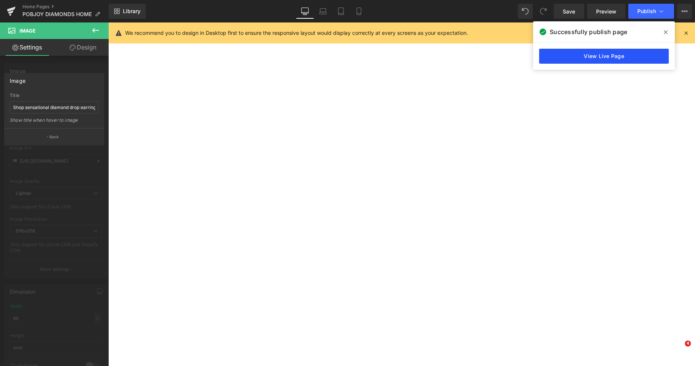
click at [598, 56] on link "View Live Page" at bounding box center [604, 56] width 130 height 15
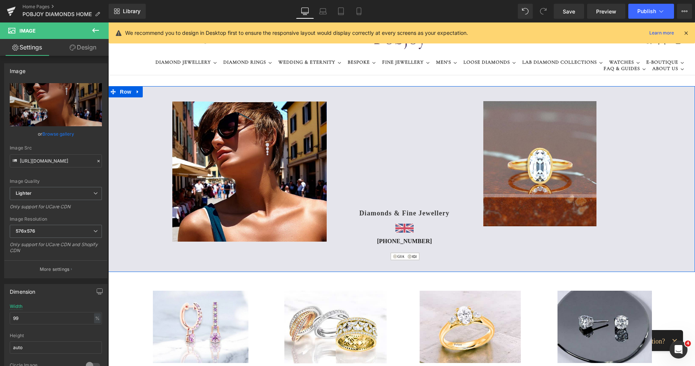
click at [644, 121] on div "Image Vimeo 65px Diamonds & Fine Jewellery Heading Image [PHONE_NUMBER] Heading…" at bounding box center [401, 179] width 587 height 186
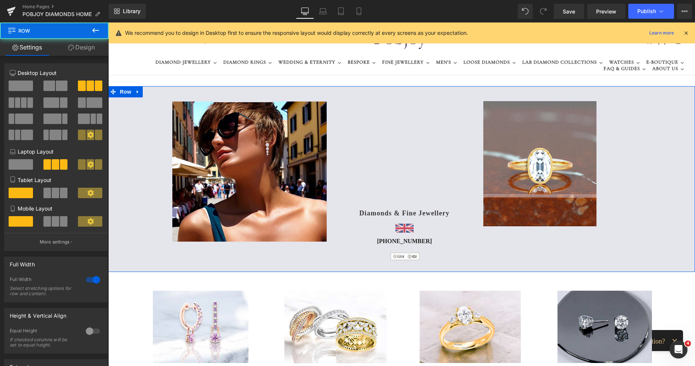
click at [629, 123] on link at bounding box center [560, 163] width 155 height 125
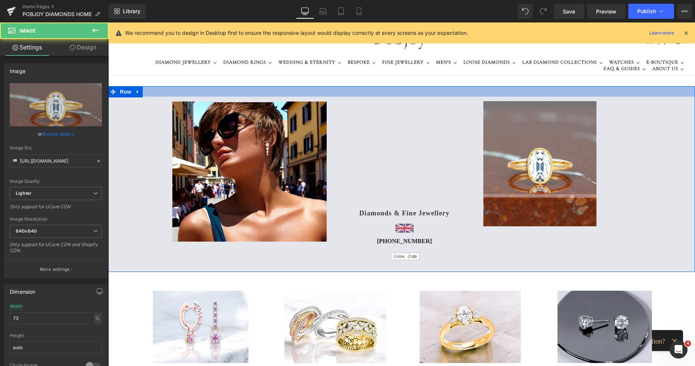
click at [627, 96] on div at bounding box center [401, 91] width 587 height 10
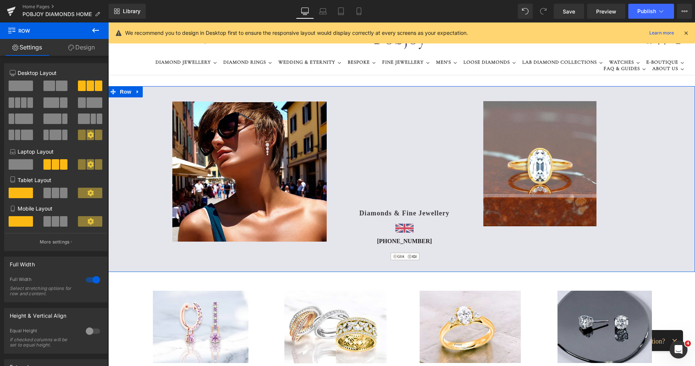
click at [88, 49] on link "Design" at bounding box center [81, 47] width 54 height 17
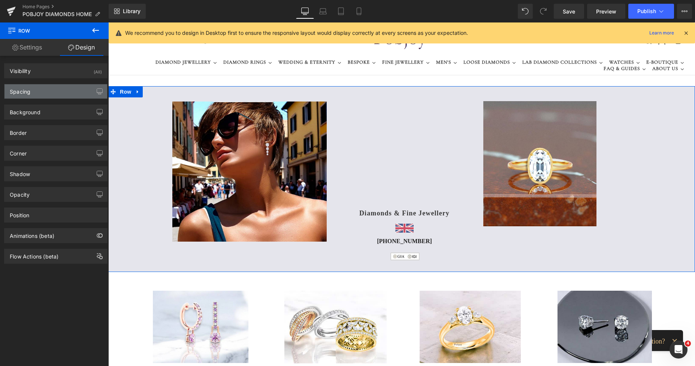
type input "0"
type input "28"
type input "152"
type input "31"
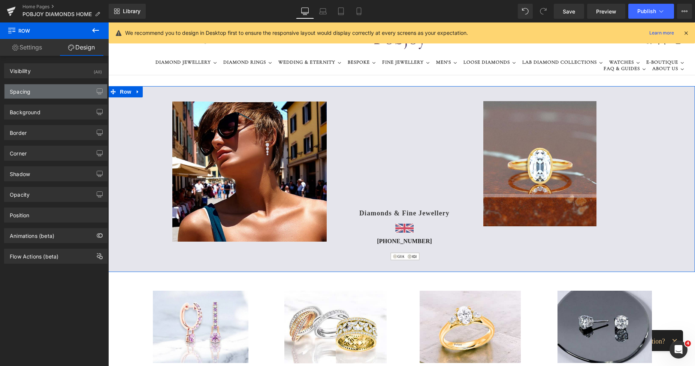
type input "167"
click at [37, 92] on div "Spacing" at bounding box center [55, 91] width 103 height 14
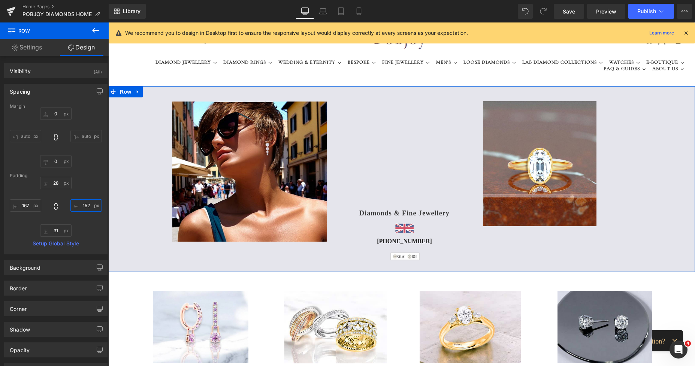
click at [80, 210] on input "152" at bounding box center [85, 205] width 31 height 12
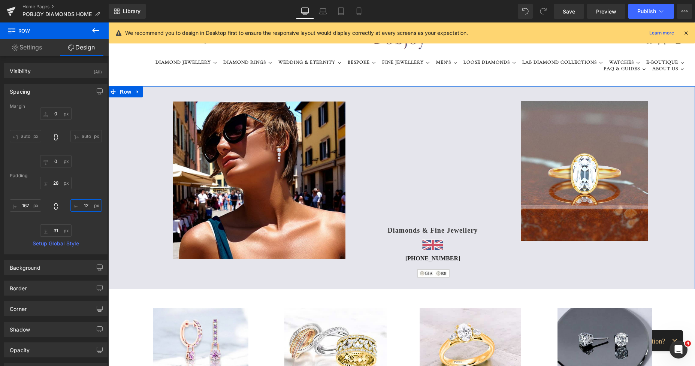
type input "122"
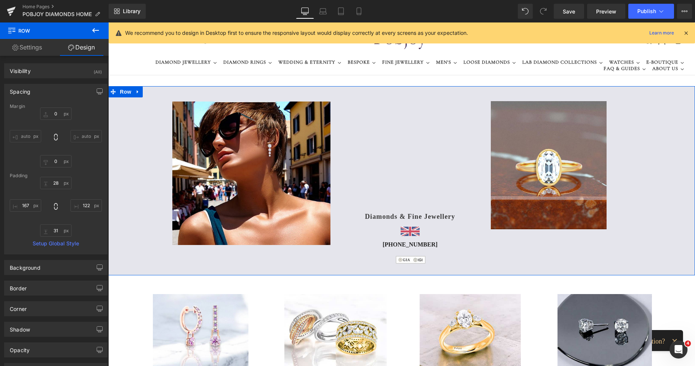
click at [123, 175] on div "Image Vimeo 65px Diamonds & Fine Jewellery Heading Image [PHONE_NUMBER] Heading…" at bounding box center [401, 180] width 587 height 189
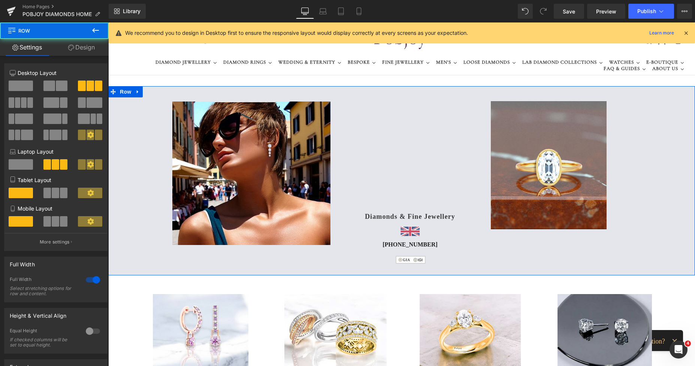
click at [114, 170] on div "Image Vimeo 65px Diamonds & Fine Jewellery Heading Image [PHONE_NUMBER] Heading…" at bounding box center [401, 180] width 587 height 189
click at [85, 53] on link "Design" at bounding box center [81, 47] width 54 height 17
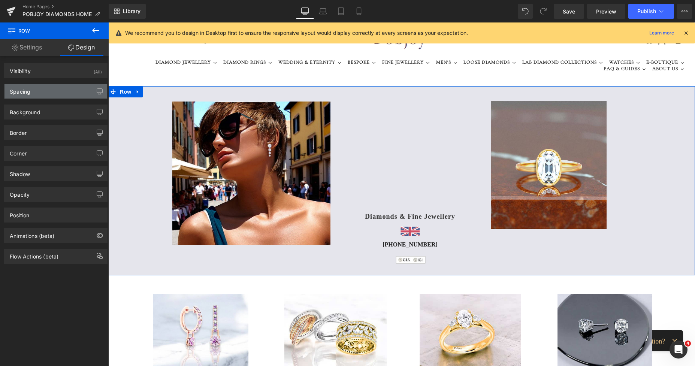
click at [28, 91] on div "Spacing" at bounding box center [20, 89] width 21 height 10
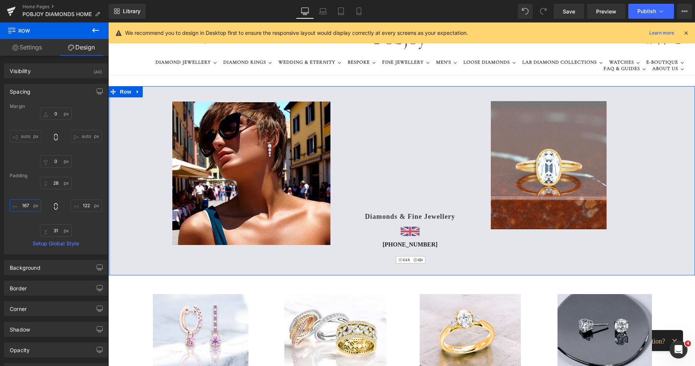
click at [21, 204] on input "167" at bounding box center [25, 205] width 31 height 12
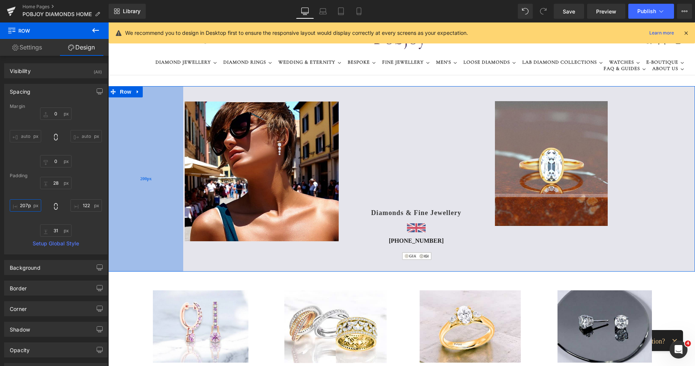
type input "208px"
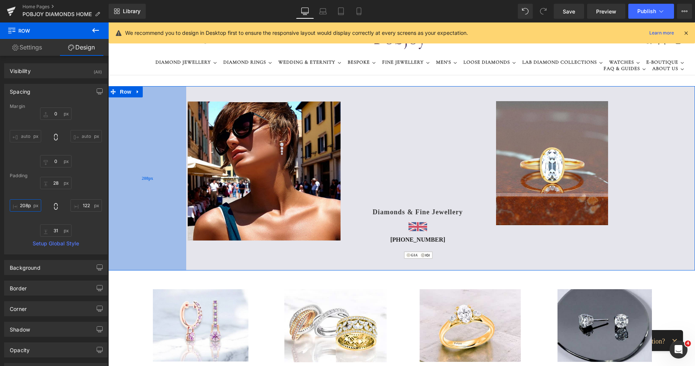
drag, startPoint x: 119, startPoint y: 178, endPoint x: 130, endPoint y: 180, distance: 11.8
click at [130, 180] on div "208px" at bounding box center [147, 178] width 78 height 184
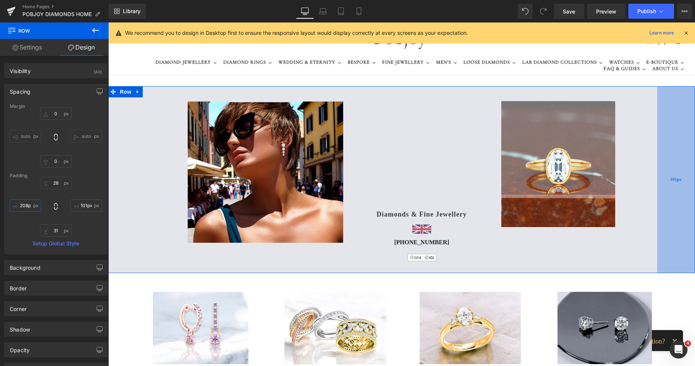
type input "105px"
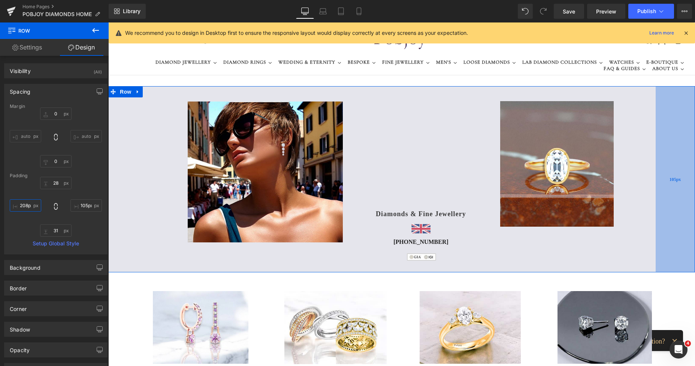
drag, startPoint x: 658, startPoint y: 135, endPoint x: 665, endPoint y: 136, distance: 6.4
click at [665, 136] on div "105px" at bounding box center [675, 179] width 39 height 186
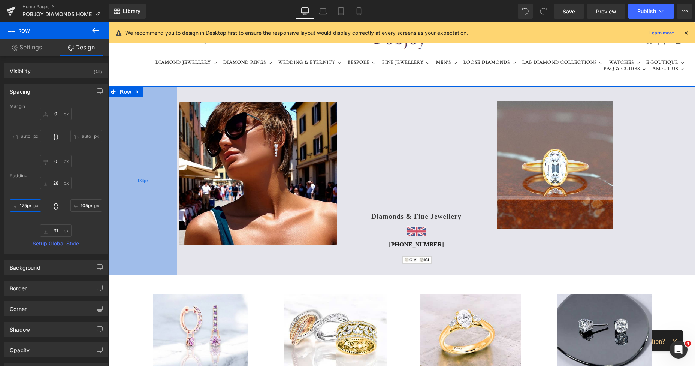
type input "174px"
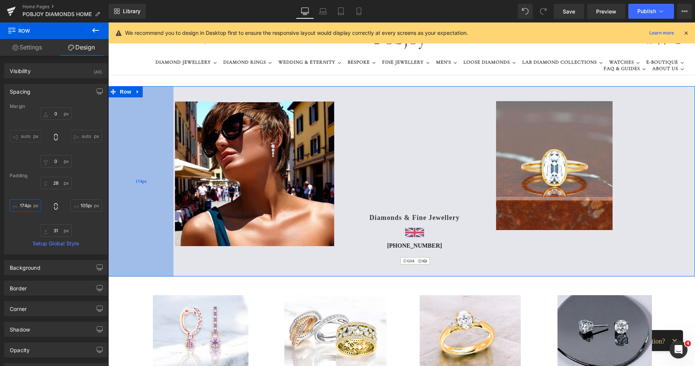
drag, startPoint x: 151, startPoint y: 150, endPoint x: 139, endPoint y: 148, distance: 12.8
click at [139, 148] on div "174px" at bounding box center [140, 181] width 65 height 190
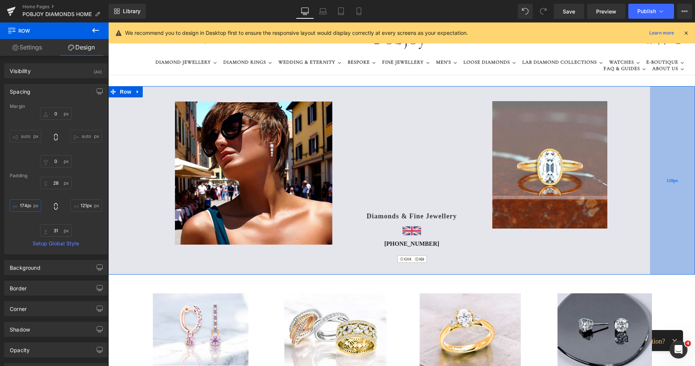
type input "122px"
drag, startPoint x: 663, startPoint y: 139, endPoint x: 657, endPoint y: 138, distance: 6.4
click at [657, 138] on div "122px" at bounding box center [672, 180] width 46 height 188
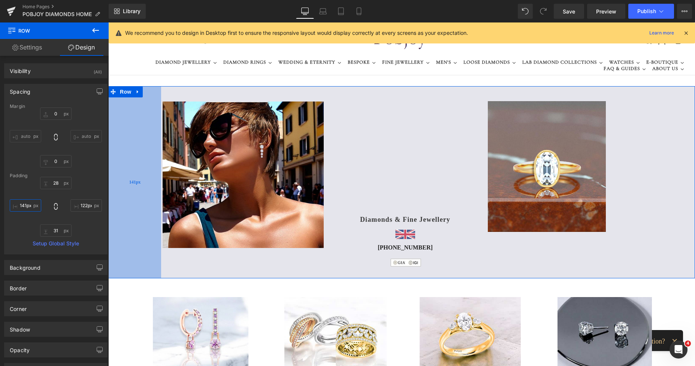
drag, startPoint x: 139, startPoint y: 160, endPoint x: 127, endPoint y: 159, distance: 12.4
click at [127, 159] on div "141px" at bounding box center [134, 182] width 53 height 192
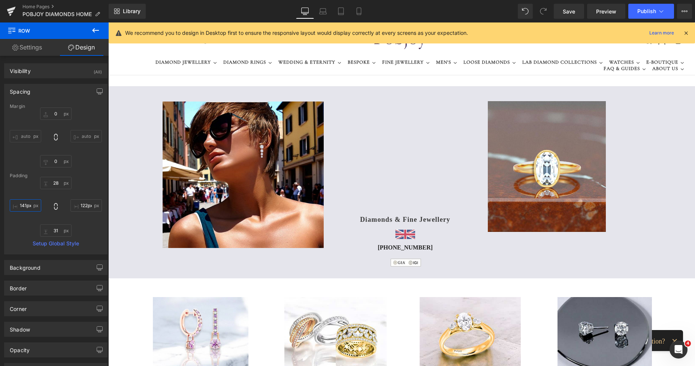
type input "141px"
click at [41, 9] on link "Home Pages" at bounding box center [65, 7] width 86 height 6
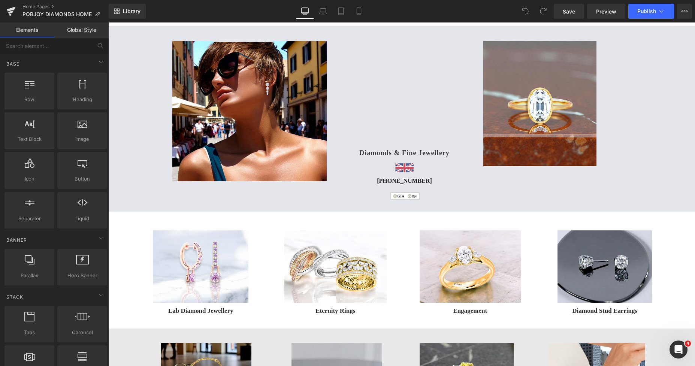
scroll to position [100, 0]
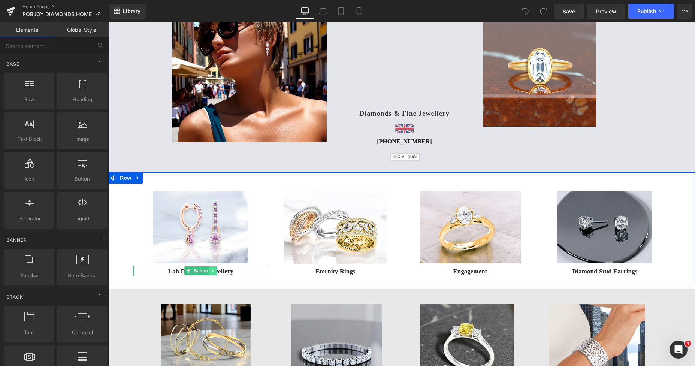
click at [211, 272] on icon at bounding box center [213, 271] width 4 height 4
click at [209, 271] on icon at bounding box center [209, 271] width 4 height 4
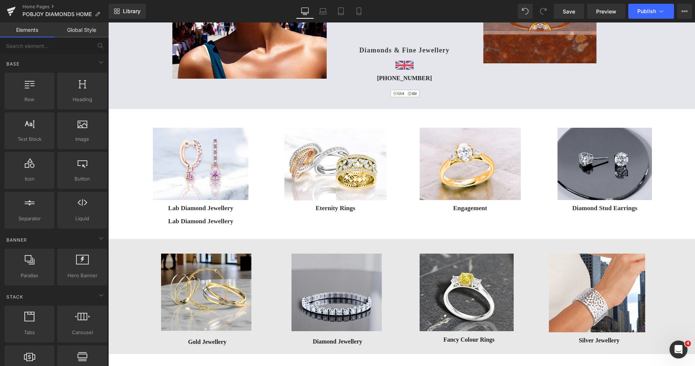
scroll to position [130, 0]
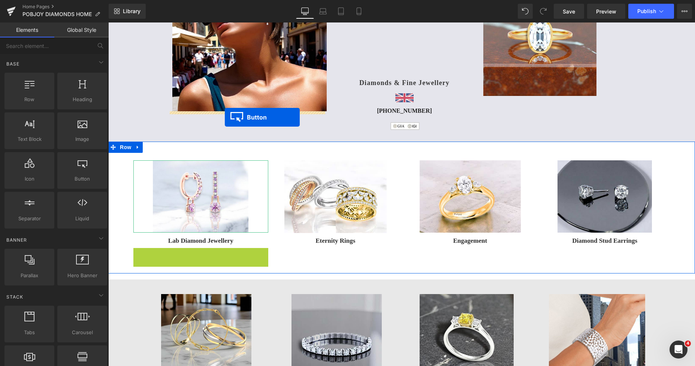
drag, startPoint x: 188, startPoint y: 253, endPoint x: 225, endPoint y: 117, distance: 140.2
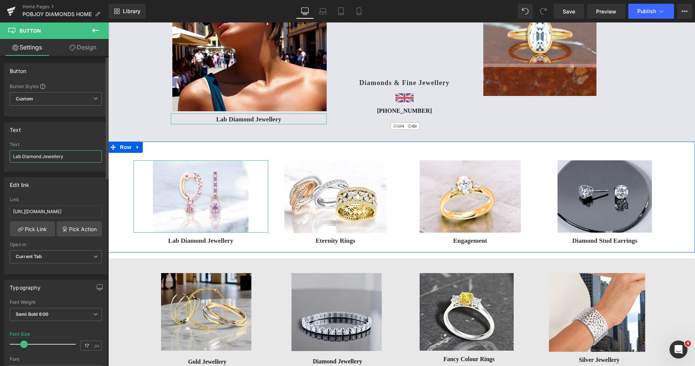
click at [12, 158] on input "Lab Diamond Jewellery" at bounding box center [56, 156] width 92 height 12
drag, startPoint x: 80, startPoint y: 156, endPoint x: 97, endPoint y: 157, distance: 17.3
click at [97, 157] on input "Explore Diamond Drop EarringsLab Diamond Jewellery" at bounding box center [56, 156] width 92 height 12
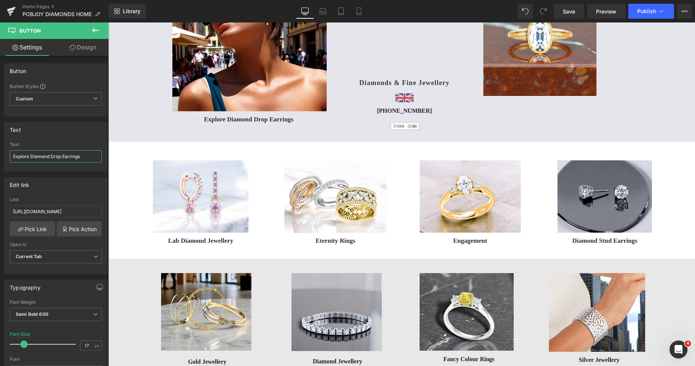
type input "Explore Diamond Drop Earrings"
click at [93, 32] on icon at bounding box center [95, 30] width 9 height 9
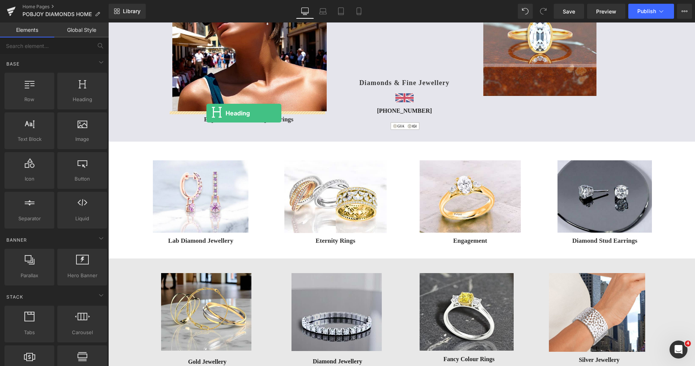
drag, startPoint x: 184, startPoint y: 115, endPoint x: 206, endPoint y: 113, distance: 22.6
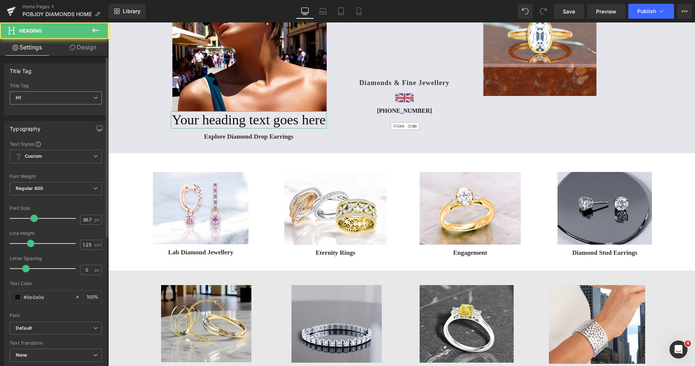
click at [52, 98] on span "H1" at bounding box center [56, 97] width 92 height 13
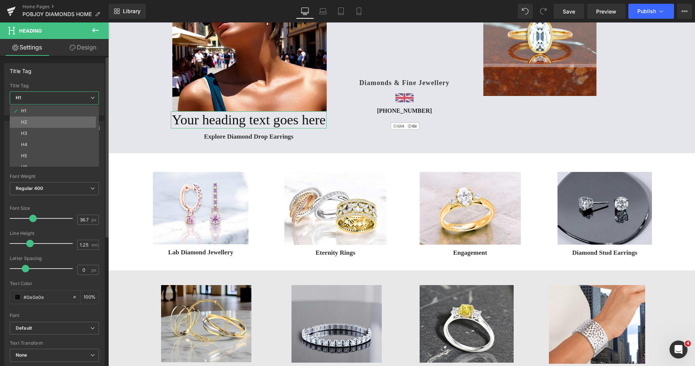
click at [36, 120] on li "H2" at bounding box center [56, 122] width 93 height 11
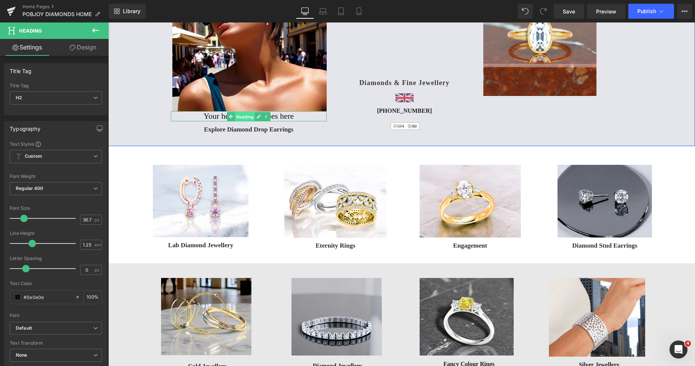
click at [235, 119] on span "Heading" at bounding box center [245, 116] width 20 height 9
click at [212, 118] on h2 "Your heading text goes here" at bounding box center [249, 116] width 156 height 10
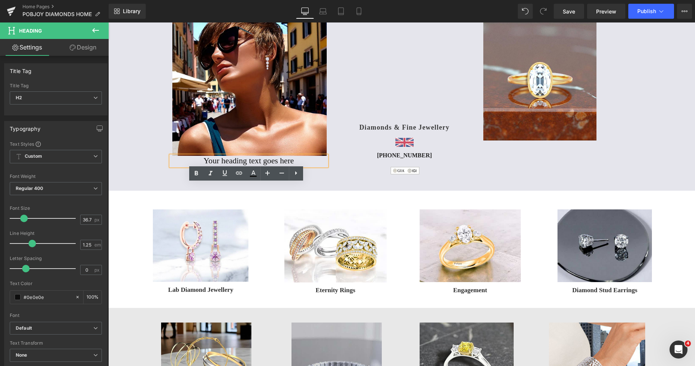
scroll to position [39, 0]
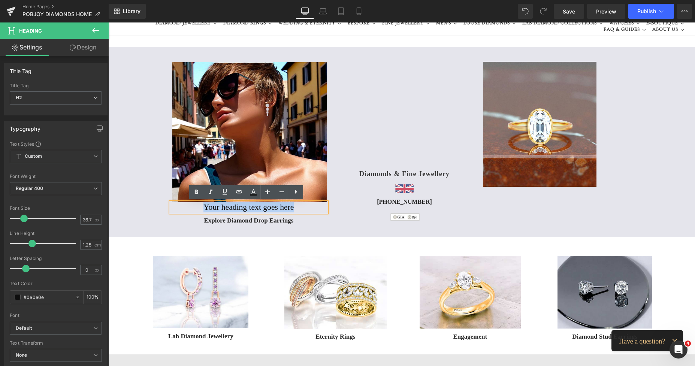
drag, startPoint x: 290, startPoint y: 207, endPoint x: 202, endPoint y: 207, distance: 88.4
click at [202, 207] on h2 "Your heading text goes here" at bounding box center [249, 207] width 156 height 10
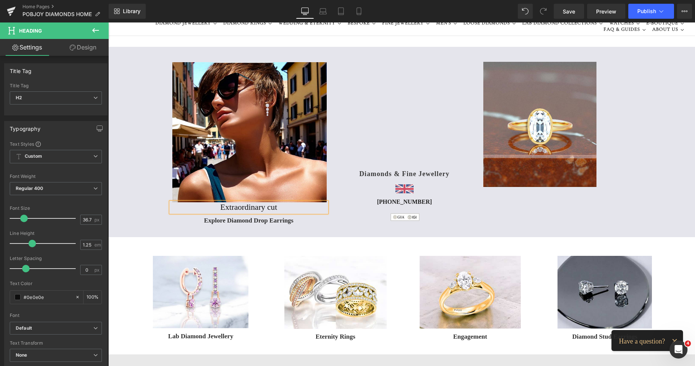
click at [222, 206] on h2 "Extraordinary cut" at bounding box center [249, 207] width 156 height 10
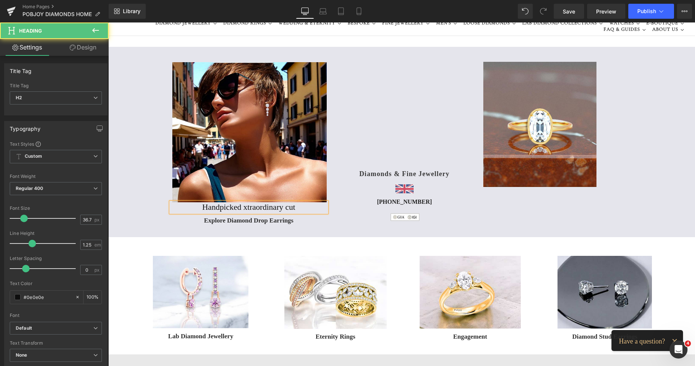
click at [241, 208] on h2 "Handpicked xtraordinary cut" at bounding box center [249, 207] width 156 height 10
click at [315, 207] on h2 "Handpicked diamonds of extraordinary cut" at bounding box center [249, 207] width 156 height 10
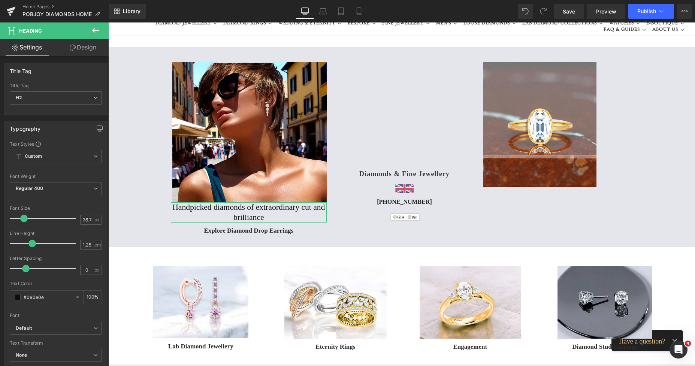
click at [88, 50] on link "Design" at bounding box center [83, 47] width 54 height 17
click at [0, 0] on div "Spacing" at bounding box center [0, 0] width 0 height 0
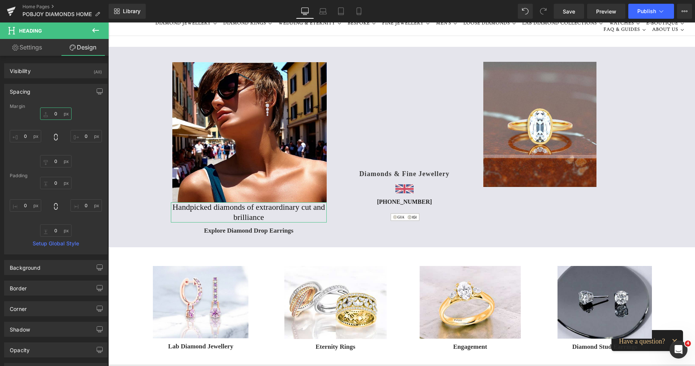
click at [54, 117] on input "text" at bounding box center [55, 114] width 31 height 12
type input "8"
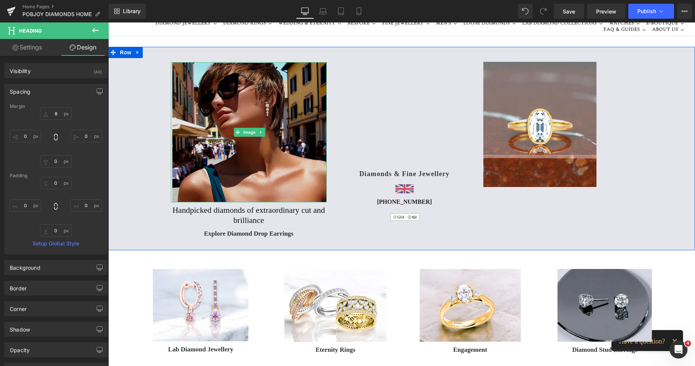
click at [219, 179] on img at bounding box center [249, 132] width 154 height 140
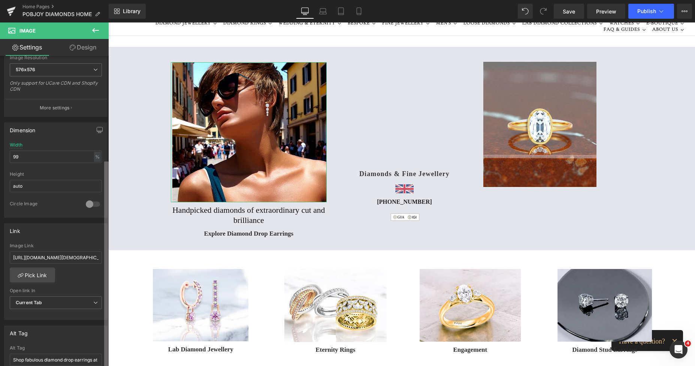
click at [88, 256] on div "Image https://ucarecdn.com/0dfa96d4-ad48-4456-b7bf-04b540335bc3/-/format/auto/-…" at bounding box center [54, 213] width 109 height 314
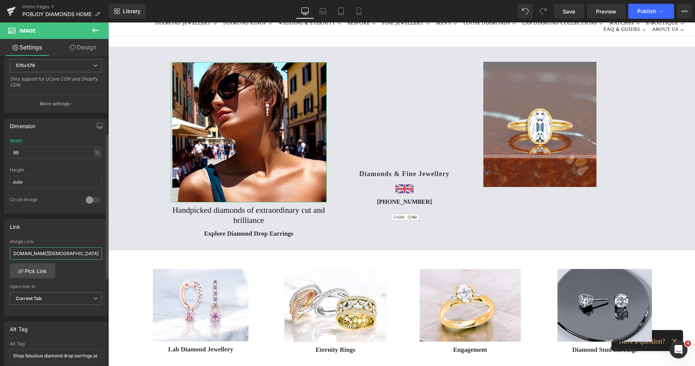
scroll to position [0, 166]
drag, startPoint x: 13, startPoint y: 253, endPoint x: 104, endPoint y: 254, distance: 90.7
click at [104, 254] on div "https://www.pobjoydiamonds.com/collections/ladies-diamond-earrings/diamond-drop…" at bounding box center [55, 277] width 103 height 77
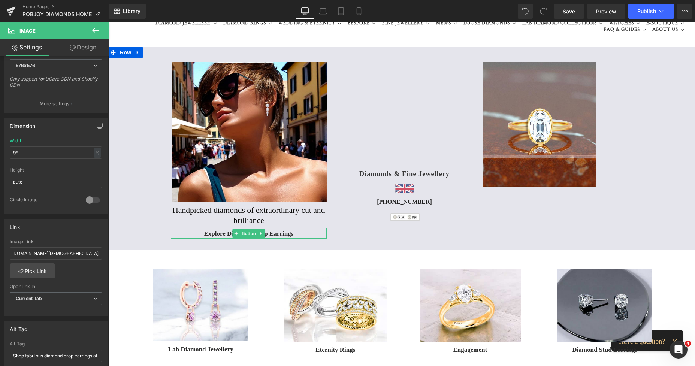
click at [218, 235] on span "Explore Diamond Drop Earrings" at bounding box center [249, 233] width 90 height 9
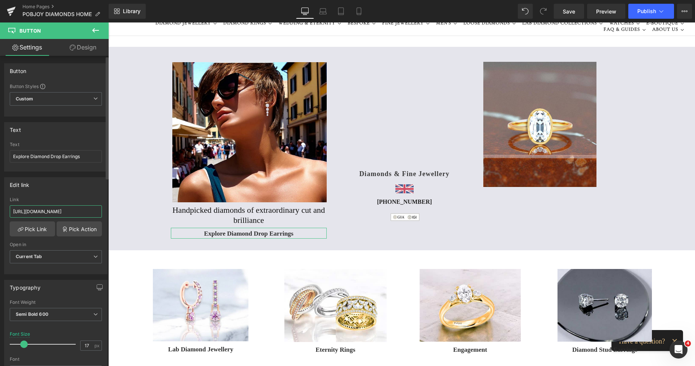
scroll to position [0, 143]
drag, startPoint x: 13, startPoint y: 210, endPoint x: 102, endPoint y: 210, distance: 88.1
click at [102, 210] on div "https://www.pobjoydiamonds.com/collections/lab-grown-solitaire-diamond-earrings…" at bounding box center [55, 235] width 103 height 77
type input "https://www.pobjoydiamonds.com/collections/ladies-diamond-earrings/diamond-drop…"
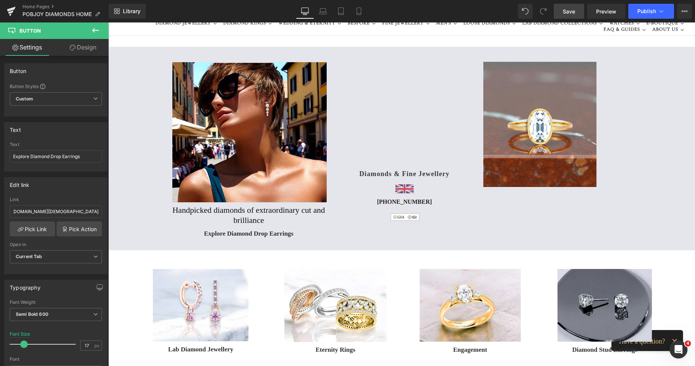
click at [565, 12] on span "Save" at bounding box center [569, 11] width 12 height 8
click at [361, 13] on icon at bounding box center [359, 13] width 4 height 0
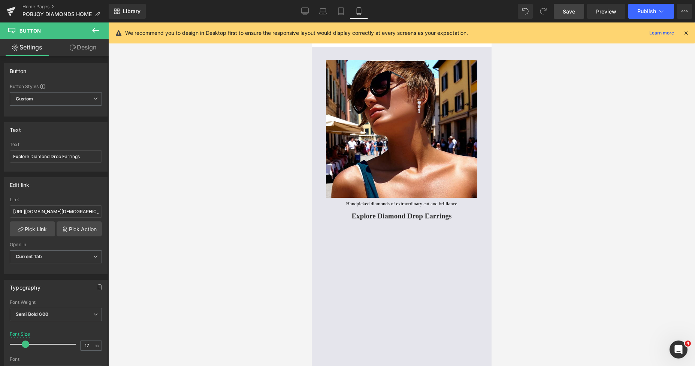
scroll to position [137, 0]
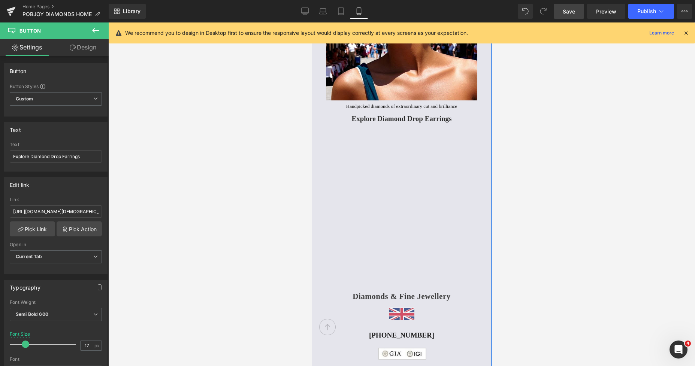
click at [355, 107] on h2 "Handpicked diamonds of extraordinary cut and brilliance" at bounding box center [402, 106] width 180 height 6
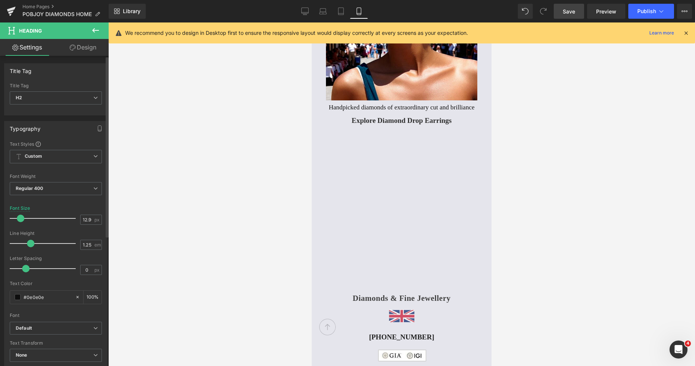
click at [22, 220] on span at bounding box center [20, 218] width 7 height 7
click at [16, 296] on span at bounding box center [18, 297] width 6 height 6
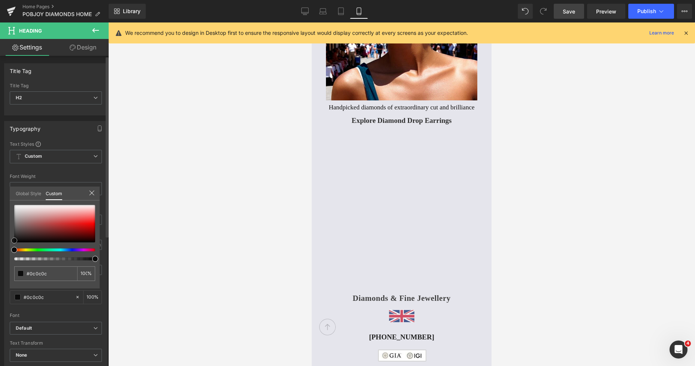
click at [14, 240] on span at bounding box center [14, 241] width 6 height 6
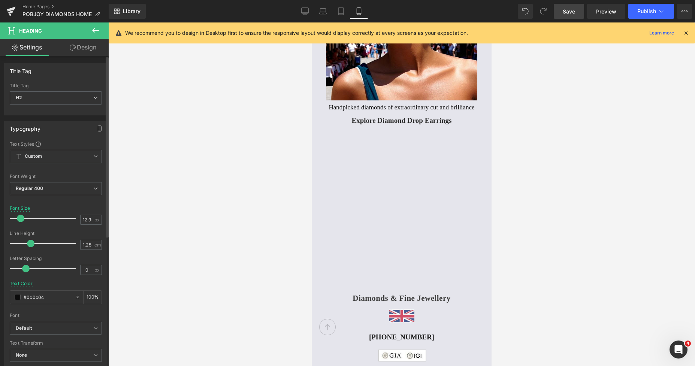
click at [27, 271] on span at bounding box center [27, 268] width 7 height 7
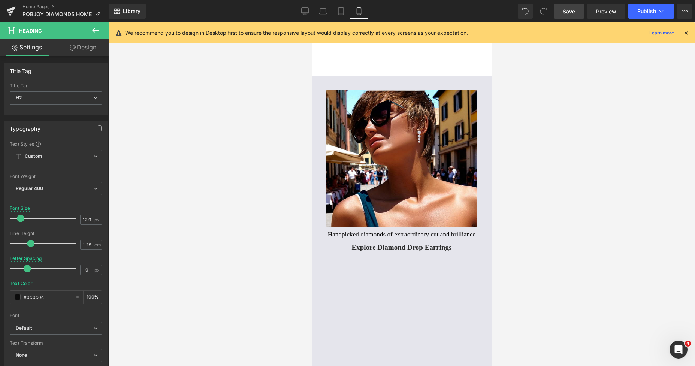
scroll to position [63, 0]
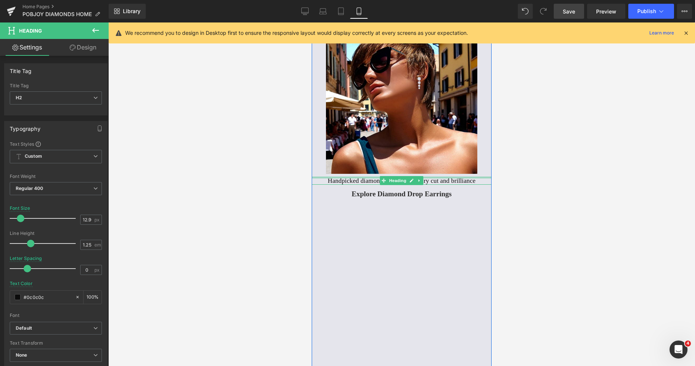
click at [353, 178] on div at bounding box center [402, 178] width 180 height 2
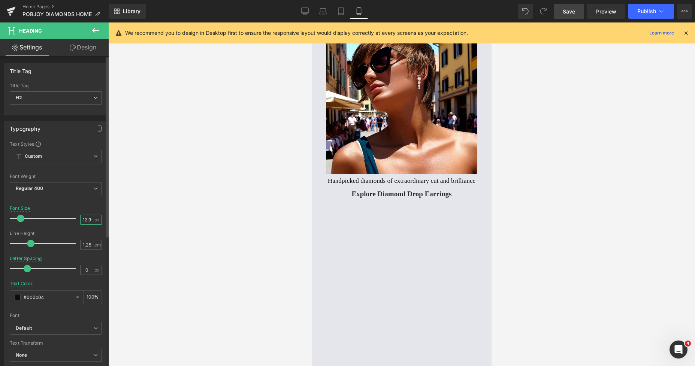
click at [86, 220] on input "12.96" at bounding box center [87, 219] width 13 height 9
click at [88, 51] on link "Design" at bounding box center [83, 47] width 54 height 17
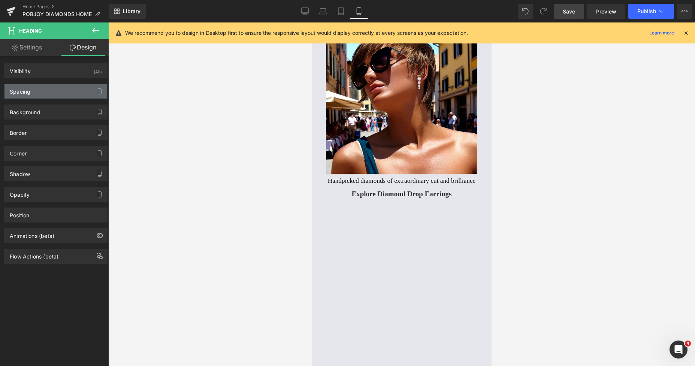
click at [51, 89] on div "Spacing" at bounding box center [55, 91] width 103 height 14
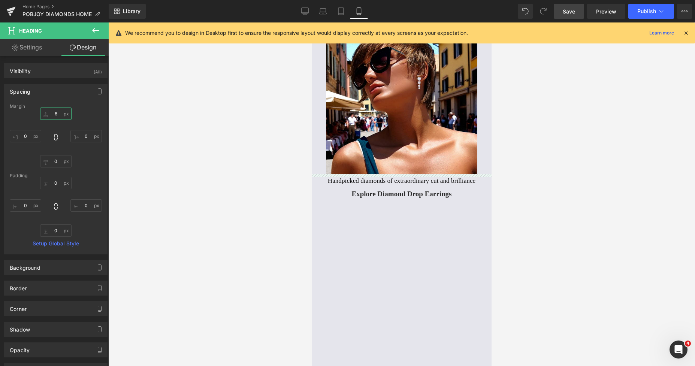
click at [58, 114] on input "text" at bounding box center [55, 114] width 31 height 12
type input "11"
click at [342, 183] on h2 "Handpicked diamonds of extraordinary cut and brilliance" at bounding box center [402, 182] width 180 height 8
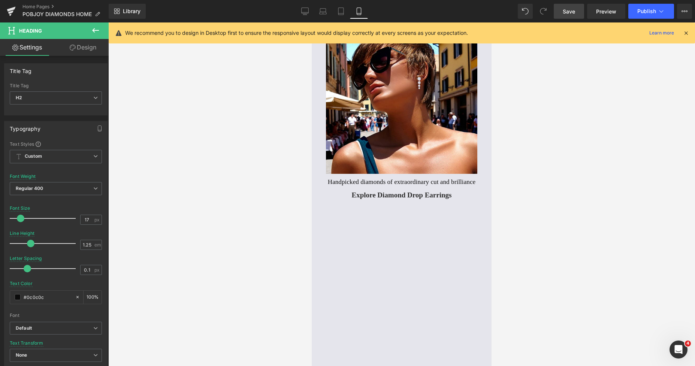
click at [93, 53] on link "Design" at bounding box center [83, 47] width 54 height 17
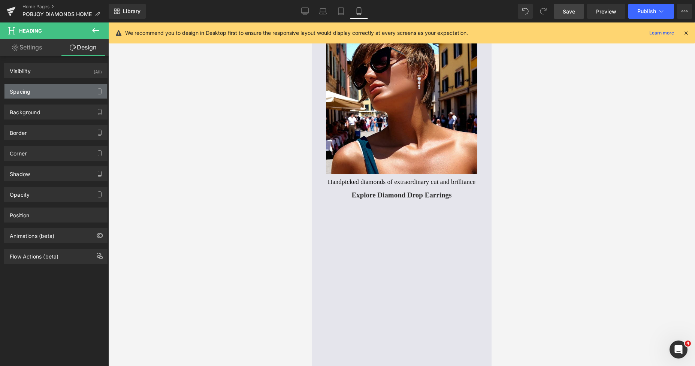
click at [46, 91] on div "Spacing" at bounding box center [55, 91] width 103 height 14
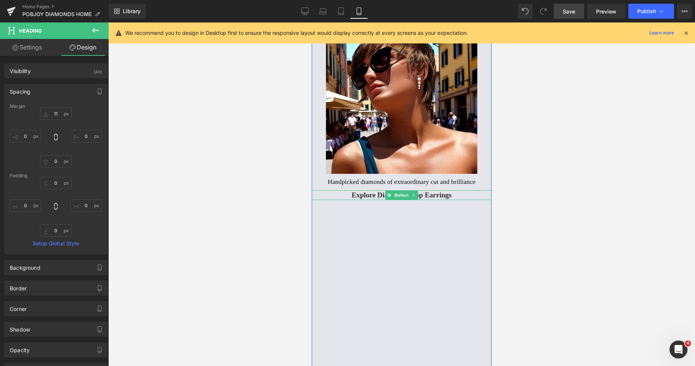
click at [354, 197] on span "Explore Diamond Drop Earrings" at bounding box center [402, 195] width 100 height 10
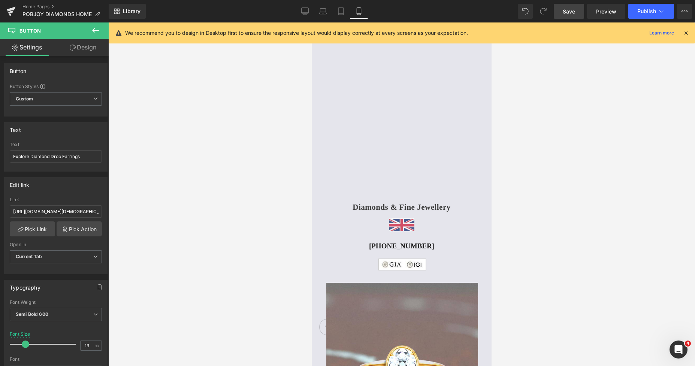
scroll to position [88, 0]
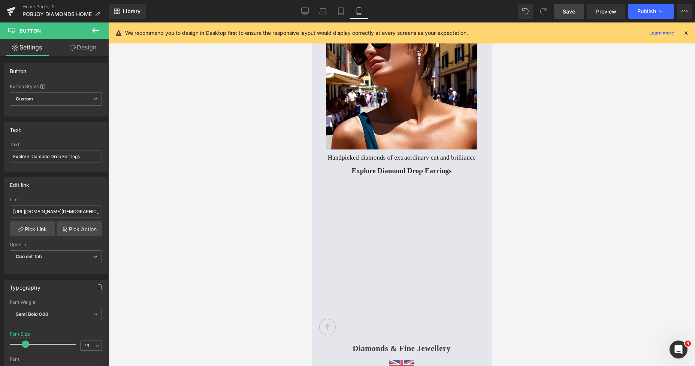
drag, startPoint x: 490, startPoint y: 48, endPoint x: 800, endPoint y: 64, distance: 310.4
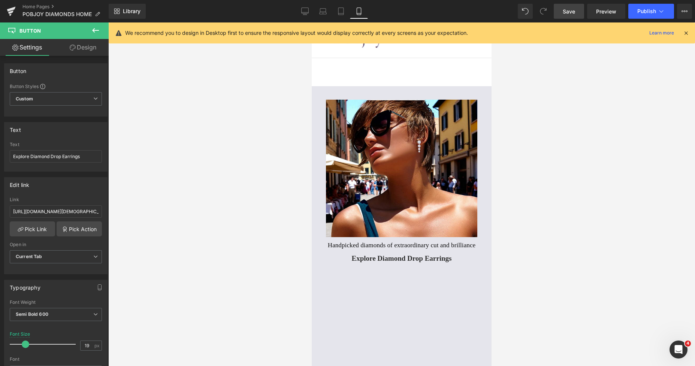
click at [573, 10] on span "Save" at bounding box center [569, 11] width 12 height 8
click at [308, 15] on link "Desktop" at bounding box center [305, 11] width 18 height 15
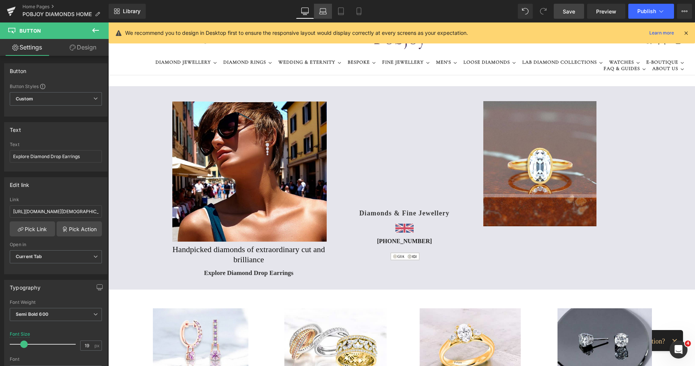
click at [321, 15] on link "Laptop" at bounding box center [323, 11] width 18 height 15
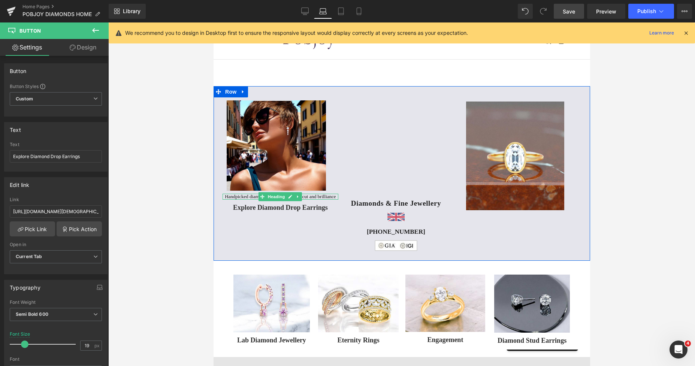
click at [250, 196] on h2 "Handpicked diamonds of extraordinary cut and brilliance" at bounding box center [280, 197] width 116 height 6
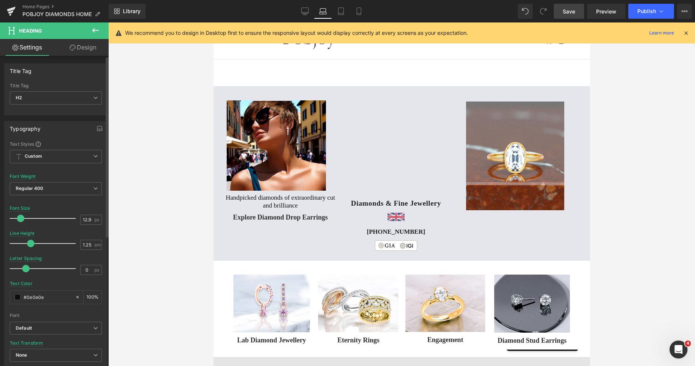
click at [23, 219] on span at bounding box center [20, 218] width 7 height 7
click at [340, 16] on link "Tablet" at bounding box center [341, 11] width 18 height 15
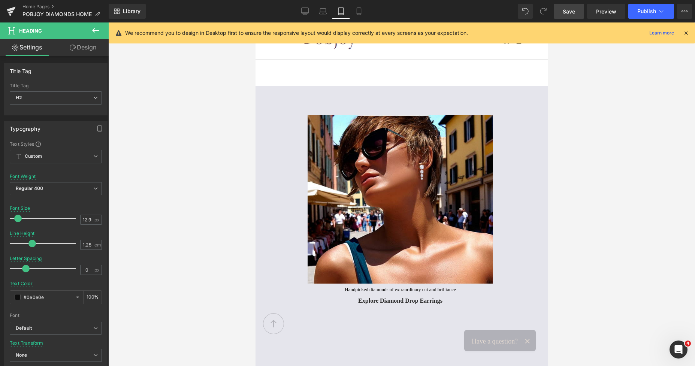
scroll to position [169, 0]
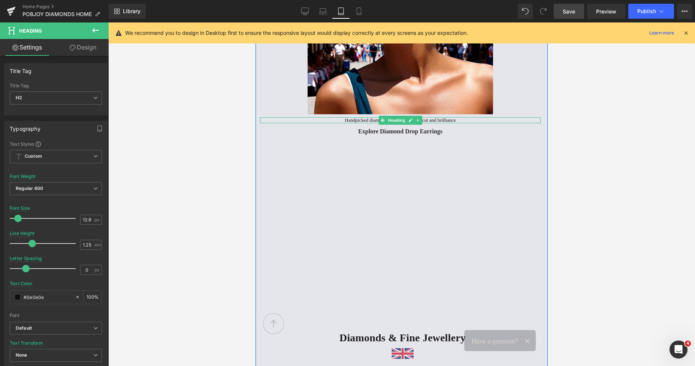
click at [350, 121] on h2 "Handpicked diamonds of extraordinary cut and brilliance" at bounding box center [400, 120] width 281 height 6
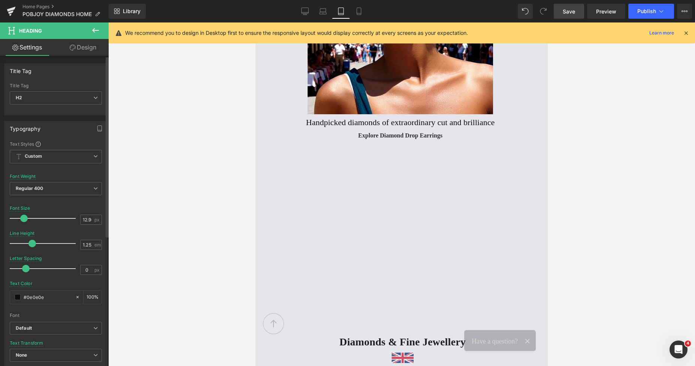
drag, startPoint x: 19, startPoint y: 221, endPoint x: 24, endPoint y: 222, distance: 5.7
click at [24, 222] on div at bounding box center [44, 218] width 62 height 15
click at [346, 135] on div "Explore Diamond Drop Earrings" at bounding box center [400, 135] width 281 height 11
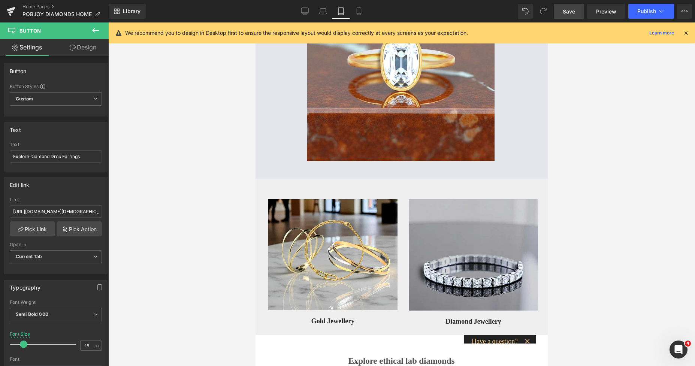
scroll to position [742, 0]
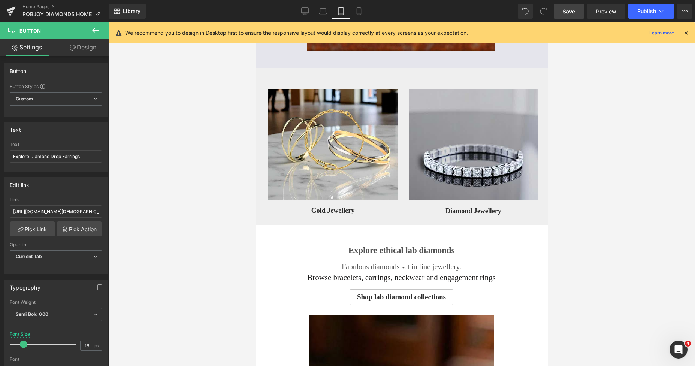
click at [363, 12] on link "Mobile" at bounding box center [359, 11] width 18 height 15
click at [359, 12] on icon at bounding box center [358, 10] width 7 height 7
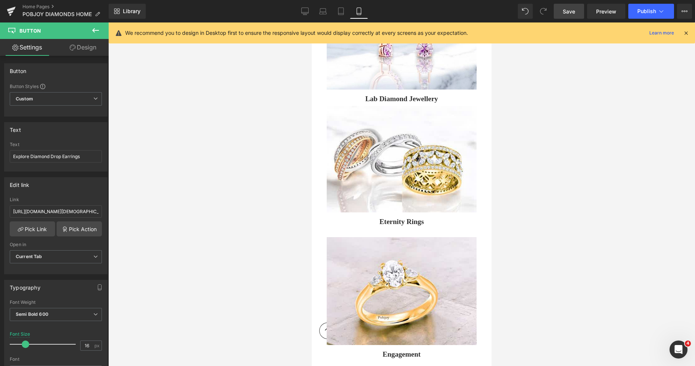
scroll to position [86, 0]
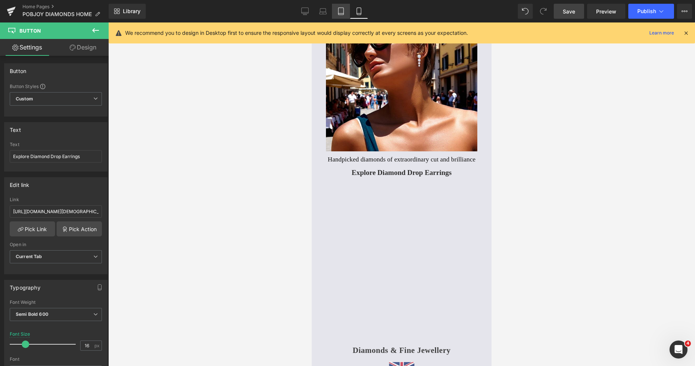
click at [343, 11] on icon at bounding box center [340, 10] width 7 height 7
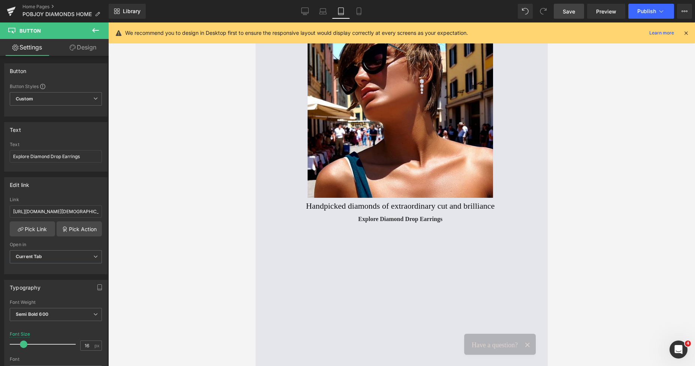
scroll to position [177, 0]
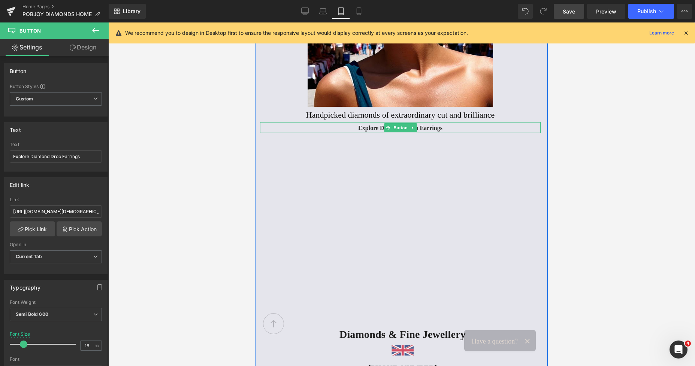
click at [355, 129] on div "Explore Diamond Drop Earrings" at bounding box center [400, 127] width 281 height 11
click at [23, 344] on span at bounding box center [25, 344] width 7 height 7
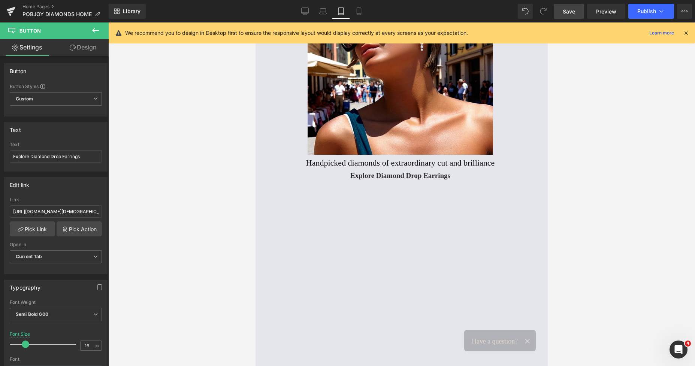
scroll to position [134, 0]
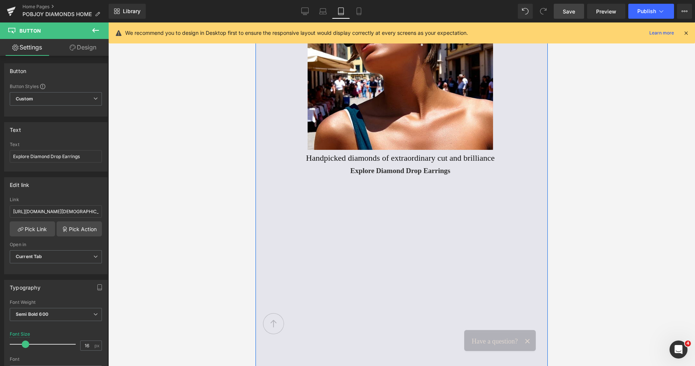
click at [325, 159] on h2 "Handpicked diamonds of extraordinary cut and brilliance" at bounding box center [400, 158] width 281 height 10
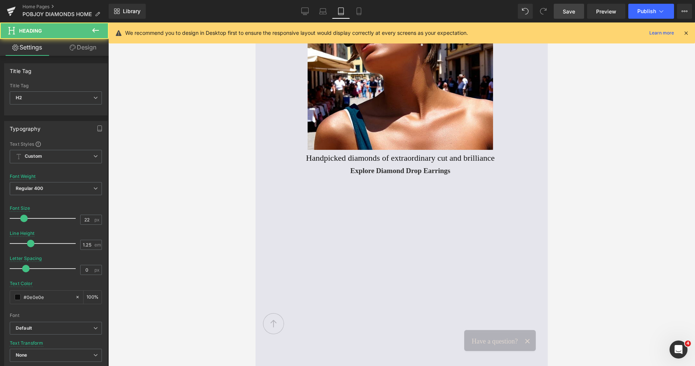
click at [88, 46] on link "Design" at bounding box center [83, 47] width 54 height 17
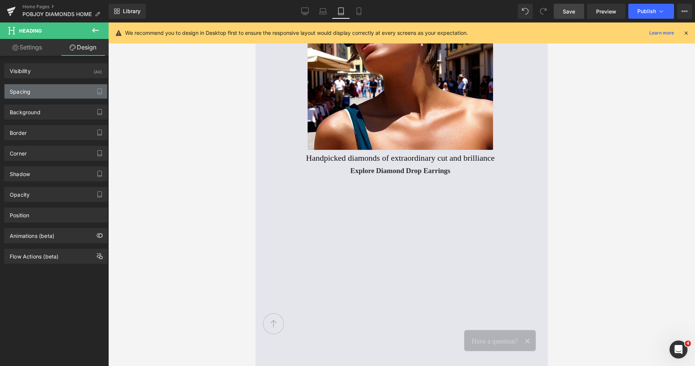
click at [37, 94] on div "Spacing" at bounding box center [55, 91] width 103 height 14
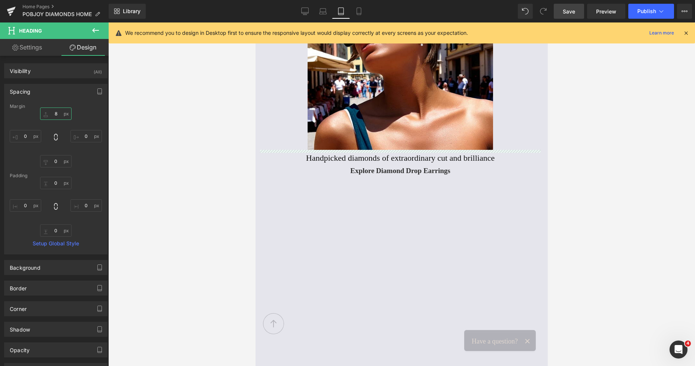
click at [53, 117] on input "text" at bounding box center [55, 114] width 31 height 12
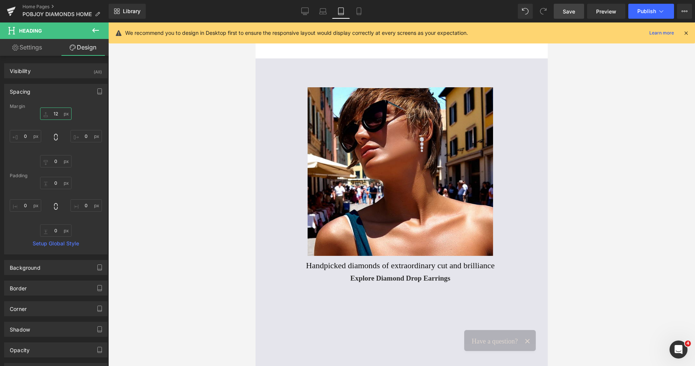
scroll to position [18, 0]
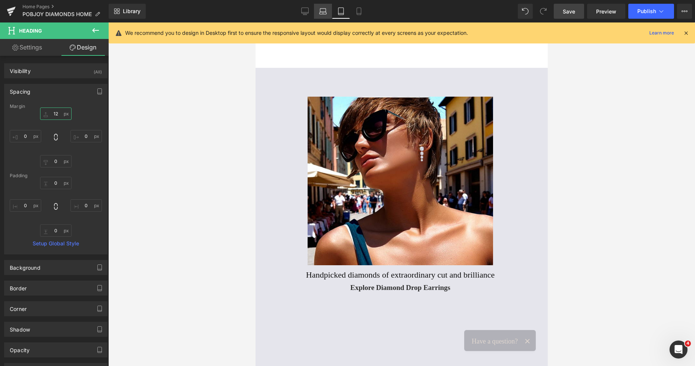
type input "12"
click at [326, 14] on icon at bounding box center [322, 13] width 7 height 2
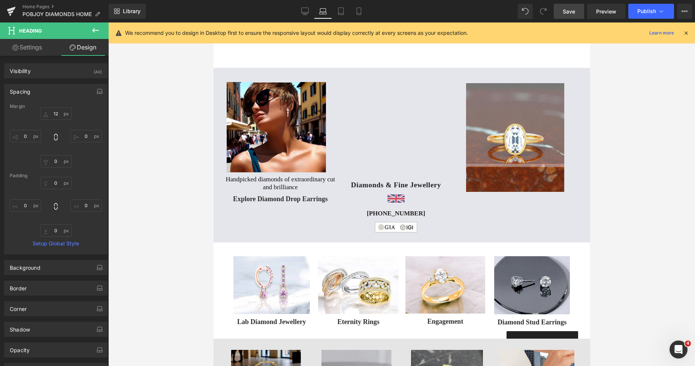
scroll to position [0, 0]
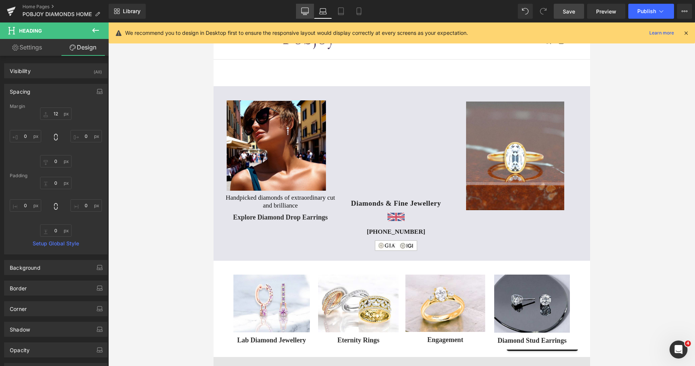
click at [310, 11] on link "Desktop" at bounding box center [305, 11] width 18 height 15
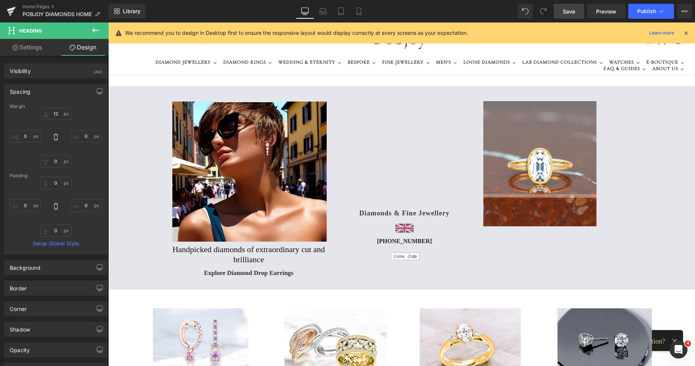
scroll to position [47, 0]
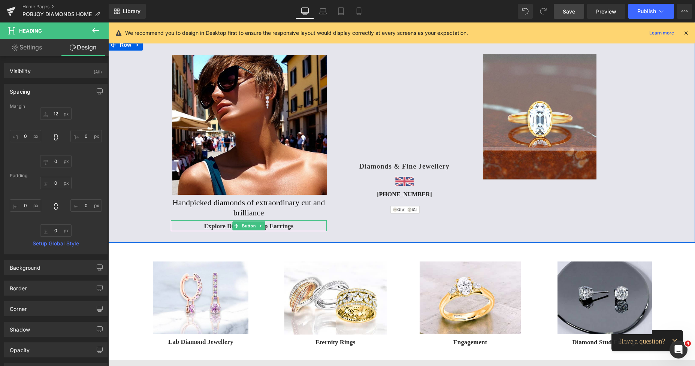
click at [209, 225] on span "Explore Diamond Drop Earrings" at bounding box center [249, 226] width 90 height 9
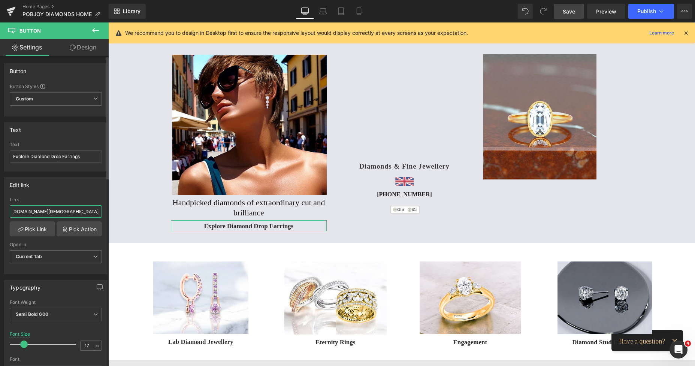
scroll to position [0, 166]
drag, startPoint x: 12, startPoint y: 211, endPoint x: 102, endPoint y: 214, distance: 89.6
click at [102, 214] on div "https://www.pobjoydiamonds.com/collections/ladies-diamond-earrings/diamond-drop…" at bounding box center [55, 235] width 103 height 77
type input "[URL][DOMAIN_NAME][DEMOGRAPHIC_DATA]"
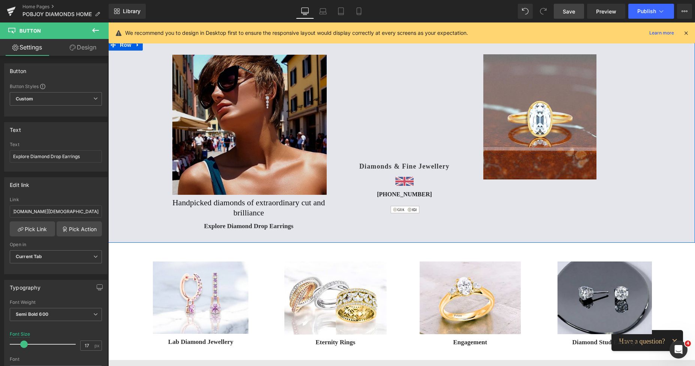
click at [205, 143] on img at bounding box center [249, 125] width 154 height 140
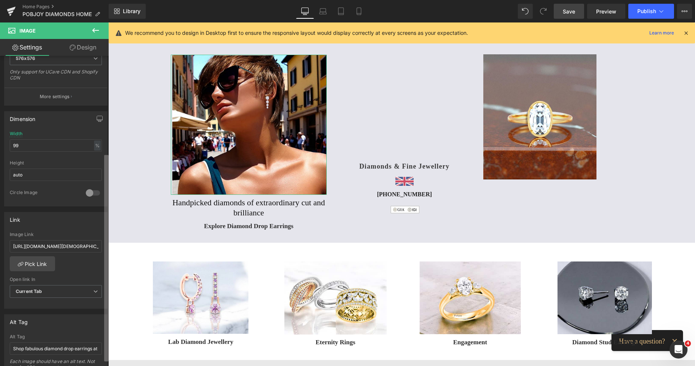
click at [90, 236] on div "Image [URL][DOMAIN_NAME] Replace Image Upload image or Browse gallery Image Src…" at bounding box center [54, 213] width 109 height 314
drag, startPoint x: 14, startPoint y: 245, endPoint x: 97, endPoint y: 249, distance: 83.3
click at [97, 249] on input "https://www.pobjoydiamonds.com/collections/ladies-diamond-earrings/diamond-drop…" at bounding box center [56, 245] width 92 height 12
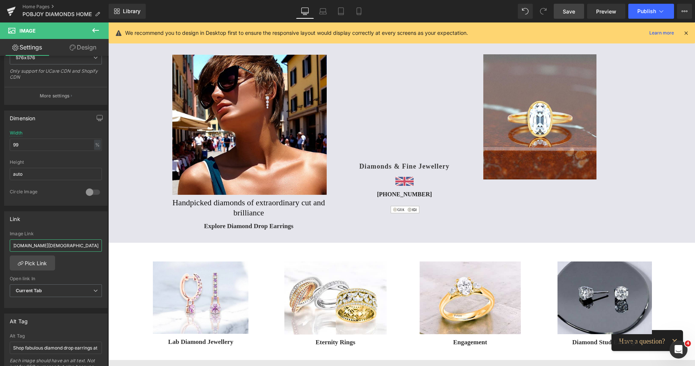
type input "[URL][DOMAIN_NAME][DEMOGRAPHIC_DATA]"
click at [569, 9] on span "Save" at bounding box center [569, 11] width 12 height 8
click at [570, 13] on span "Save" at bounding box center [569, 11] width 12 height 8
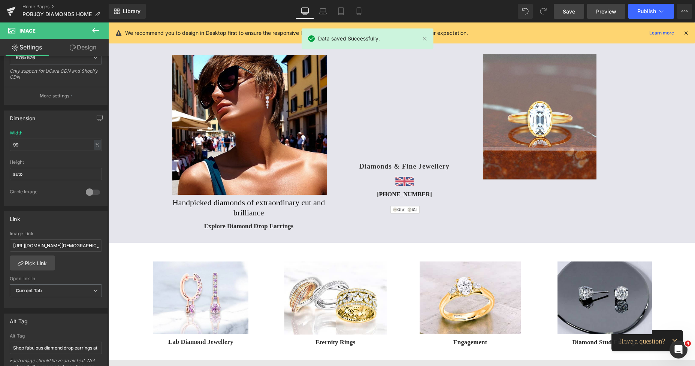
click at [603, 13] on span "Preview" at bounding box center [606, 11] width 20 height 8
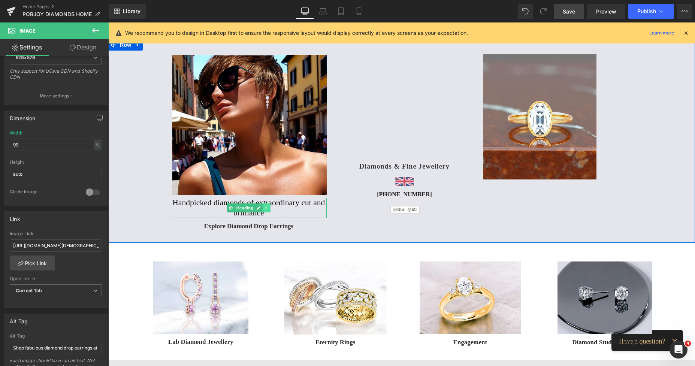
click at [265, 209] on icon at bounding box center [267, 208] width 4 height 4
click at [261, 209] on icon at bounding box center [263, 208] width 4 height 4
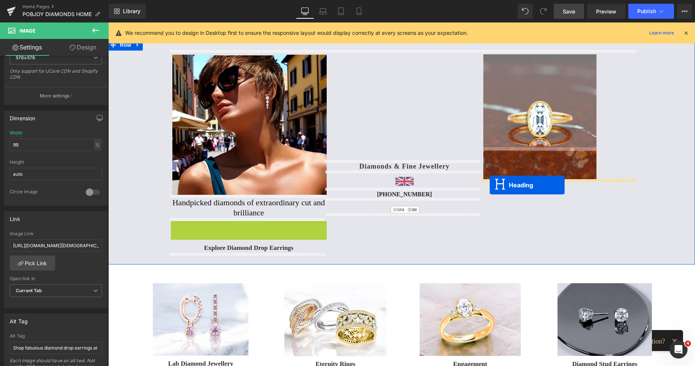
drag, startPoint x: 229, startPoint y: 230, endPoint x: 490, endPoint y: 185, distance: 264.6
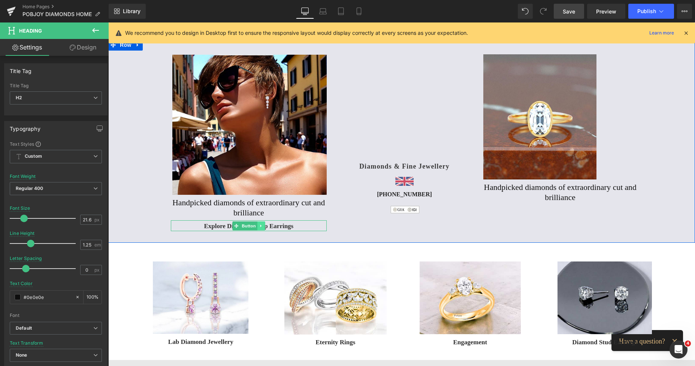
click at [260, 226] on icon at bounding box center [261, 226] width 4 height 4
click at [256, 228] on icon at bounding box center [257, 226] width 4 height 4
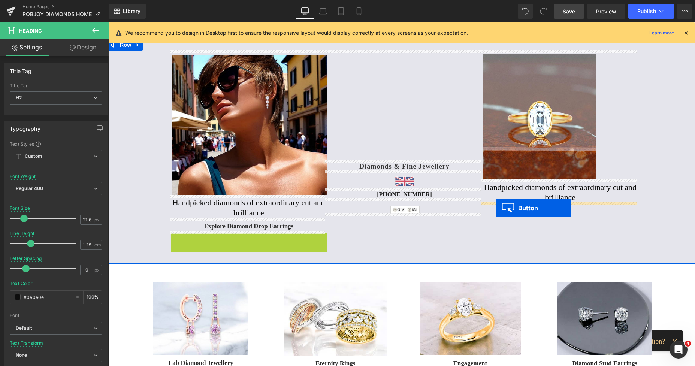
drag, startPoint x: 232, startPoint y: 238, endPoint x: 496, endPoint y: 208, distance: 265.5
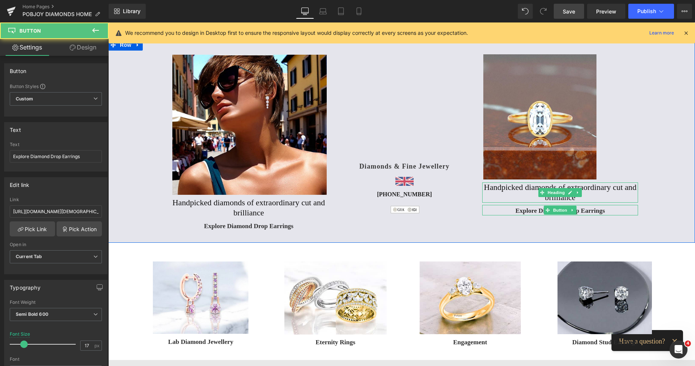
click at [508, 189] on h2 "Handpicked diamonds of extraordinary cut and brilliance" at bounding box center [560, 192] width 156 height 20
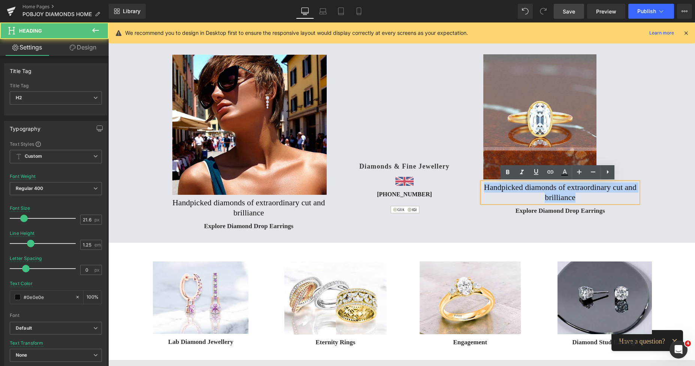
drag, startPoint x: 579, startPoint y: 200, endPoint x: 484, endPoint y: 189, distance: 95.8
click at [484, 189] on h2 "Handpicked diamonds of extraordinary cut and brilliance" at bounding box center [560, 192] width 156 height 20
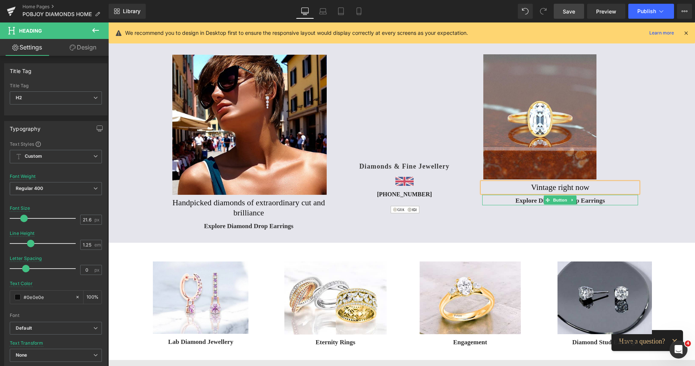
click at [516, 199] on span "Explore Diamond Drop Earrings" at bounding box center [561, 200] width 90 height 9
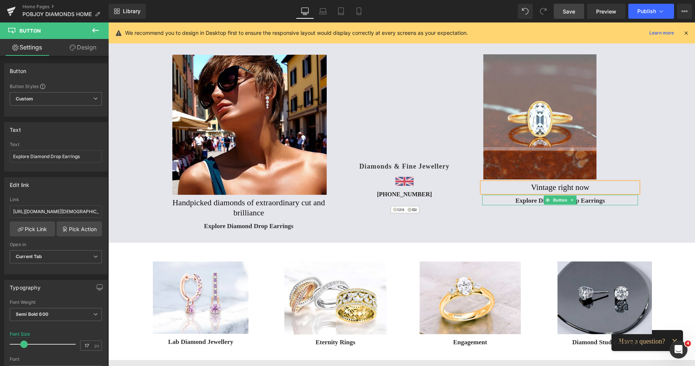
click at [516, 199] on span "Explore Diamond Drop Earrings" at bounding box center [561, 200] width 90 height 9
drag, startPoint x: 84, startPoint y: 158, endPoint x: 6, endPoint y: 160, distance: 77.2
click at [6, 160] on div "Explore Diamond Drop Earrings Text Explore Diamond Drop Earrings" at bounding box center [55, 156] width 103 height 29
type input "One Of A Kind"
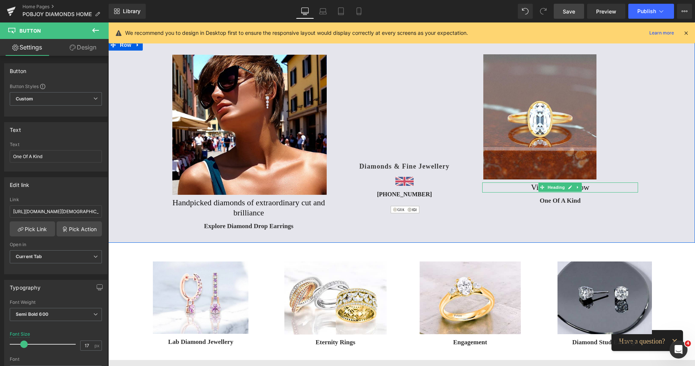
click at [521, 188] on h2 "Vintage right now" at bounding box center [560, 187] width 156 height 10
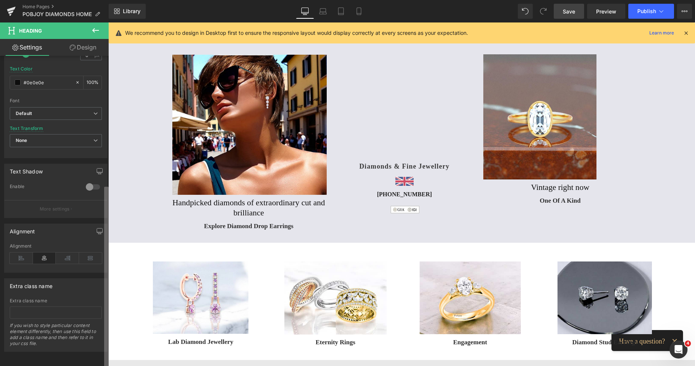
scroll to position [221, 0]
click at [103, 258] on div "Title Tag H1 H2 H3 H4 H5 H6 Title Tag H2 H1 H2 H3 H4 H5 H6 Typography Text Styl…" at bounding box center [54, 213] width 109 height 314
click at [24, 251] on icon at bounding box center [21, 256] width 23 height 11
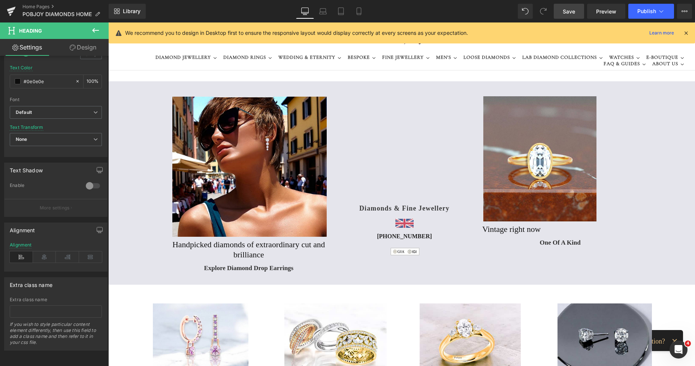
scroll to position [37, 0]
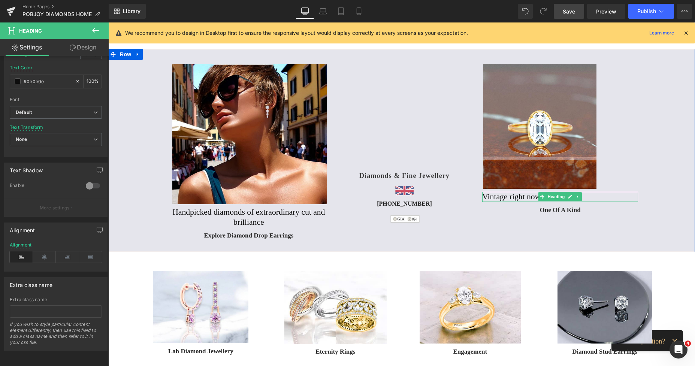
click at [492, 199] on h2 "Vintage right now" at bounding box center [560, 197] width 156 height 10
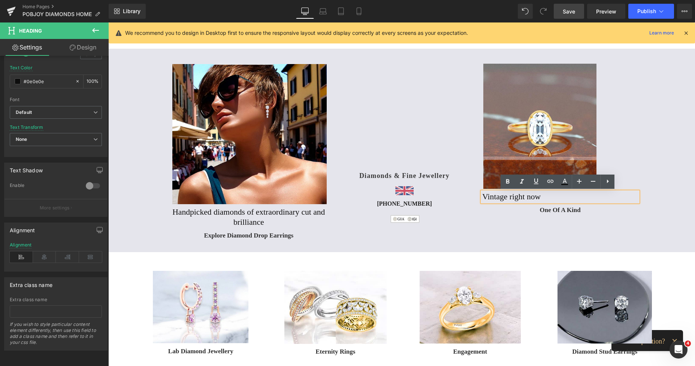
click at [544, 196] on h2 "Vintage right now" at bounding box center [560, 197] width 156 height 10
click at [565, 9] on span "Save" at bounding box center [569, 11] width 12 height 8
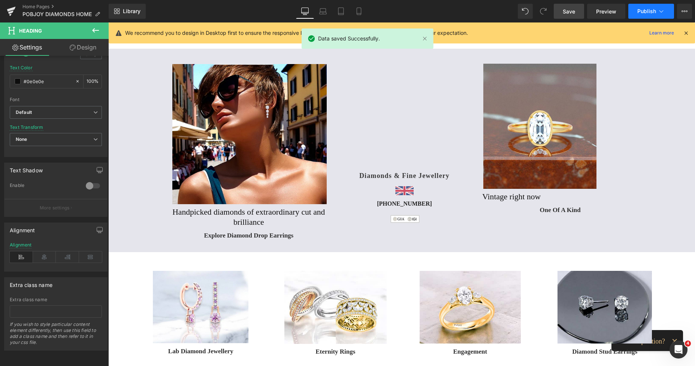
click at [642, 12] on span "Publish" at bounding box center [646, 11] width 19 height 6
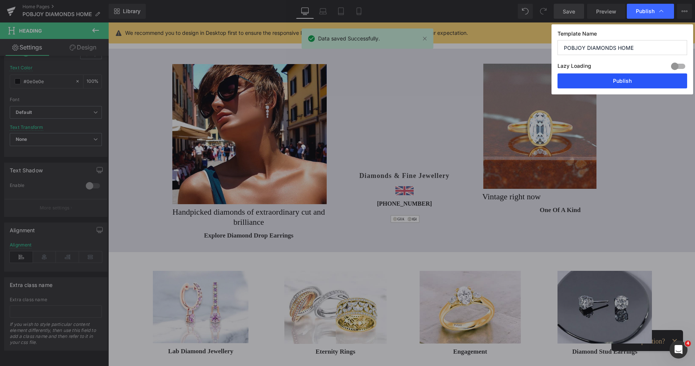
click at [624, 79] on button "Publish" at bounding box center [623, 80] width 130 height 15
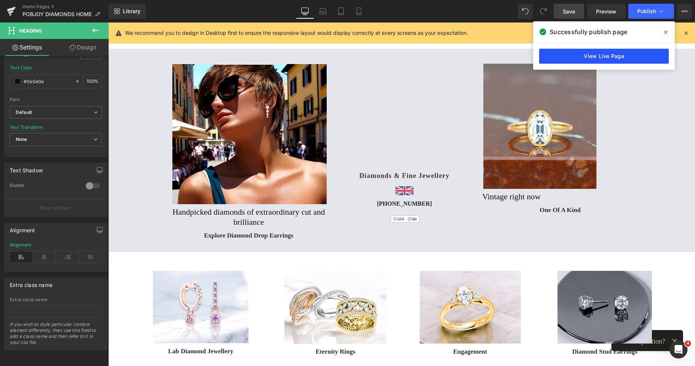
click at [593, 55] on link "View Live Page" at bounding box center [604, 56] width 130 height 15
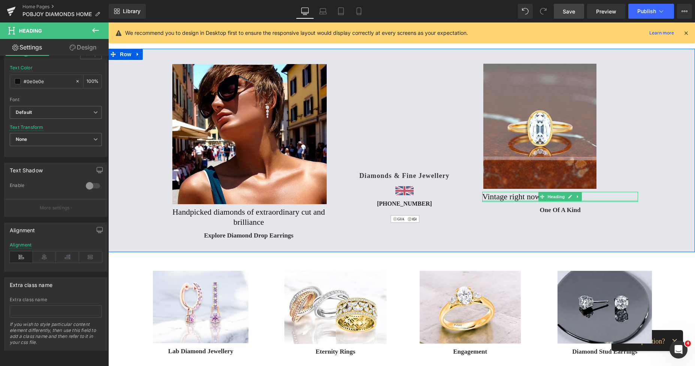
click at [497, 199] on h2 "Vintage right now" at bounding box center [560, 197] width 156 height 10
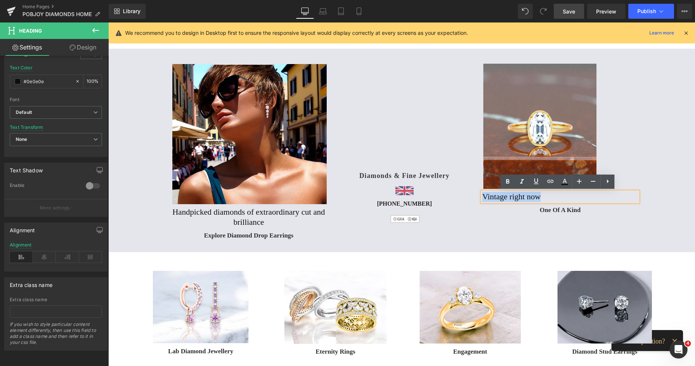
drag, startPoint x: 539, startPoint y: 198, endPoint x: 481, endPoint y: 197, distance: 57.3
click at [482, 197] on h2 "Vintage right now" at bounding box center [560, 197] width 156 height 10
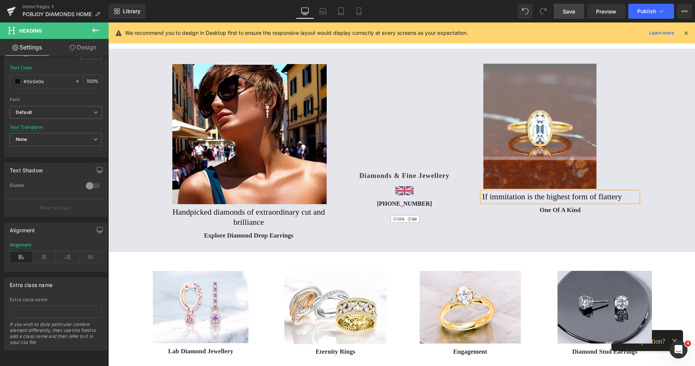
click at [569, 11] on span "Save" at bounding box center [569, 11] width 12 height 8
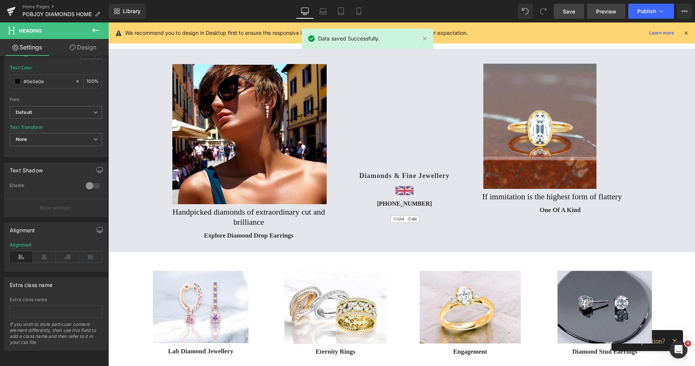
click at [598, 9] on span "Preview" at bounding box center [606, 11] width 20 height 8
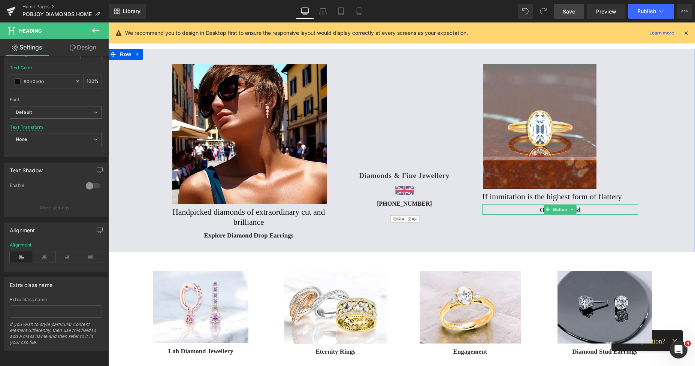
click at [525, 209] on div "One Of A Kind" at bounding box center [560, 209] width 156 height 11
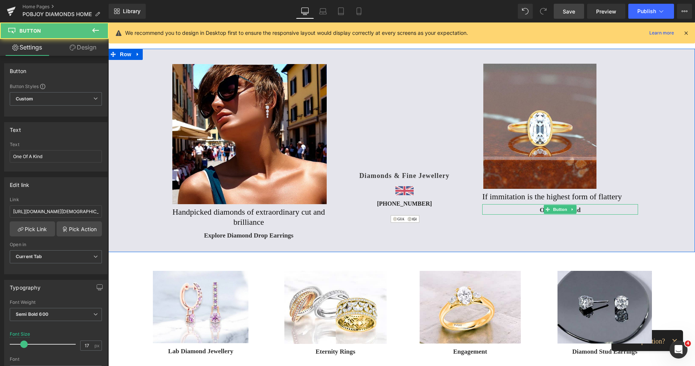
click at [525, 209] on div "One Of A Kind" at bounding box center [560, 209] width 156 height 11
click at [546, 209] on icon at bounding box center [548, 209] width 4 height 4
click at [533, 210] on div "One Of A Kind" at bounding box center [560, 209] width 156 height 11
click at [546, 209] on icon at bounding box center [548, 209] width 4 height 4
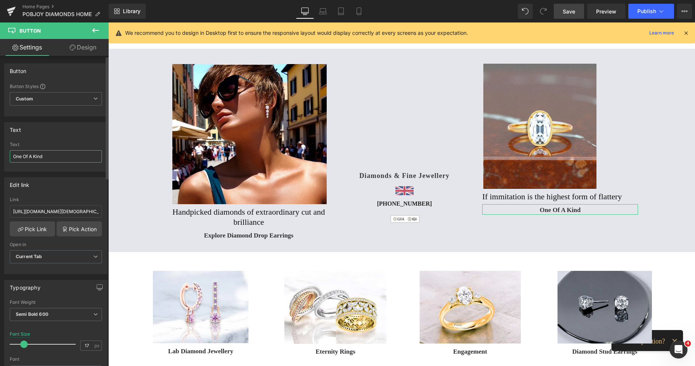
drag, startPoint x: 56, startPoint y: 158, endPoint x: 10, endPoint y: 157, distance: 45.7
click at [10, 157] on input "One Of A Kind" at bounding box center [56, 156] width 92 height 12
type input "D"
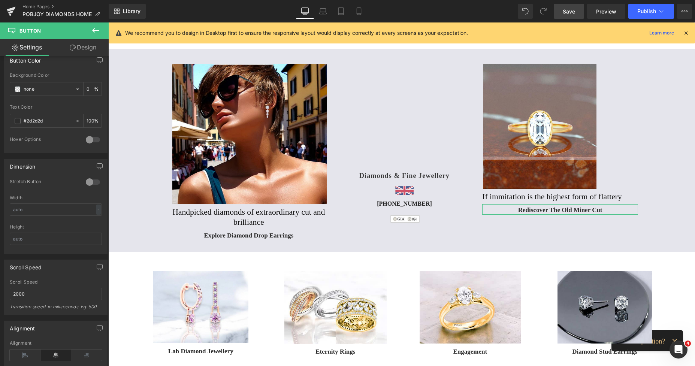
scroll to position [474, 0]
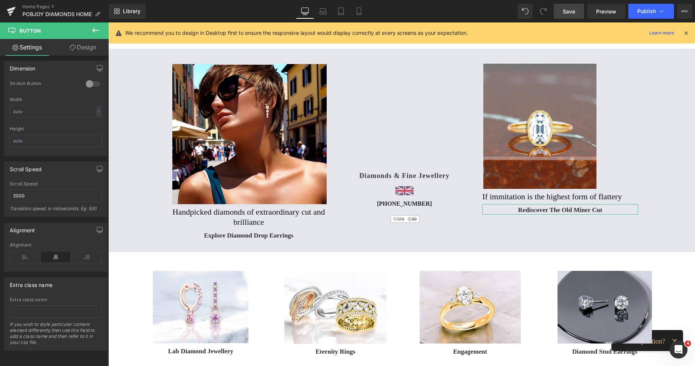
click at [97, 319] on div "Button Button Styles Custom Custom Setup Global Style Custom Setup Global Style…" at bounding box center [54, 213] width 109 height 314
type input "Rediscover The Old Miner Cut"
click at [22, 252] on icon at bounding box center [25, 256] width 31 height 11
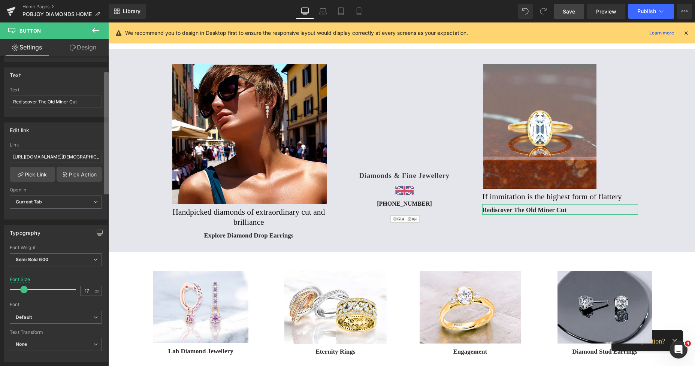
click at [91, 74] on div "Button Button Styles Custom Custom Setup Global Style Custom Setup Global Style…" at bounding box center [54, 213] width 109 height 314
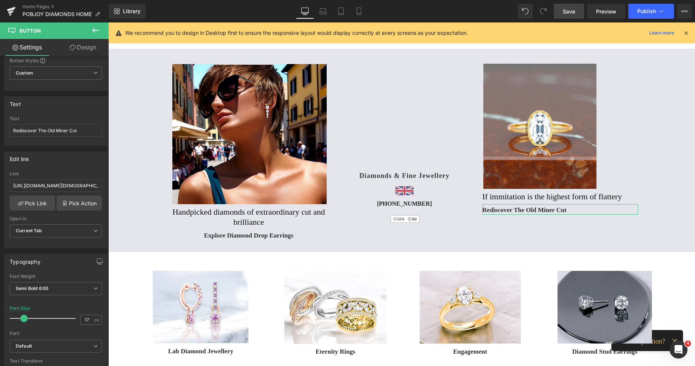
click at [87, 49] on link "Design" at bounding box center [83, 47] width 54 height 17
click at [0, 0] on div "Spacing" at bounding box center [0, 0] width 0 height 0
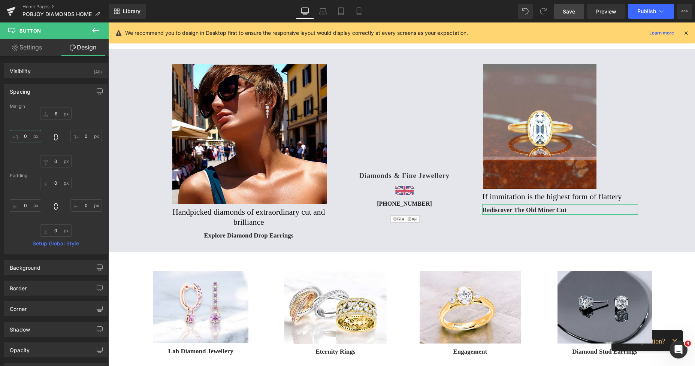
click at [25, 139] on input "text" at bounding box center [25, 136] width 31 height 12
type input "22"
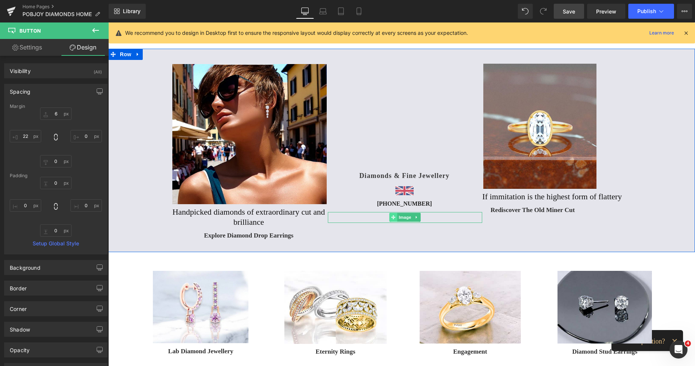
click at [391, 219] on icon at bounding box center [393, 217] width 4 height 4
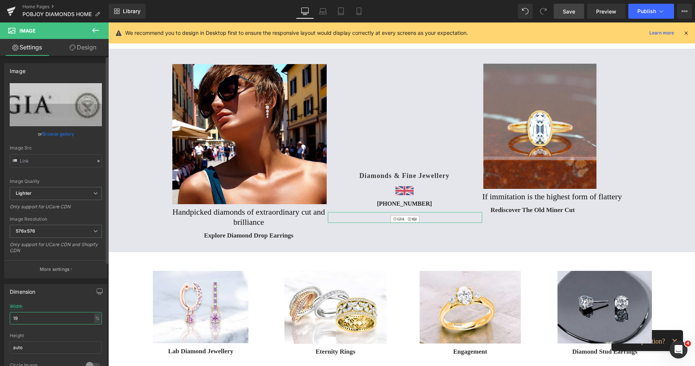
drag, startPoint x: 32, startPoint y: 322, endPoint x: 2, endPoint y: 323, distance: 30.4
click at [2, 323] on div "Dimension 19% Width 19 % % px auto Height auto 0 Circle Image" at bounding box center [56, 328] width 112 height 101
type input "21"
click at [84, 52] on link "Design" at bounding box center [83, 47] width 54 height 17
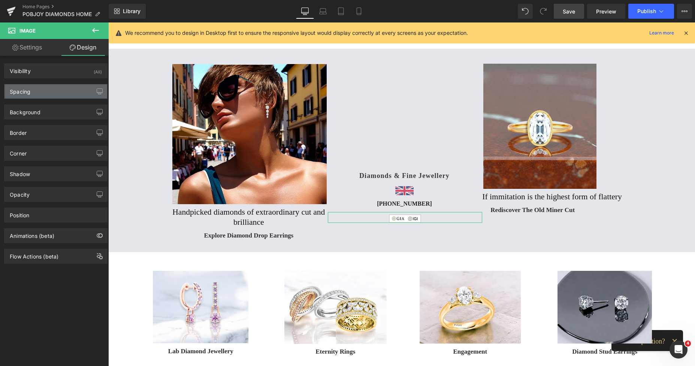
click at [42, 94] on div "Spacing" at bounding box center [55, 91] width 103 height 14
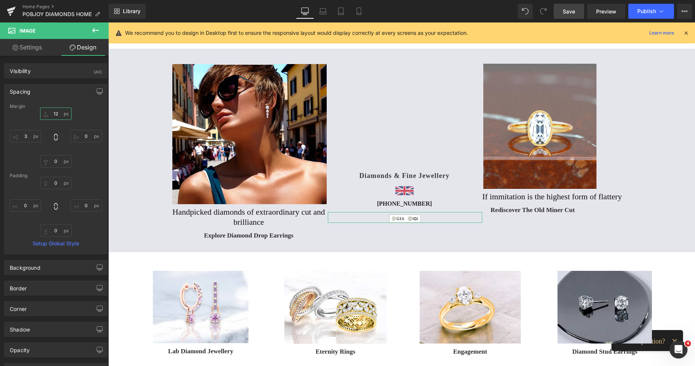
click at [52, 112] on input "text" at bounding box center [55, 114] width 31 height 12
type input "11"
click at [358, 11] on icon at bounding box center [358, 10] width 7 height 7
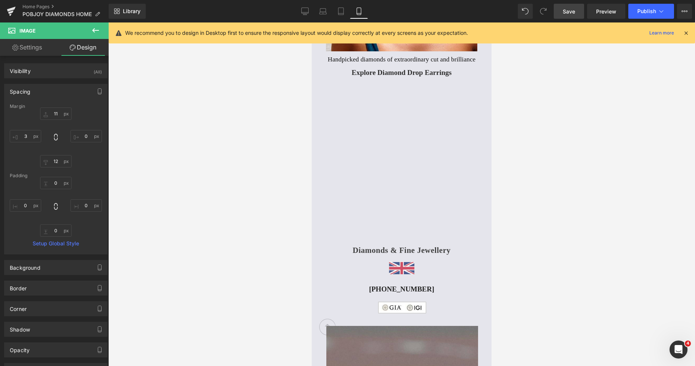
scroll to position [93, 0]
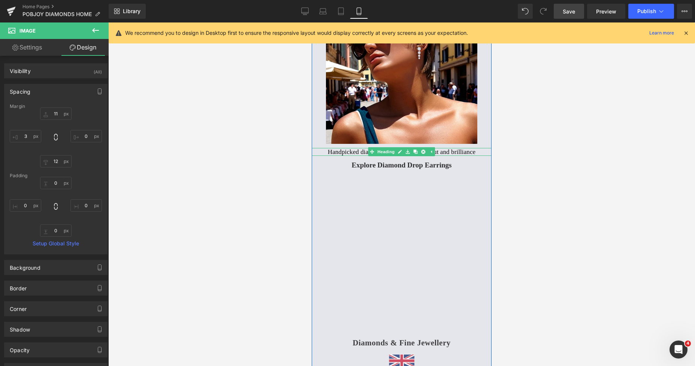
click at [343, 151] on h2 "Handpicked diamonds of extraordinary cut and brilliance" at bounding box center [402, 152] width 180 height 8
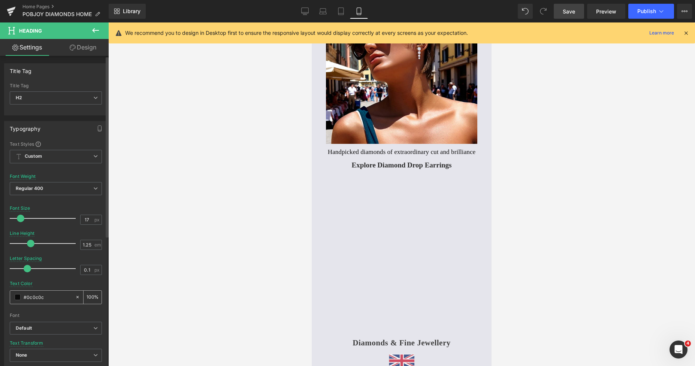
click at [16, 297] on span at bounding box center [18, 297] width 6 height 6
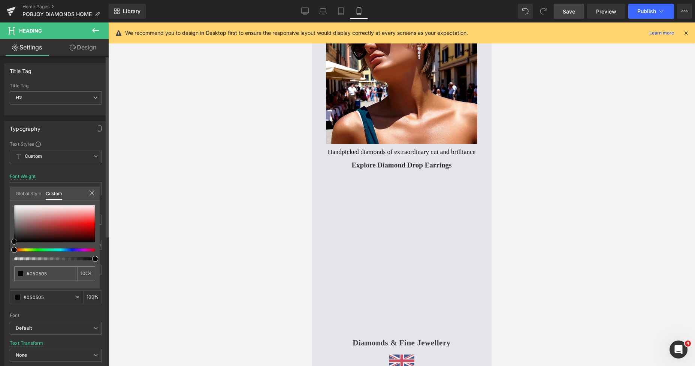
click at [12, 244] on span at bounding box center [14, 242] width 6 height 6
click at [147, 245] on div at bounding box center [401, 194] width 587 height 344
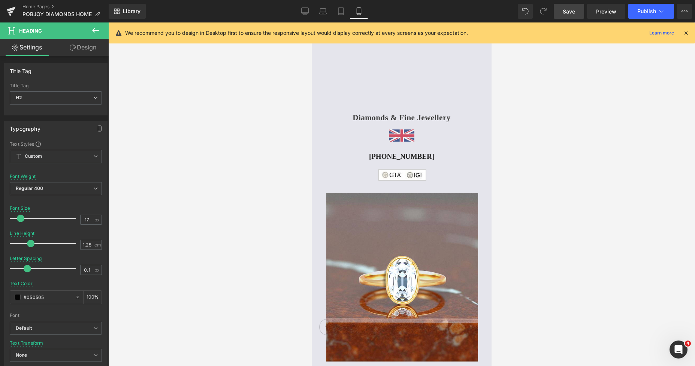
scroll to position [549, 0]
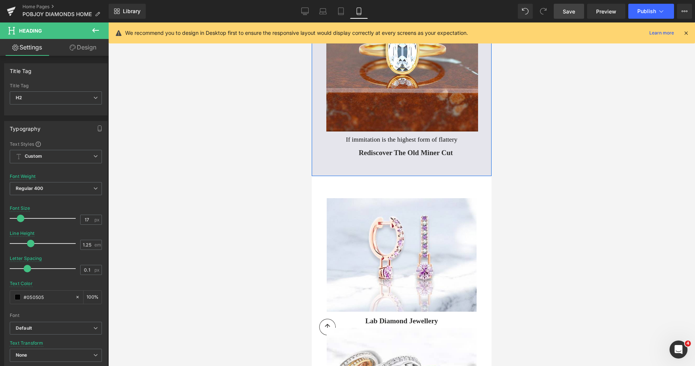
click at [346, 138] on h2 "If immitation is the highest form of flattery" at bounding box center [402, 140] width 180 height 8
click at [15, 296] on span at bounding box center [18, 297] width 6 height 6
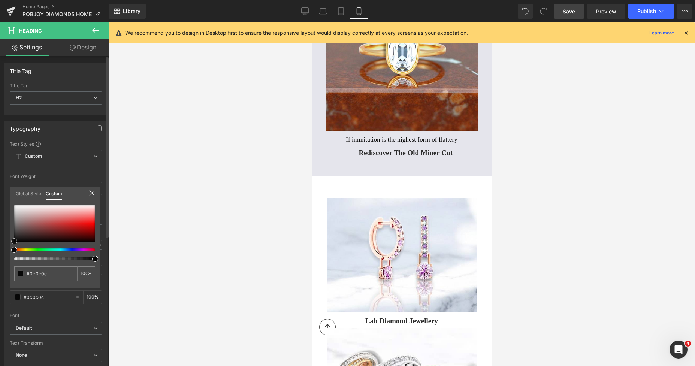
click at [12, 241] on span at bounding box center [14, 241] width 6 height 6
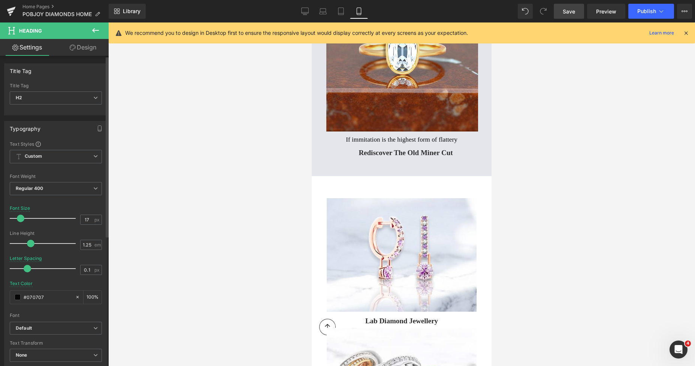
click at [193, 199] on div at bounding box center [401, 194] width 587 height 344
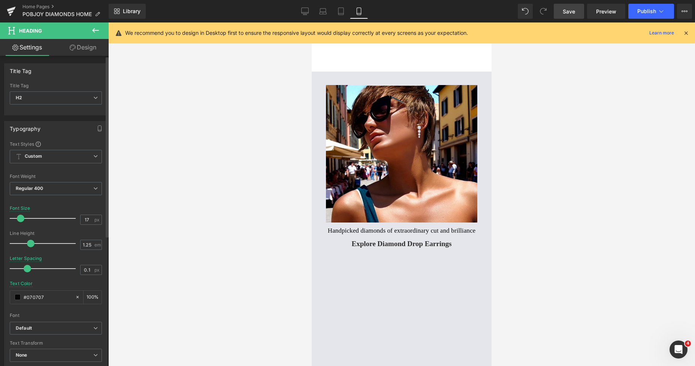
scroll to position [0, 0]
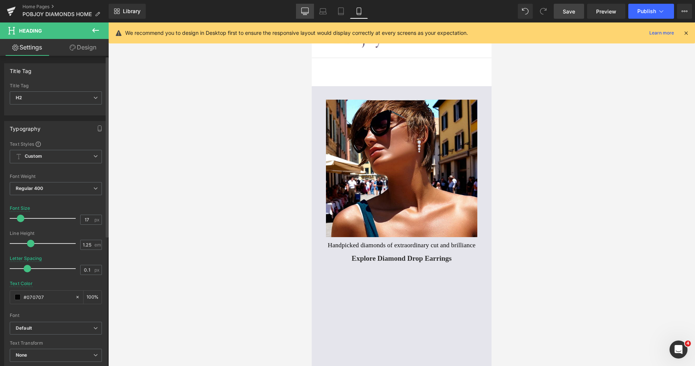
click at [303, 10] on icon at bounding box center [304, 10] width 7 height 7
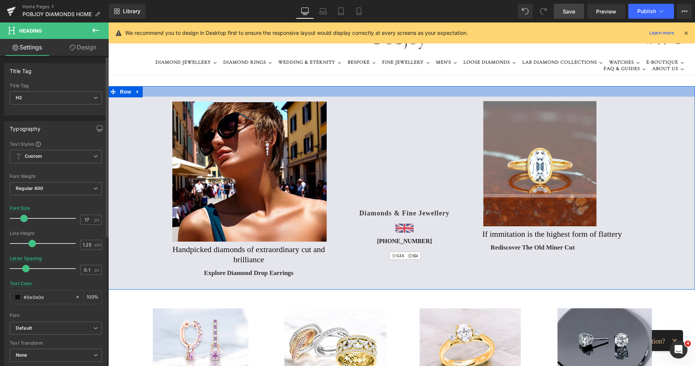
click at [153, 94] on div at bounding box center [401, 91] width 587 height 10
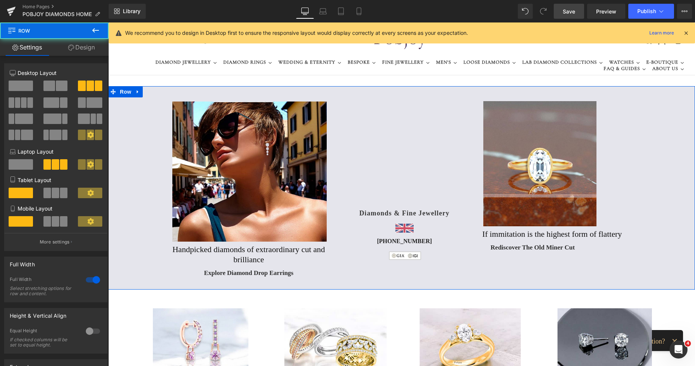
click at [88, 48] on link "Design" at bounding box center [81, 47] width 54 height 17
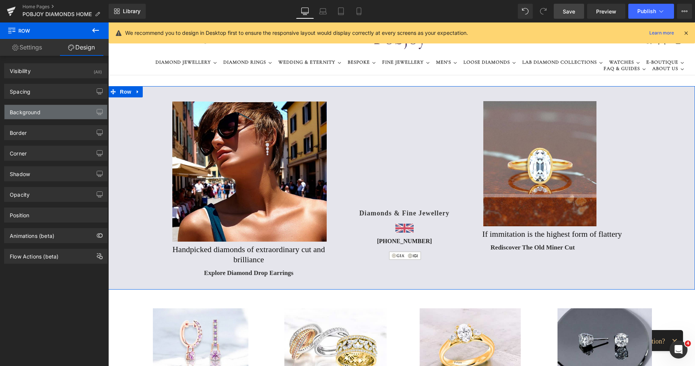
click at [21, 114] on div "Background" at bounding box center [25, 110] width 31 height 10
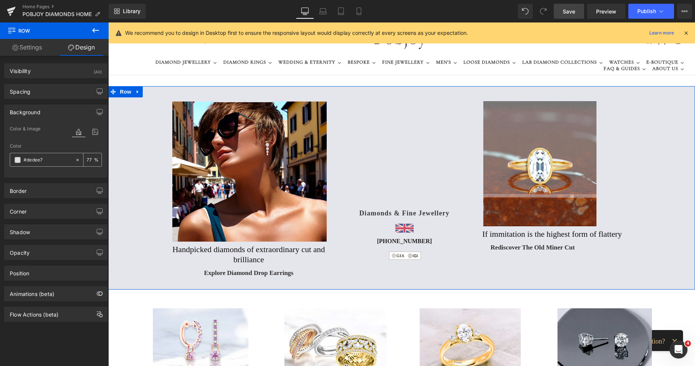
click at [88, 159] on input "number" at bounding box center [90, 160] width 7 height 8
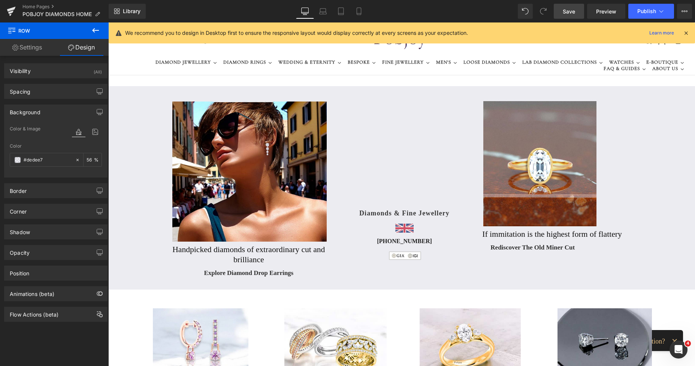
type input "56"
click at [559, 9] on link "Save" at bounding box center [569, 11] width 30 height 15
click at [348, 11] on icon at bounding box center [350, 10] width 7 height 7
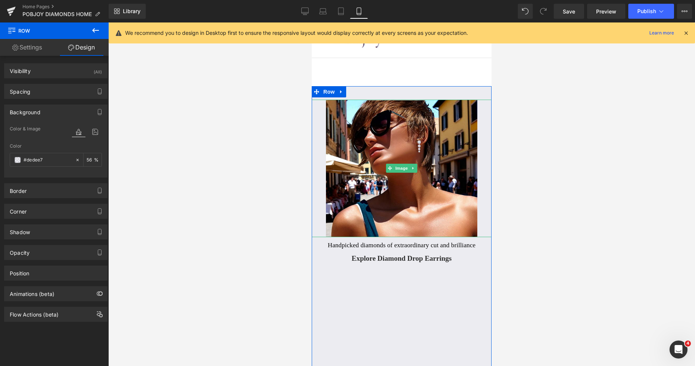
click at [323, 108] on link at bounding box center [402, 169] width 180 height 138
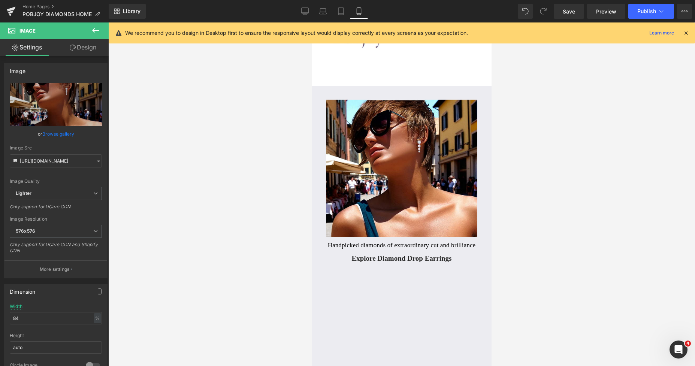
click at [312, 22] on div "36px" at bounding box center [312, 22] width 0 height 0
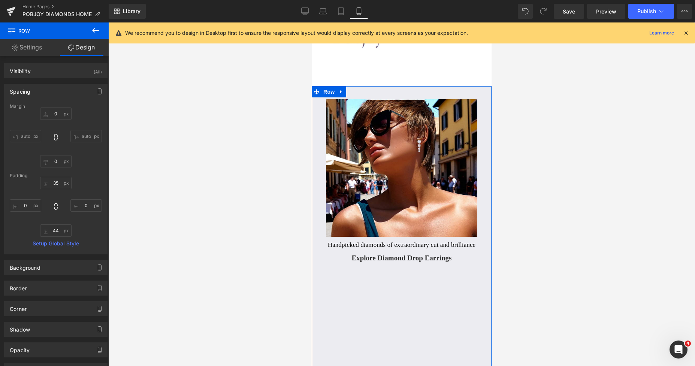
click at [88, 48] on link "Design" at bounding box center [81, 47] width 54 height 17
click at [22, 89] on div "Spacing" at bounding box center [20, 89] width 21 height 10
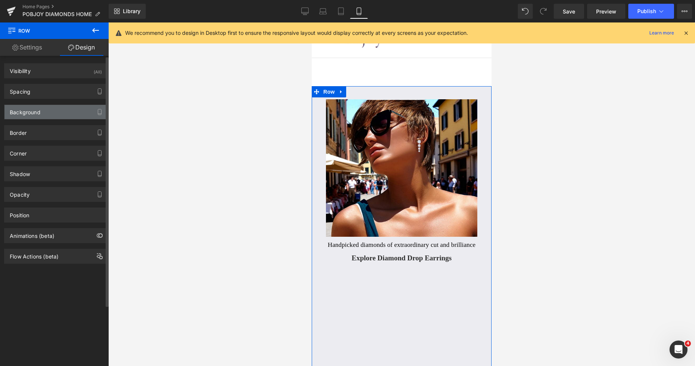
click at [24, 106] on div "Background" at bounding box center [25, 110] width 31 height 10
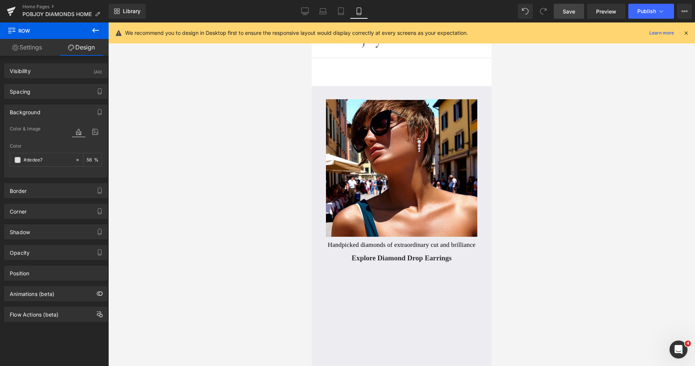
click at [566, 9] on span "Save" at bounding box center [569, 11] width 12 height 8
click at [336, 12] on icon at bounding box center [332, 10] width 7 height 7
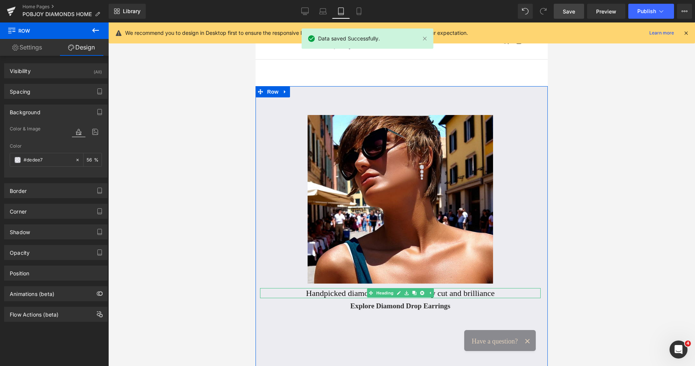
click at [355, 292] on h2 "Handpicked diamonds of extraordinary cut and brilliance" at bounding box center [400, 293] width 281 height 10
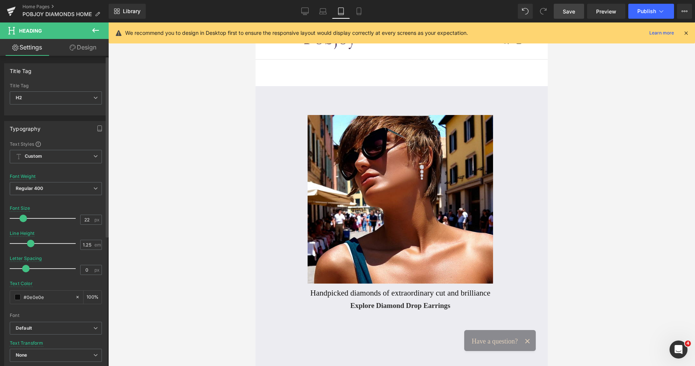
click at [21, 219] on span at bounding box center [22, 218] width 7 height 7
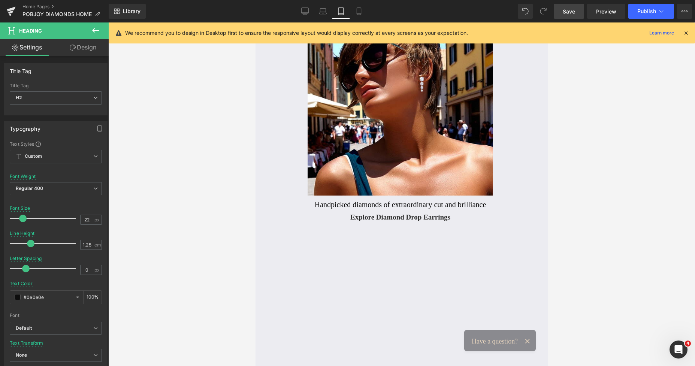
scroll to position [125, 0]
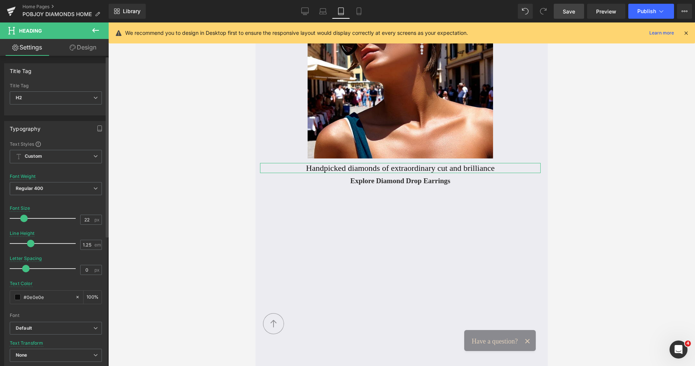
click at [24, 218] on span at bounding box center [23, 218] width 7 height 7
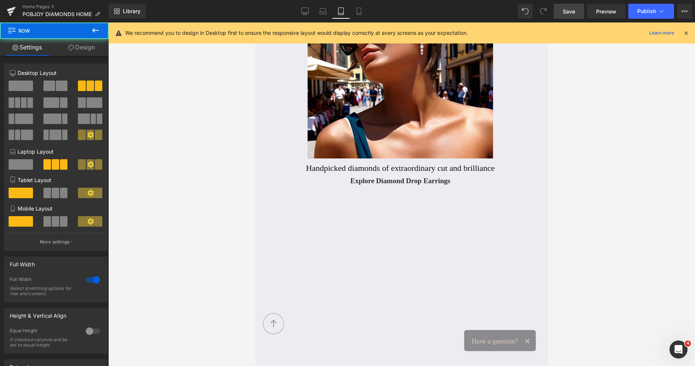
drag, startPoint x: 542, startPoint y: 53, endPoint x: 543, endPoint y: 81, distance: 27.8
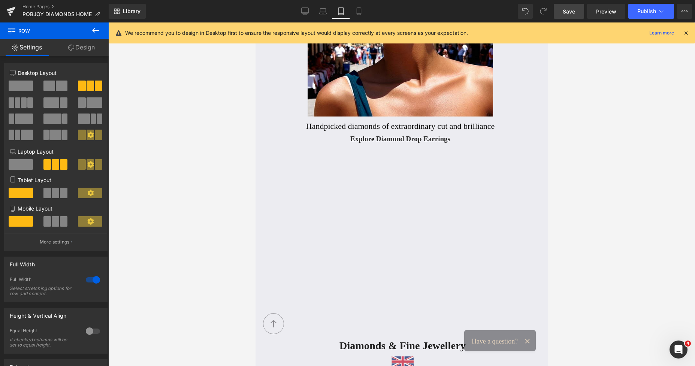
click at [324, 12] on icon at bounding box center [322, 10] width 7 height 7
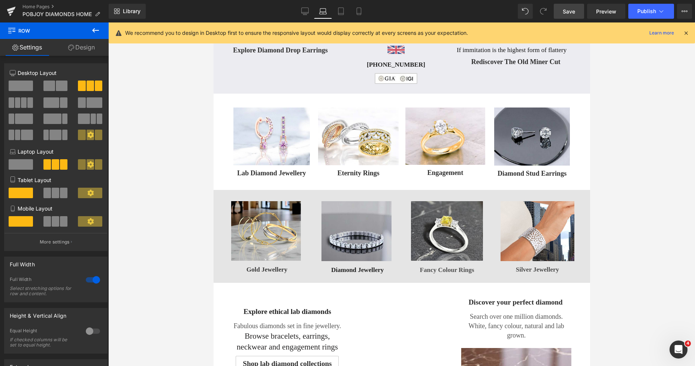
scroll to position [0, 0]
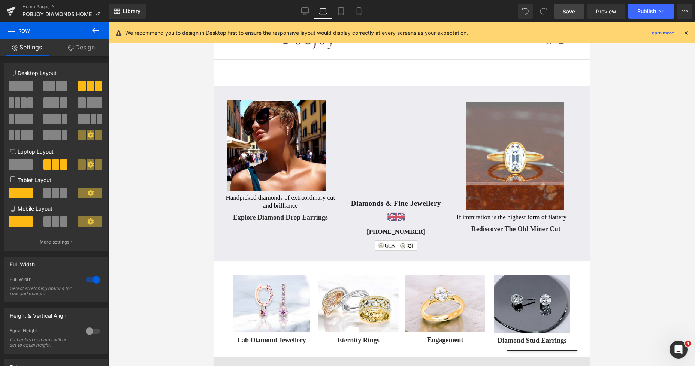
drag, startPoint x: 544, startPoint y: 54, endPoint x: 545, endPoint y: 60, distance: 5.3
click at [545, 60] on div "0" at bounding box center [401, 54] width 377 height 64
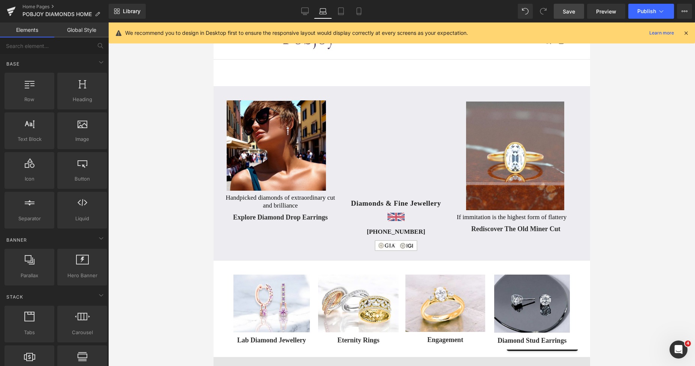
scroll to position [42, 0]
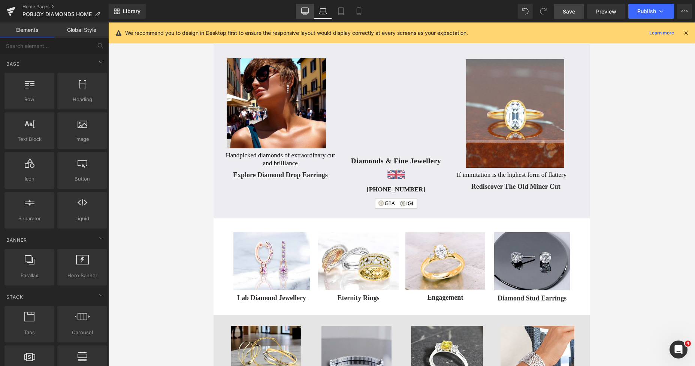
click at [303, 12] on icon at bounding box center [304, 12] width 7 height 0
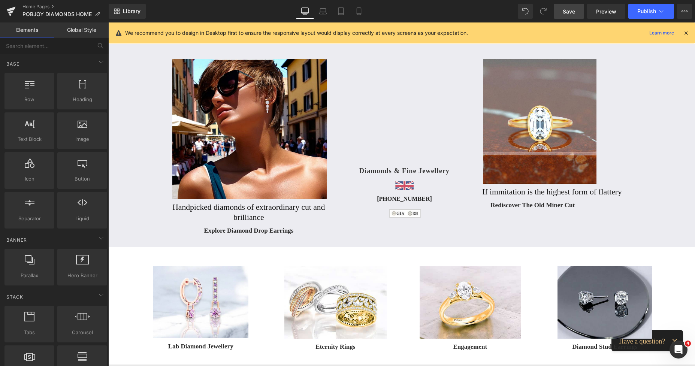
scroll to position [64, 0]
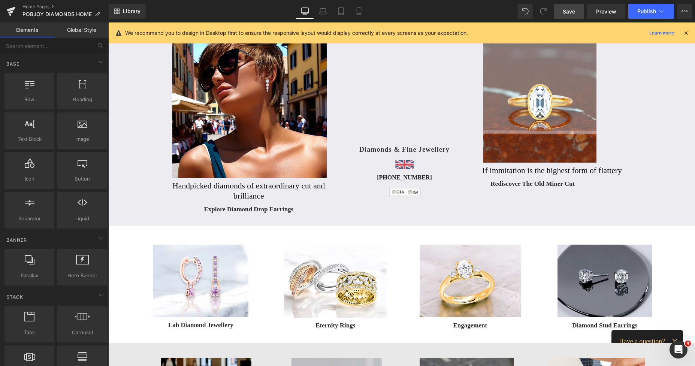
drag, startPoint x: 569, startPoint y: 9, endPoint x: 446, endPoint y: 24, distance: 124.2
click at [569, 9] on span "Save" at bounding box center [569, 11] width 12 height 8
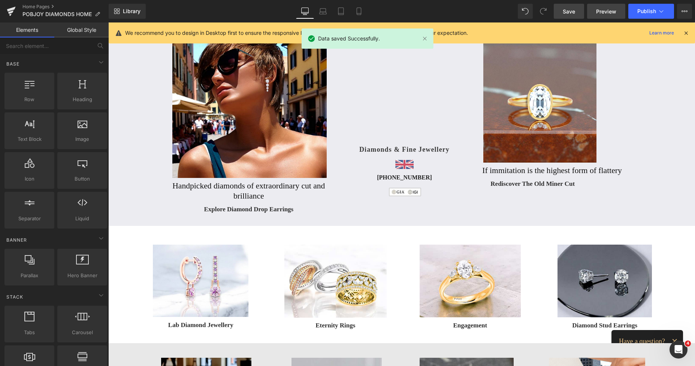
click at [603, 12] on span "Preview" at bounding box center [606, 11] width 20 height 8
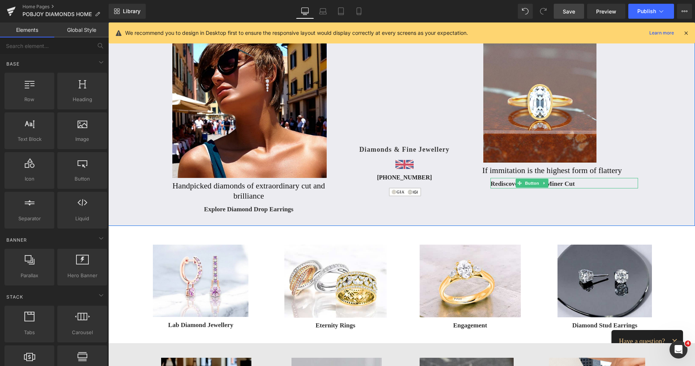
click at [494, 182] on span "Rediscover The Old Miner Cut" at bounding box center [533, 184] width 84 height 9
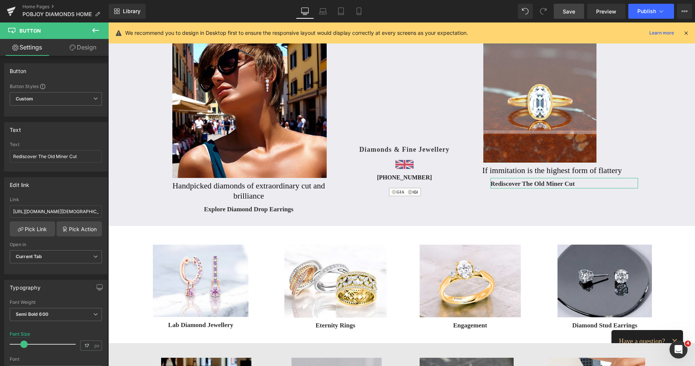
click at [88, 49] on link "Design" at bounding box center [83, 47] width 54 height 17
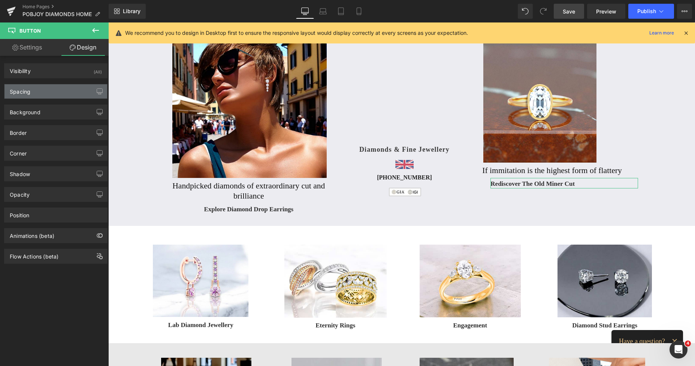
click at [38, 95] on div "Spacing" at bounding box center [55, 91] width 103 height 14
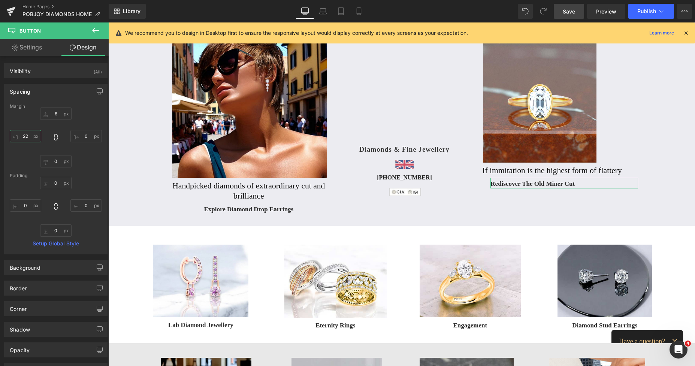
click at [23, 135] on input "text" at bounding box center [25, 136] width 31 height 12
type input "3"
click at [570, 10] on span "Save" at bounding box center [569, 11] width 12 height 8
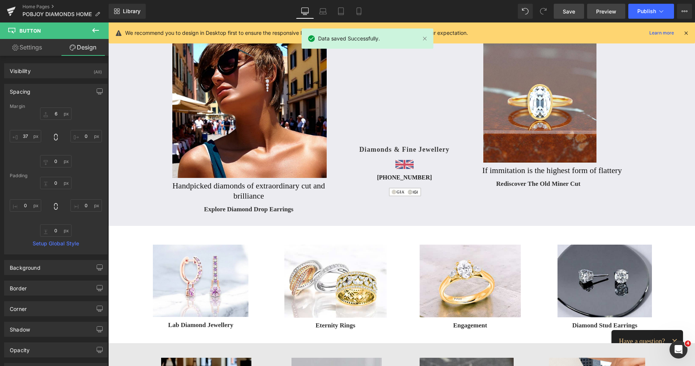
click at [606, 10] on span "Preview" at bounding box center [606, 11] width 20 height 8
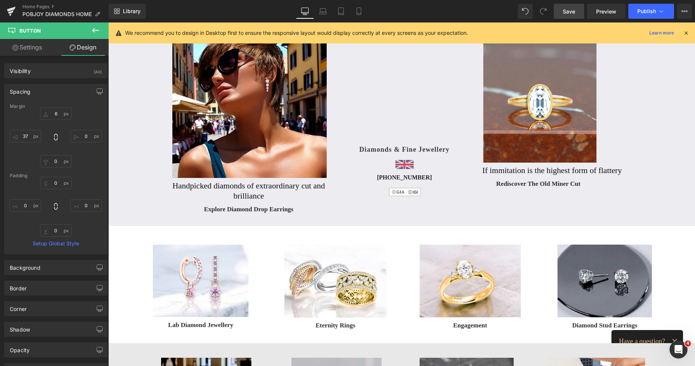
click at [572, 10] on span "Save" at bounding box center [569, 11] width 12 height 8
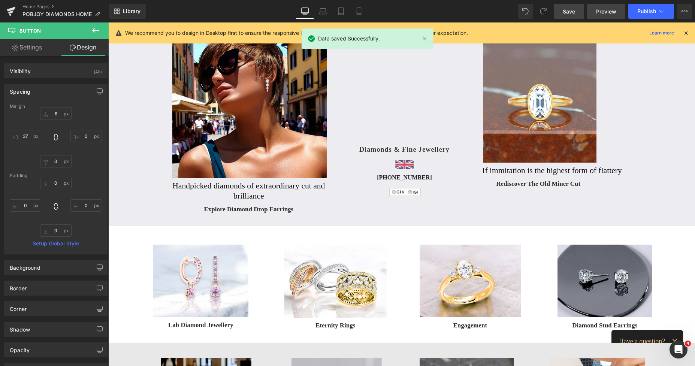
click at [607, 14] on span "Preview" at bounding box center [606, 11] width 20 height 8
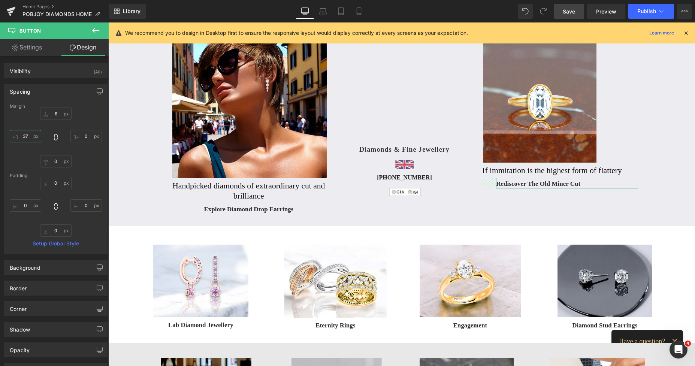
click at [24, 136] on input "37" at bounding box center [25, 136] width 31 height 12
type input "55"
click at [567, 8] on span "Save" at bounding box center [569, 11] width 12 height 8
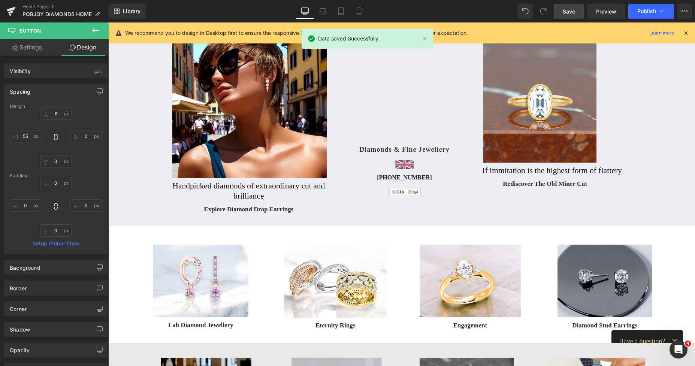
click at [573, 9] on span "Save" at bounding box center [569, 11] width 12 height 8
click at [645, 9] on span "Publish" at bounding box center [646, 11] width 19 height 6
click at [602, 11] on span "Preview" at bounding box center [606, 11] width 20 height 8
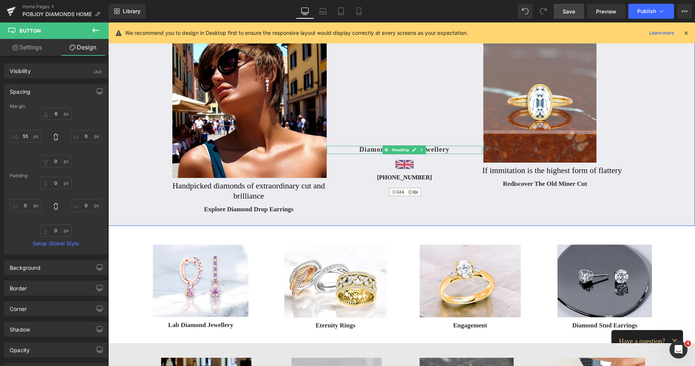
click at [368, 154] on div at bounding box center [405, 153] width 156 height 2
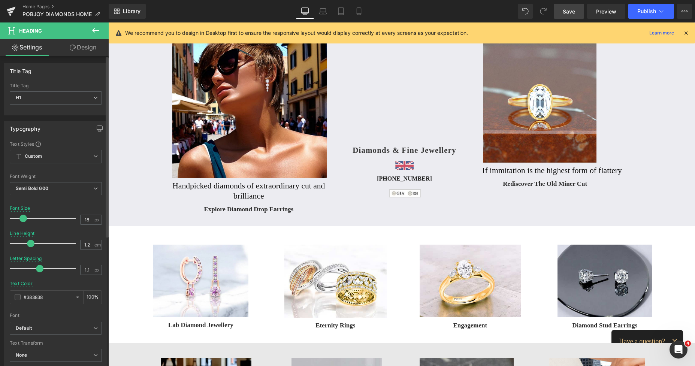
click at [24, 219] on span at bounding box center [22, 218] width 7 height 7
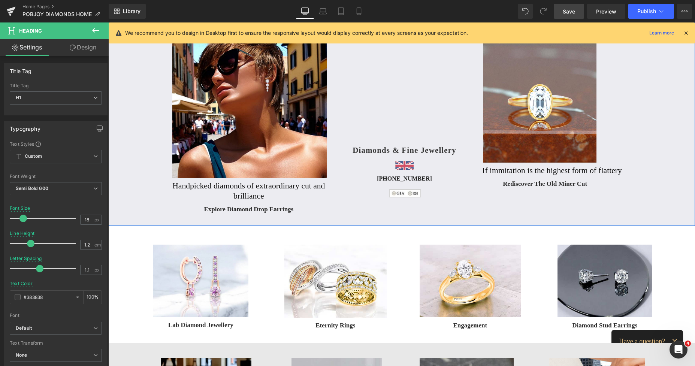
click at [108, 22] on div at bounding box center [108, 22] width 0 height 0
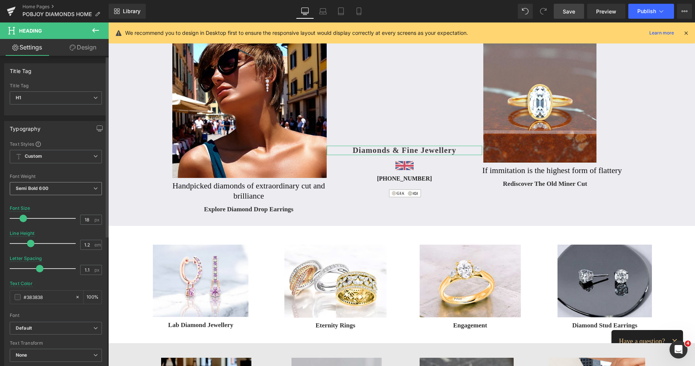
click at [52, 191] on span "Semi Bold 600" at bounding box center [56, 188] width 92 height 13
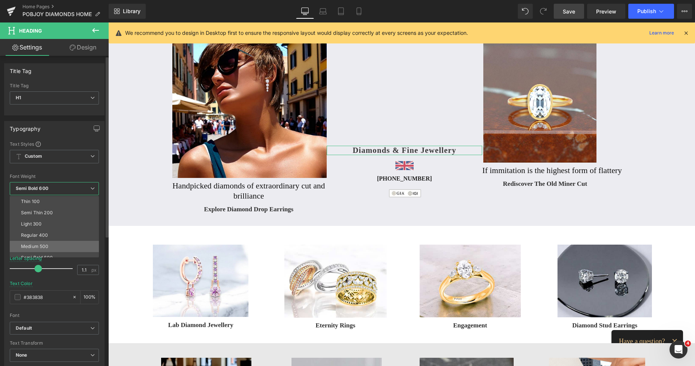
click at [44, 243] on li "Medium 500" at bounding box center [56, 246] width 93 height 11
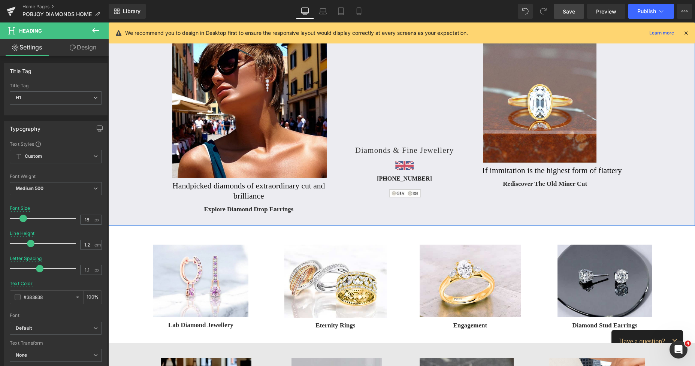
click at [366, 151] on h1 "Diamonds & Fine Jewellery" at bounding box center [405, 150] width 156 height 9
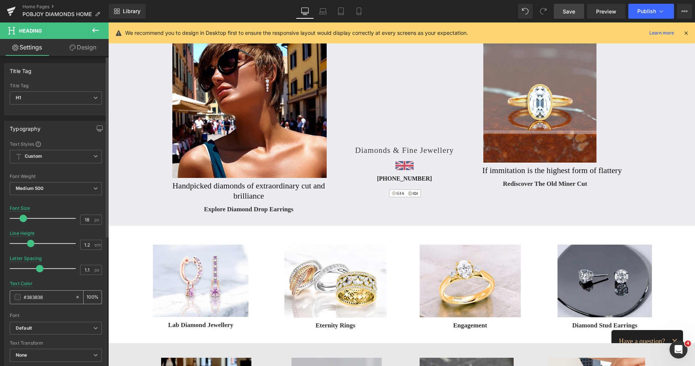
click at [19, 298] on span at bounding box center [18, 297] width 6 height 6
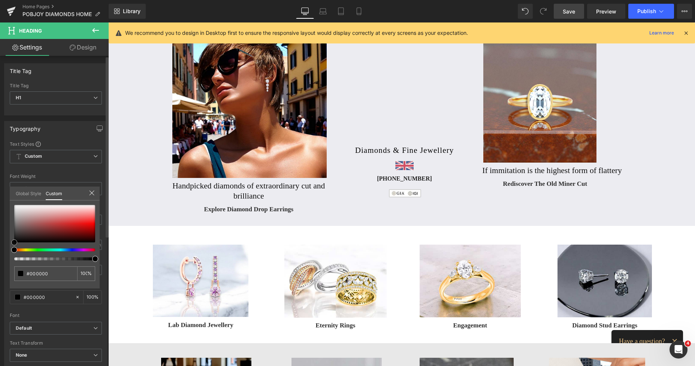
drag, startPoint x: 13, startPoint y: 233, endPoint x: 9, endPoint y: 243, distance: 10.2
click at [9, 243] on div "Typography Text Styles Custom Custom Setup Global Style Custom Setup Global Sty…" at bounding box center [56, 243] width 112 height 257
click at [571, 13] on span "Save" at bounding box center [569, 11] width 12 height 8
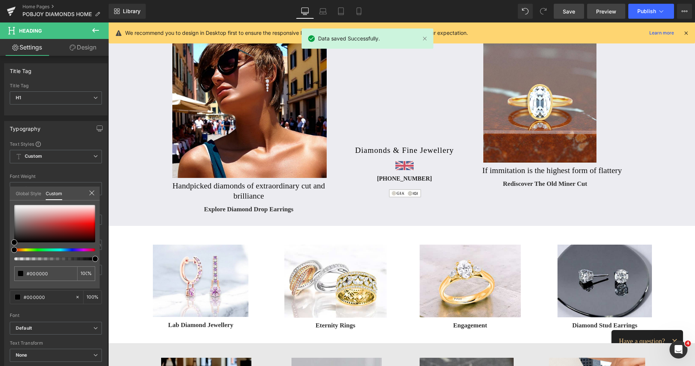
click at [606, 9] on span "Preview" at bounding box center [606, 11] width 20 height 8
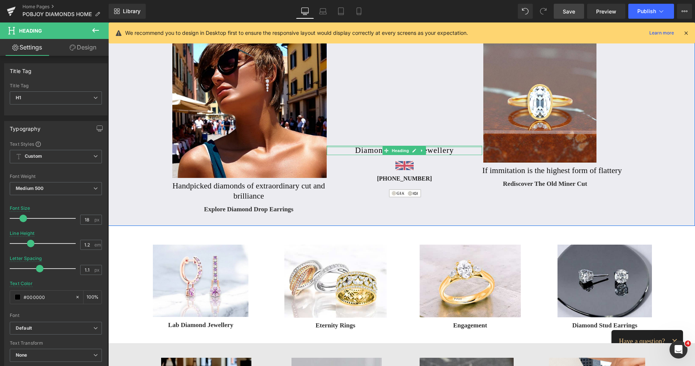
click at [361, 147] on div at bounding box center [405, 147] width 156 height 2
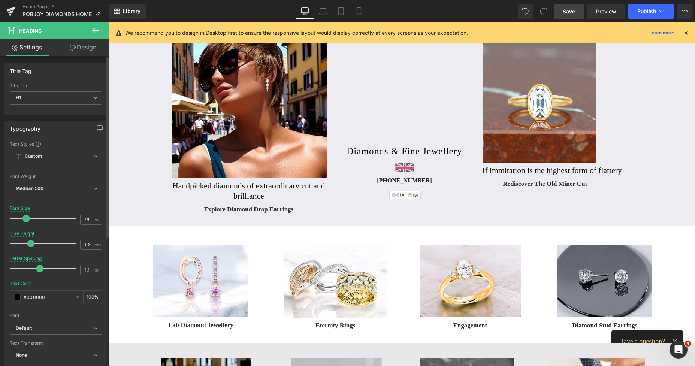
click at [27, 218] on span at bounding box center [25, 218] width 7 height 7
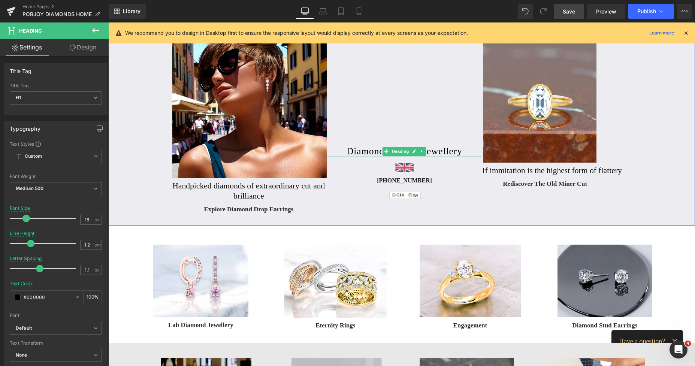
click at [375, 151] on h1 "Diamonds & Fine Jewellery" at bounding box center [405, 151] width 156 height 11
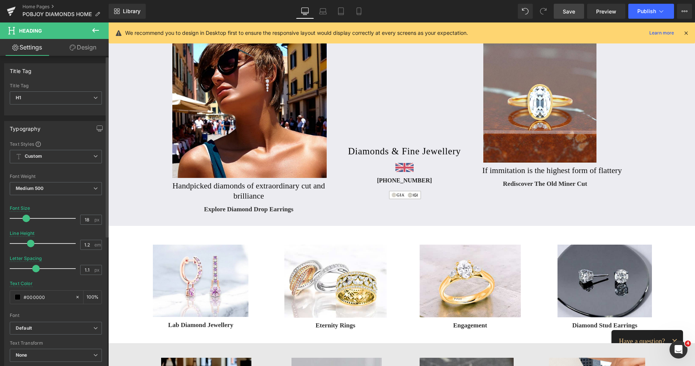
drag, startPoint x: 38, startPoint y: 268, endPoint x: 34, endPoint y: 268, distance: 4.1
click at [34, 268] on span at bounding box center [35, 268] width 7 height 7
click at [17, 296] on span at bounding box center [18, 297] width 6 height 6
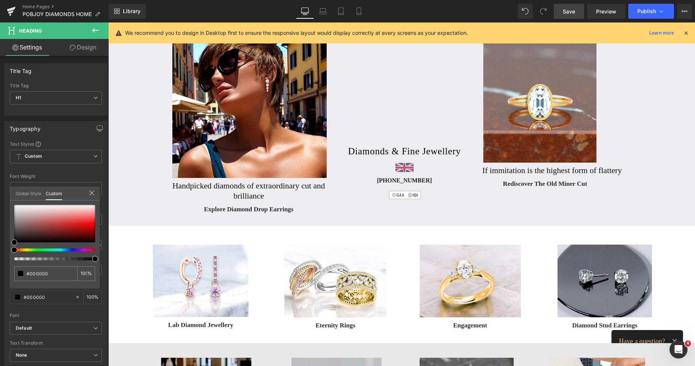
click at [569, 12] on span "Save" at bounding box center [569, 11] width 12 height 8
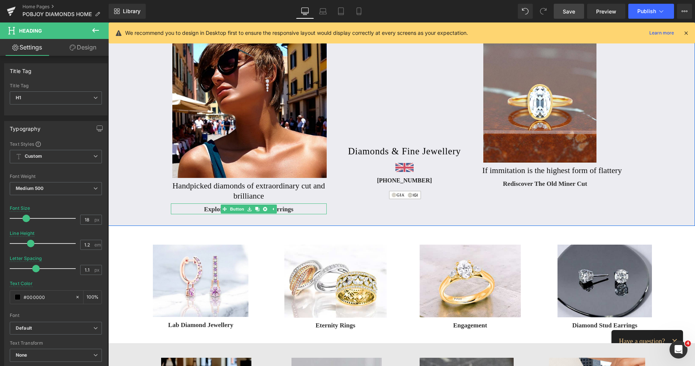
click at [204, 210] on span "Explore Diamond Drop Earrings" at bounding box center [249, 209] width 90 height 9
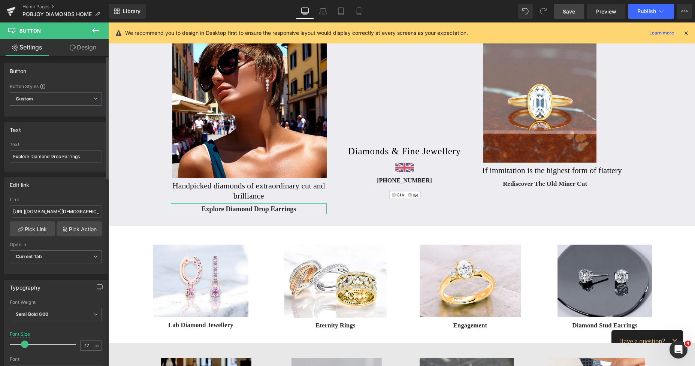
click at [22, 345] on span at bounding box center [24, 344] width 7 height 7
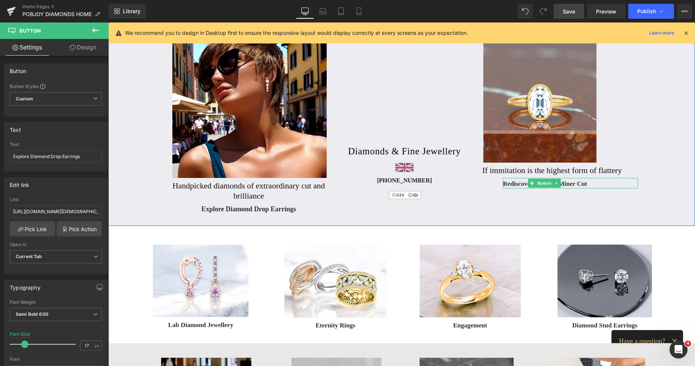
click at [508, 181] on span "Rediscover The Old Miner Cut" at bounding box center [545, 184] width 84 height 9
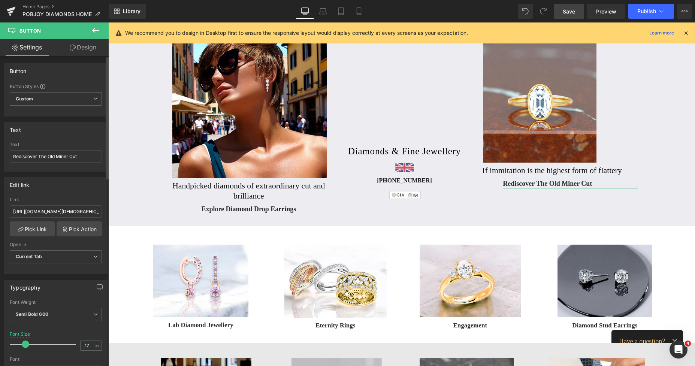
click at [26, 345] on span at bounding box center [25, 344] width 7 height 7
click at [25, 346] on span at bounding box center [24, 344] width 7 height 7
click at [24, 344] on span at bounding box center [24, 344] width 7 height 7
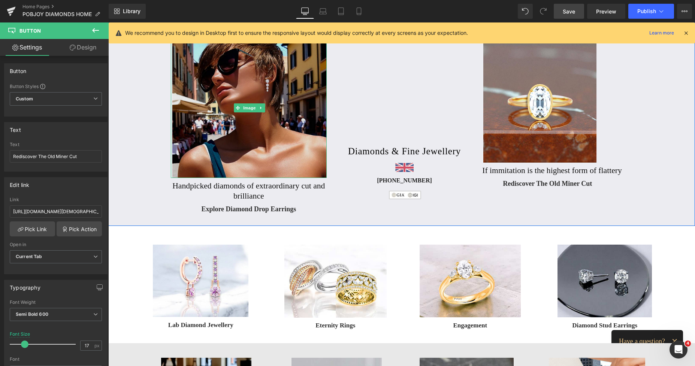
click at [197, 184] on h2 "Handpicked diamonds of extraordinary cut and brilliance" at bounding box center [249, 191] width 156 height 20
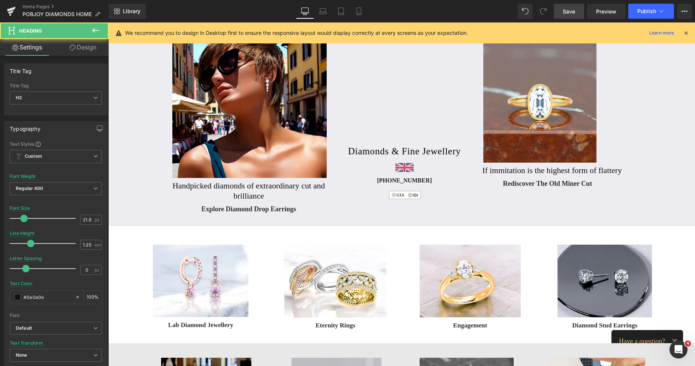
click at [84, 49] on link "Design" at bounding box center [83, 47] width 54 height 17
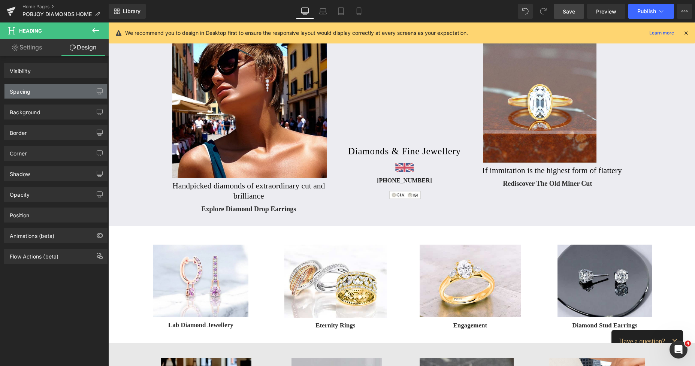
click at [41, 92] on div "Spacing" at bounding box center [55, 91] width 103 height 14
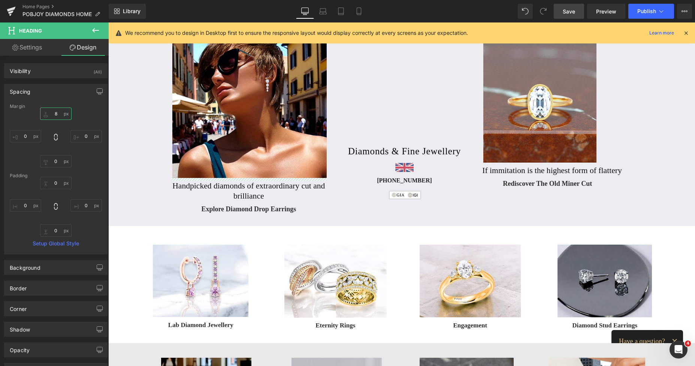
click at [51, 116] on input "8" at bounding box center [55, 114] width 31 height 12
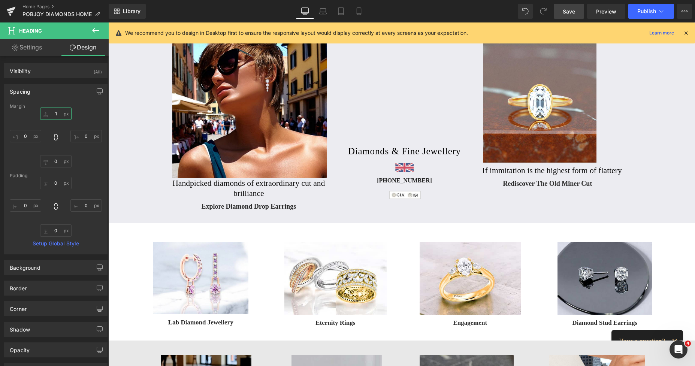
type input "11"
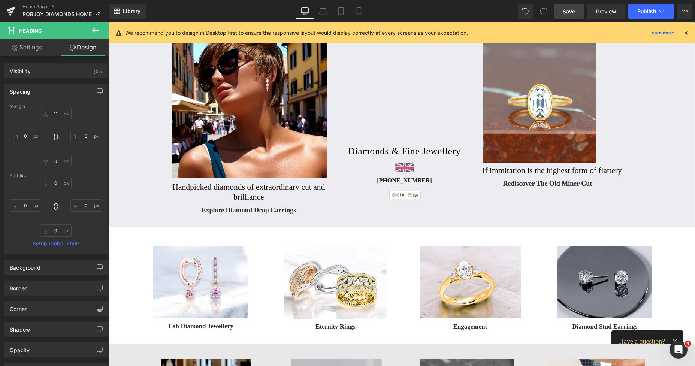
click at [491, 172] on h2 "If immitation is the highest form of flattery" at bounding box center [560, 171] width 156 height 10
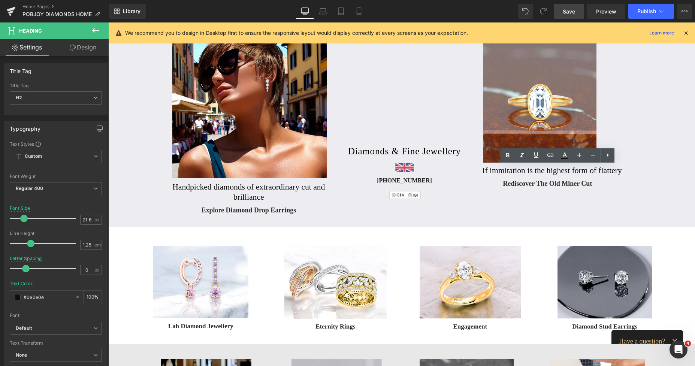
click at [91, 48] on link "Design" at bounding box center [83, 47] width 54 height 17
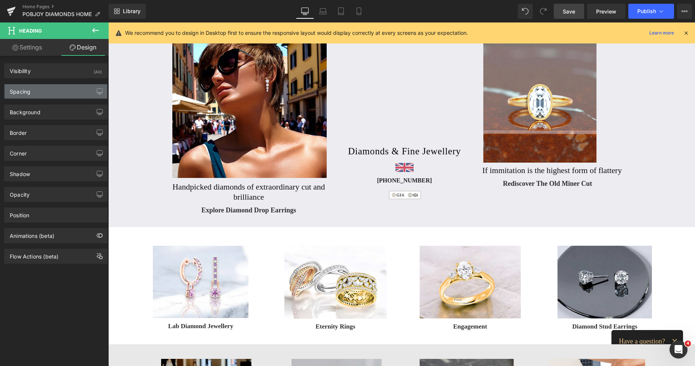
click at [37, 95] on div "Spacing" at bounding box center [55, 91] width 103 height 14
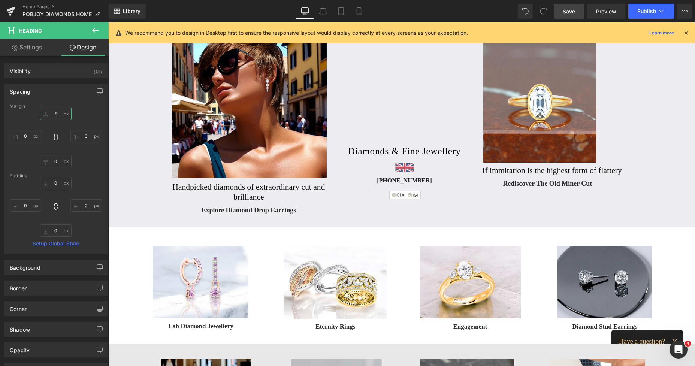
click at [54, 114] on input "text" at bounding box center [55, 114] width 31 height 12
type input "11"
click at [571, 15] on link "Save" at bounding box center [569, 11] width 30 height 15
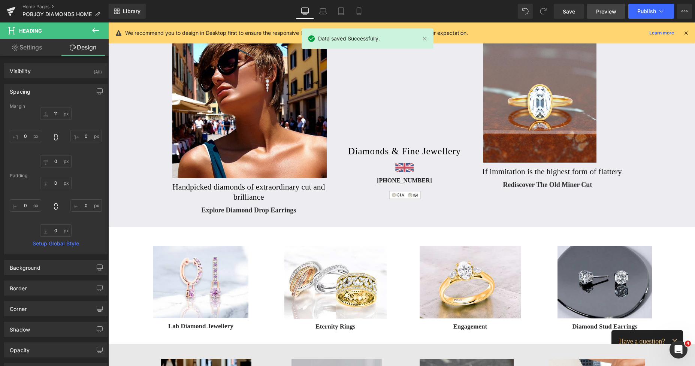
click at [597, 13] on span "Preview" at bounding box center [606, 11] width 20 height 8
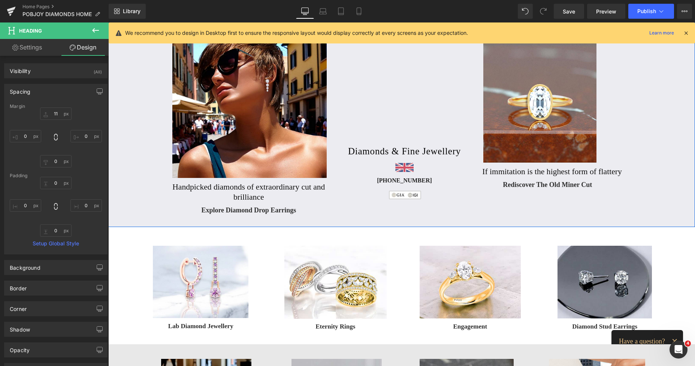
click at [503, 184] on div "Rediscover The Old Miner Cut Button" at bounding box center [570, 184] width 135 height 11
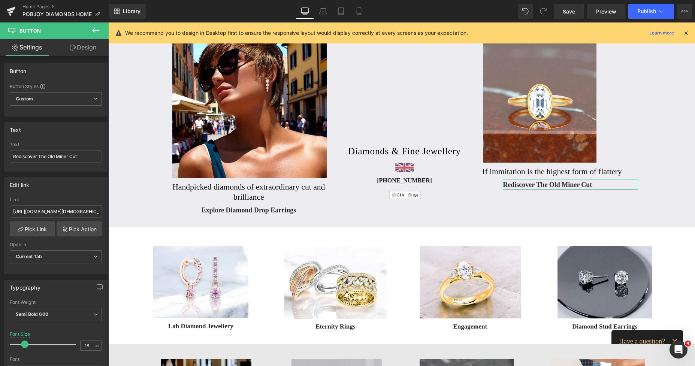
click at [89, 49] on link "Design" at bounding box center [83, 47] width 54 height 17
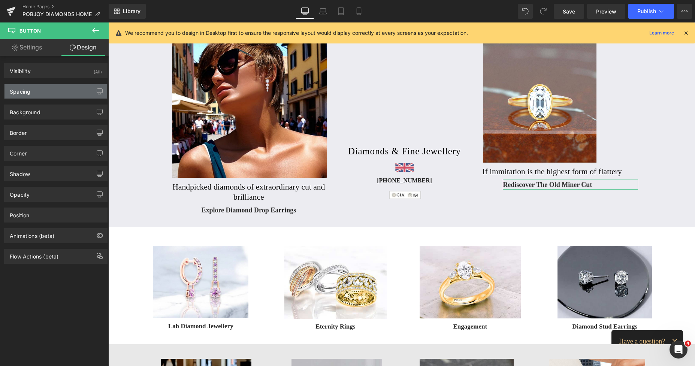
click at [40, 92] on div "Spacing" at bounding box center [55, 91] width 103 height 14
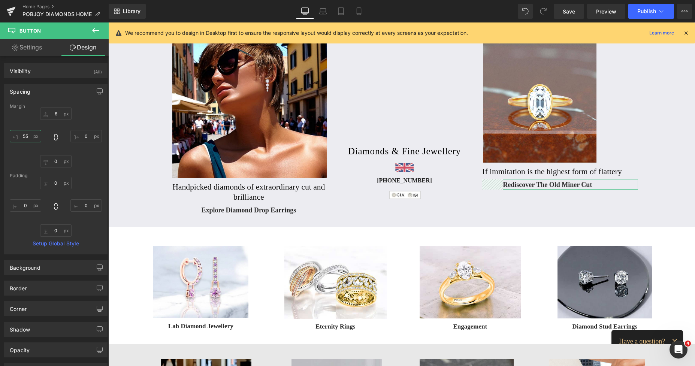
click at [31, 136] on input "text" at bounding box center [25, 136] width 31 height 12
type input "63"
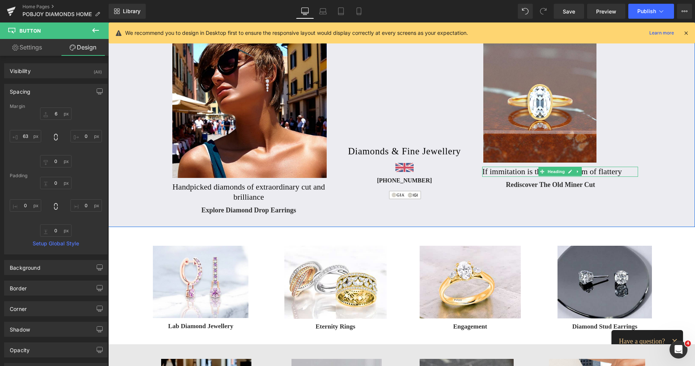
click at [497, 173] on h2 "If immitation is the highest form of flattery" at bounding box center [560, 172] width 156 height 10
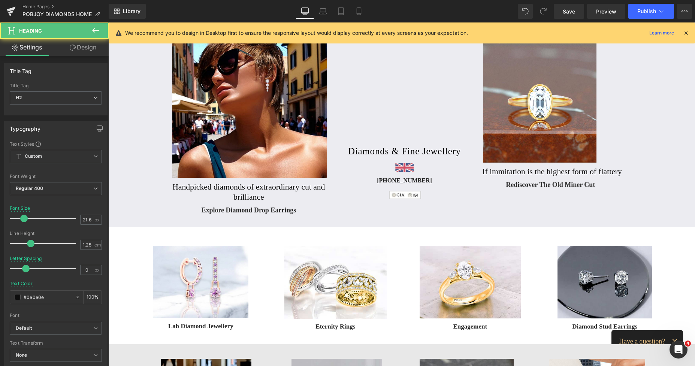
click at [92, 53] on link "Design" at bounding box center [83, 47] width 54 height 17
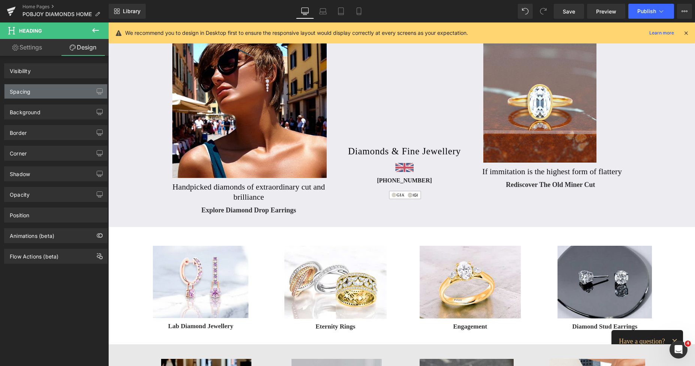
click at [49, 92] on div "Spacing" at bounding box center [55, 91] width 103 height 14
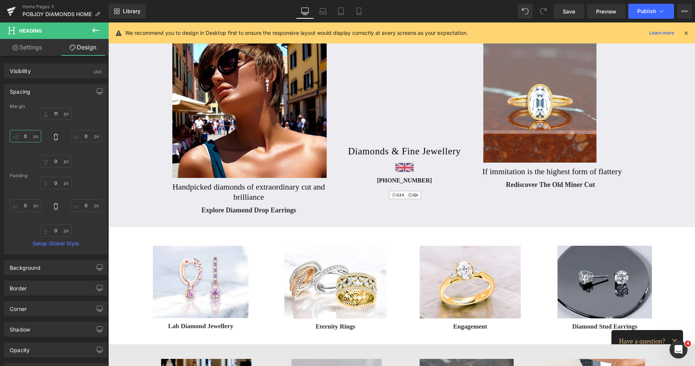
click at [24, 140] on input "0" at bounding box center [25, 136] width 31 height 12
click at [23, 201] on input "0" at bounding box center [25, 205] width 31 height 12
type input "6"
click at [568, 12] on span "Save" at bounding box center [569, 11] width 12 height 8
click at [565, 10] on span "Save" at bounding box center [569, 11] width 12 height 8
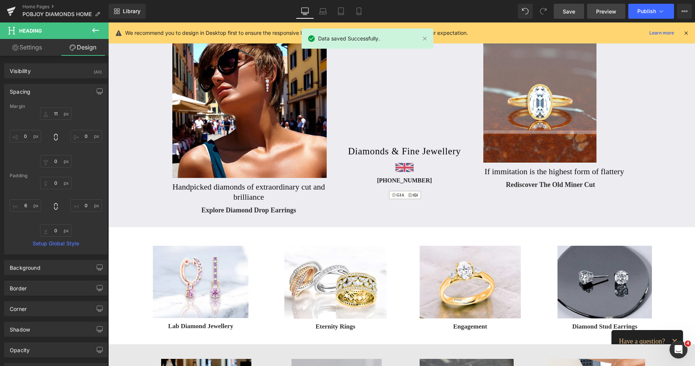
click at [597, 10] on span "Preview" at bounding box center [606, 11] width 20 height 8
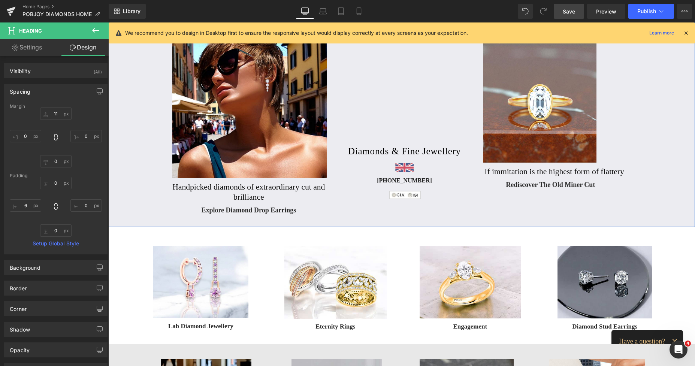
click at [378, 179] on h3 "[PHONE_NUMBER]" at bounding box center [405, 180] width 156 height 7
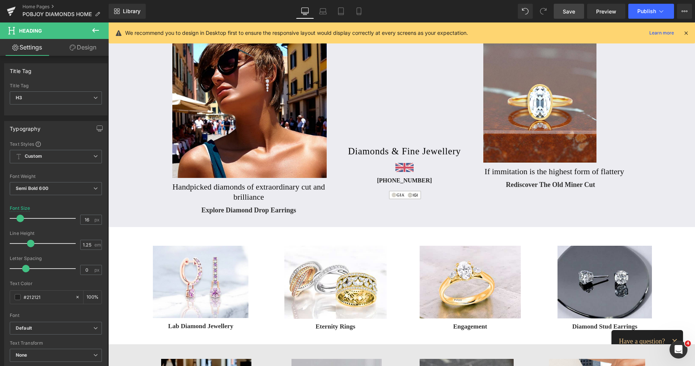
click at [91, 55] on link "Design" at bounding box center [83, 47] width 54 height 17
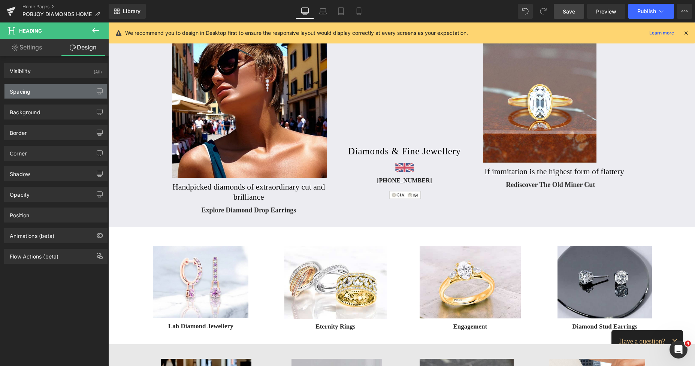
click at [39, 94] on div "Spacing" at bounding box center [55, 91] width 103 height 14
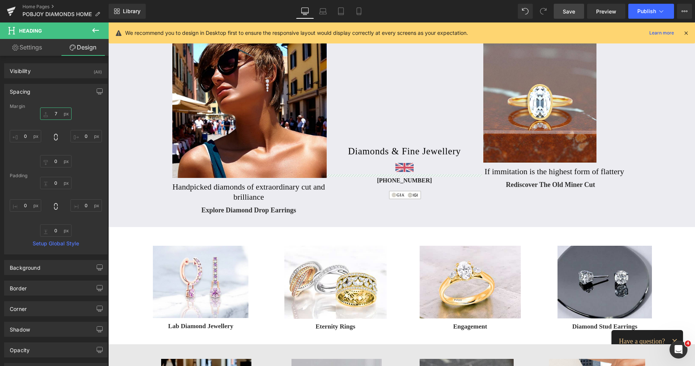
click at [52, 116] on input "text" at bounding box center [55, 114] width 31 height 12
type input "9"
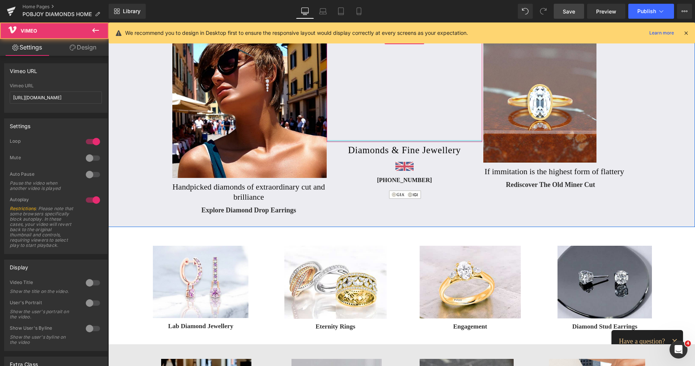
click at [358, 141] on div "Vimeo 65px 60px" at bounding box center [405, 87] width 156 height 109
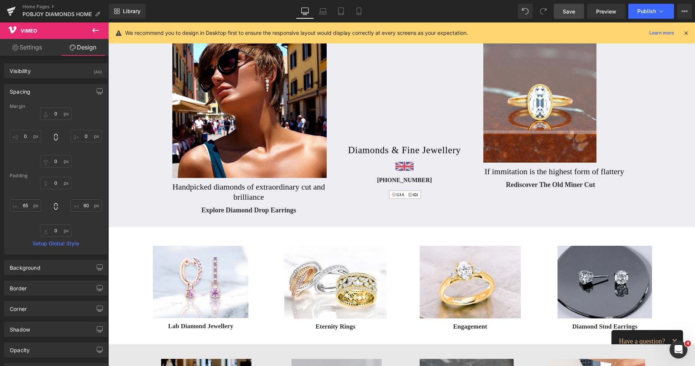
click at [572, 13] on span "Save" at bounding box center [569, 11] width 12 height 8
click at [358, 11] on icon at bounding box center [358, 10] width 7 height 7
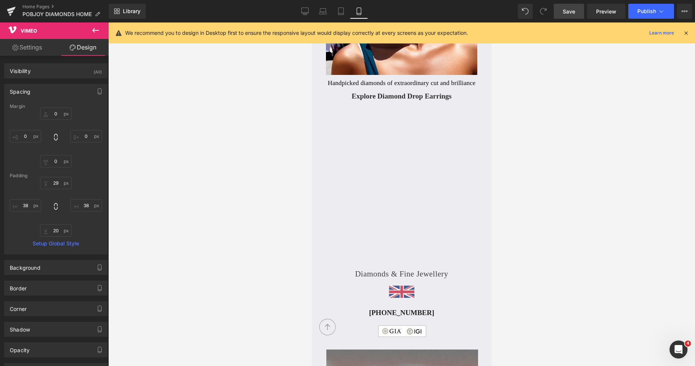
scroll to position [123, 0]
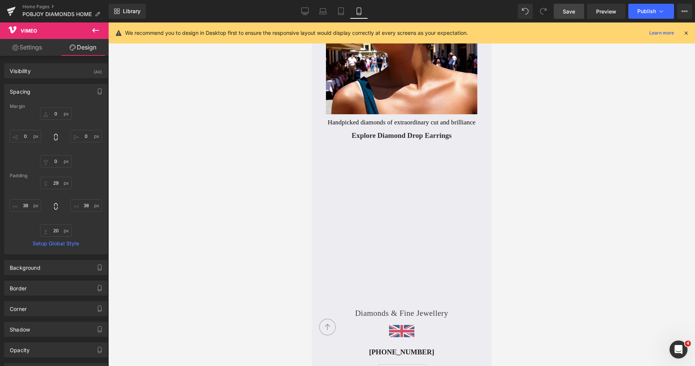
click at [343, 123] on h2 "Handpicked diamonds of extraordinary cut and brilliance" at bounding box center [402, 122] width 180 height 8
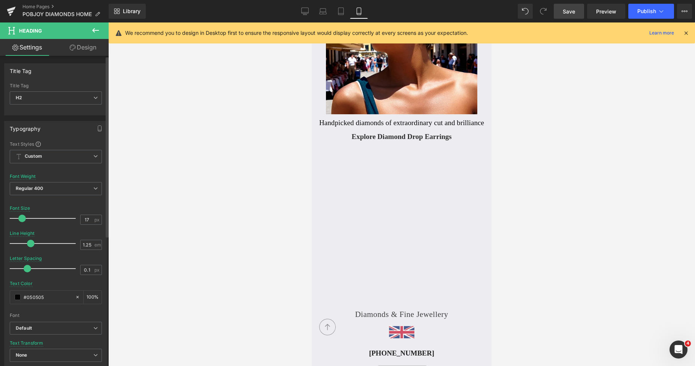
click at [24, 218] on span at bounding box center [21, 218] width 7 height 7
click at [88, 48] on link "Design" at bounding box center [83, 47] width 54 height 17
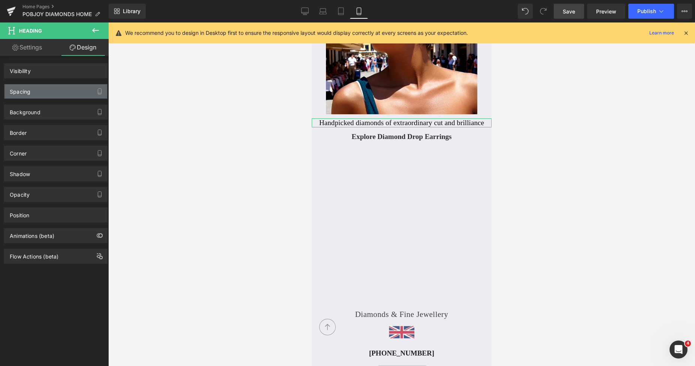
click at [34, 94] on div "Spacing" at bounding box center [55, 91] width 103 height 14
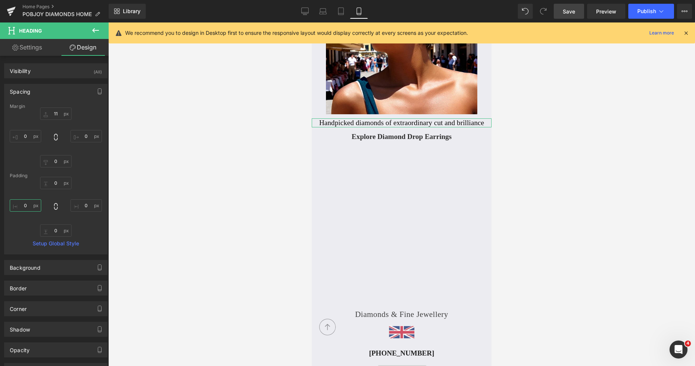
click at [24, 203] on input "0" at bounding box center [25, 205] width 31 height 12
type input "9"
click at [82, 205] on input "0" at bounding box center [85, 205] width 31 height 12
type input "9"
click at [33, 52] on link "Settings" at bounding box center [27, 47] width 54 height 17
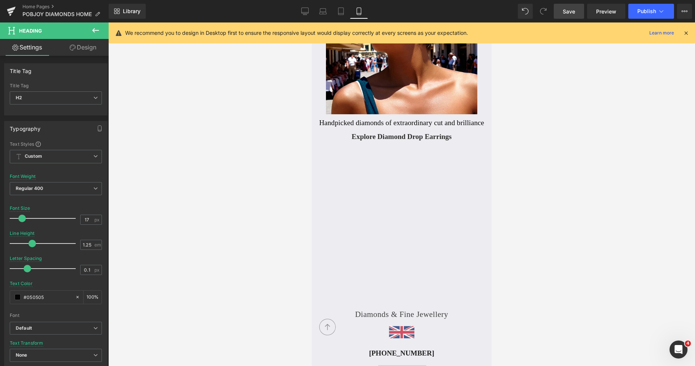
click at [568, 8] on span "Save" at bounding box center [569, 11] width 12 height 8
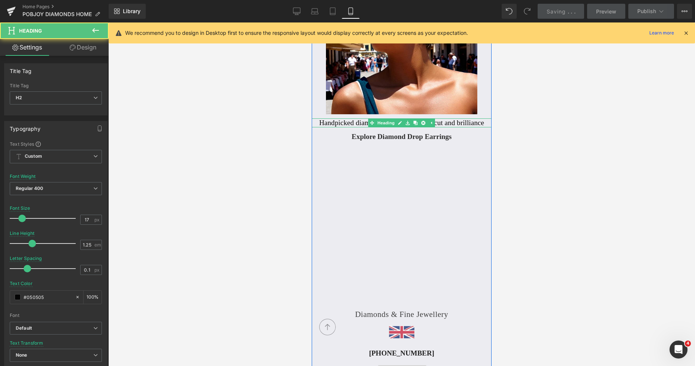
click at [337, 123] on h2 "Handpicked diamonds of extraordinary cut and brilliance" at bounding box center [401, 122] width 173 height 9
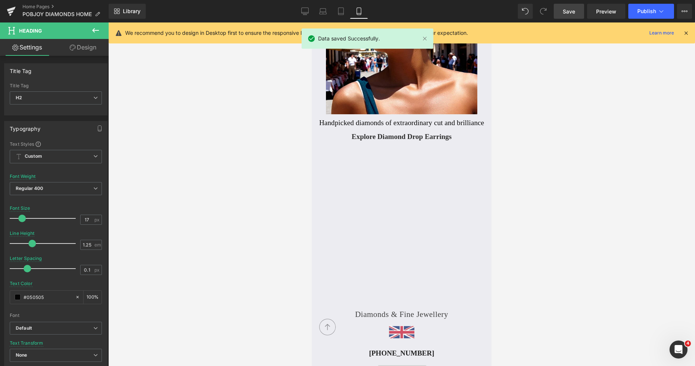
click at [92, 51] on link "Design" at bounding box center [83, 47] width 54 height 17
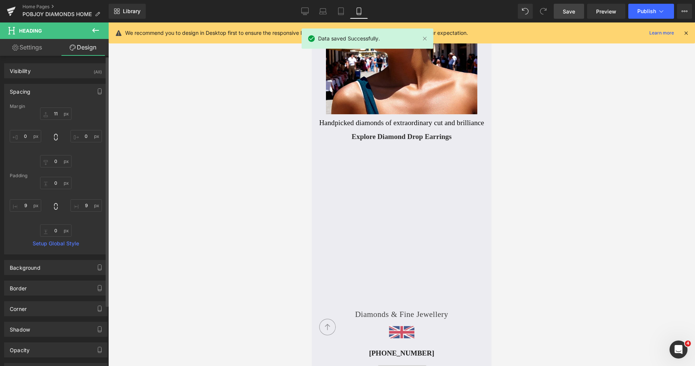
click at [51, 88] on div "Spacing" at bounding box center [55, 91] width 103 height 14
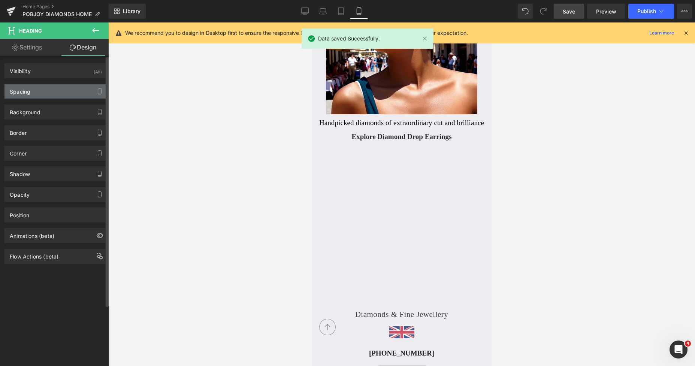
click at [51, 88] on div "Spacing" at bounding box center [55, 91] width 103 height 14
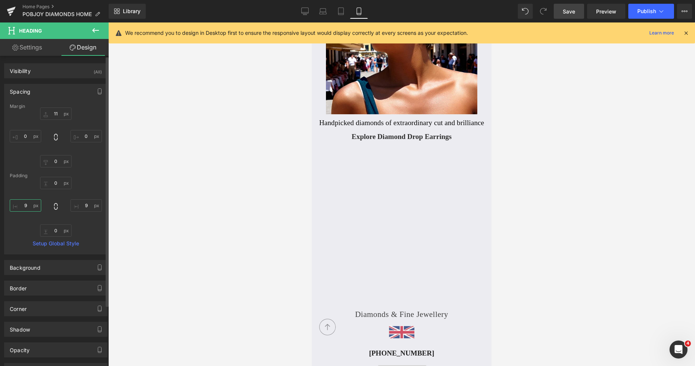
click at [20, 201] on input "9" at bounding box center [25, 205] width 31 height 12
type input "12"
click at [77, 206] on input "9" at bounding box center [85, 205] width 31 height 12
type input "12"
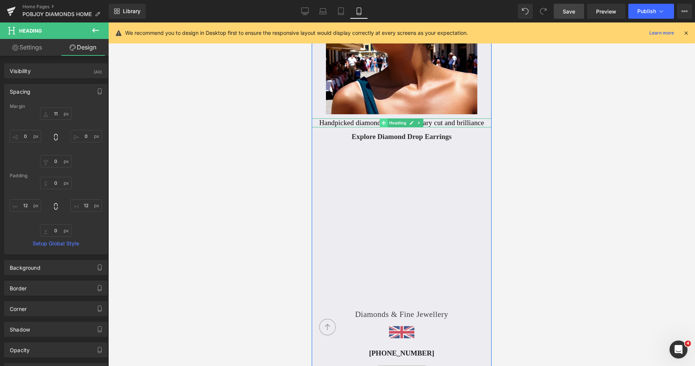
click at [370, 123] on div "Handpicked diamonds of extraordinary cut and brilliance Heading" at bounding box center [402, 122] width 180 height 9
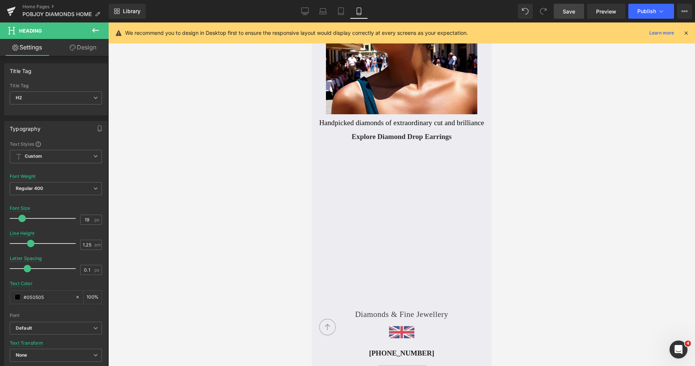
click at [87, 52] on link "Design" at bounding box center [83, 47] width 54 height 17
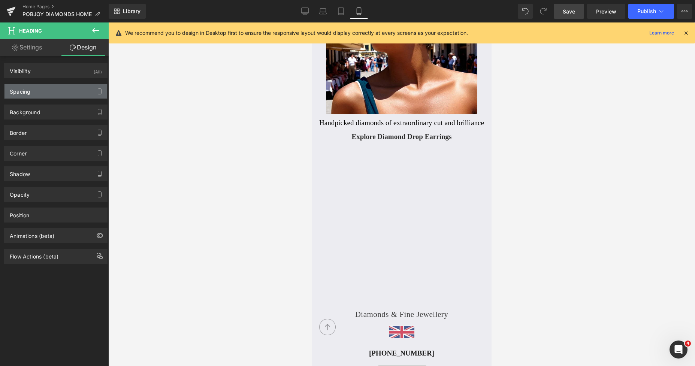
click at [28, 98] on div "Spacing" at bounding box center [55, 91] width 103 height 14
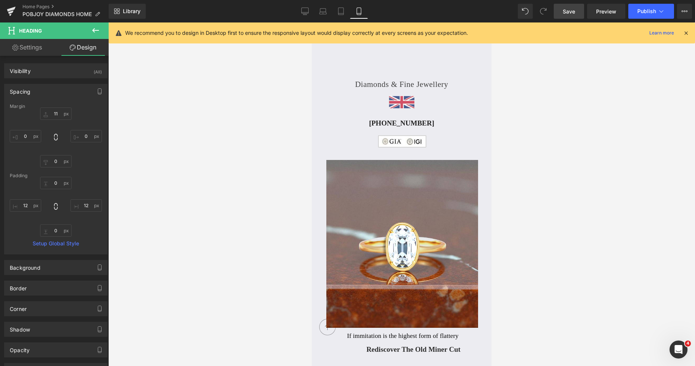
scroll to position [529, 0]
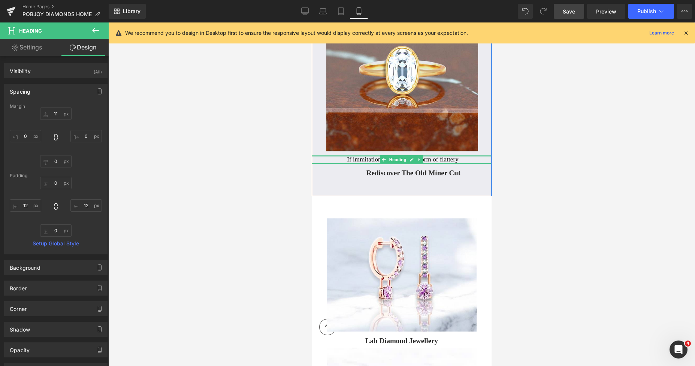
click at [350, 156] on div at bounding box center [402, 157] width 180 height 2
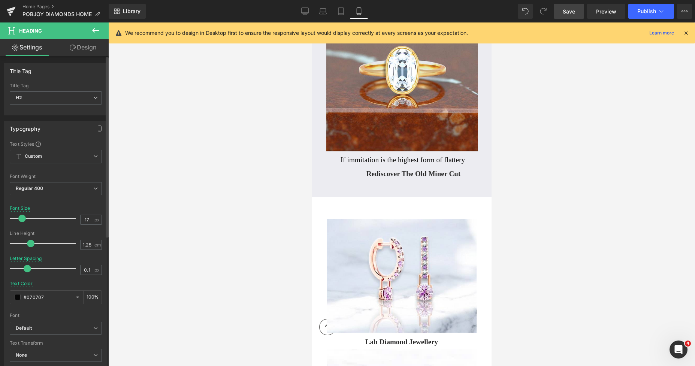
click at [22, 219] on span at bounding box center [21, 218] width 7 height 7
click at [88, 46] on link "Design" at bounding box center [83, 47] width 54 height 17
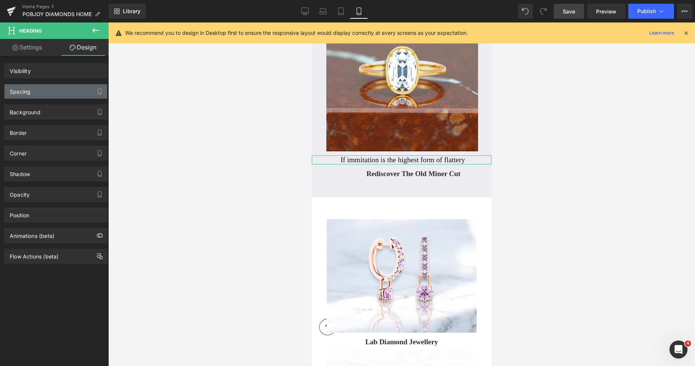
click at [34, 84] on div "Spacing" at bounding box center [55, 91] width 103 height 14
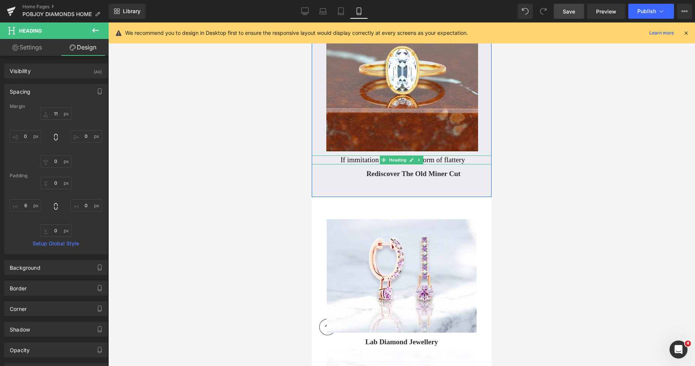
click at [340, 161] on h2 "If immitation is the highest form of flattery" at bounding box center [403, 160] width 178 height 9
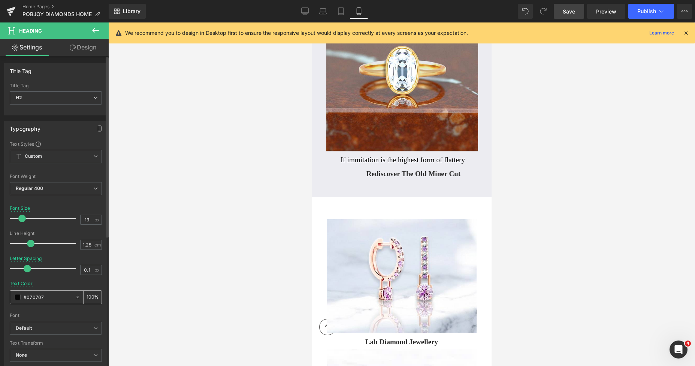
click at [17, 296] on span at bounding box center [18, 297] width 6 height 6
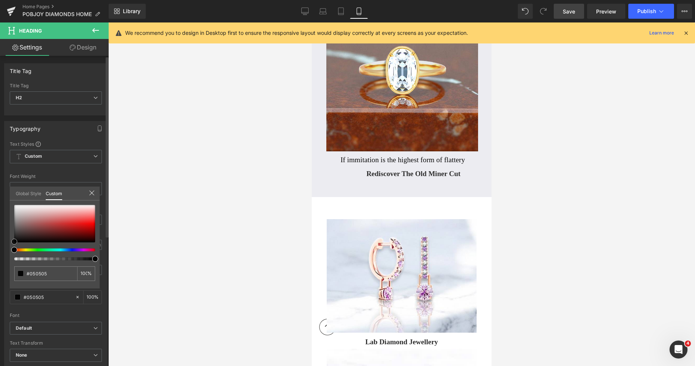
drag, startPoint x: 15, startPoint y: 242, endPoint x: 10, endPoint y: 243, distance: 4.9
click at [10, 243] on div "#070707 100 %" at bounding box center [55, 247] width 90 height 84
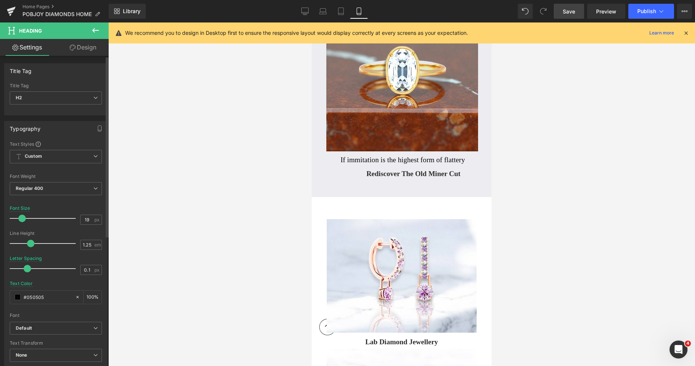
click at [568, 157] on div at bounding box center [401, 194] width 587 height 344
click at [568, 12] on span "Save" at bounding box center [569, 11] width 12 height 8
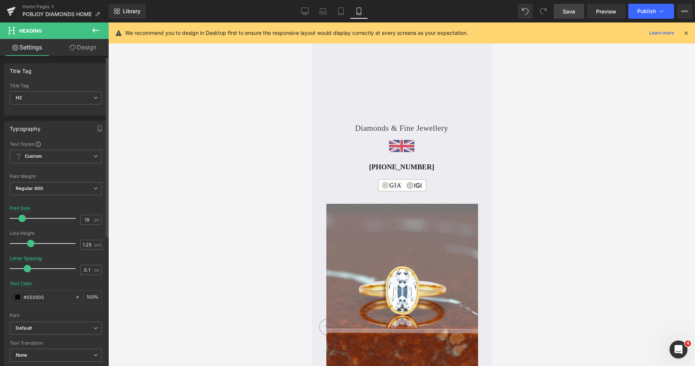
scroll to position [280, 0]
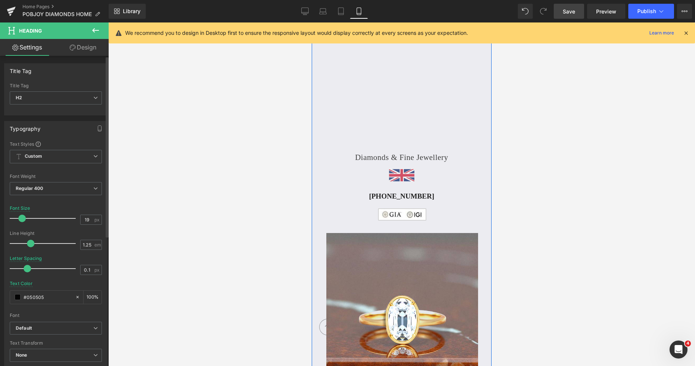
click at [362, 156] on h1 "Diamonds & Fine Jewellery" at bounding box center [402, 157] width 180 height 9
click at [25, 217] on span at bounding box center [23, 218] width 7 height 7
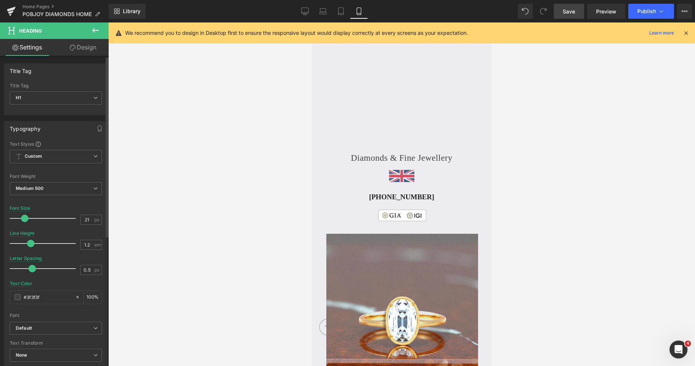
click at [25, 217] on span at bounding box center [24, 218] width 7 height 7
click at [30, 268] on span at bounding box center [29, 268] width 7 height 7
click at [365, 158] on h1 "Diamonds & Fine Jewellery" at bounding box center [402, 158] width 180 height 10
click at [18, 298] on span at bounding box center [18, 297] width 6 height 6
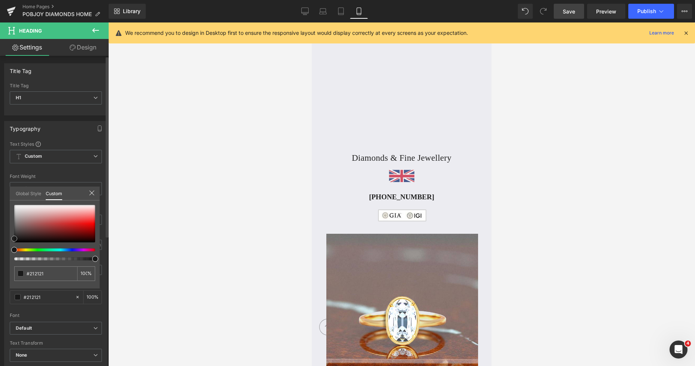
drag, startPoint x: 13, startPoint y: 234, endPoint x: 10, endPoint y: 240, distance: 6.4
click at [10, 240] on div "#3f3f3f 100 %" at bounding box center [55, 247] width 90 height 84
click at [202, 212] on div at bounding box center [401, 194] width 587 height 344
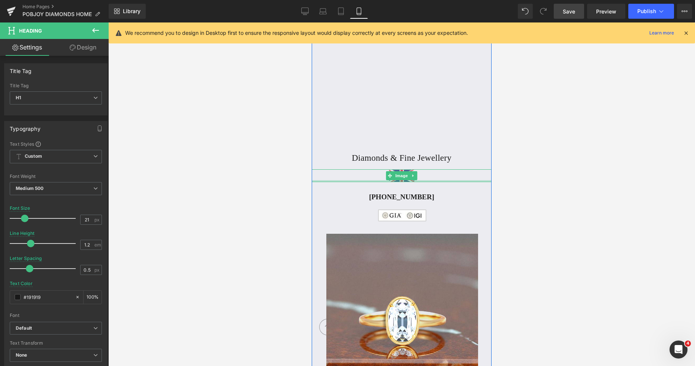
click at [376, 180] on div at bounding box center [402, 181] width 180 height 2
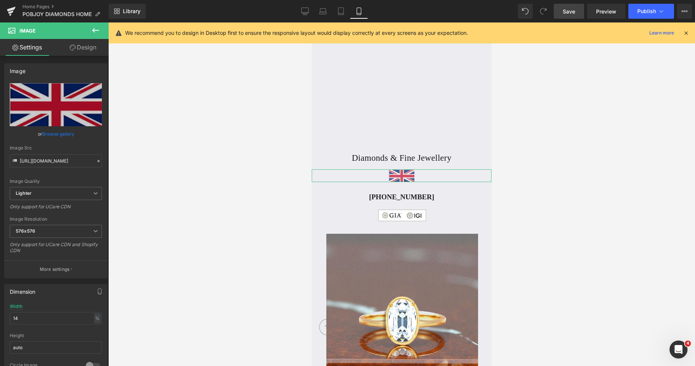
click at [82, 46] on link "Design" at bounding box center [83, 47] width 54 height 17
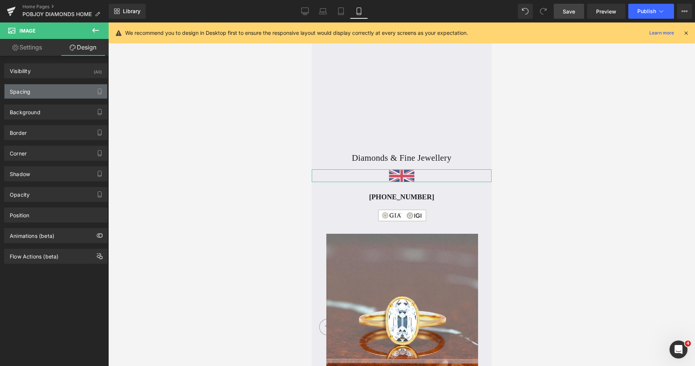
click at [57, 95] on div "Spacing" at bounding box center [55, 91] width 103 height 14
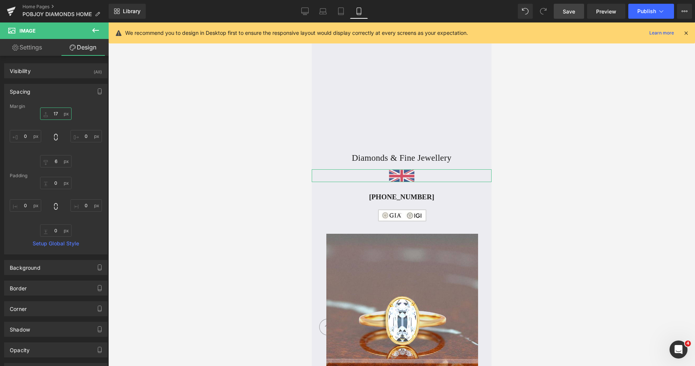
click at [54, 113] on input "text" at bounding box center [55, 114] width 31 height 12
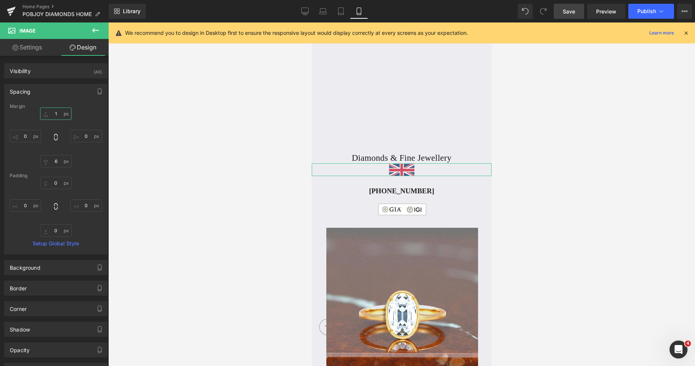
type input "19"
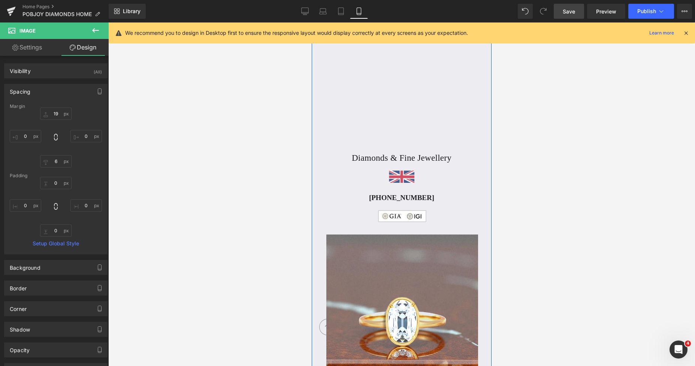
click at [386, 180] on div "Image" at bounding box center [402, 176] width 180 height 13
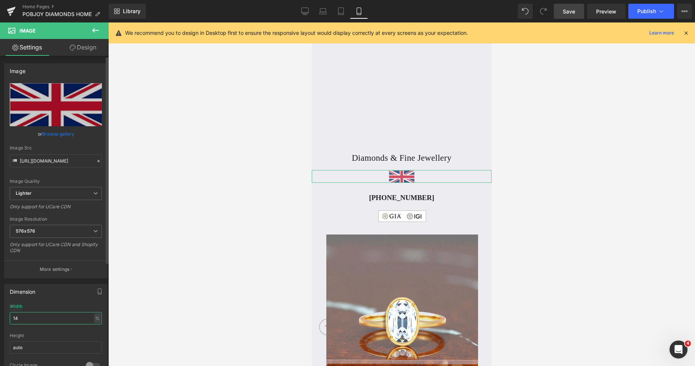
click at [50, 315] on input "14" at bounding box center [56, 318] width 92 height 12
type input "15"
click at [568, 12] on span "Save" at bounding box center [569, 11] width 12 height 8
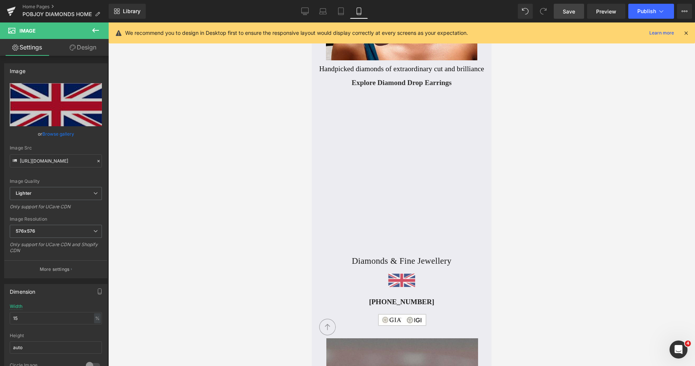
scroll to position [127, 0]
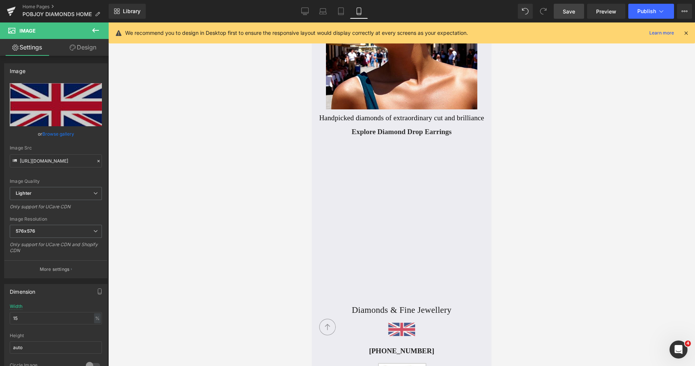
click at [569, 13] on span "Save" at bounding box center [569, 11] width 12 height 8
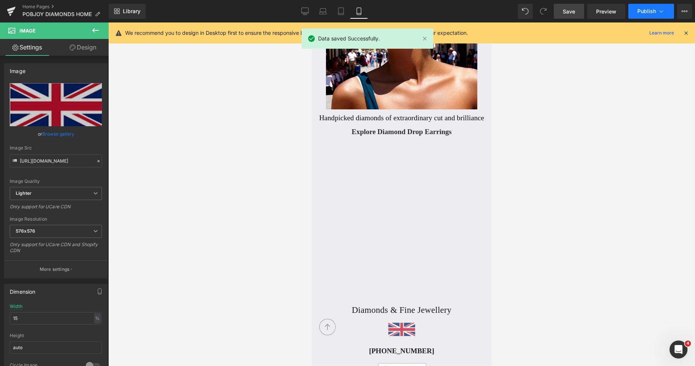
click at [637, 15] on button "Publish" at bounding box center [651, 11] width 46 height 15
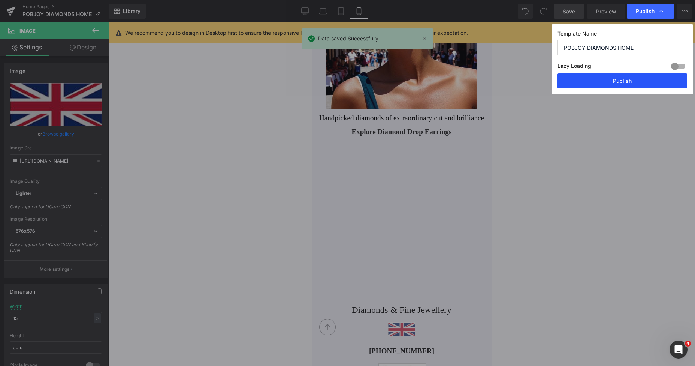
click at [608, 81] on button "Publish" at bounding box center [623, 80] width 130 height 15
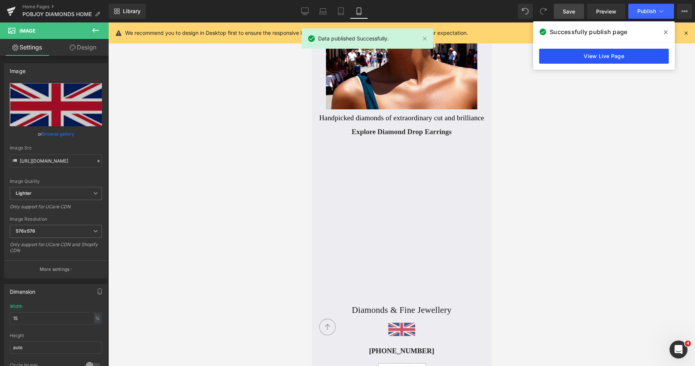
click at [622, 52] on link "View Live Page" at bounding box center [604, 56] width 130 height 15
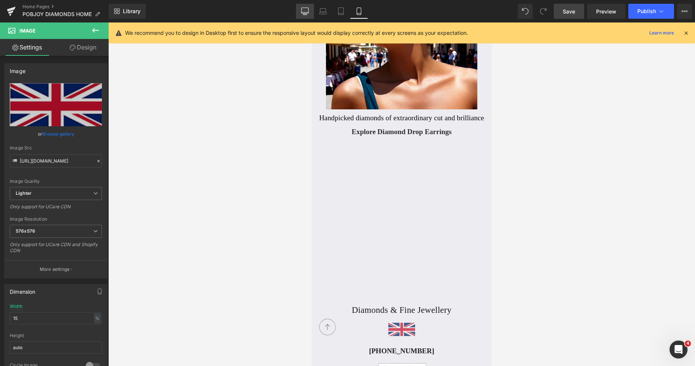
click at [304, 12] on icon at bounding box center [304, 10] width 7 height 7
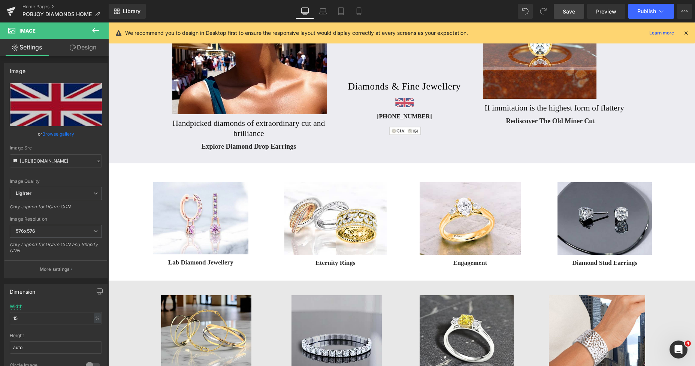
scroll to position [0, 0]
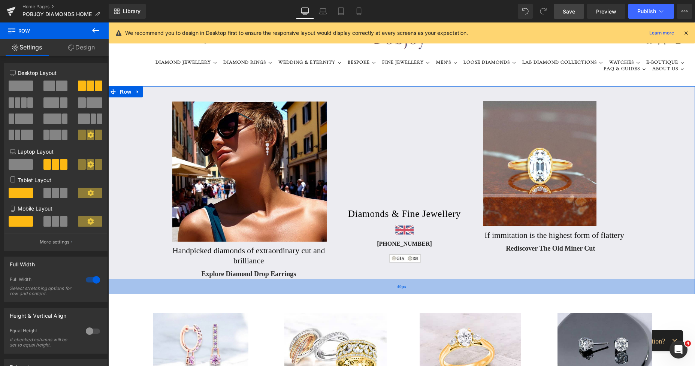
drag, startPoint x: 341, startPoint y: 288, endPoint x: 347, endPoint y: 292, distance: 6.6
click at [347, 292] on div "40px" at bounding box center [401, 286] width 587 height 15
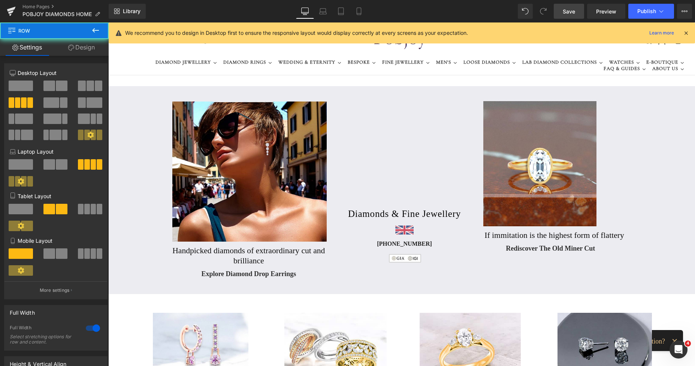
click at [336, 301] on div "Image Lab Diamond Jewellery Button Image Eternity Rings Button Image Engagement…" at bounding box center [401, 349] width 587 height 111
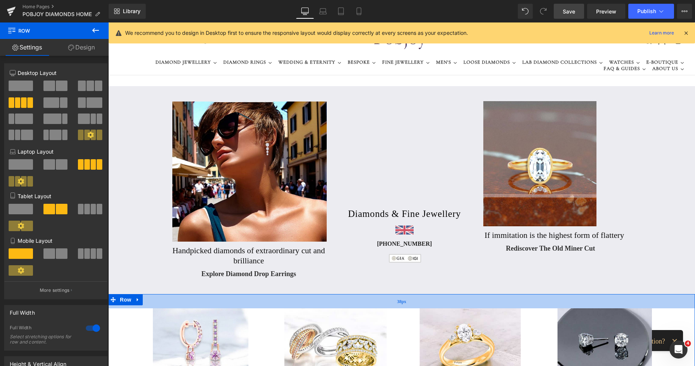
drag, startPoint x: 334, startPoint y: 299, endPoint x: 331, endPoint y: 295, distance: 5.9
click at [331, 295] on div "38px" at bounding box center [401, 301] width 587 height 14
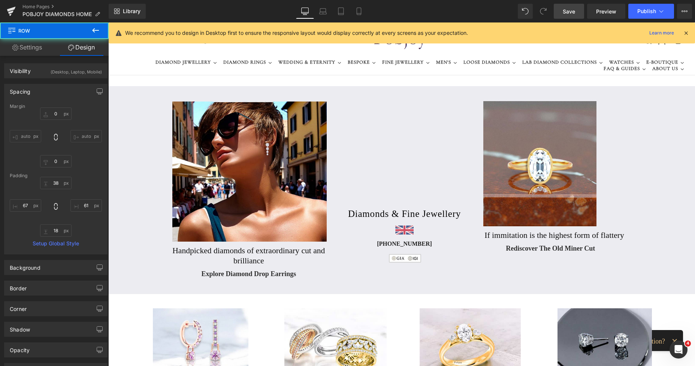
click at [571, 13] on span "Save" at bounding box center [569, 11] width 12 height 8
click at [359, 9] on icon at bounding box center [358, 10] width 7 height 7
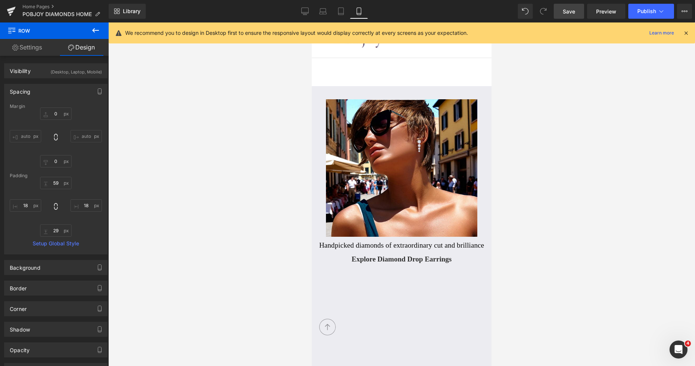
scroll to position [406, 0]
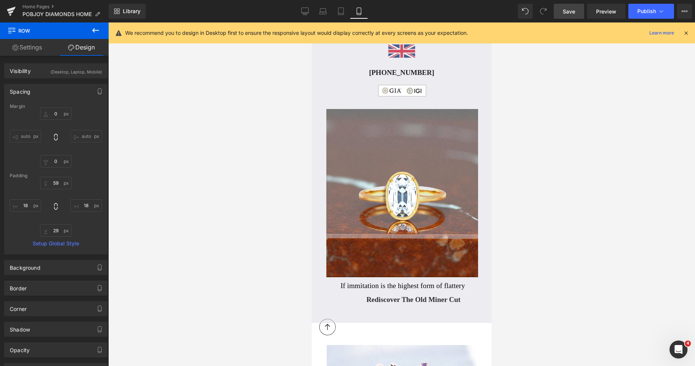
click at [372, 302] on span "Rediscover The Old Miner Cut" at bounding box center [413, 300] width 94 height 10
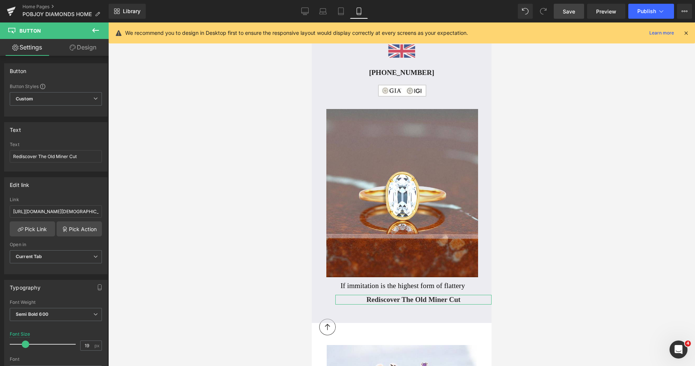
click at [91, 48] on link "Design" at bounding box center [83, 47] width 54 height 17
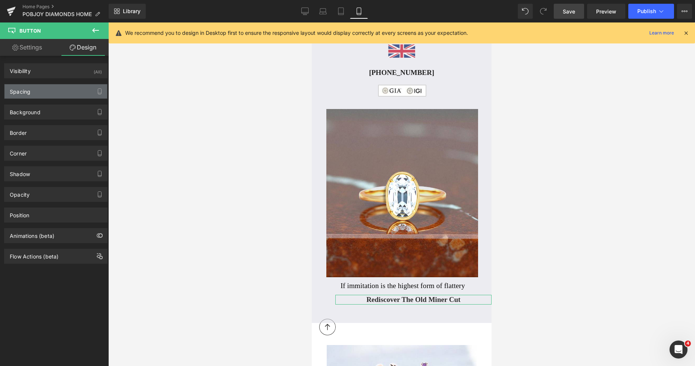
click at [43, 89] on div "Spacing" at bounding box center [55, 91] width 103 height 14
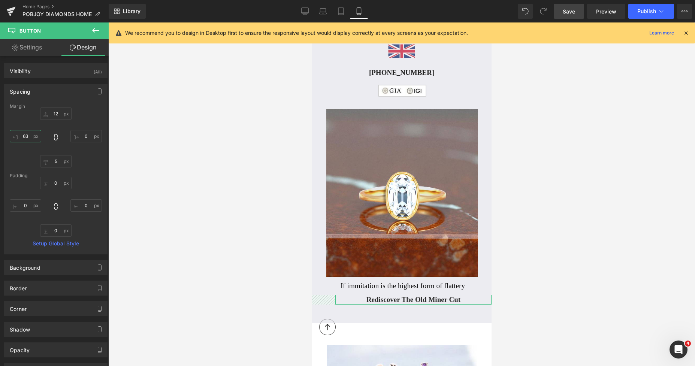
click at [27, 136] on input "63" at bounding box center [25, 136] width 31 height 12
type input "0"
click at [453, 299] on div "Rediscover The Old Miner Cut" at bounding box center [402, 300] width 180 height 10
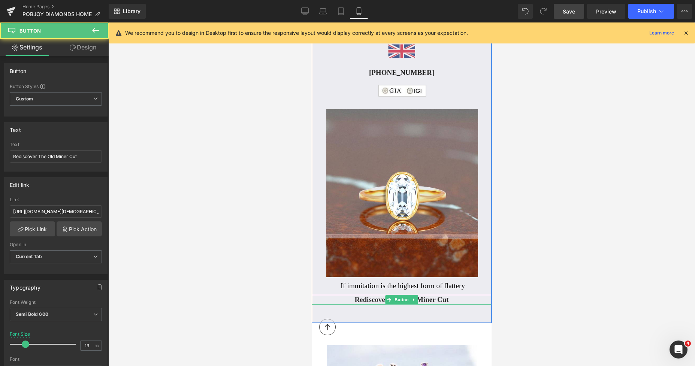
click at [450, 300] on div "Rediscover The Old Miner Cut" at bounding box center [402, 300] width 180 height 10
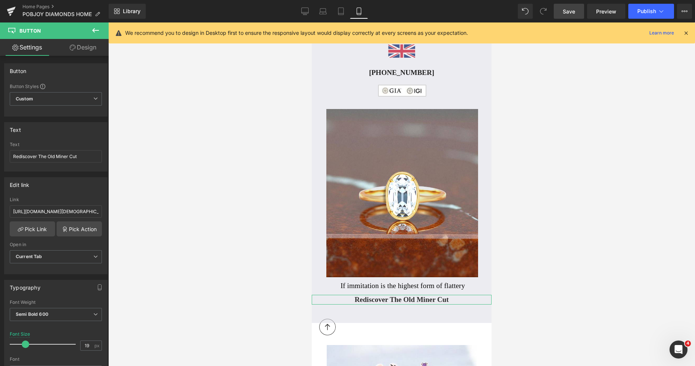
click at [87, 46] on link "Design" at bounding box center [83, 47] width 54 height 17
click at [0, 0] on div "Spacing" at bounding box center [0, 0] width 0 height 0
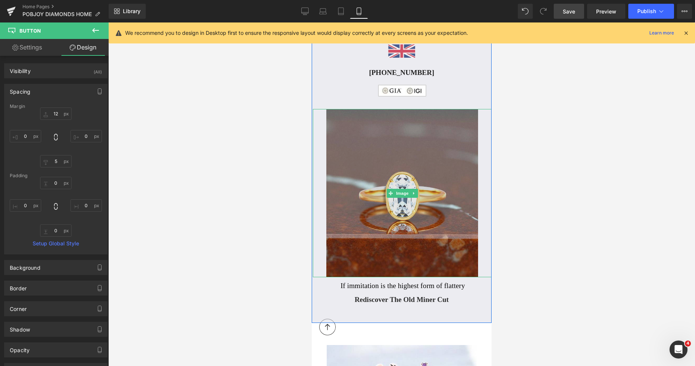
click at [353, 137] on img at bounding box center [402, 193] width 152 height 168
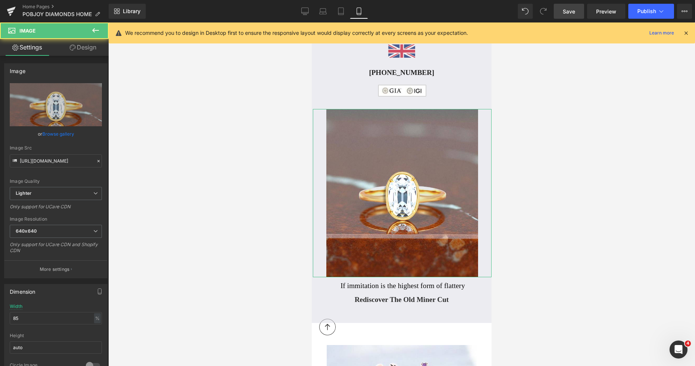
click at [83, 50] on link "Design" at bounding box center [83, 47] width 54 height 17
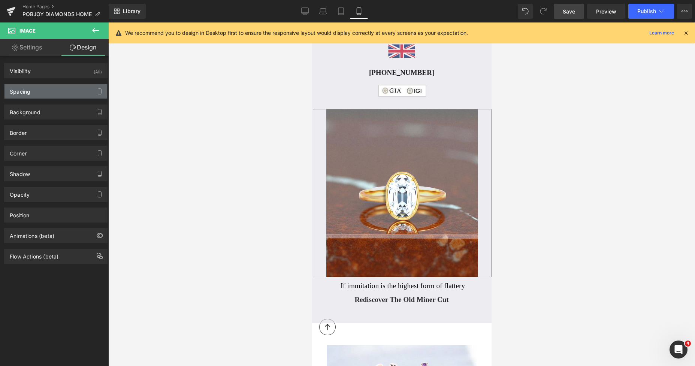
click at [34, 92] on div "Spacing" at bounding box center [55, 91] width 103 height 14
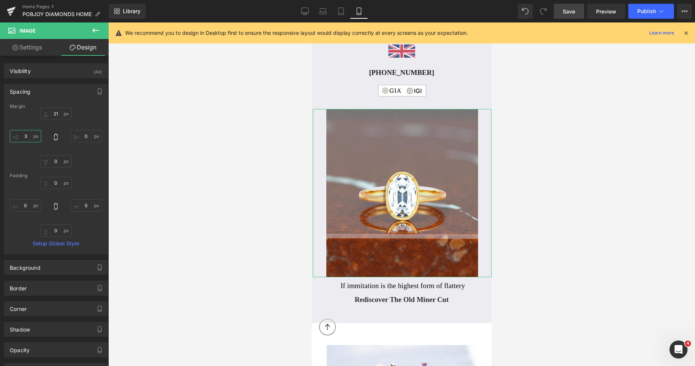
click at [30, 136] on input "3" at bounding box center [25, 136] width 31 height 12
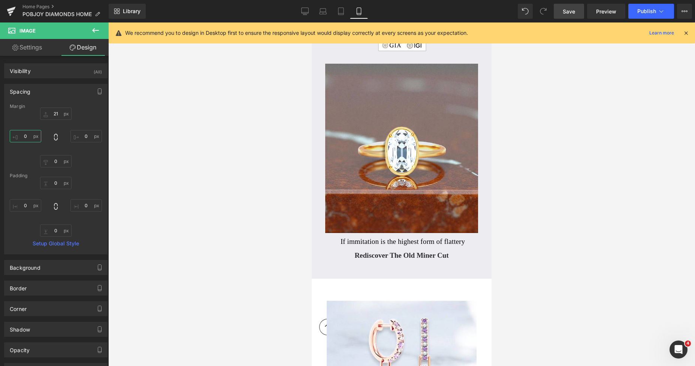
scroll to position [280, 0]
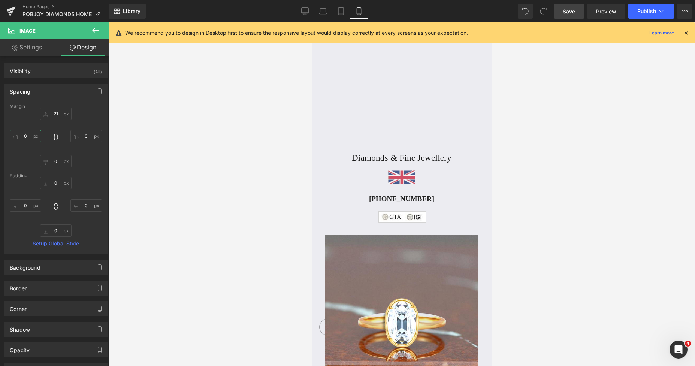
type input "0"
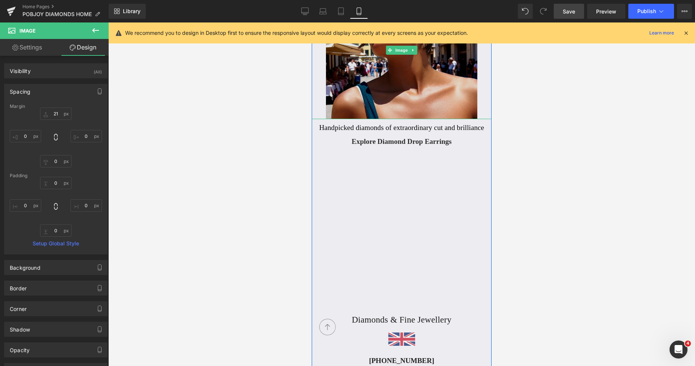
click at [367, 79] on img at bounding box center [401, 51] width 151 height 138
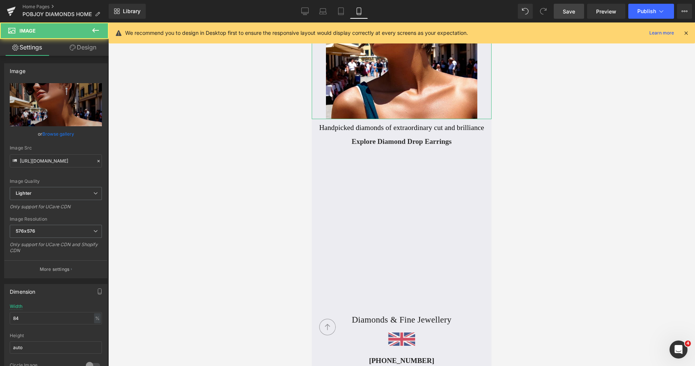
click at [90, 49] on link "Design" at bounding box center [83, 47] width 54 height 17
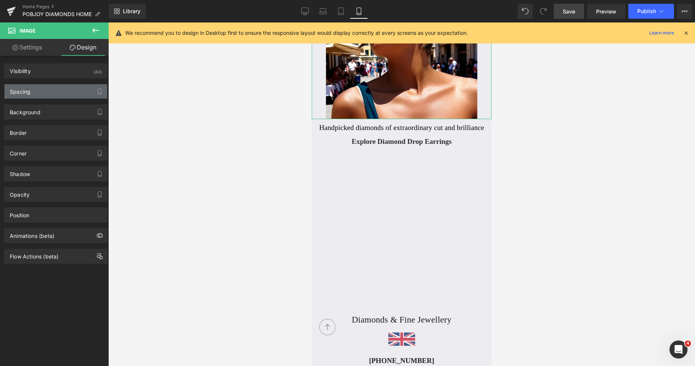
click at [44, 91] on div "Spacing" at bounding box center [55, 91] width 103 height 14
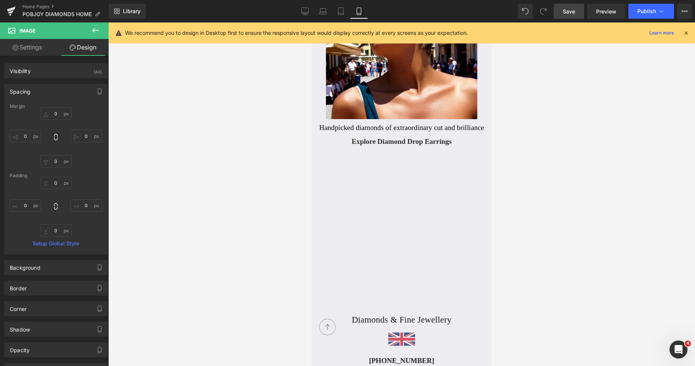
drag, startPoint x: 578, startPoint y: 138, endPoint x: 558, endPoint y: 118, distance: 28.6
click at [578, 138] on div at bounding box center [401, 194] width 587 height 344
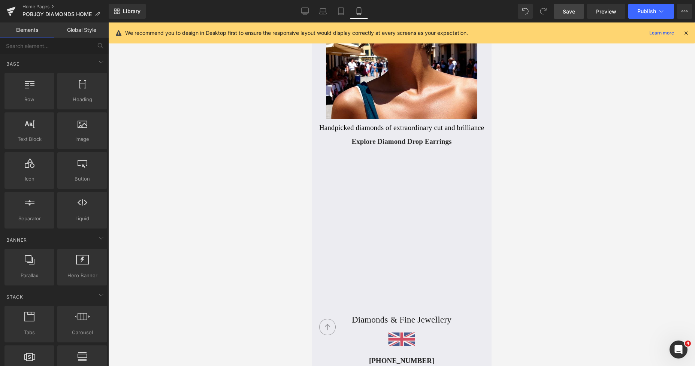
scroll to position [79, 0]
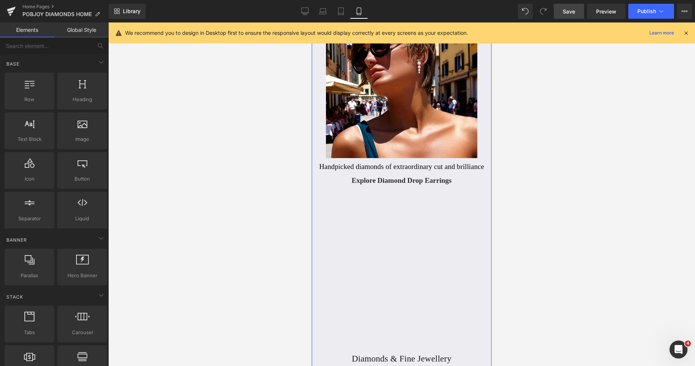
click at [344, 165] on h2 "Handpicked diamonds of extraordinary cut and brilliance" at bounding box center [401, 166] width 171 height 9
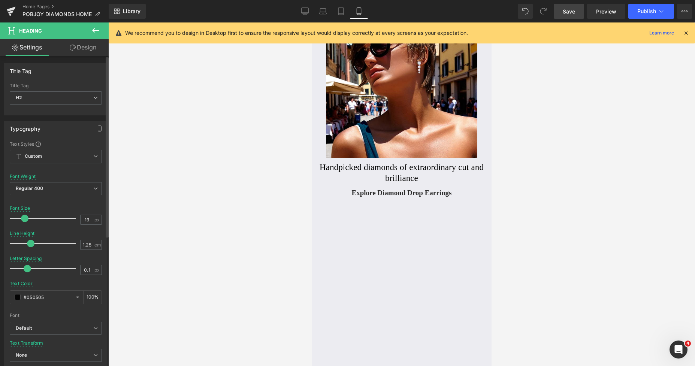
click at [26, 218] on span at bounding box center [24, 218] width 7 height 7
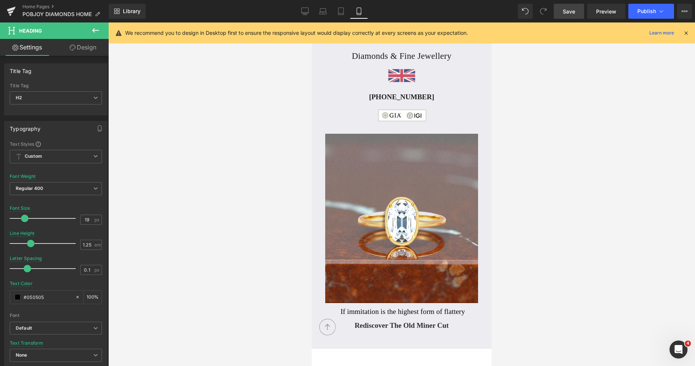
scroll to position [473, 0]
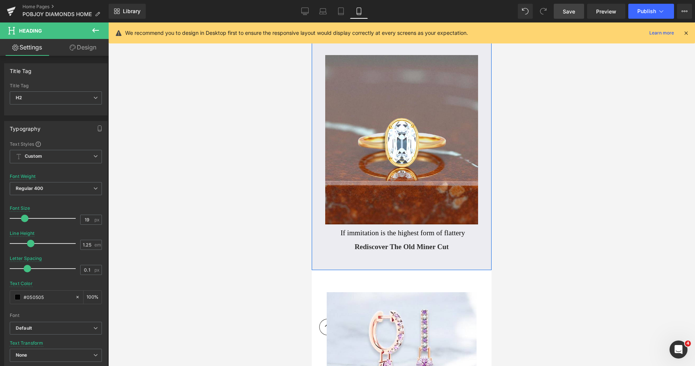
click at [347, 233] on h2 "If immitation is the highest form of flattery" at bounding box center [403, 233] width 178 height 9
click at [25, 219] on span at bounding box center [24, 218] width 7 height 7
click at [89, 48] on link "Design" at bounding box center [83, 47] width 54 height 17
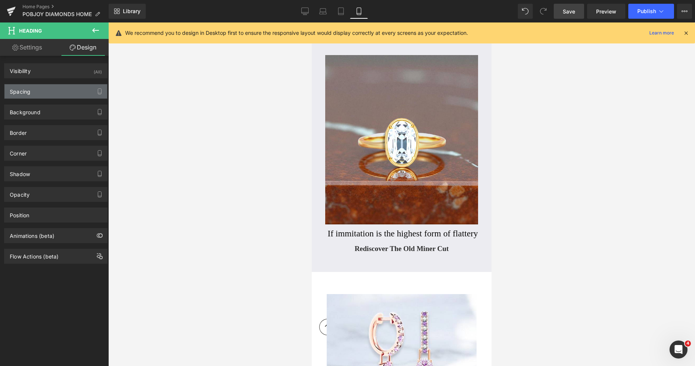
click at [26, 92] on div "Spacing" at bounding box center [20, 89] width 21 height 10
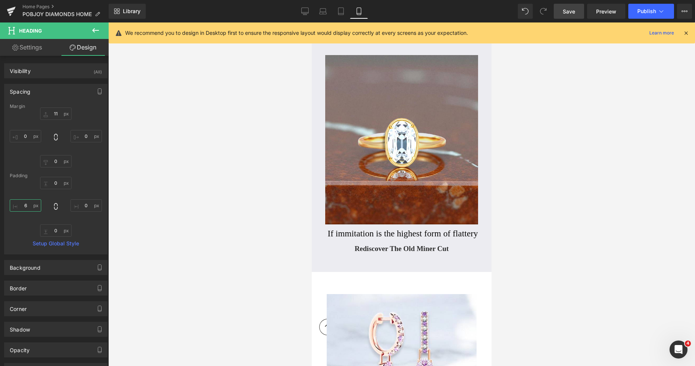
click at [25, 203] on input "text" at bounding box center [25, 205] width 31 height 12
type input "13"
click at [84, 204] on input "text" at bounding box center [85, 205] width 31 height 12
type input "13"
click at [573, 9] on span "Save" at bounding box center [569, 11] width 12 height 8
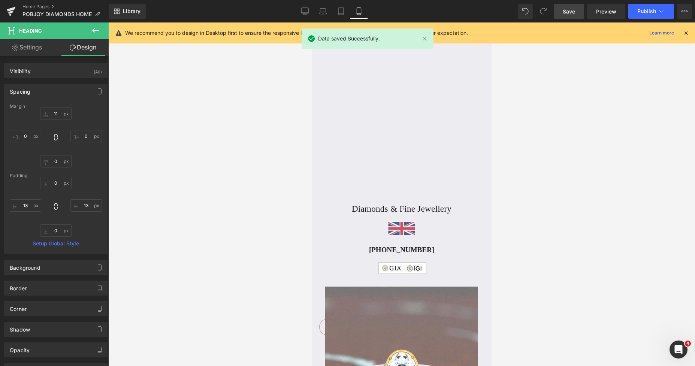
scroll to position [330, 0]
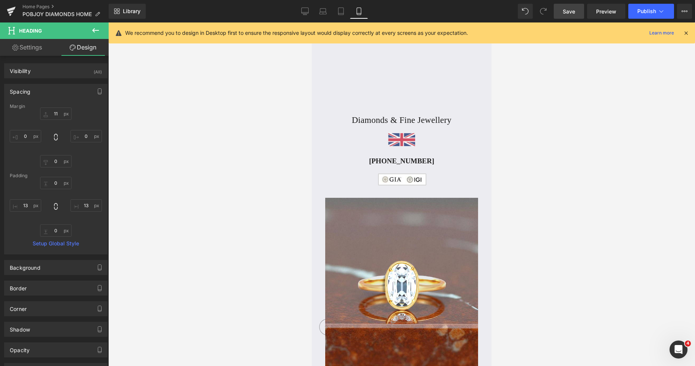
click at [569, 10] on span "Save" at bounding box center [569, 11] width 12 height 8
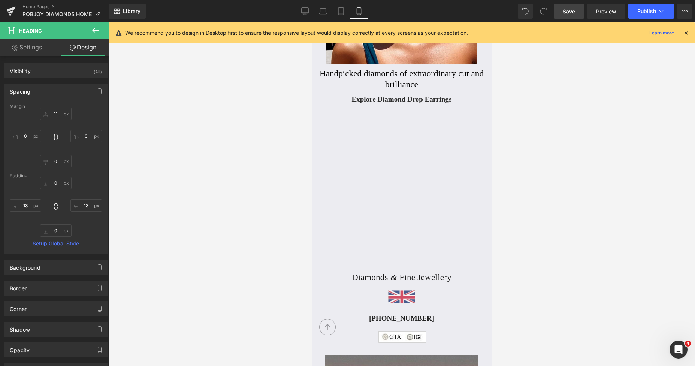
scroll to position [133, 0]
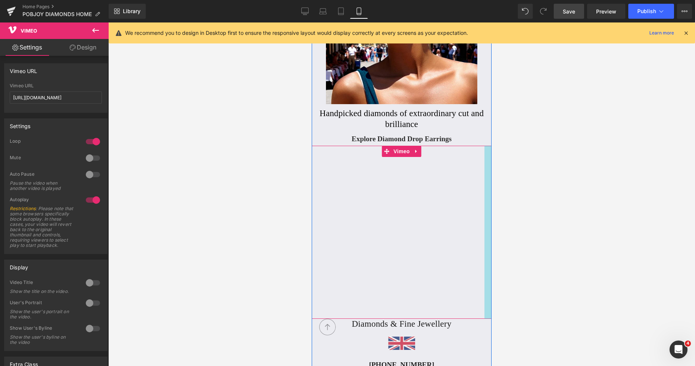
drag, startPoint x: 478, startPoint y: 175, endPoint x: 485, endPoint y: 176, distance: 7.2
click at [485, 176] on div "Vimeo 38px" at bounding box center [402, 232] width 180 height 173
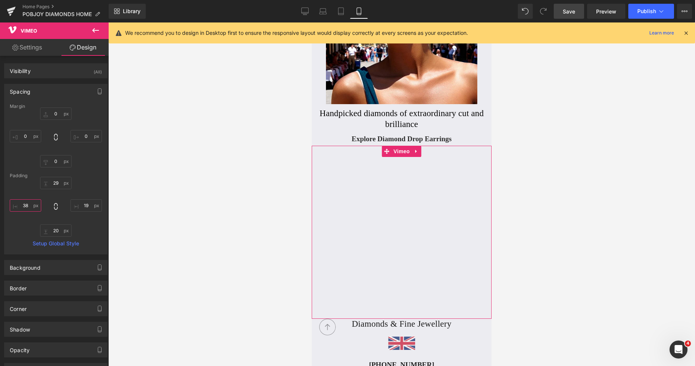
click at [24, 202] on input "text" at bounding box center [25, 205] width 31 height 12
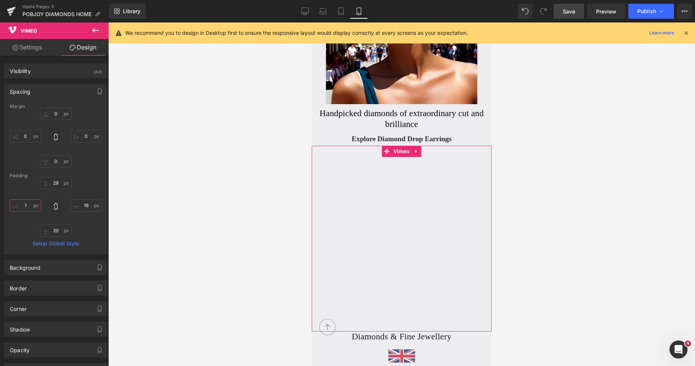
type input "19"
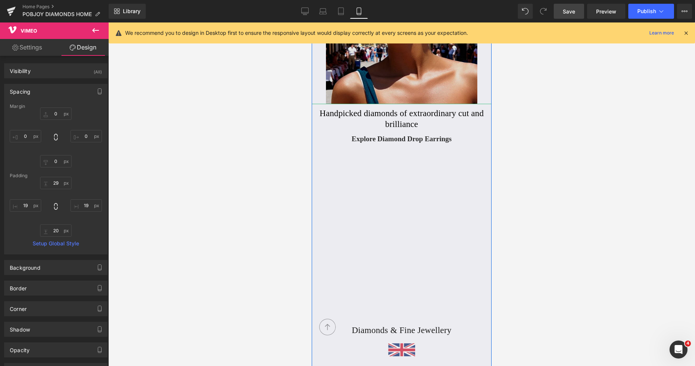
click at [326, 70] on img at bounding box center [401, 36] width 151 height 138
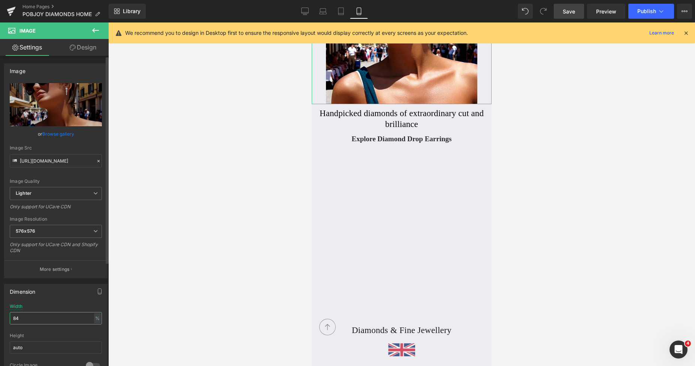
drag, startPoint x: 22, startPoint y: 319, endPoint x: 6, endPoint y: 323, distance: 16.2
click at [6, 323] on div "84% Width 84 % % px auto Height auto 0 Circle Image" at bounding box center [55, 341] width 103 height 75
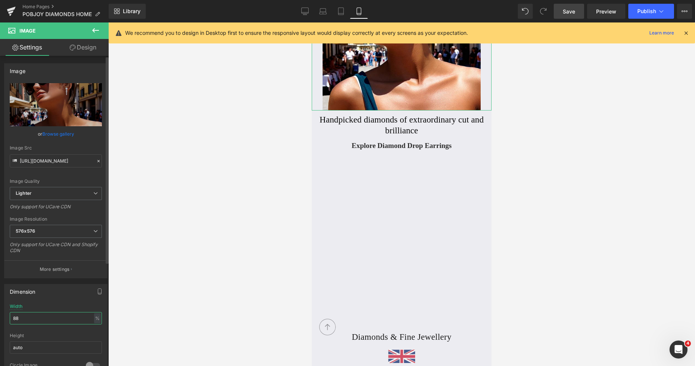
type input "8"
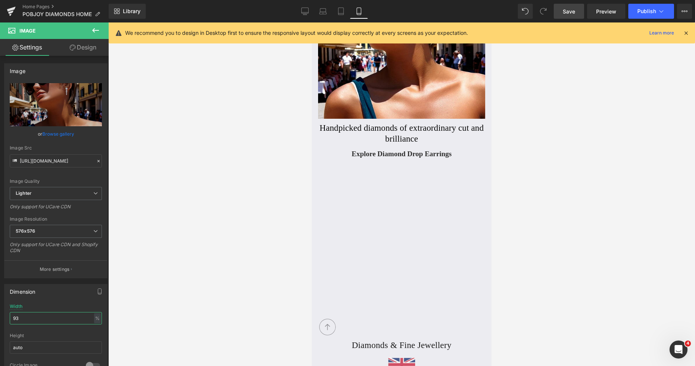
type input "93"
drag, startPoint x: 567, startPoint y: 11, endPoint x: 175, endPoint y: 28, distance: 392.4
click at [567, 11] on span "Save" at bounding box center [569, 11] width 12 height 8
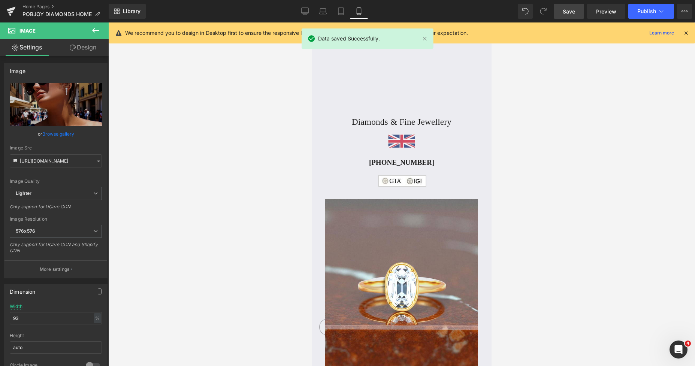
scroll to position [465, 0]
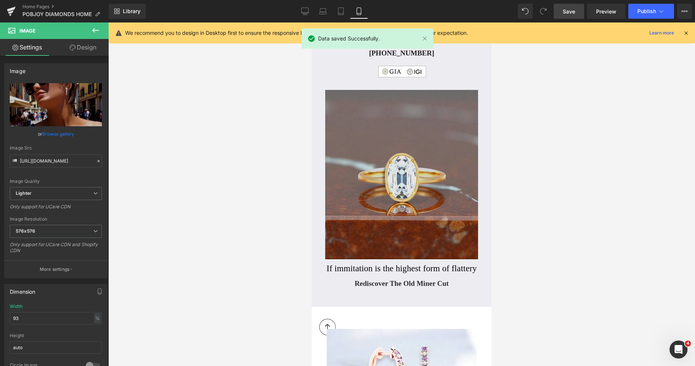
click at [362, 92] on div "Image" at bounding box center [402, 174] width 180 height 169
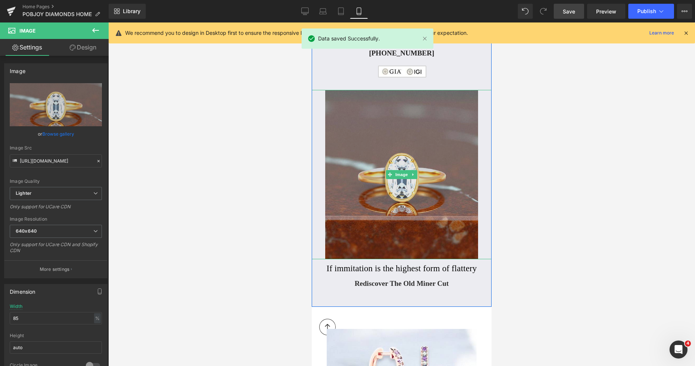
click at [351, 140] on img at bounding box center [401, 174] width 153 height 169
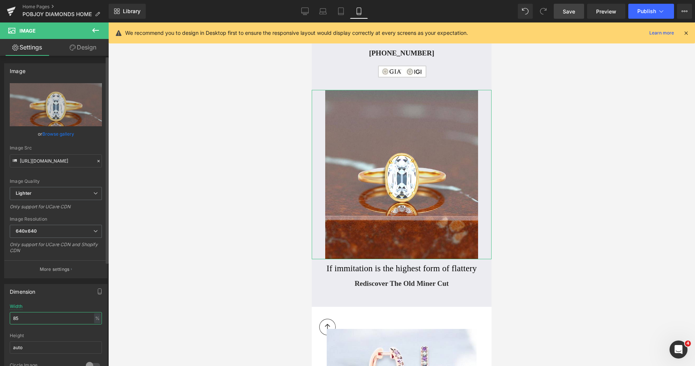
drag, startPoint x: 17, startPoint y: 318, endPoint x: 2, endPoint y: 318, distance: 15.4
click at [6, 319] on div "85% Width 85 % % px auto Height auto 0 Circle Image" at bounding box center [55, 341] width 103 height 75
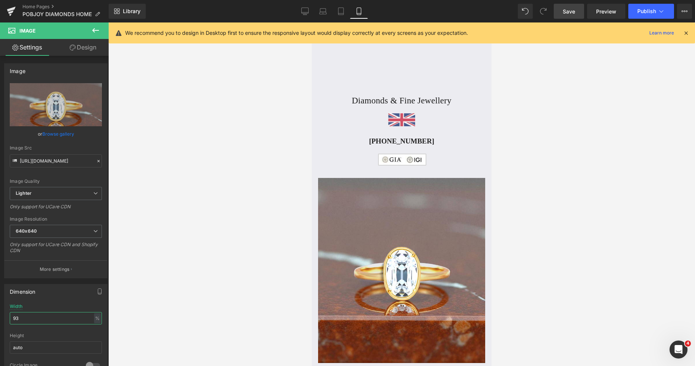
scroll to position [447, 0]
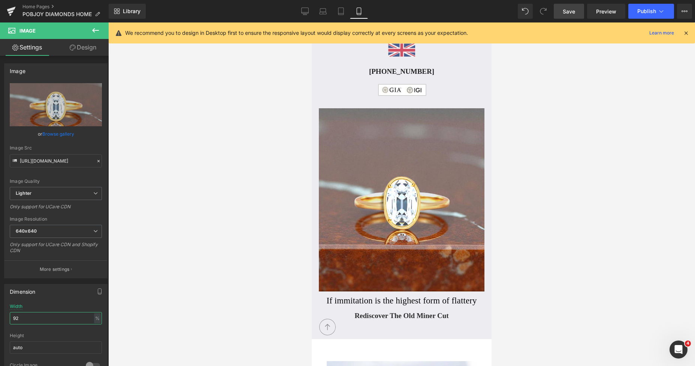
type input "92"
click at [573, 9] on span "Save" at bounding box center [569, 11] width 12 height 8
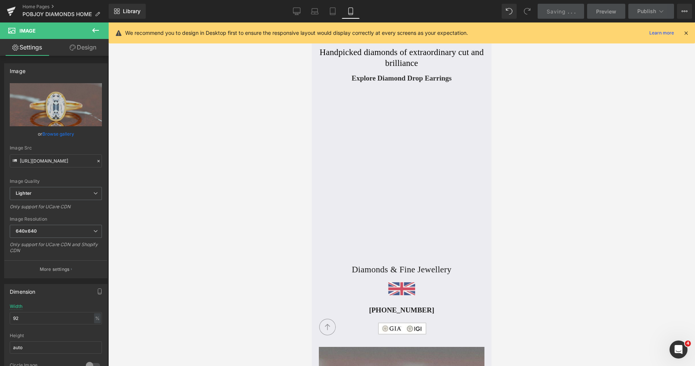
scroll to position [104, 0]
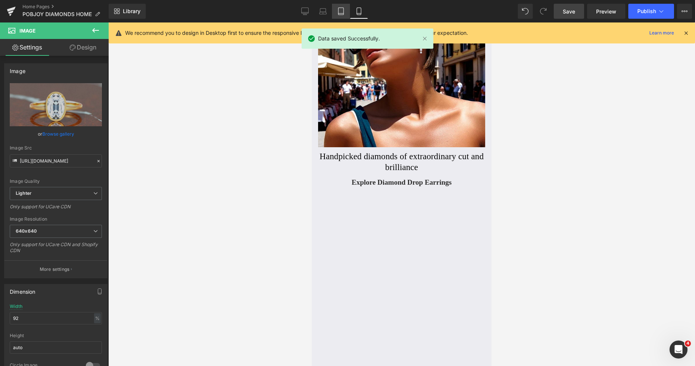
click at [336, 14] on link "Tablet" at bounding box center [341, 11] width 18 height 15
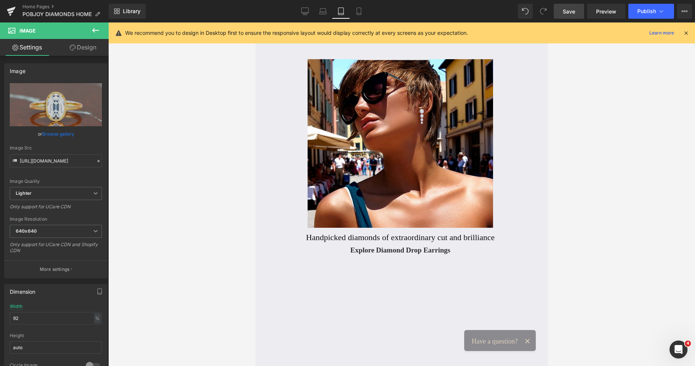
scroll to position [4, 0]
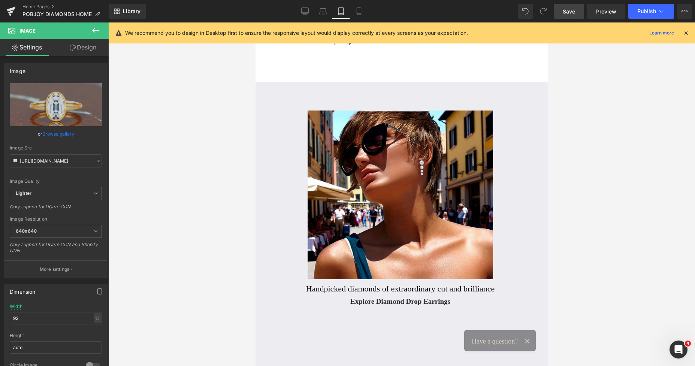
drag, startPoint x: 546, startPoint y: 59, endPoint x: 672, endPoint y: 40, distance: 126.9
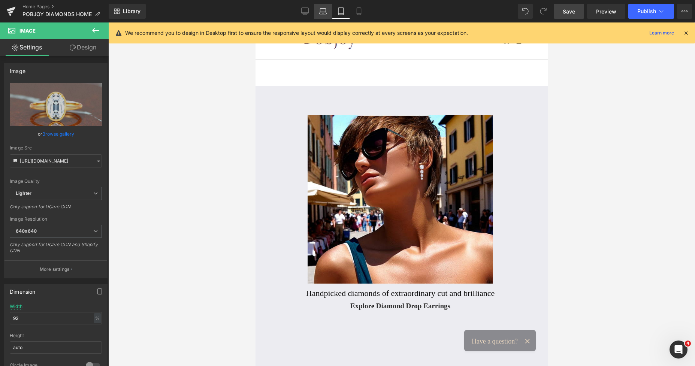
click at [322, 11] on icon at bounding box center [322, 10] width 7 height 7
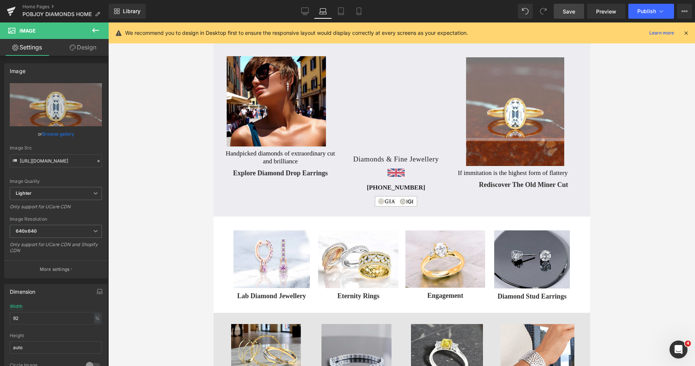
scroll to position [59, 0]
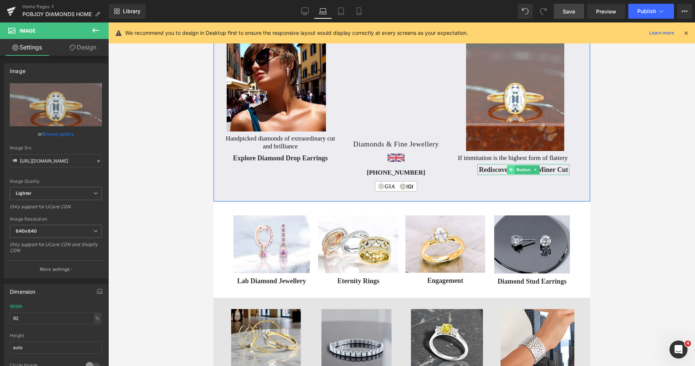
click at [507, 174] on span at bounding box center [511, 169] width 8 height 9
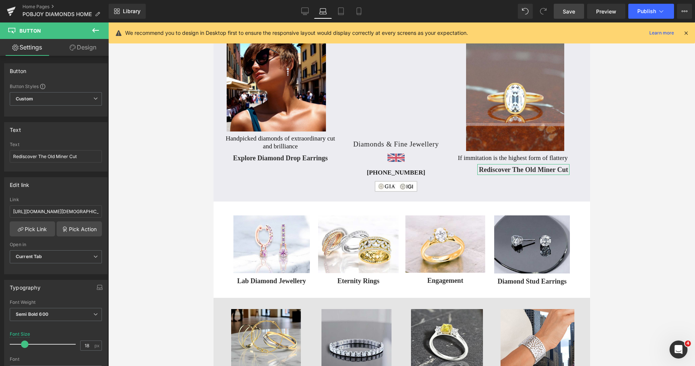
click at [88, 45] on link "Design" at bounding box center [83, 47] width 54 height 17
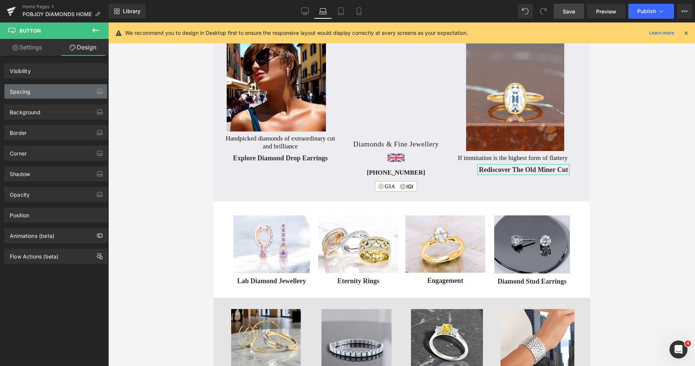
click at [30, 93] on div "Spacing" at bounding box center [20, 89] width 21 height 10
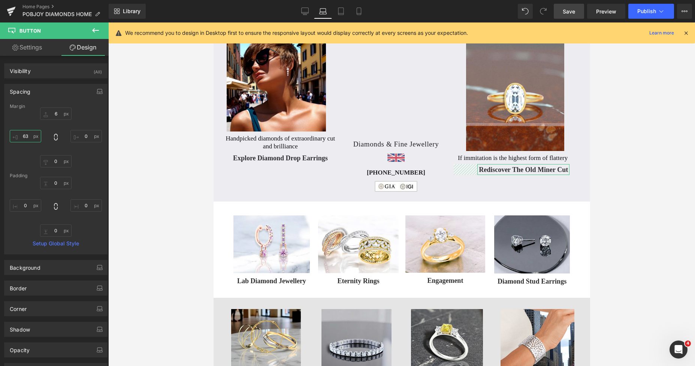
click at [28, 136] on input "text" at bounding box center [25, 136] width 31 height 12
type input "45"
click at [349, 11] on link "Tablet" at bounding box center [341, 11] width 18 height 15
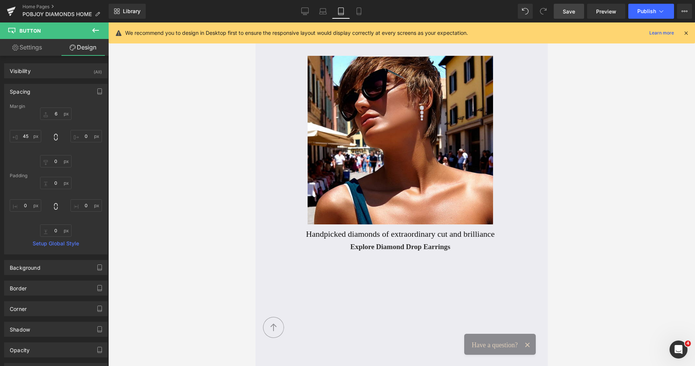
scroll to position [833, 0]
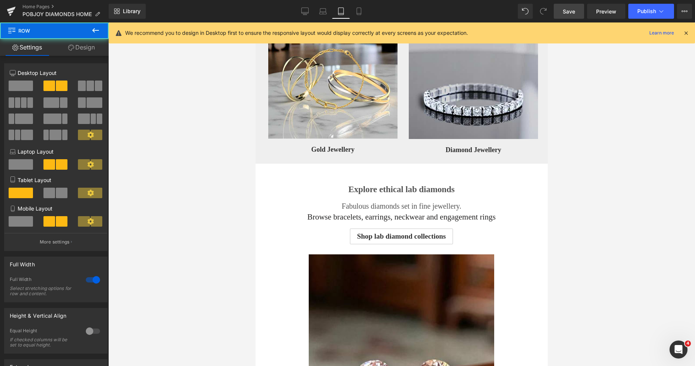
drag, startPoint x: 542, startPoint y: 97, endPoint x: 543, endPoint y: 73, distance: 23.6
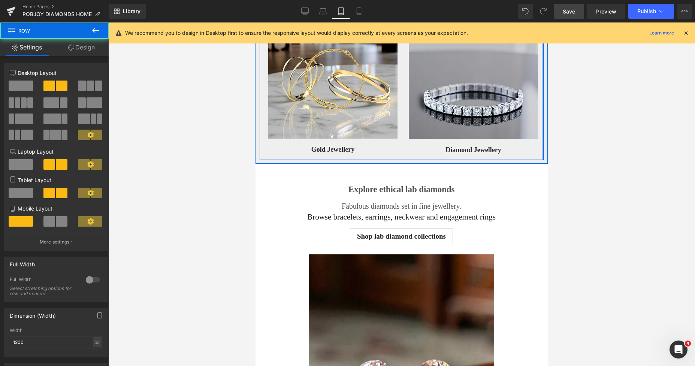
click at [542, 96] on div at bounding box center [543, 88] width 2 height 144
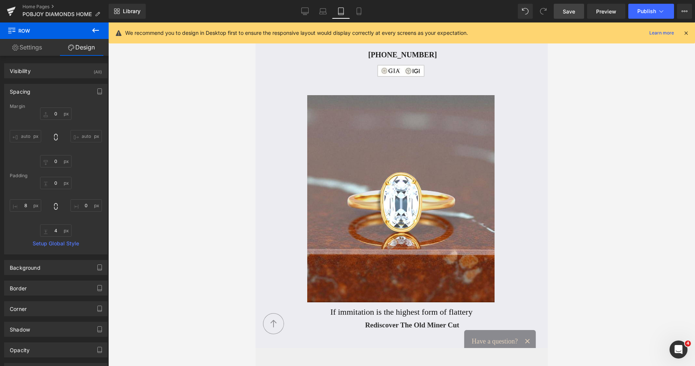
scroll to position [576, 0]
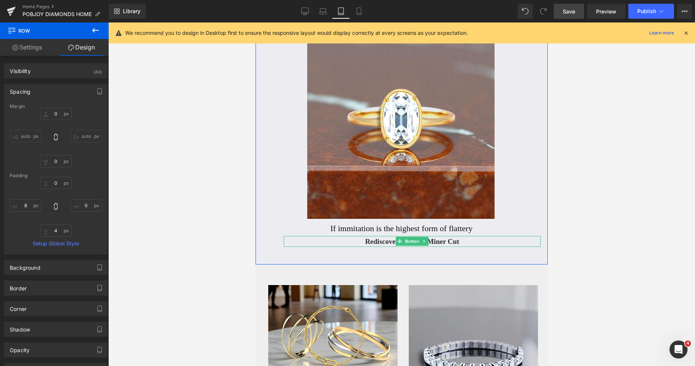
click at [366, 240] on span "Rediscover The Old Miner Cut" at bounding box center [412, 242] width 94 height 10
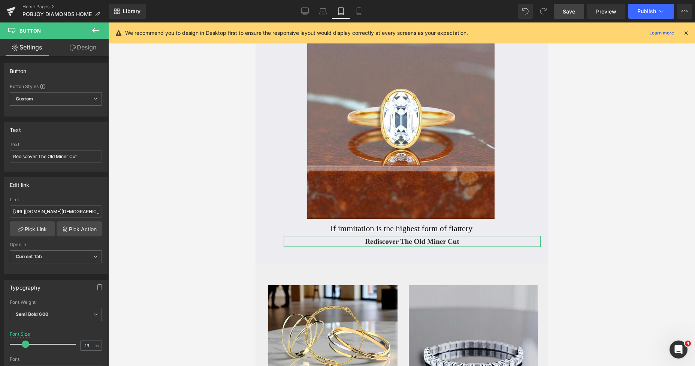
click at [91, 52] on link "Design" at bounding box center [83, 47] width 54 height 17
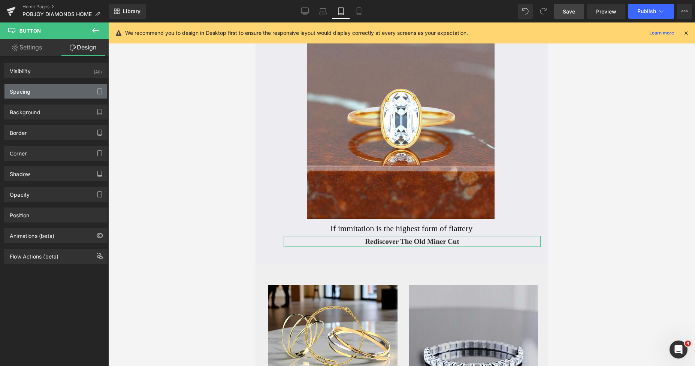
click at [22, 93] on div "Spacing" at bounding box center [20, 89] width 21 height 10
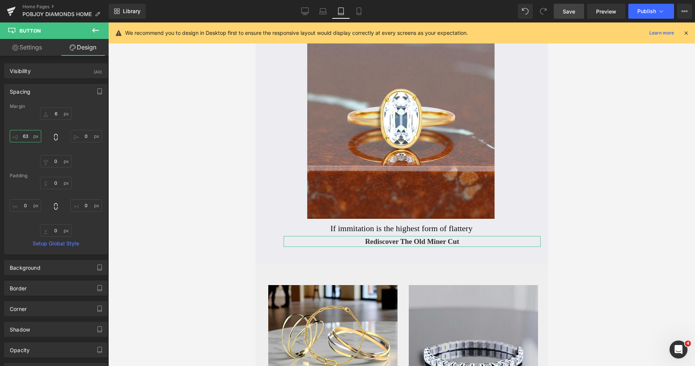
click at [22, 133] on input "63" at bounding box center [25, 136] width 31 height 12
type input "0"
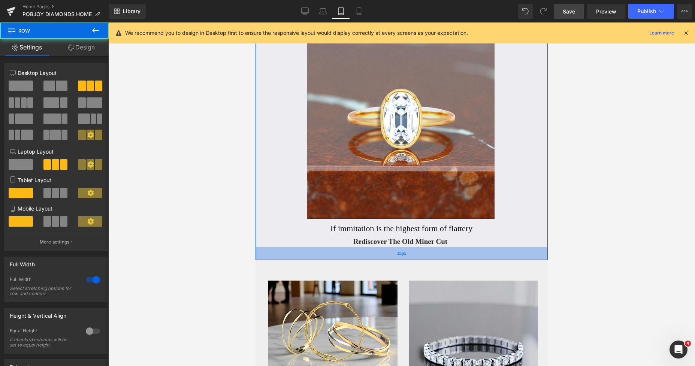
drag, startPoint x: 453, startPoint y: 264, endPoint x: 450, endPoint y: 259, distance: 5.9
click at [450, 259] on div "35px" at bounding box center [402, 253] width 292 height 13
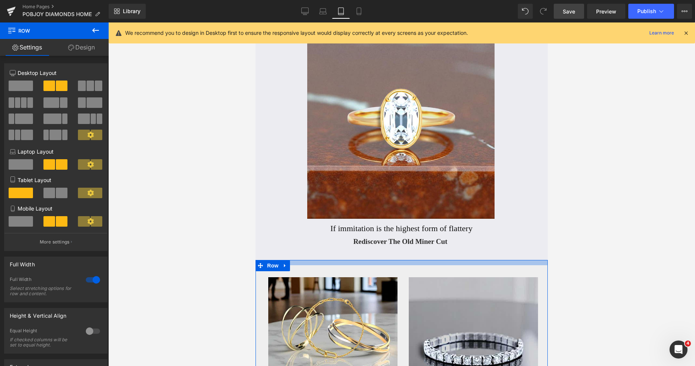
drag, startPoint x: 446, startPoint y: 266, endPoint x: 443, endPoint y: 263, distance: 4.5
click at [443, 263] on div at bounding box center [402, 262] width 292 height 5
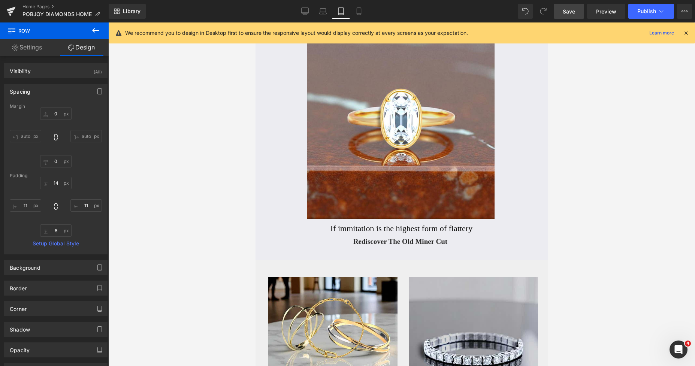
click at [565, 9] on span "Save" at bounding box center [569, 11] width 12 height 8
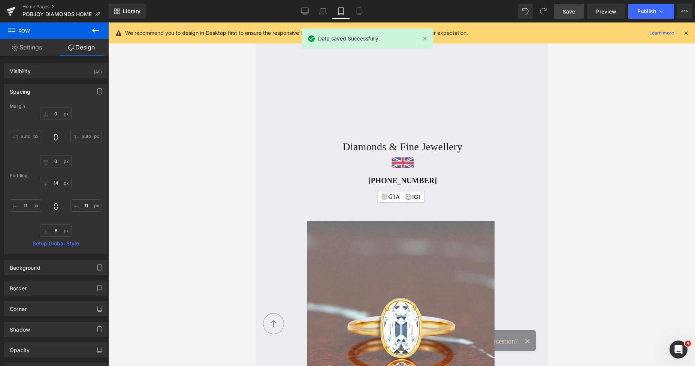
scroll to position [324, 0]
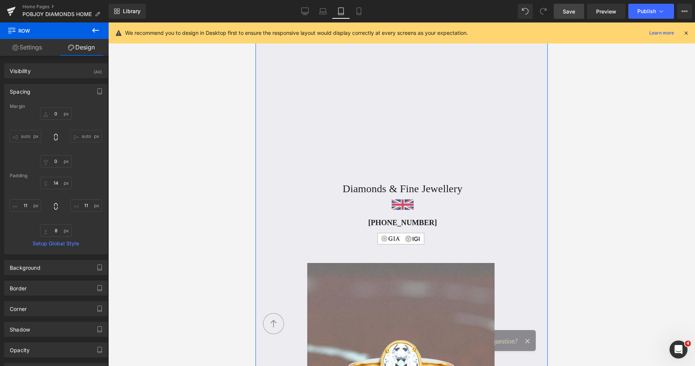
click at [419, 210] on div "Vimeo Diamonds & Fine Jewellery Heading Image +44 (0) 20 3998 3075 Heading Image" at bounding box center [400, 119] width 281 height 265
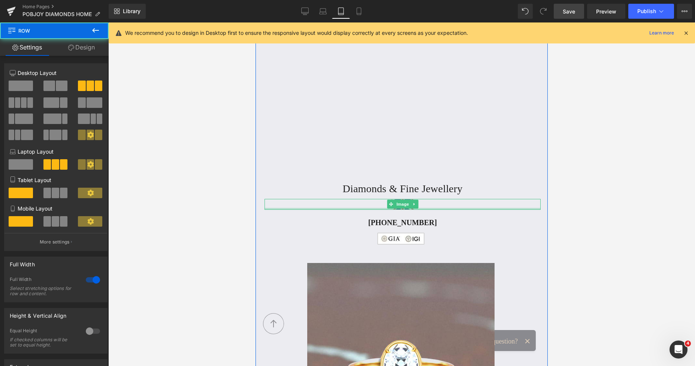
click at [419, 203] on link at bounding box center [403, 204] width 276 height 11
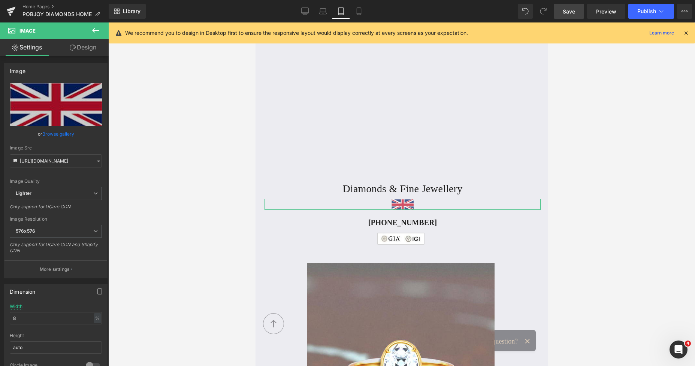
click at [77, 54] on link "Design" at bounding box center [83, 47] width 54 height 17
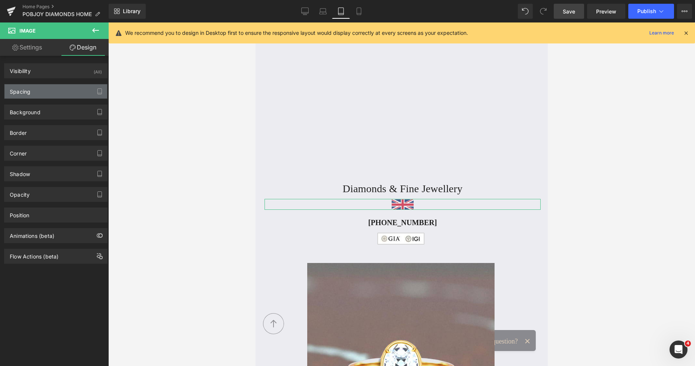
click at [36, 87] on div "Spacing" at bounding box center [55, 91] width 103 height 14
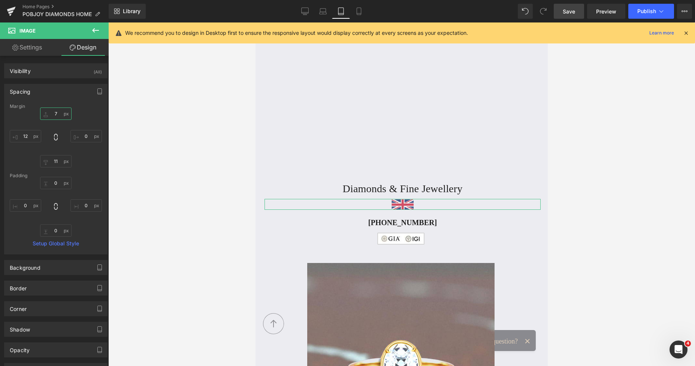
click at [45, 110] on input "text" at bounding box center [55, 114] width 31 height 12
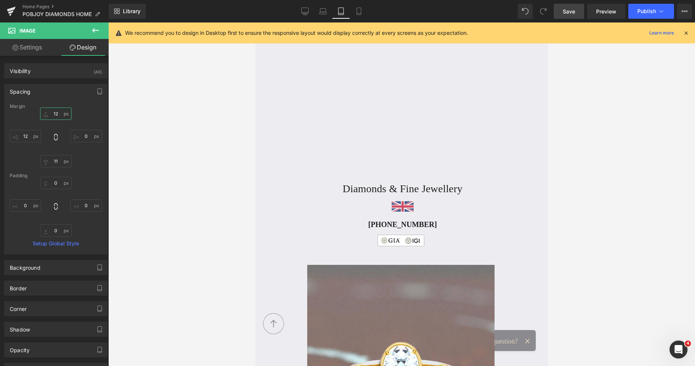
type input "12"
click at [566, 10] on span "Save" at bounding box center [569, 11] width 12 height 8
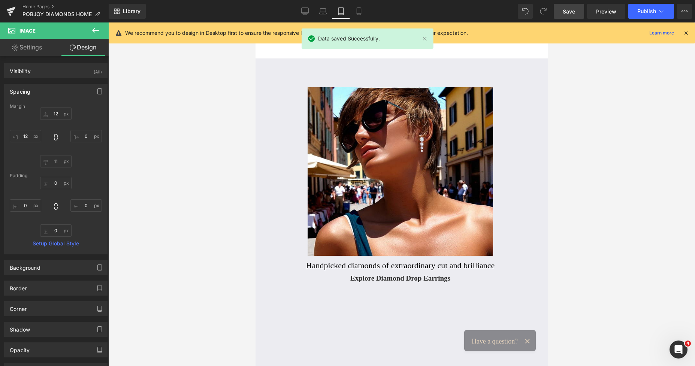
scroll to position [14, 0]
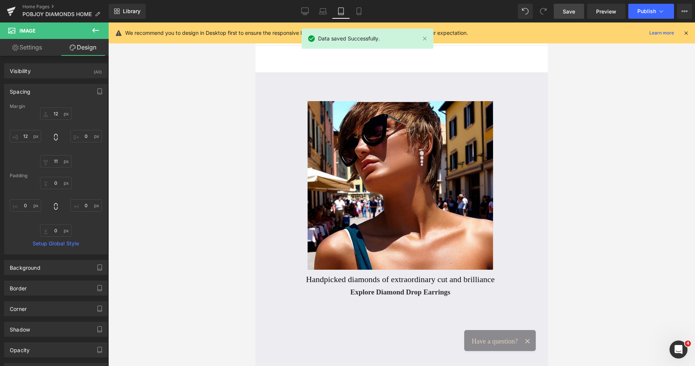
drag, startPoint x: 544, startPoint y: 64, endPoint x: 865, endPoint y: 38, distance: 321.8
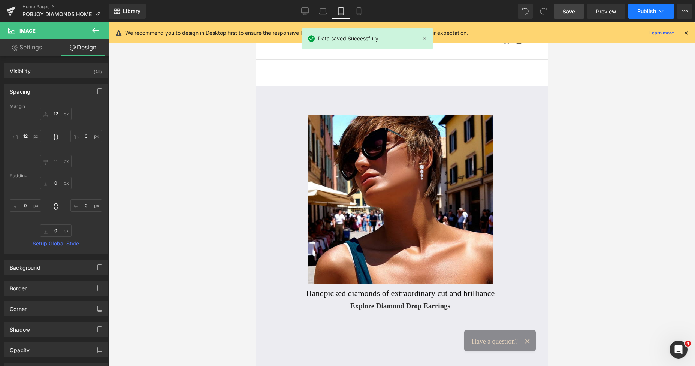
click at [643, 8] on span "Publish" at bounding box center [646, 11] width 19 height 6
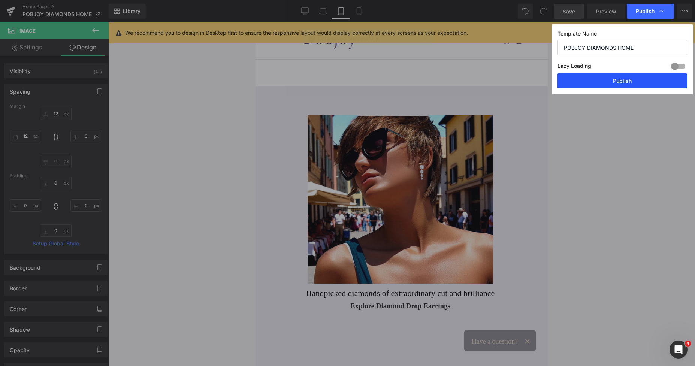
click at [610, 85] on button "Publish" at bounding box center [623, 80] width 130 height 15
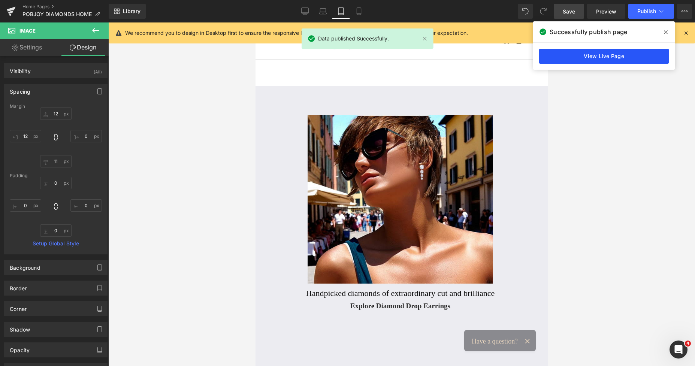
click at [616, 54] on link "View Live Page" at bounding box center [604, 56] width 130 height 15
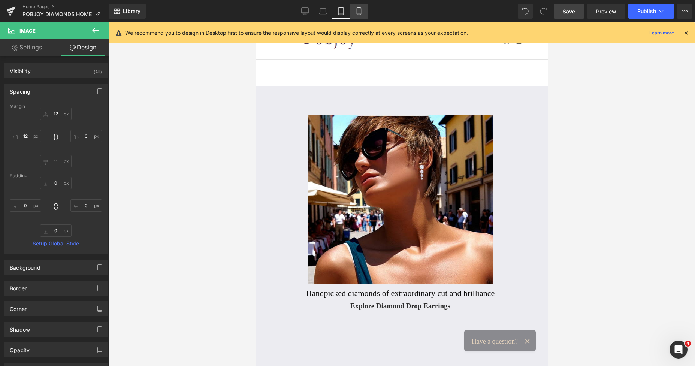
click at [358, 15] on link "Mobile" at bounding box center [359, 11] width 18 height 15
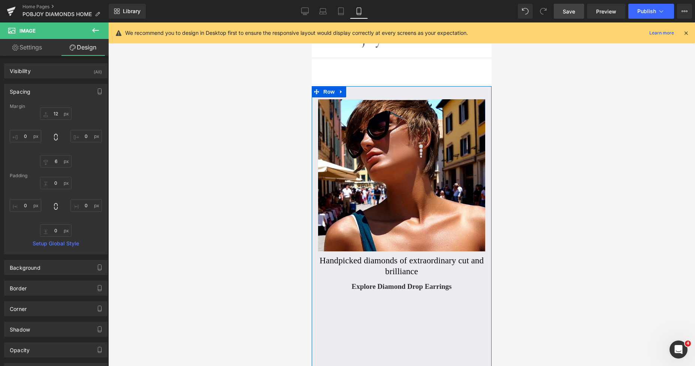
click at [358, 259] on h2 "Handpicked diamonds of extraordinary cut and brilliance" at bounding box center [401, 267] width 171 height 22
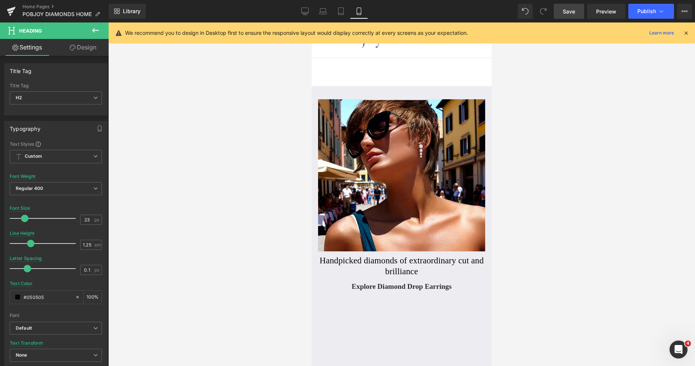
click at [92, 50] on link "Design" at bounding box center [83, 47] width 54 height 17
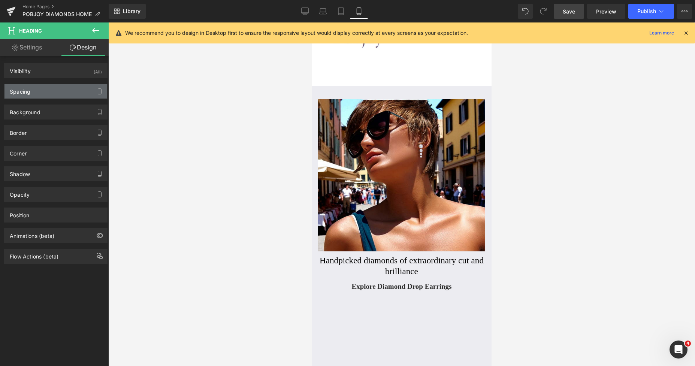
click at [37, 93] on div "Spacing" at bounding box center [55, 91] width 103 height 14
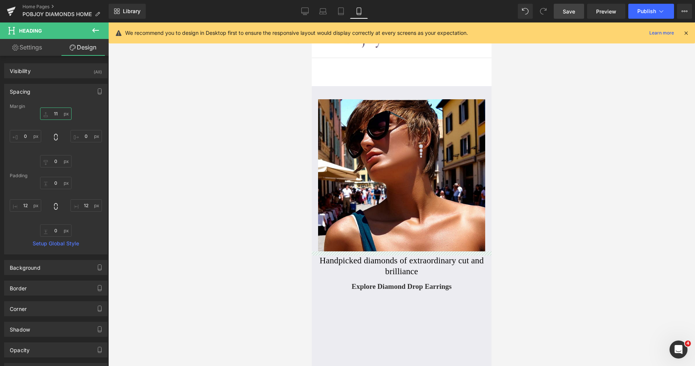
click at [51, 114] on input "text" at bounding box center [55, 114] width 31 height 12
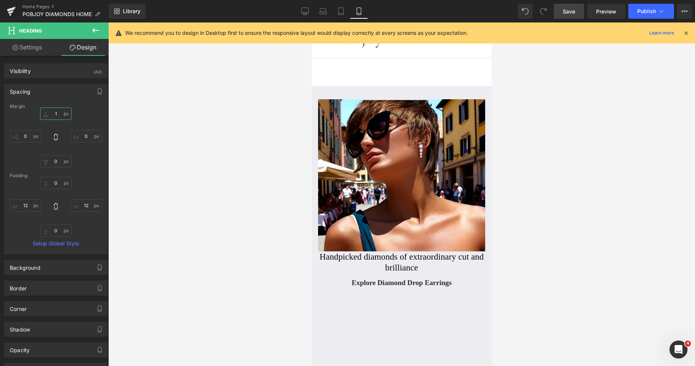
type input "13"
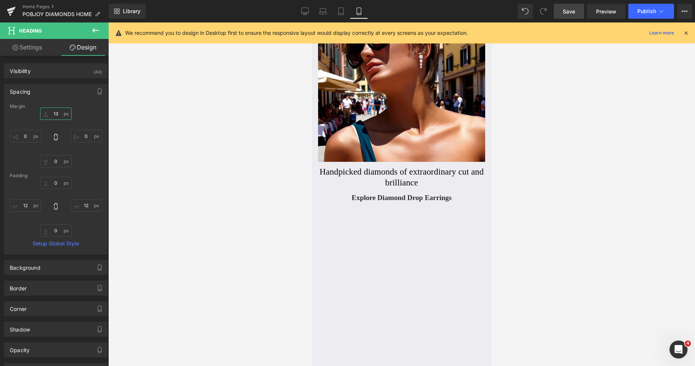
scroll to position [109, 0]
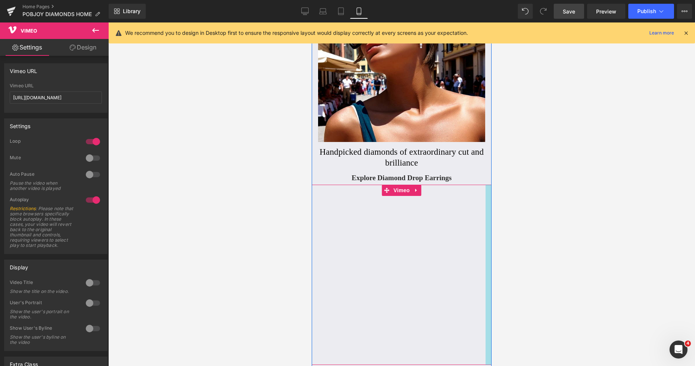
drag, startPoint x: 483, startPoint y: 209, endPoint x: 466, endPoint y: 120, distance: 90.3
click at [484, 209] on div "Vimeo" at bounding box center [402, 275] width 180 height 181
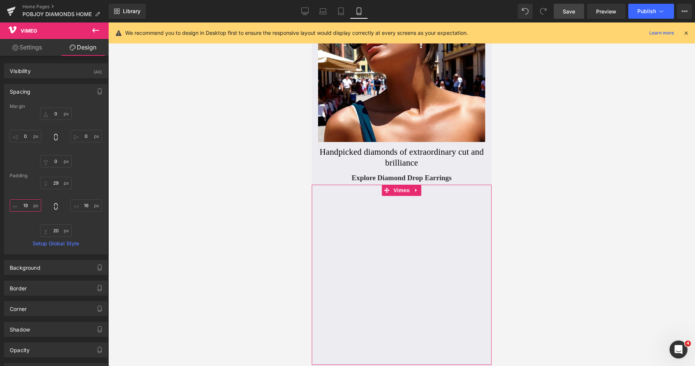
click at [27, 206] on input "text" at bounding box center [25, 205] width 31 height 12
type input "16"
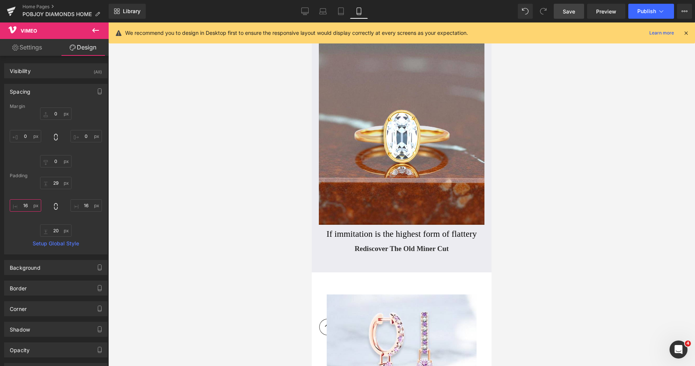
scroll to position [532, 0]
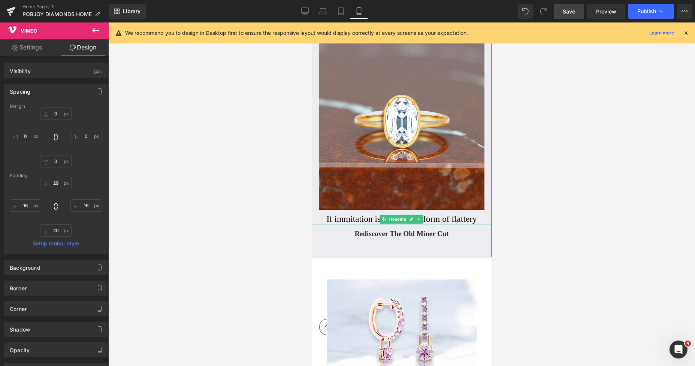
click at [360, 222] on h2 "If immitation is the highest form of flattery" at bounding box center [402, 219] width 170 height 11
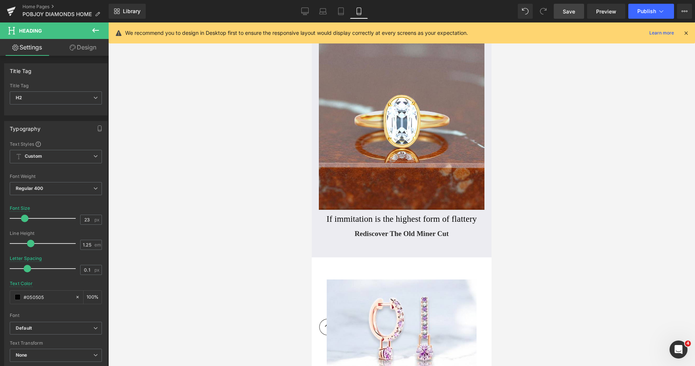
click at [90, 49] on link "Design" at bounding box center [83, 47] width 54 height 17
click at [0, 0] on div "Spacing" at bounding box center [0, 0] width 0 height 0
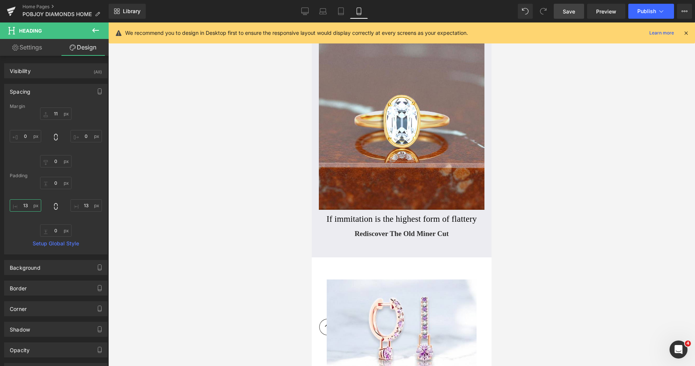
click at [24, 204] on input "text" at bounding box center [25, 205] width 31 height 12
type input "19"
click at [78, 208] on input "text" at bounding box center [85, 205] width 31 height 12
type input "1"
type input "24"
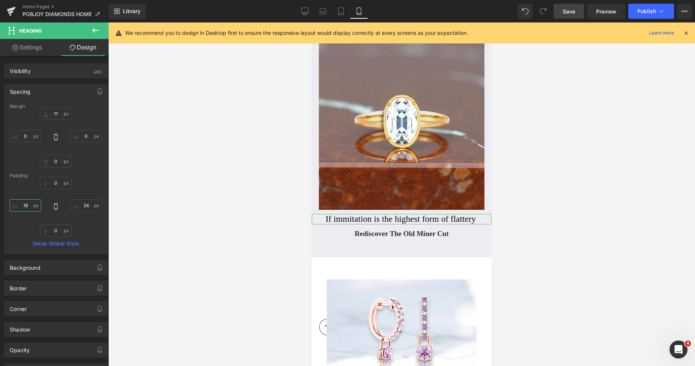
click at [26, 202] on input "19" at bounding box center [25, 205] width 31 height 12
type input "24"
click at [569, 11] on span "Save" at bounding box center [569, 11] width 12 height 8
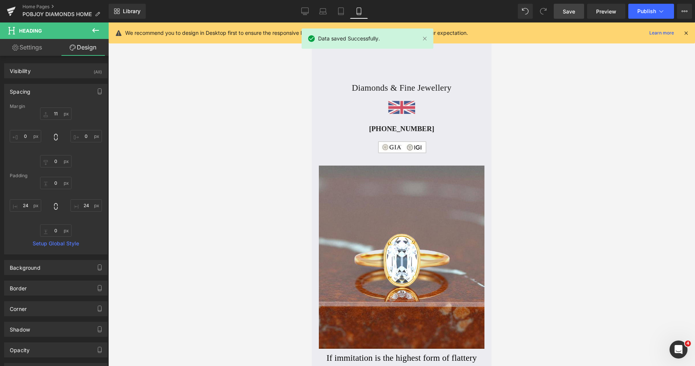
scroll to position [387, 0]
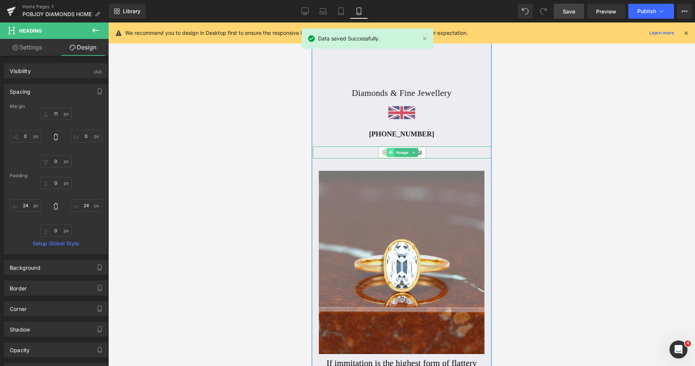
click at [389, 151] on icon at bounding box center [391, 152] width 4 height 4
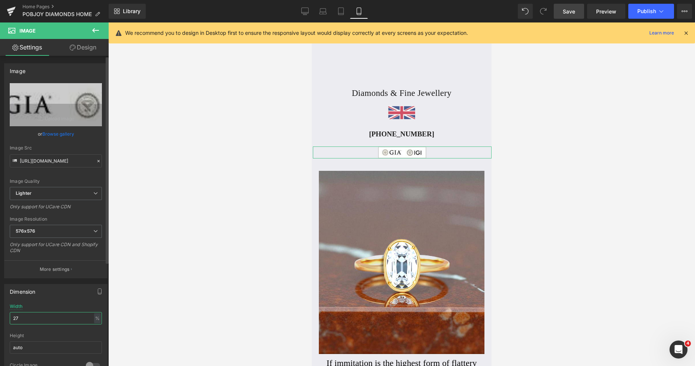
drag, startPoint x: 21, startPoint y: 322, endPoint x: 0, endPoint y: 320, distance: 20.6
click at [1, 321] on div "Dimension 27% Width 27 % % px auto Height auto 0 Circle Image" at bounding box center [56, 328] width 112 height 101
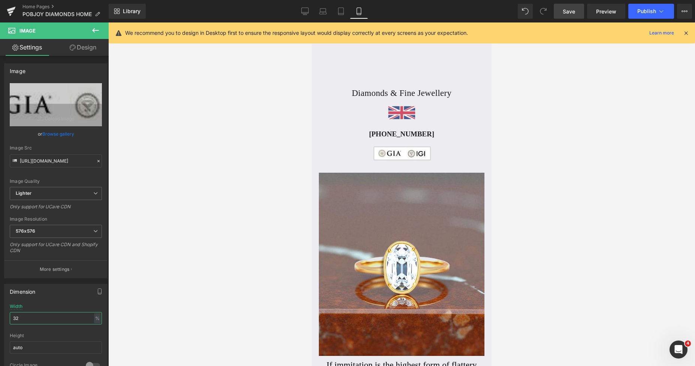
type input "32"
click at [570, 10] on span "Save" at bounding box center [569, 11] width 12 height 8
click at [372, 90] on h1 "Diamonds & Fine Jewellery" at bounding box center [402, 93] width 180 height 10
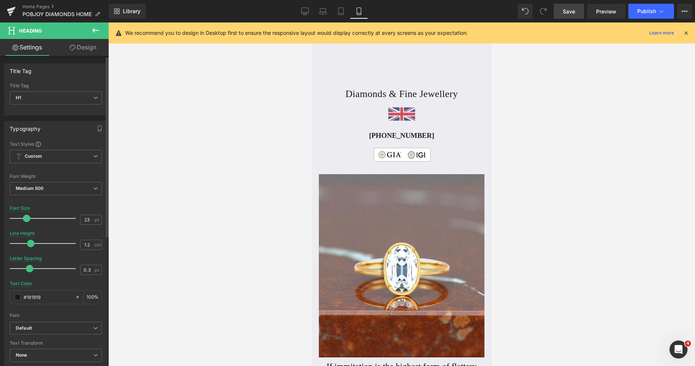
click at [27, 219] on span at bounding box center [26, 218] width 7 height 7
click at [27, 219] on span at bounding box center [25, 218] width 7 height 7
click at [574, 10] on span "Save" at bounding box center [569, 11] width 12 height 8
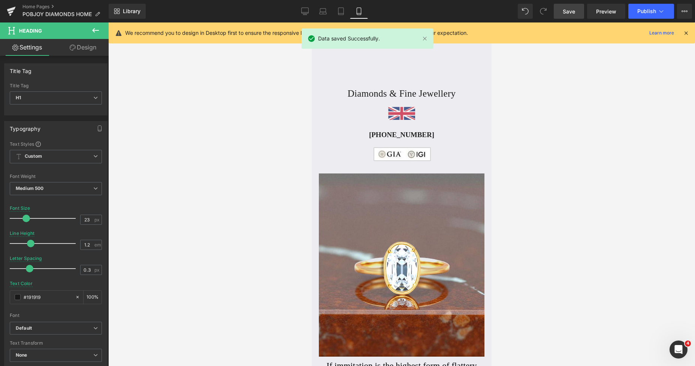
scroll to position [224, 0]
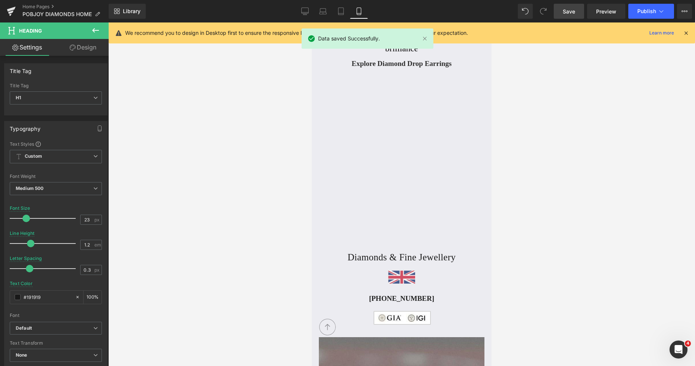
drag, startPoint x: 489, startPoint y: 65, endPoint x: 814, endPoint y: 73, distance: 325.0
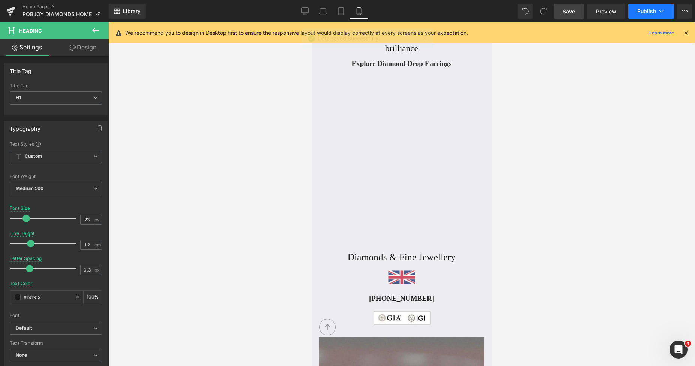
click at [652, 9] on span "Publish" at bounding box center [646, 11] width 19 height 6
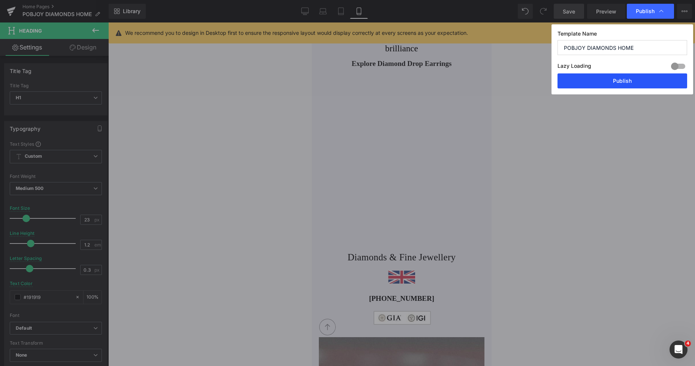
click at [599, 79] on button "Publish" at bounding box center [623, 80] width 130 height 15
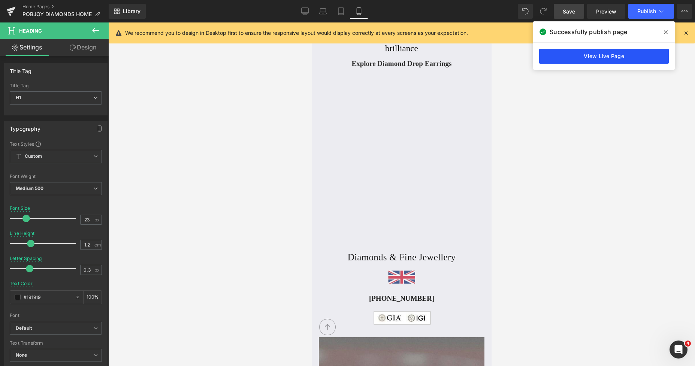
click at [589, 53] on link "View Live Page" at bounding box center [604, 56] width 130 height 15
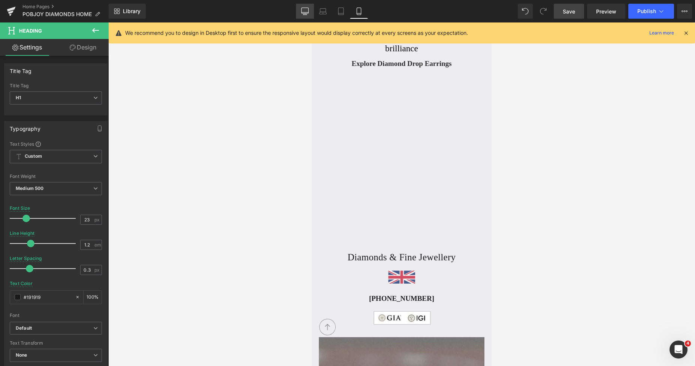
click at [304, 9] on icon at bounding box center [304, 10] width 7 height 7
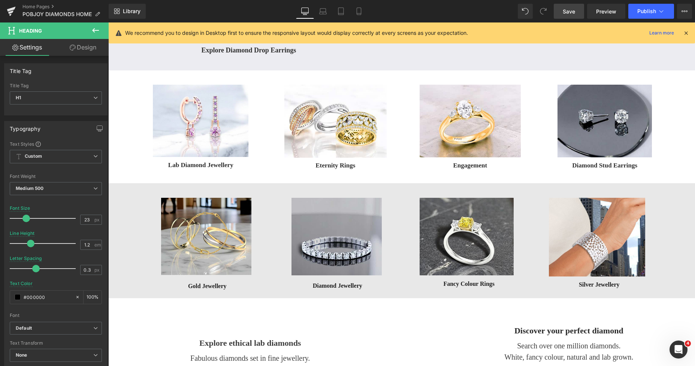
scroll to position [0, 0]
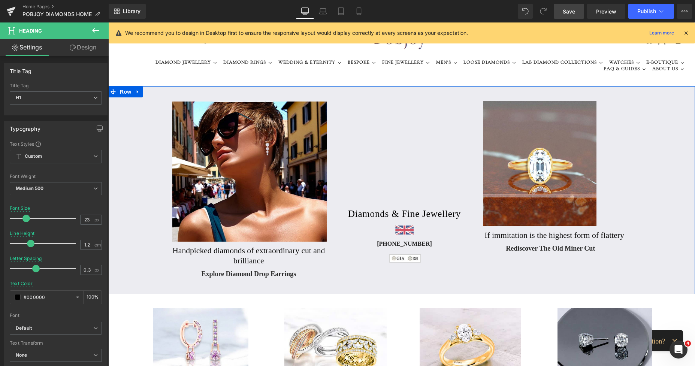
click at [384, 244] on div "+44 (0) 20 3998 3075 Heading" at bounding box center [405, 243] width 156 height 7
click at [93, 52] on link "Design" at bounding box center [83, 47] width 54 height 17
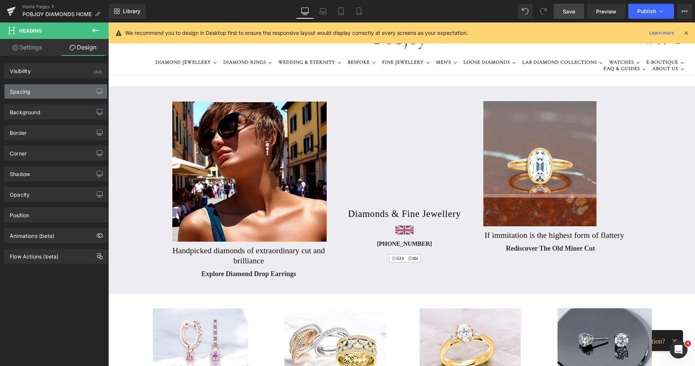
click at [37, 97] on div "Spacing" at bounding box center [55, 91] width 103 height 14
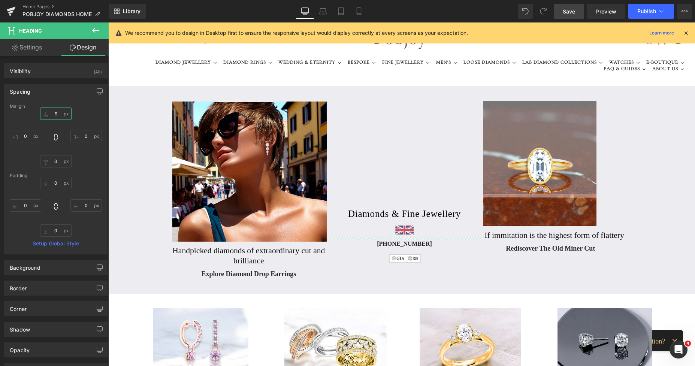
click at [51, 115] on input "9" at bounding box center [55, 114] width 31 height 12
type input "12"
click at [53, 164] on input "0" at bounding box center [55, 161] width 31 height 12
type input "3"
click at [567, 12] on span "Save" at bounding box center [569, 11] width 12 height 8
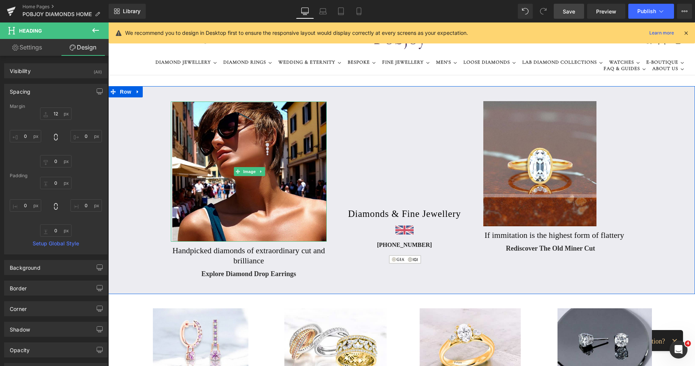
click at [201, 245] on div "Image Handpicked diamonds of extraordinary cut and brilliance Heading Explore D…" at bounding box center [249, 188] width 156 height 182
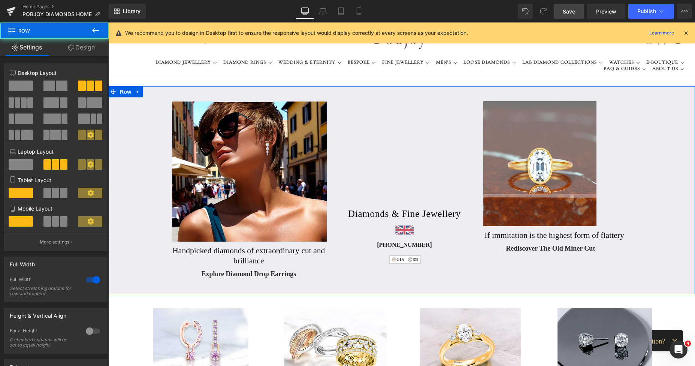
click at [196, 250] on h2 "Handpicked diamonds of extraordinary cut and brilliance" at bounding box center [249, 256] width 156 height 20
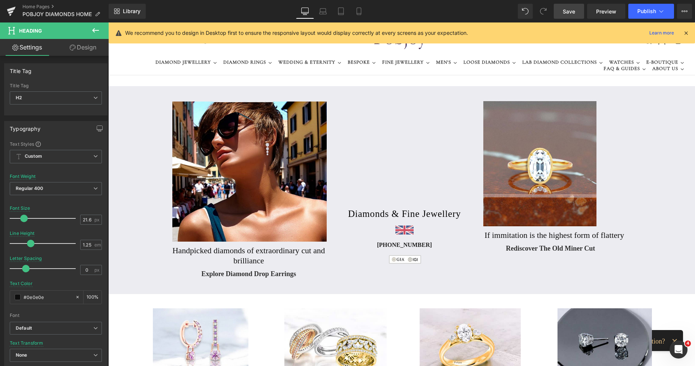
click at [81, 42] on link "Design" at bounding box center [83, 47] width 54 height 17
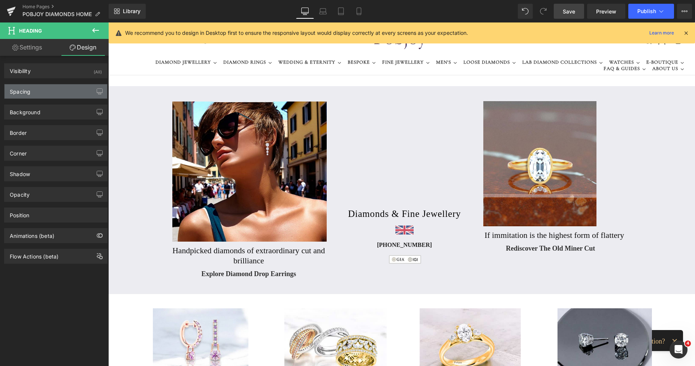
click at [39, 89] on div "Spacing" at bounding box center [55, 91] width 103 height 14
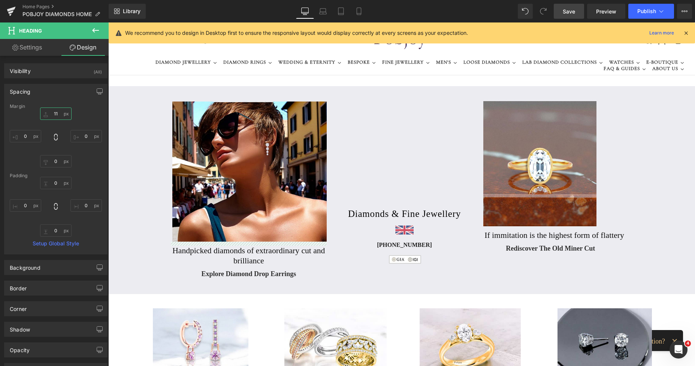
click at [51, 114] on input "text" at bounding box center [55, 114] width 31 height 12
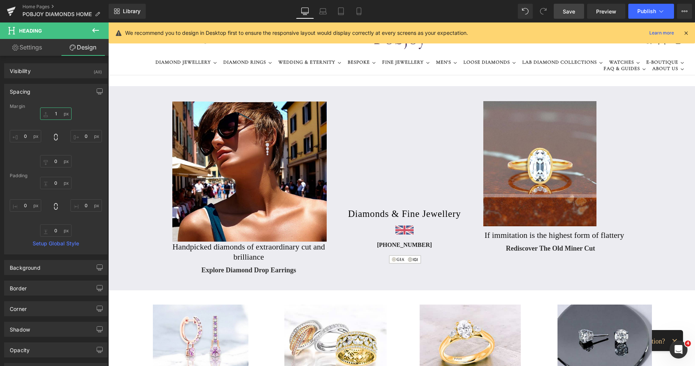
type input "13"
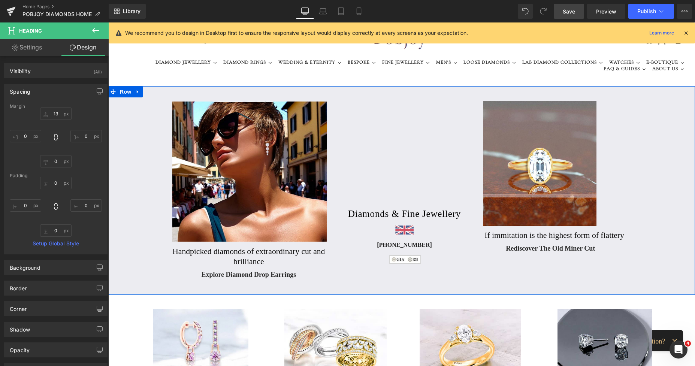
click at [495, 233] on h2 "If immitation is the highest form of flattery" at bounding box center [562, 235] width 154 height 10
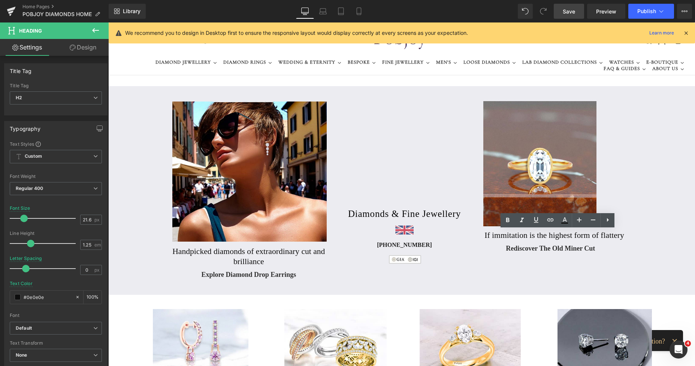
click at [82, 50] on link "Design" at bounding box center [83, 47] width 54 height 17
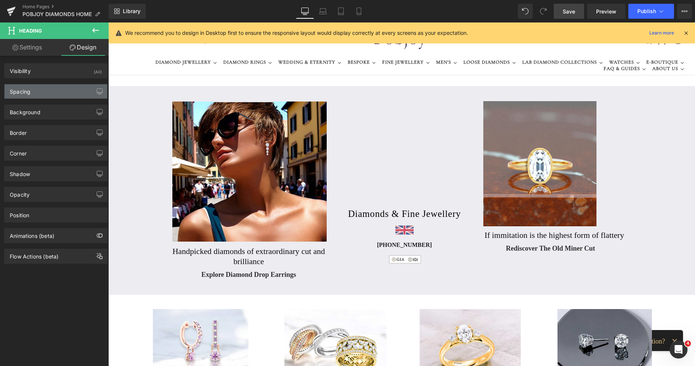
click at [44, 92] on div "Spacing" at bounding box center [55, 91] width 103 height 14
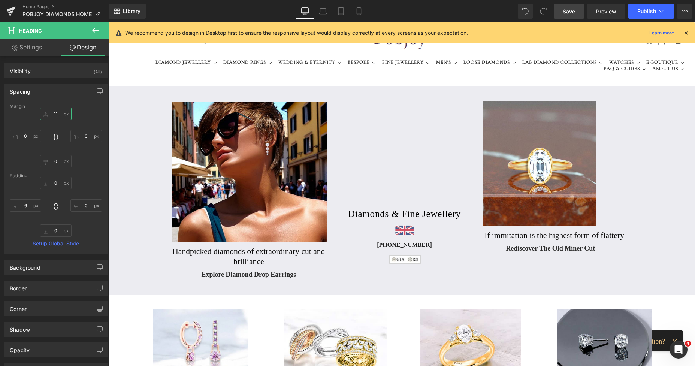
click at [51, 112] on input "text" at bounding box center [55, 114] width 31 height 12
type input "13"
click at [568, 8] on span "Save" at bounding box center [569, 11] width 12 height 8
click at [648, 11] on span "Publish" at bounding box center [646, 11] width 19 height 6
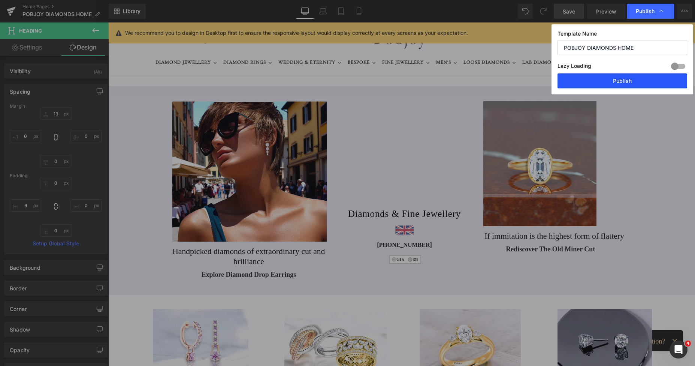
click at [618, 80] on button "Publish" at bounding box center [623, 80] width 130 height 15
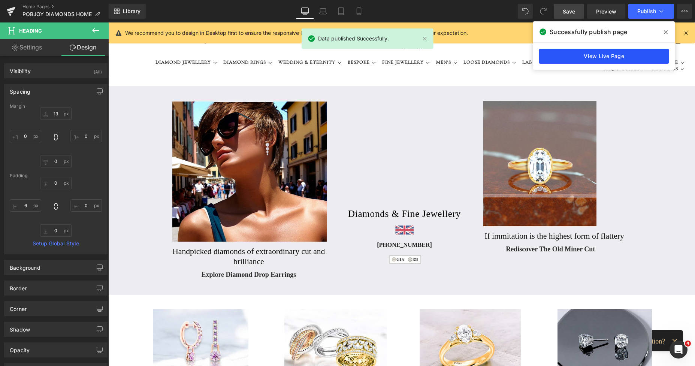
click at [606, 58] on link "View Live Page" at bounding box center [604, 56] width 130 height 15
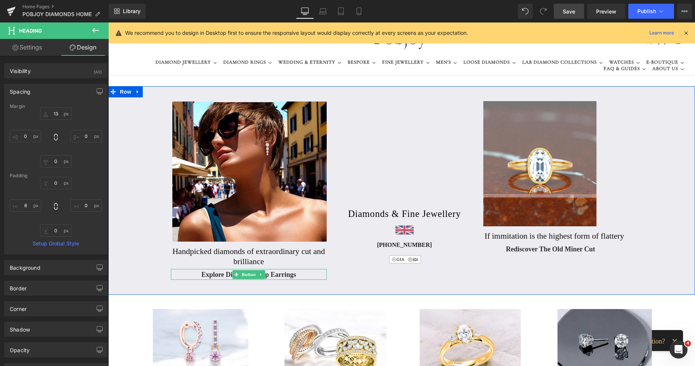
drag, startPoint x: 224, startPoint y: 274, endPoint x: 114, endPoint y: 106, distance: 200.9
click at [224, 274] on div "Explore Diamond Drop Earrings Button" at bounding box center [249, 274] width 156 height 11
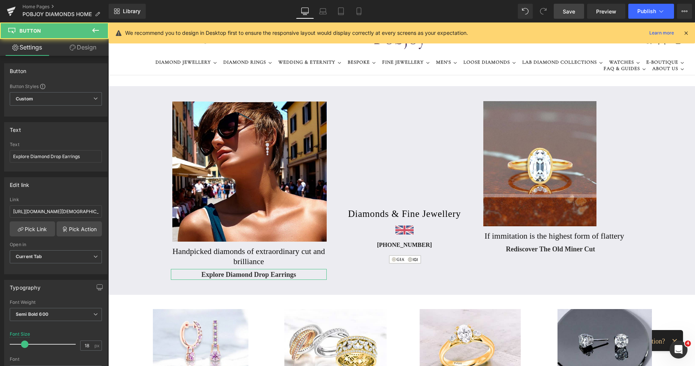
click at [89, 48] on link "Design" at bounding box center [83, 47] width 54 height 17
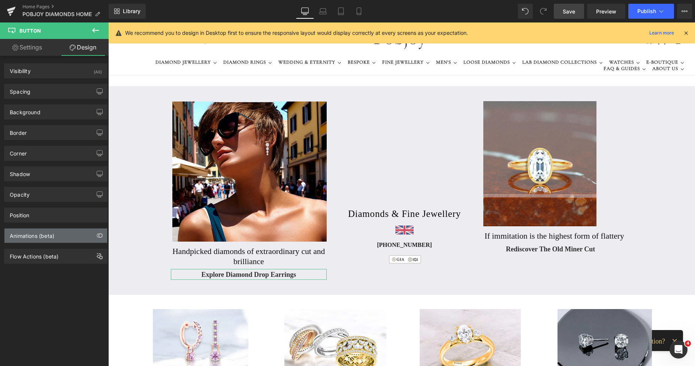
click at [55, 237] on div "Animations (beta)" at bounding box center [55, 236] width 103 height 14
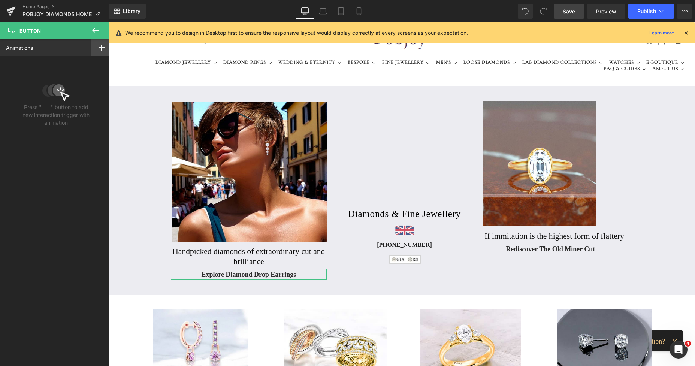
click at [101, 48] on rect at bounding box center [101, 48] width 1 height 6
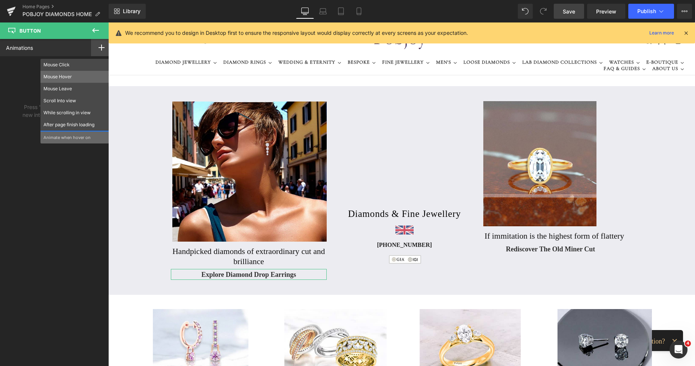
click at [74, 73] on div "Mouse Hover" at bounding box center [74, 77] width 69 height 12
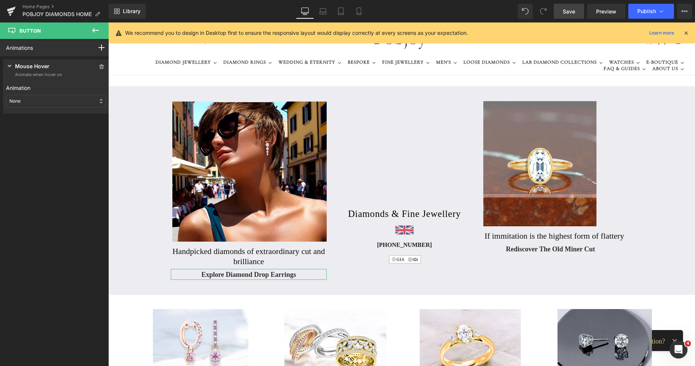
click at [55, 98] on div "None" at bounding box center [56, 101] width 100 height 13
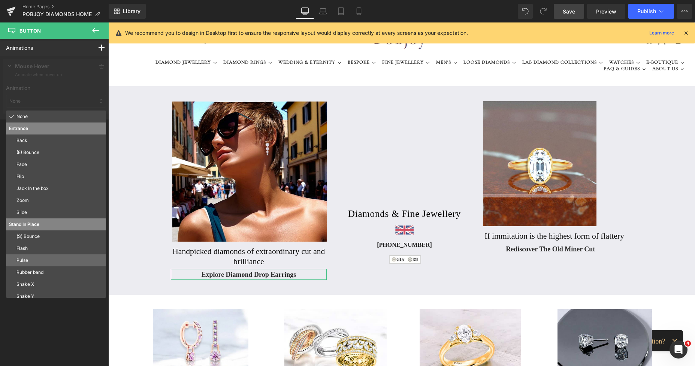
click at [34, 256] on div "Pulse" at bounding box center [56, 260] width 100 height 12
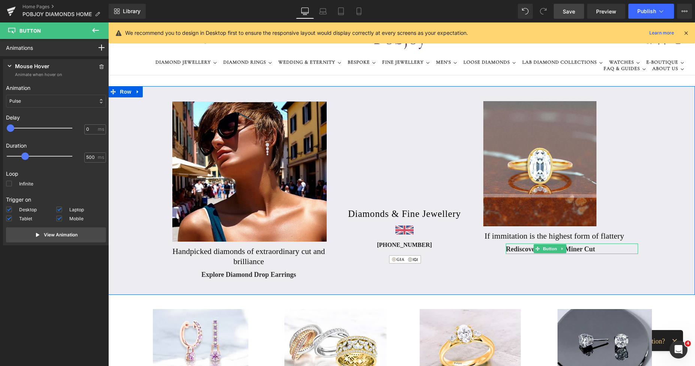
click at [508, 249] on span "Rediscover The Old Miner Cut" at bounding box center [550, 249] width 89 height 9
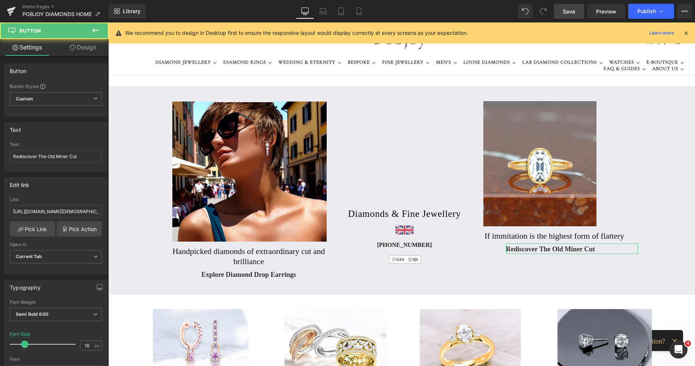
click at [87, 50] on link "Design" at bounding box center [83, 47] width 54 height 17
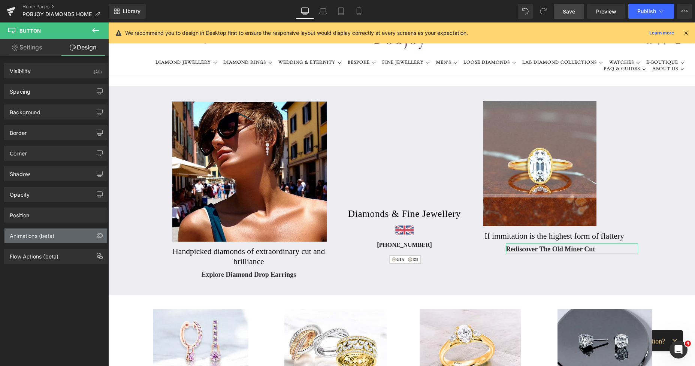
click at [34, 235] on div "Animations (beta)" at bounding box center [32, 234] width 45 height 10
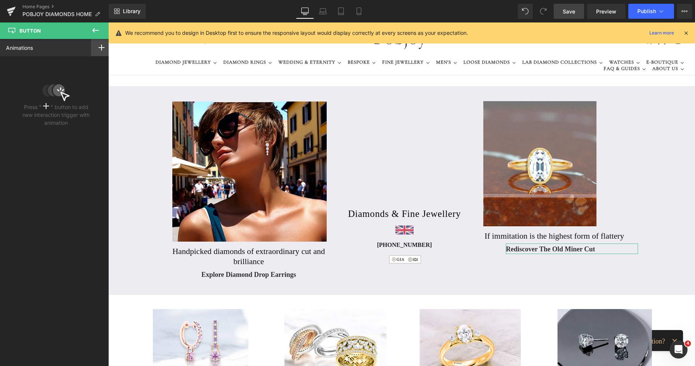
click at [99, 48] on rect at bounding box center [102, 47] width 6 height 1
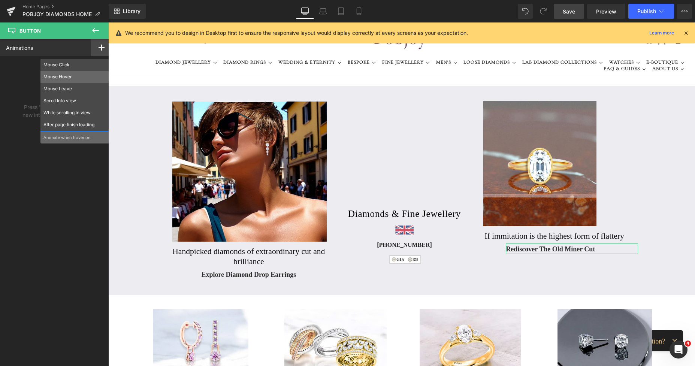
click at [73, 77] on p "Mouse Hover" at bounding box center [74, 76] width 63 height 7
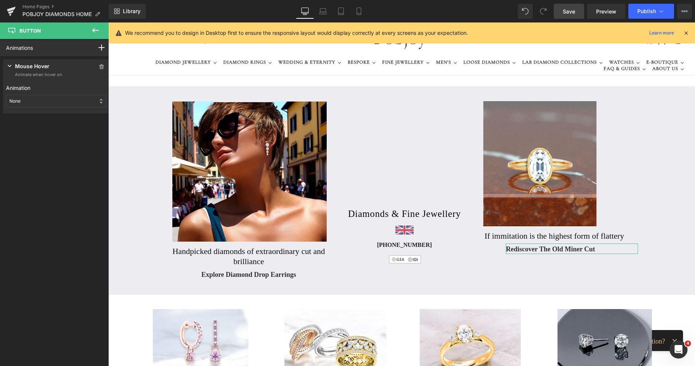
click at [57, 104] on div "None" at bounding box center [56, 101] width 100 height 13
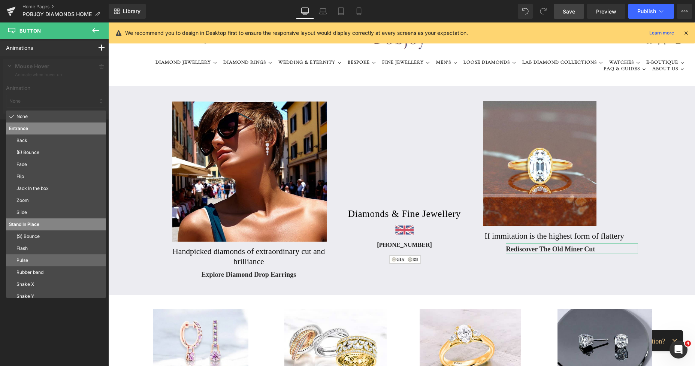
click at [22, 263] on p "Pulse" at bounding box center [59, 260] width 87 height 7
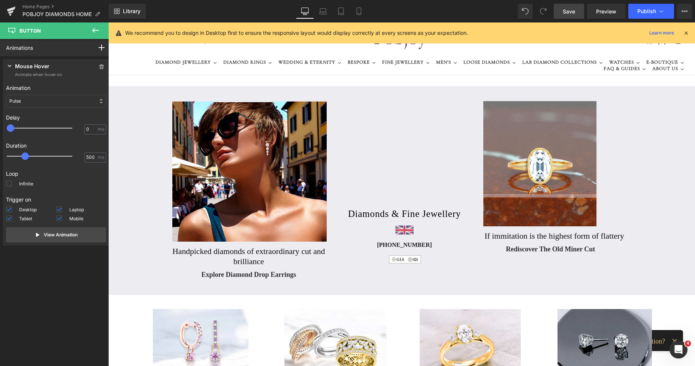
click at [568, 13] on span "Save" at bounding box center [569, 11] width 12 height 8
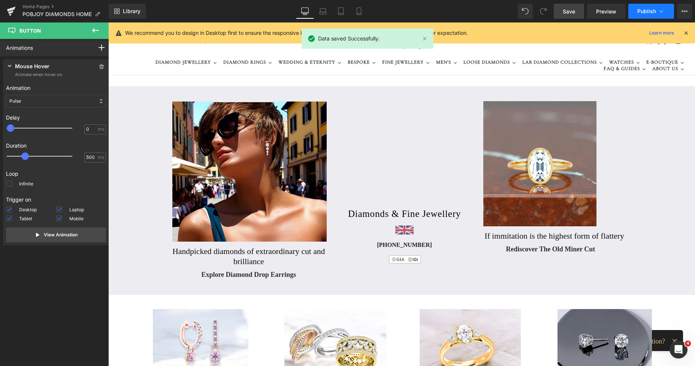
click at [640, 9] on span "Publish" at bounding box center [646, 11] width 19 height 6
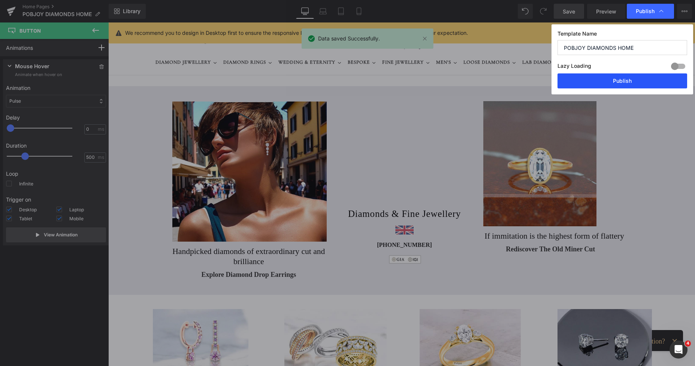
click at [621, 79] on button "Publish" at bounding box center [623, 80] width 130 height 15
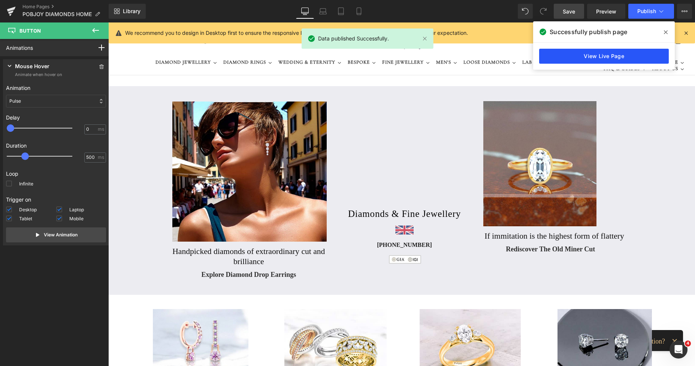
click at [593, 57] on link "View Live Page" at bounding box center [604, 56] width 130 height 15
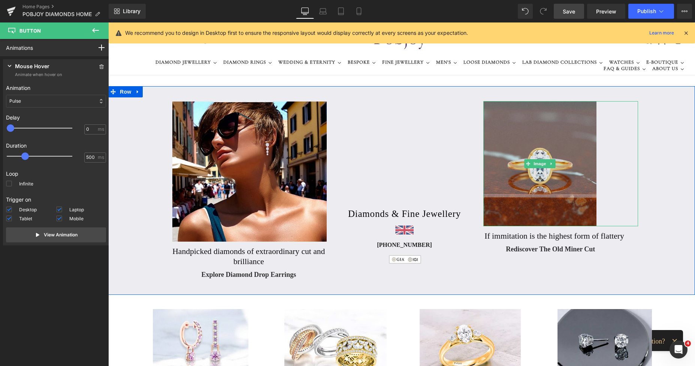
click at [517, 147] on img at bounding box center [539, 163] width 113 height 125
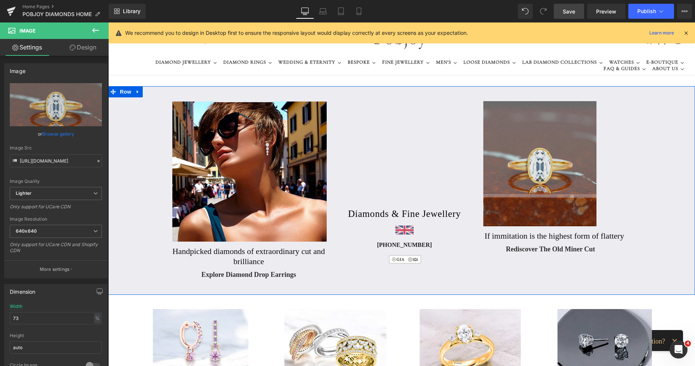
click at [498, 134] on img at bounding box center [539, 163] width 113 height 125
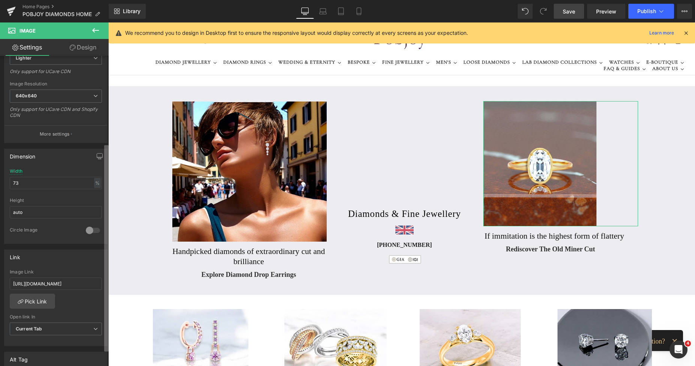
scroll to position [142, 0]
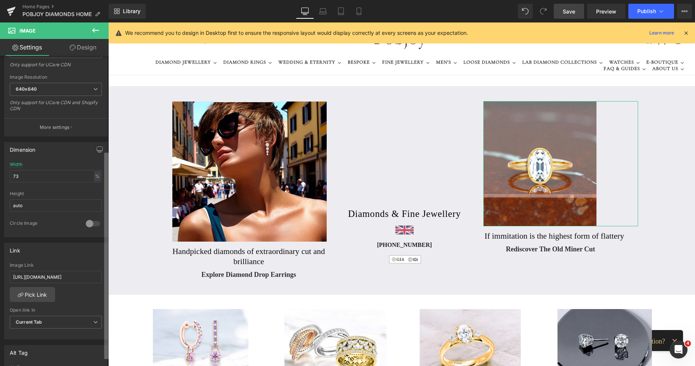
click at [96, 289] on div "Image https://ucarecdn.com/3901e9b7-77c5-42ca-aa6a-f45eee68746d/-/format/auto/-…" at bounding box center [54, 213] width 109 height 314
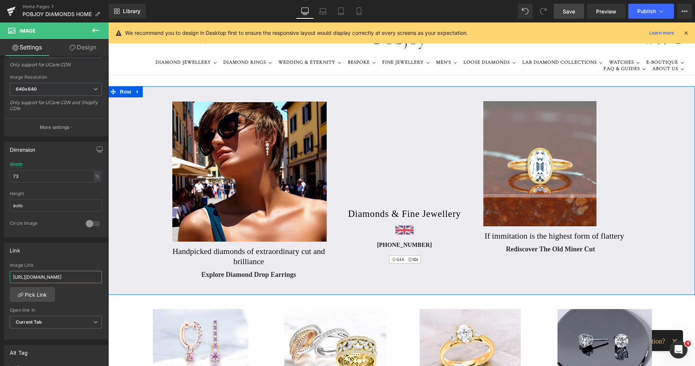
drag, startPoint x: 121, startPoint y: 299, endPoint x: 110, endPoint y: 278, distance: 23.8
click at [502, 249] on div "Image If immitation is the highest form of flattery Heading Rediscover The Old …" at bounding box center [560, 175] width 156 height 157
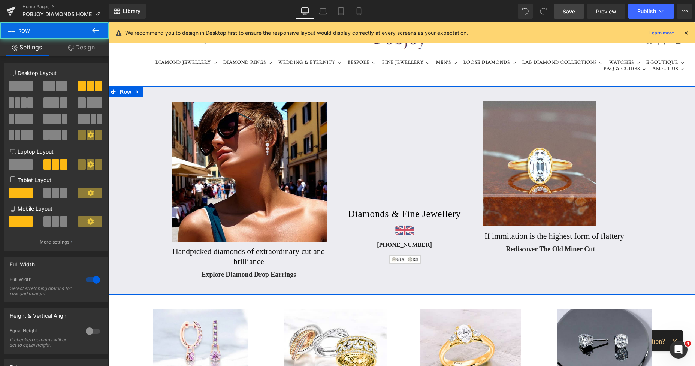
click at [108, 22] on div at bounding box center [108, 22] width 0 height 0
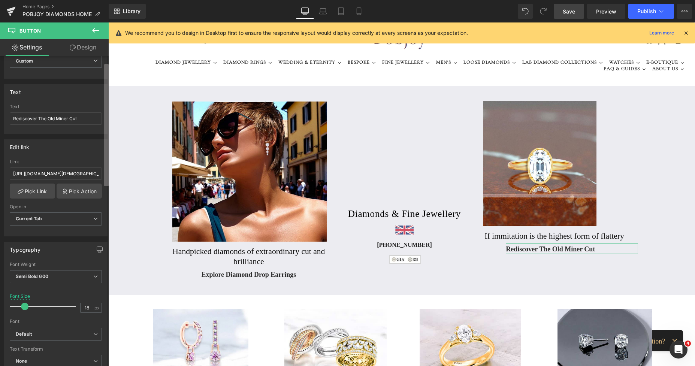
scroll to position [12, 0]
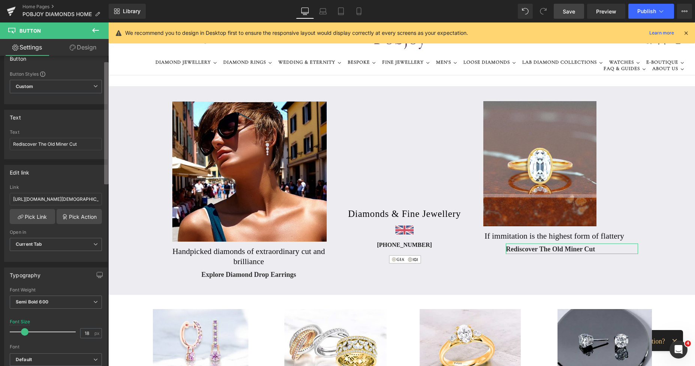
click at [106, 164] on b at bounding box center [106, 123] width 4 height 122
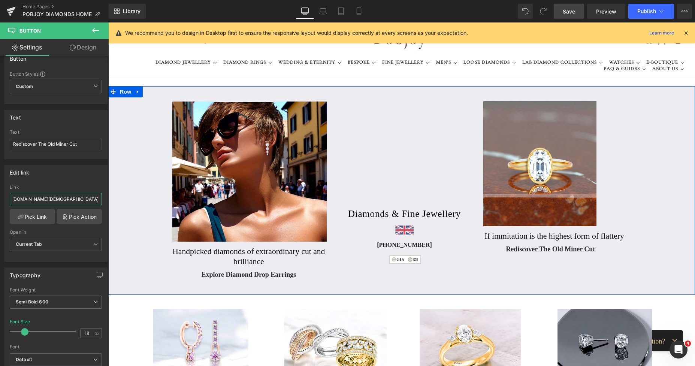
drag, startPoint x: 121, startPoint y: 221, endPoint x: 109, endPoint y: 200, distance: 24.0
type input "https://www.pobjoydiamonds.com/products/18k-yellow-gold-0-70-carat-oval-solitai…"
click at [569, 13] on span "Save" at bounding box center [569, 11] width 12 height 8
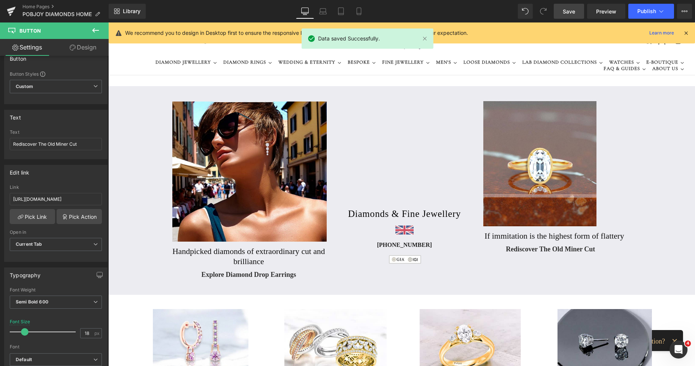
click at [565, 10] on span "Save" at bounding box center [569, 11] width 12 height 8
click at [642, 9] on span "Publish" at bounding box center [646, 11] width 19 height 6
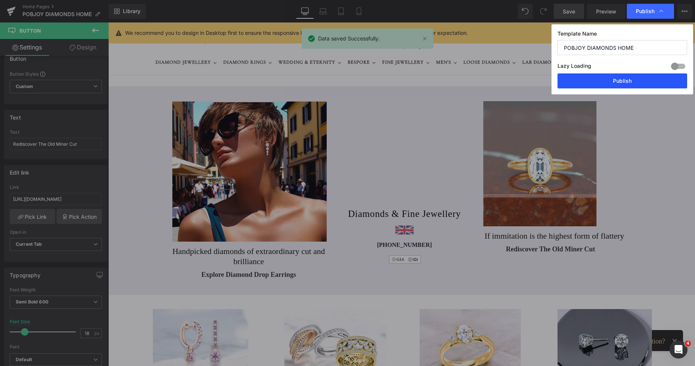
click at [609, 85] on button "Publish" at bounding box center [623, 80] width 130 height 15
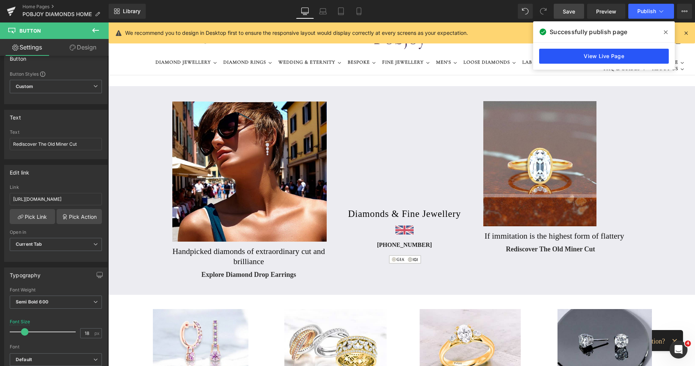
click at [583, 55] on link "View Live Page" at bounding box center [604, 56] width 130 height 15
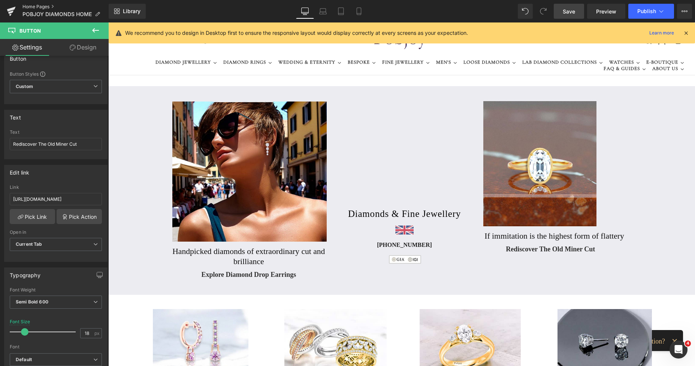
click at [43, 7] on link "Home Pages" at bounding box center [65, 7] width 86 height 6
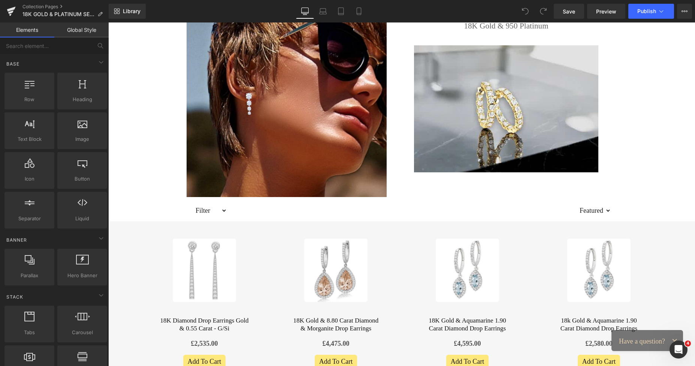
scroll to position [30, 0]
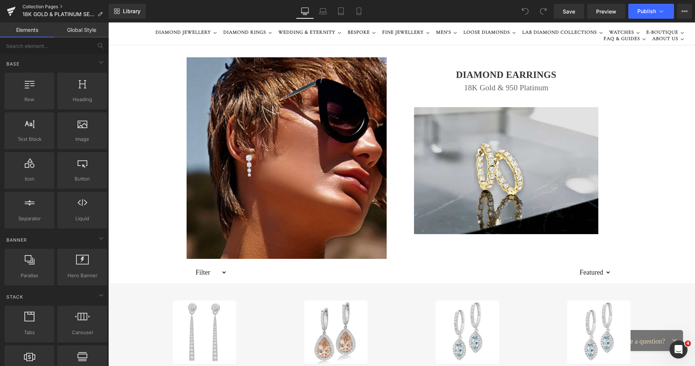
click at [51, 8] on link "Collection Pages" at bounding box center [65, 7] width 86 height 6
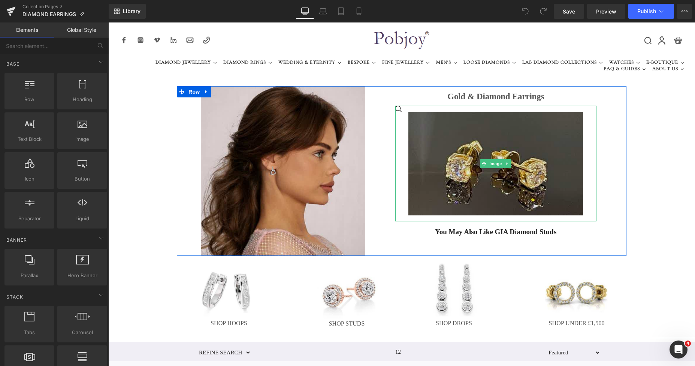
click at [444, 130] on img at bounding box center [495, 166] width 175 height 109
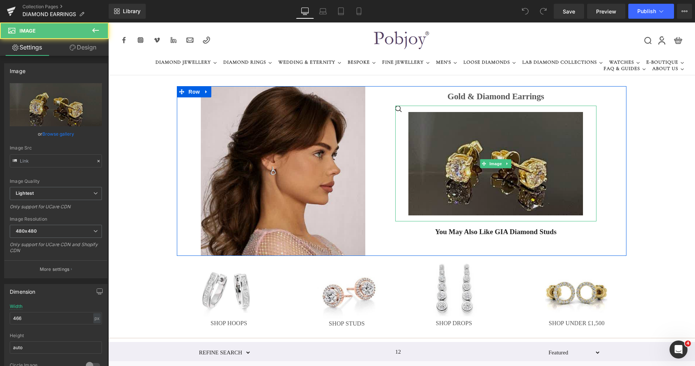
type input "https://ucarecdn.com/655514af-92d3-4451-9ea0-1a236898ecd5/-/format/auto/-/previ…"
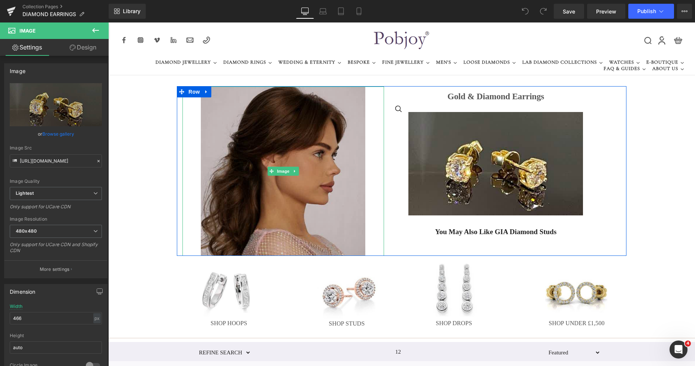
click at [325, 196] on img at bounding box center [283, 171] width 165 height 169
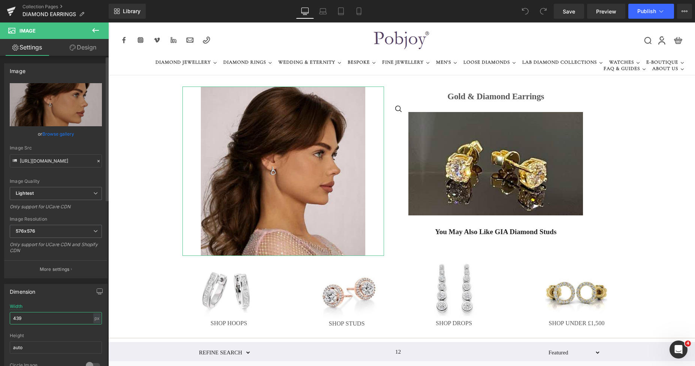
drag, startPoint x: 32, startPoint y: 317, endPoint x: 8, endPoint y: 318, distance: 24.0
click at [8, 318] on div "439px Width 439 px % px auto Height auto 0 Circle Image" at bounding box center [55, 341] width 103 height 75
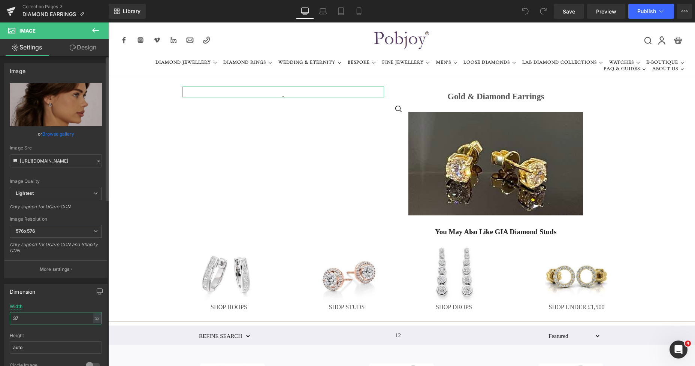
type input "377"
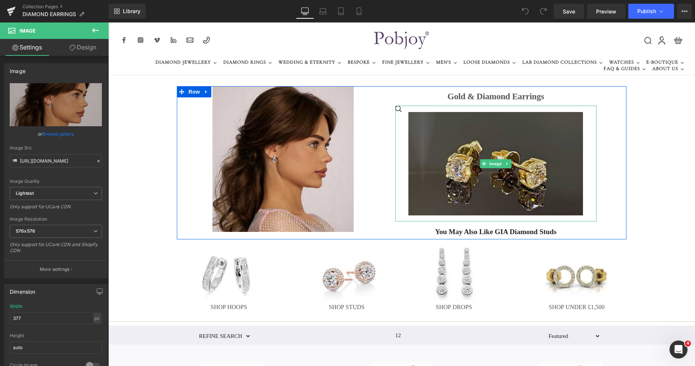
click at [445, 123] on img at bounding box center [495, 166] width 175 height 109
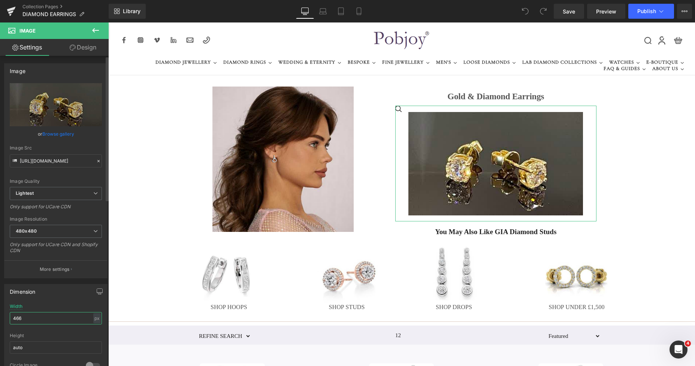
drag, startPoint x: 60, startPoint y: 320, endPoint x: 0, endPoint y: 319, distance: 59.6
click at [0, 319] on div "Dimension 466px Width 466 px % px auto Height auto 0 Circle Image" at bounding box center [56, 328] width 112 height 101
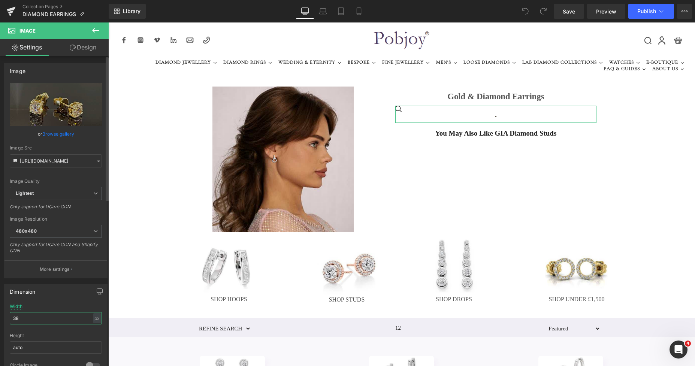
type input "388"
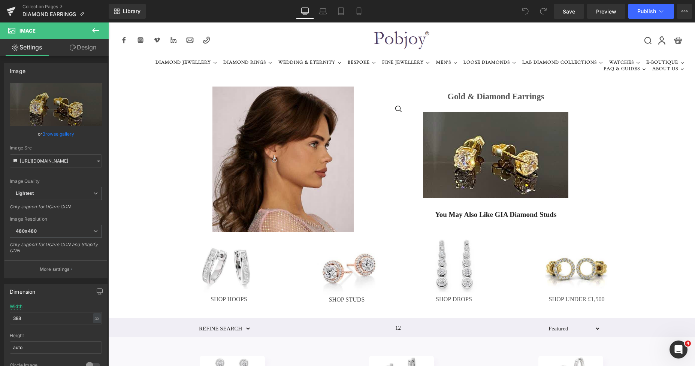
click at [436, 215] on span "You May Also Like GIA Diamond Studs" at bounding box center [495, 215] width 121 height 8
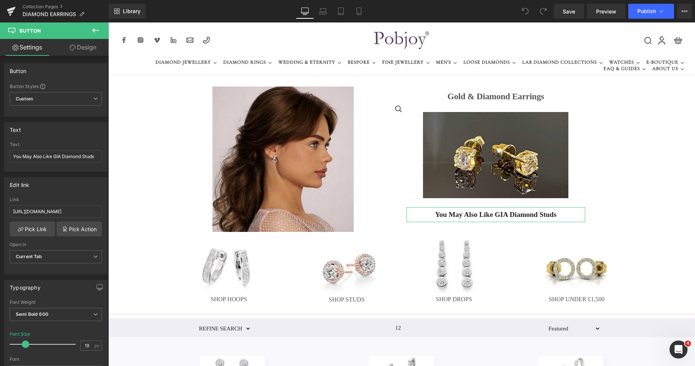
click at [92, 51] on link "Design" at bounding box center [83, 47] width 54 height 17
click at [0, 0] on div "Spacing" at bounding box center [0, 0] width 0 height 0
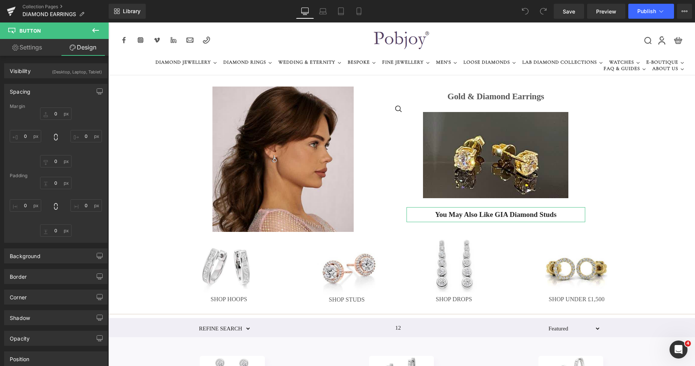
type input "5"
type input "30"
type input "0"
type input "30"
type input "7"
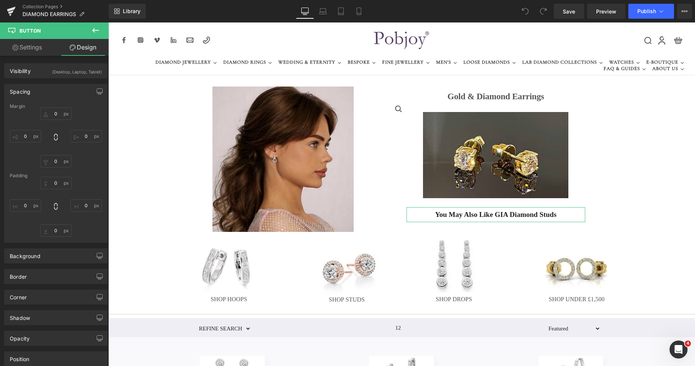
type input "0"
type input "7"
type input "0"
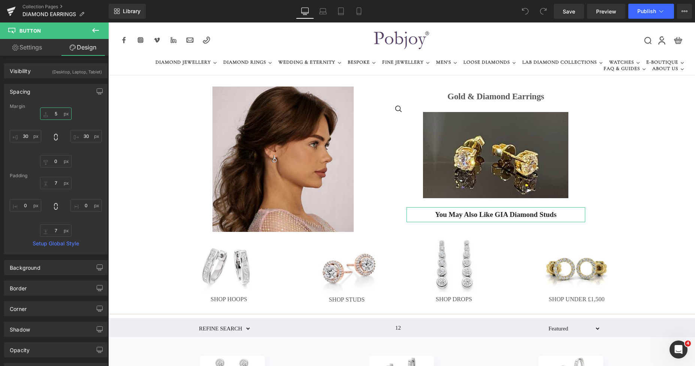
click at [58, 114] on input "5" at bounding box center [55, 114] width 31 height 12
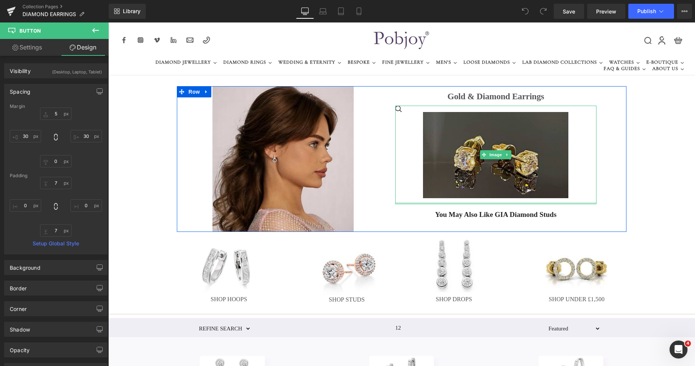
click at [437, 190] on img at bounding box center [495, 158] width 145 height 92
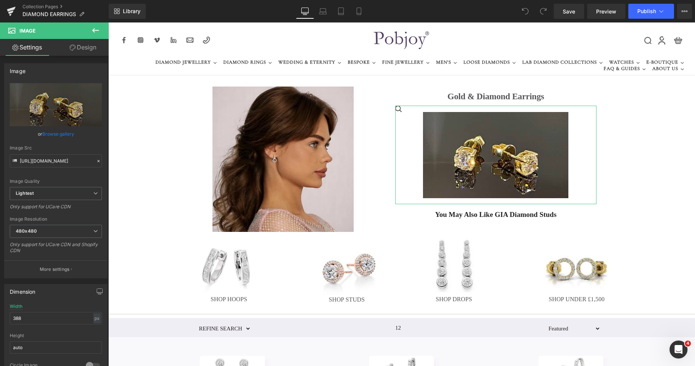
click at [95, 50] on link "Design" at bounding box center [83, 47] width 54 height 17
click at [0, 0] on div "Spacing" at bounding box center [0, 0] width 0 height 0
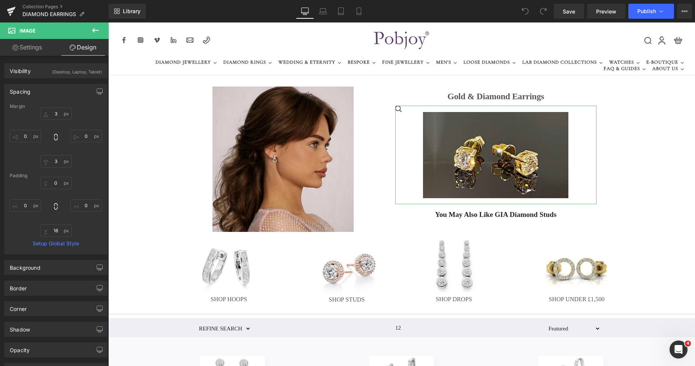
type input "3"
type input "0"
type input "3"
type input "0"
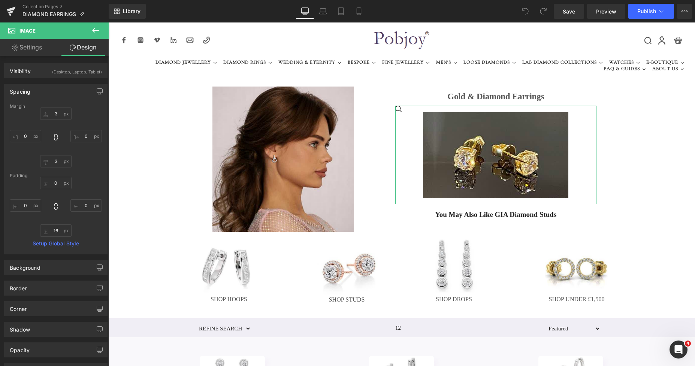
type input "0"
type input "16"
type input "0"
click at [51, 231] on input "16" at bounding box center [55, 230] width 31 height 12
type input "0"
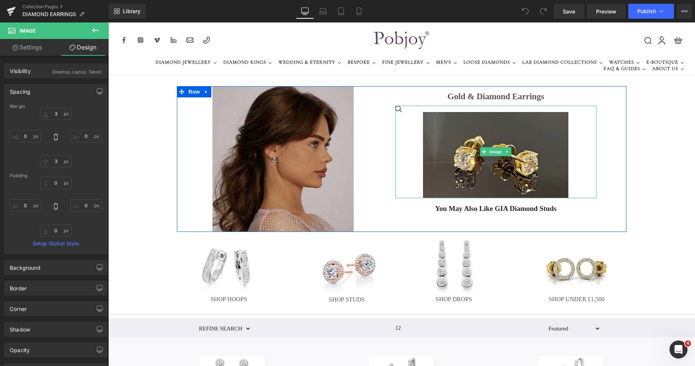
click at [440, 127] on img at bounding box center [495, 155] width 145 height 86
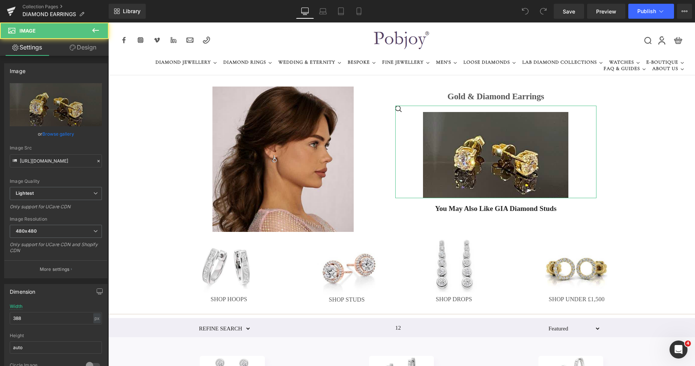
click at [88, 46] on link "Design" at bounding box center [83, 47] width 54 height 17
click at [0, 0] on div "Spacing" at bounding box center [0, 0] width 0 height 0
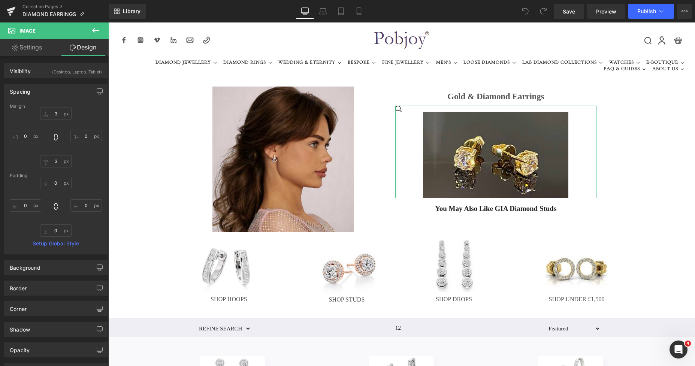
type input "3"
type input "0"
type input "3"
type input "0"
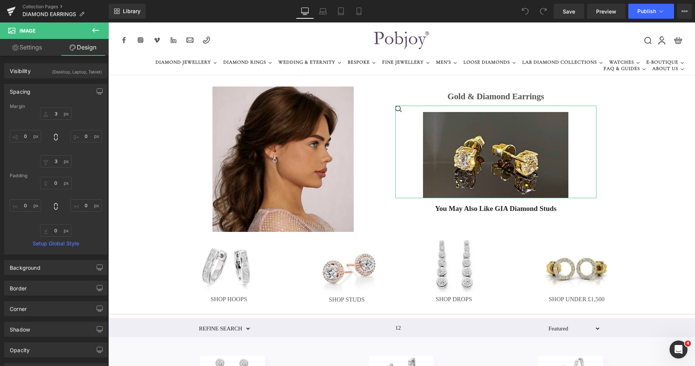
type input "0"
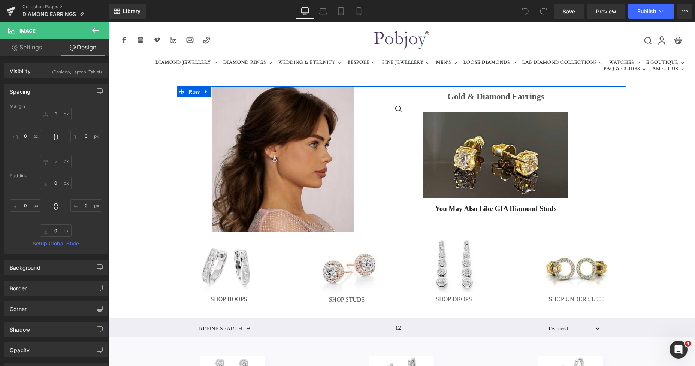
click at [461, 97] on h1 "Gold & Diamond Earrings" at bounding box center [496, 97] width 202 height 12
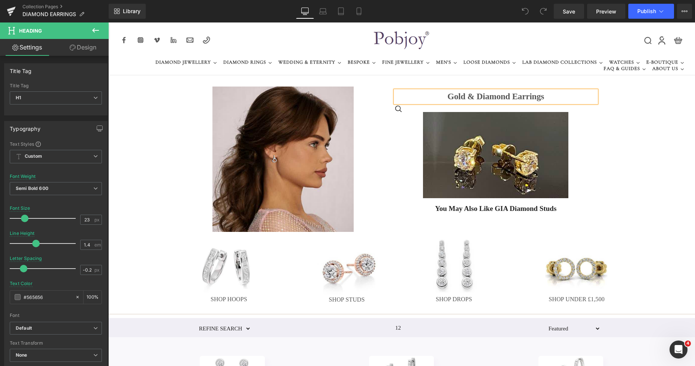
click at [88, 47] on link "Design" at bounding box center [83, 47] width 54 height 17
click at [0, 0] on div "Spacing" at bounding box center [0, 0] width 0 height 0
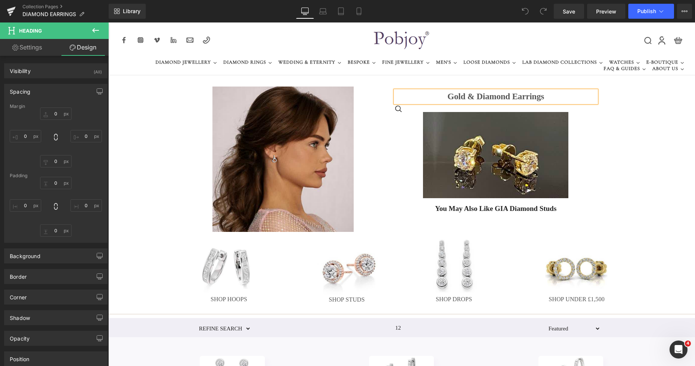
type input "11"
type input "0"
type input "5"
type input "0"
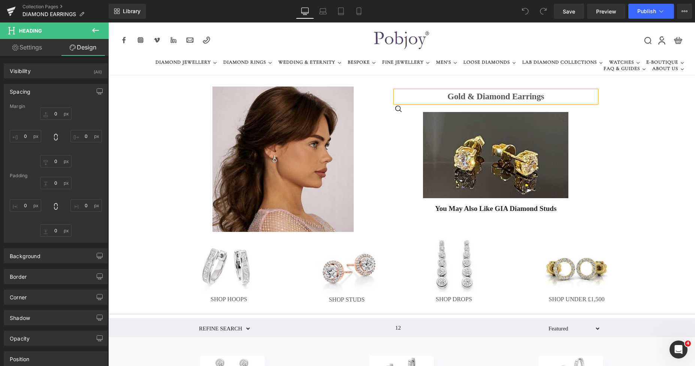
type input "0"
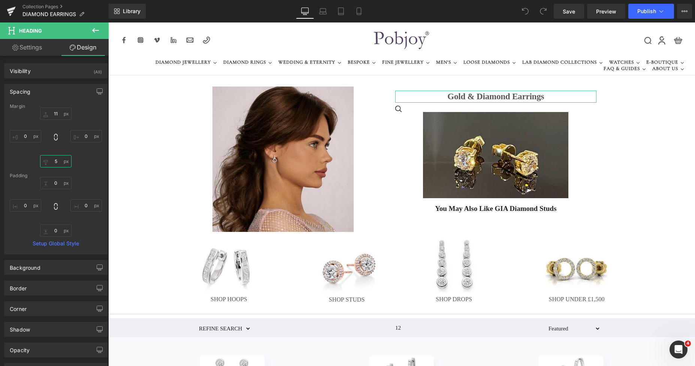
click at [55, 160] on input "5" at bounding box center [55, 161] width 31 height 12
type input "0"
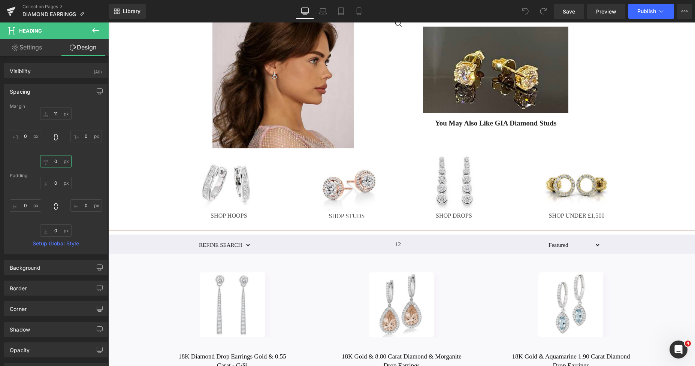
scroll to position [88, 0]
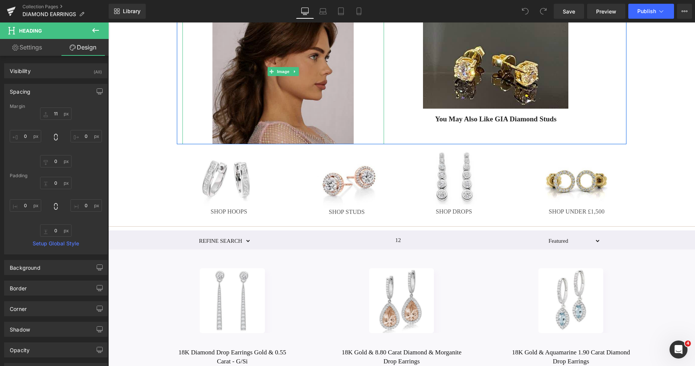
click at [332, 129] on img at bounding box center [282, 71] width 141 height 145
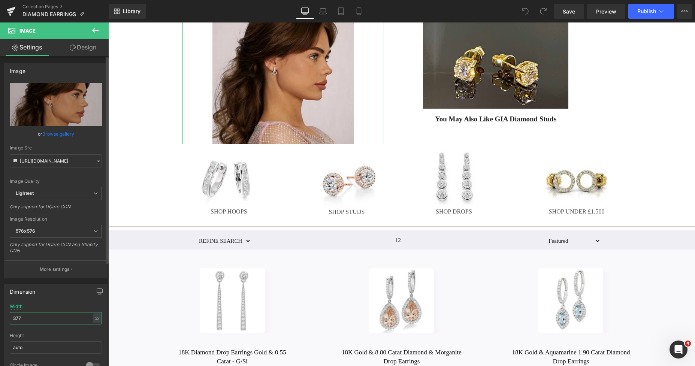
drag, startPoint x: 28, startPoint y: 319, endPoint x: 0, endPoint y: 321, distance: 28.2
click at [0, 321] on div "Dimension 377px Width 377 px % px auto Height auto 0 Circle Image" at bounding box center [56, 328] width 112 height 101
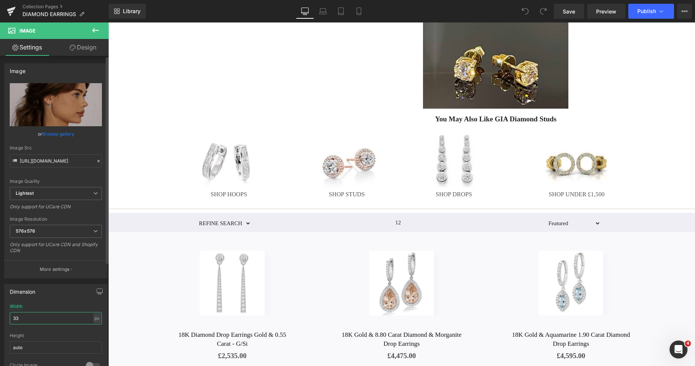
type input "332"
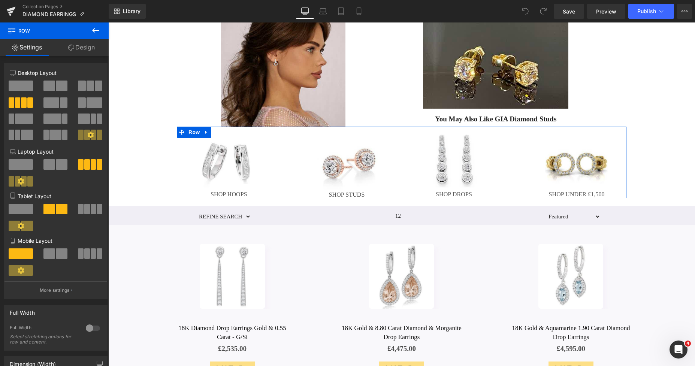
drag, startPoint x: 309, startPoint y: 203, endPoint x: 308, endPoint y: 196, distance: 7.2
click at [308, 196] on div "Image SHOP HOOPS Heading Image SHOP STUDS Heading Image SHOP DROPS Heading Imag…" at bounding box center [402, 162] width 450 height 71
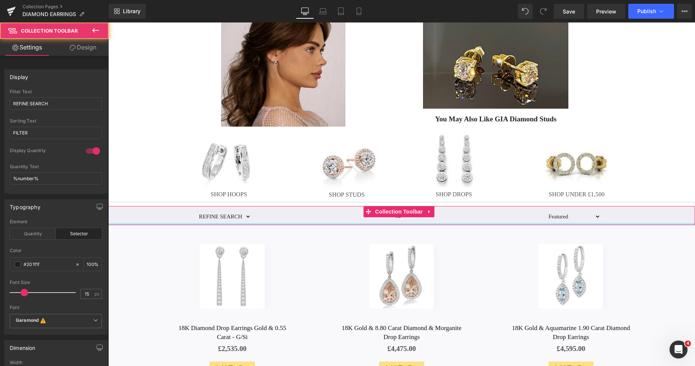
click at [311, 220] on div "REFINE SEARCH ALL DIAMOND EARRINGS DIAMOND DROP EARRINGS ROUND BRILLIANT CUT YE…" at bounding box center [401, 215] width 587 height 19
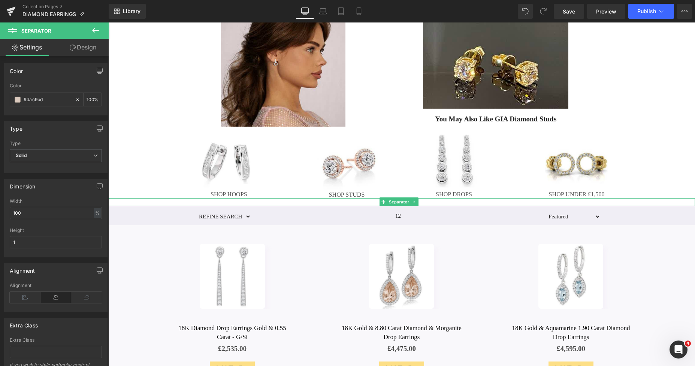
click at [314, 203] on hr at bounding box center [401, 204] width 587 height 4
click at [544, 200] on div at bounding box center [401, 202] width 587 height 8
click at [417, 203] on icon at bounding box center [415, 202] width 4 height 4
click at [417, 203] on icon at bounding box center [418, 202] width 4 height 4
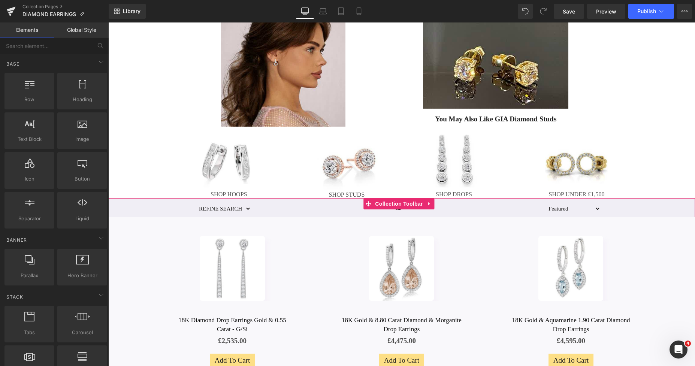
click at [684, 205] on div "REFINE SEARCH ALL DIAMOND EARRINGS DIAMOND DROP EARRINGS ROUND BRILLIANT CUT YE…" at bounding box center [401, 207] width 587 height 19
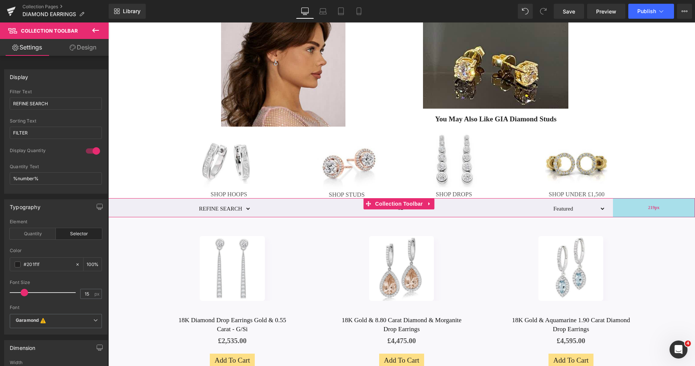
drag, startPoint x: 649, startPoint y: 207, endPoint x: 654, endPoint y: 207, distance: 4.9
click at [654, 207] on span "219px" at bounding box center [654, 208] width 12 height 6
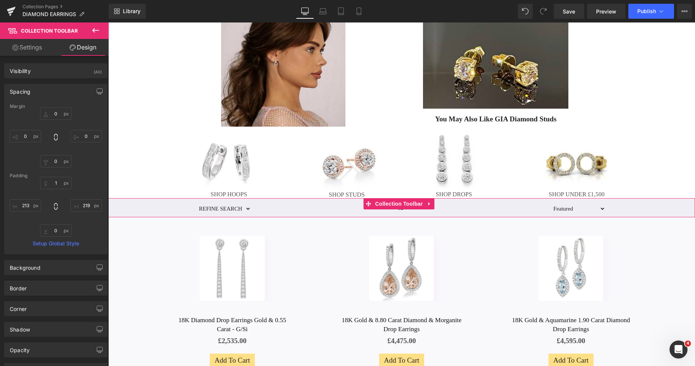
click at [336, 204] on div "12" at bounding box center [400, 208] width 299 height 19
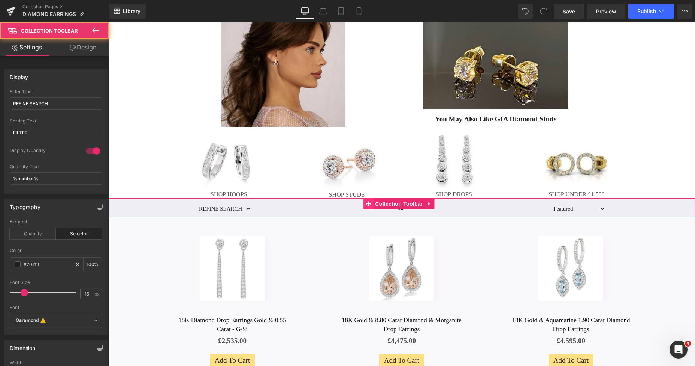
click at [367, 205] on icon at bounding box center [368, 204] width 5 height 6
click at [92, 51] on link "Design" at bounding box center [83, 47] width 54 height 17
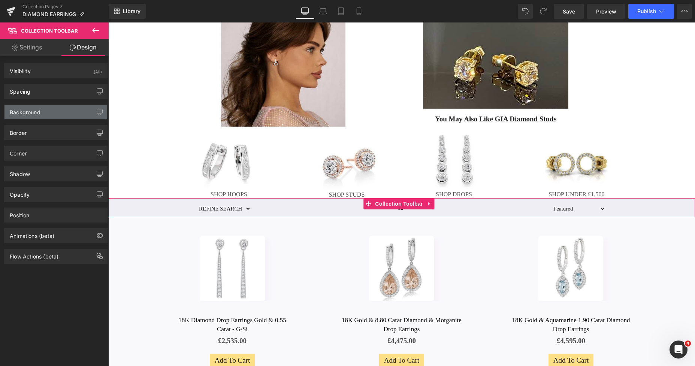
click at [31, 107] on div "Background" at bounding box center [25, 110] width 31 height 10
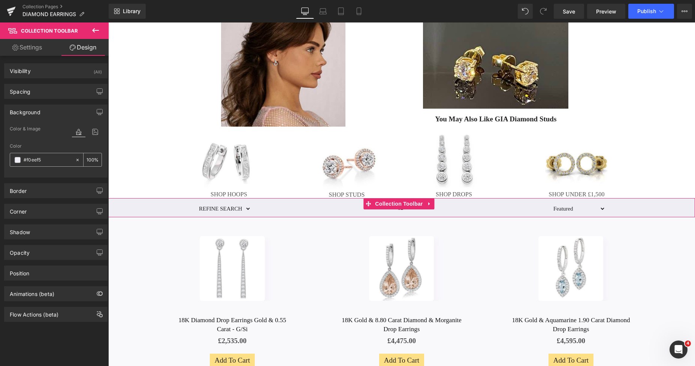
click at [18, 158] on span at bounding box center [18, 160] width 6 height 6
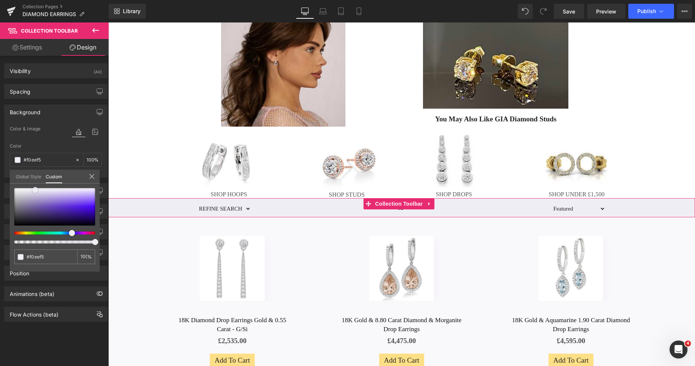
type input "#dddddd"
type input "#e0e0e0"
type input "#f9f9fa"
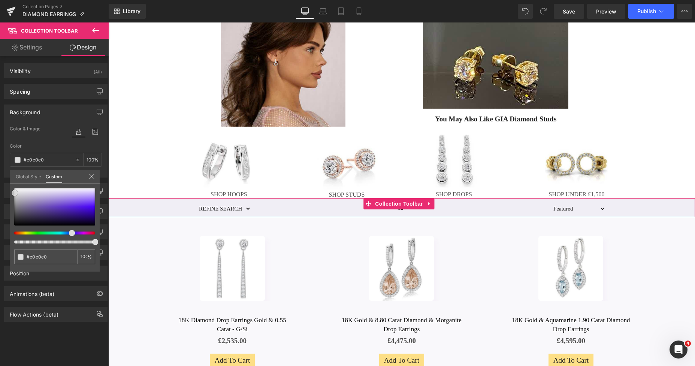
type input "#f9f9fa"
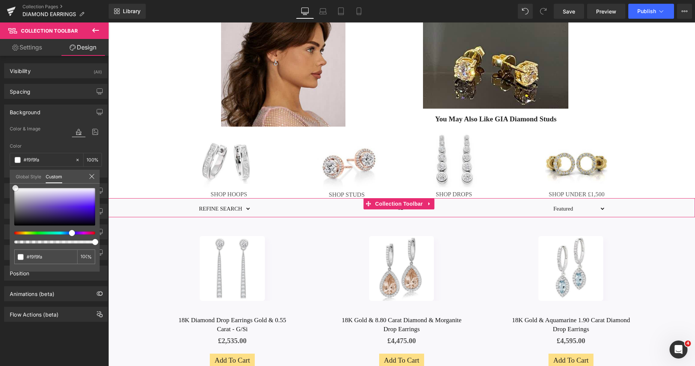
type input "#ffffff"
drag, startPoint x: 15, startPoint y: 193, endPoint x: 13, endPoint y: 185, distance: 8.4
click at [13, 185] on div "#ffffff 100 %" at bounding box center [55, 188] width 90 height 9
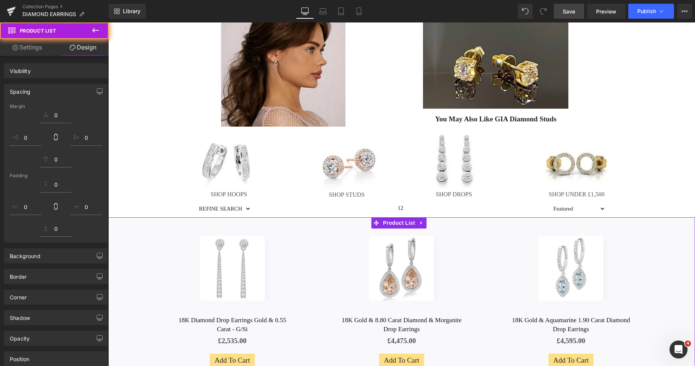
click at [571, 13] on span "Save" at bounding box center [569, 11] width 12 height 8
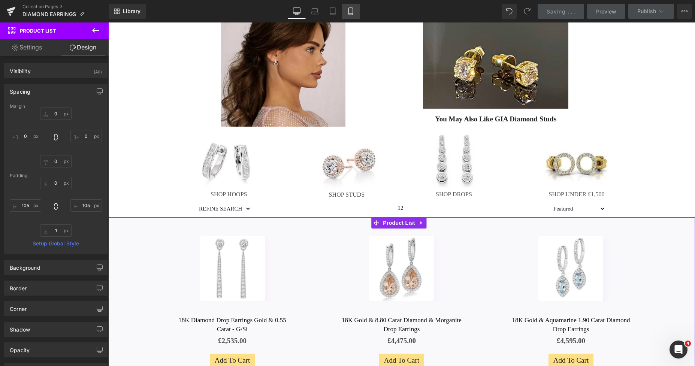
click at [351, 10] on icon at bounding box center [350, 10] width 7 height 7
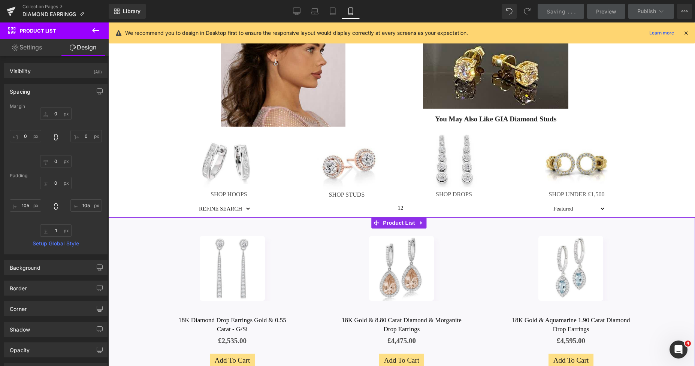
click at [350, 10] on icon at bounding box center [350, 10] width 7 height 7
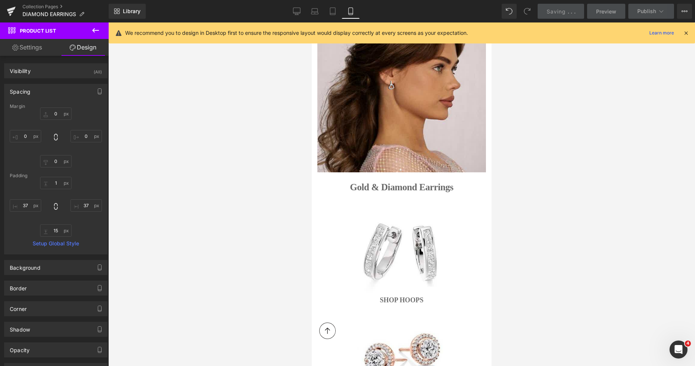
type input "0"
type input "1"
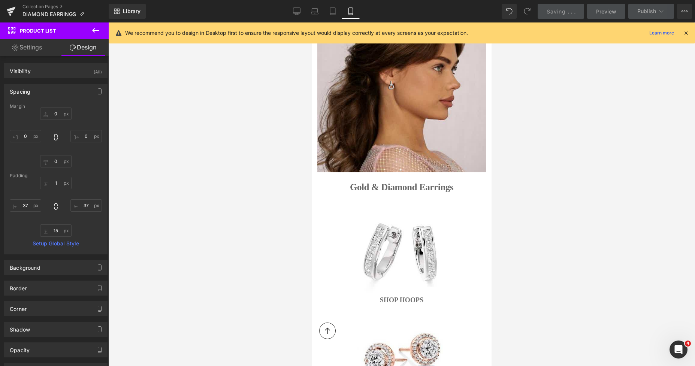
type input "37"
type input "15"
type input "37"
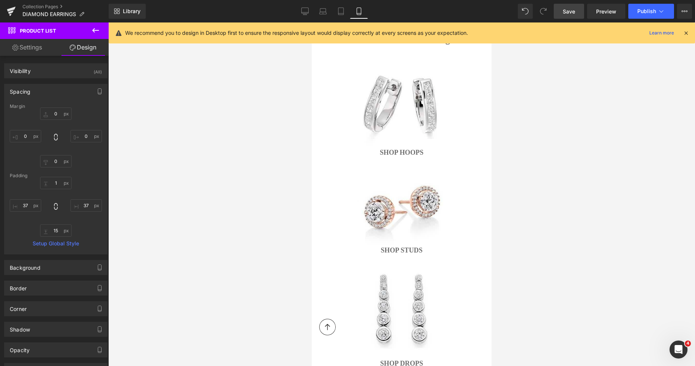
scroll to position [282, 0]
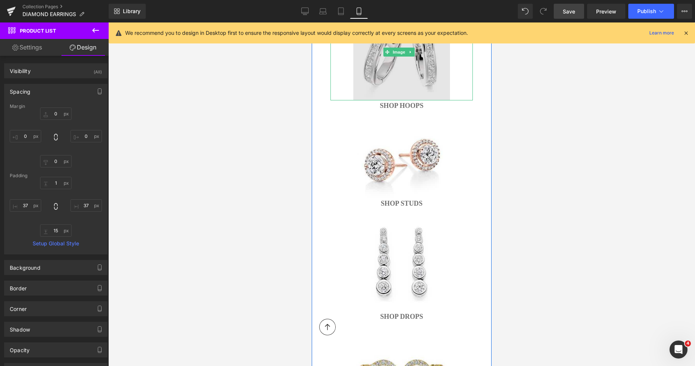
click at [446, 61] on img at bounding box center [401, 51] width 97 height 97
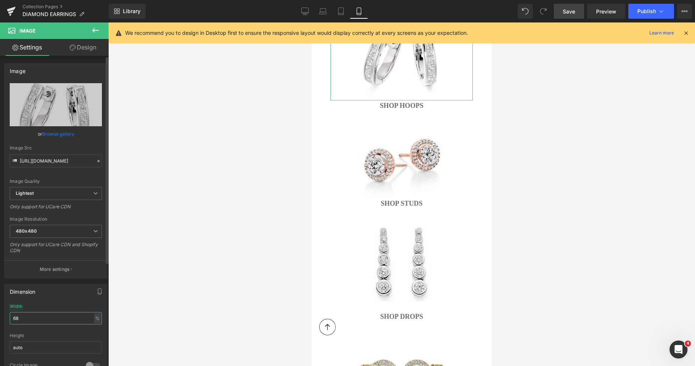
drag, startPoint x: 26, startPoint y: 316, endPoint x: 4, endPoint y: 319, distance: 22.1
click at [4, 319] on div "Dimension 68% Width 68 % % px auto Height auto 0 Circle Image" at bounding box center [55, 331] width 103 height 95
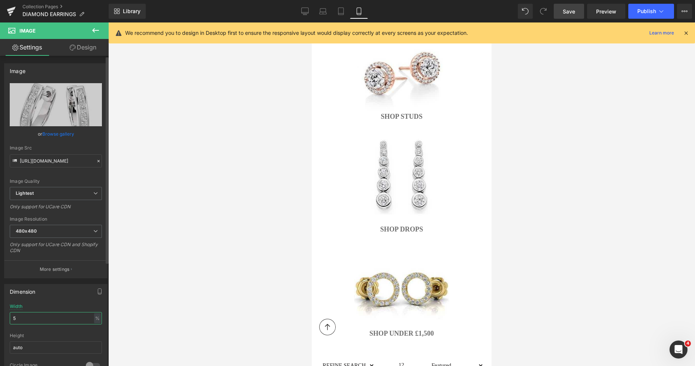
type input "53"
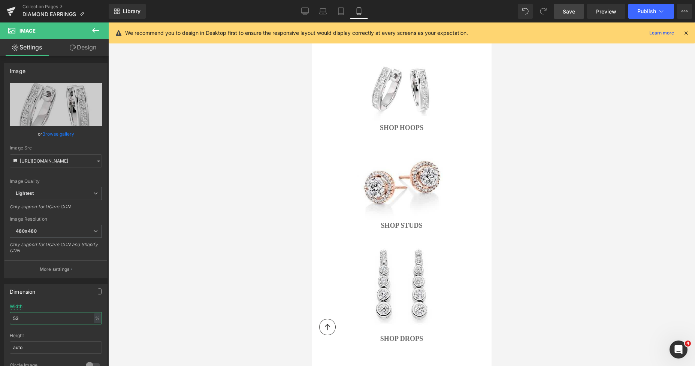
scroll to position [234, 0]
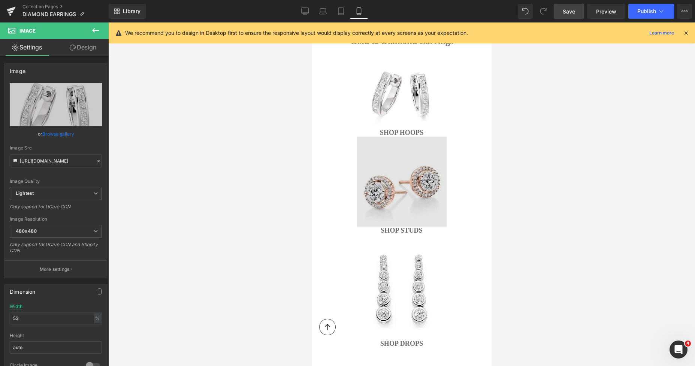
click at [387, 164] on img at bounding box center [402, 182] width 90 height 90
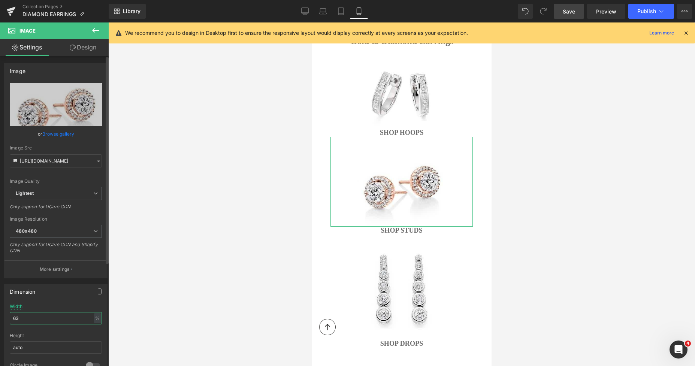
drag, startPoint x: 52, startPoint y: 314, endPoint x: 5, endPoint y: 317, distance: 47.3
click at [5, 317] on div "63% Width 63 % % px auto Height auto 0 Circle Image" at bounding box center [55, 341] width 103 height 75
type input "4"
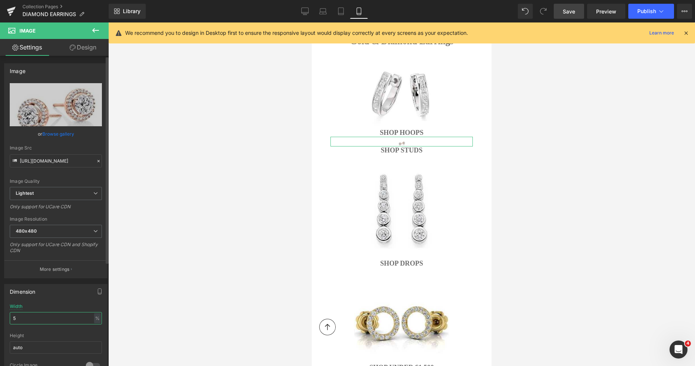
type input "51"
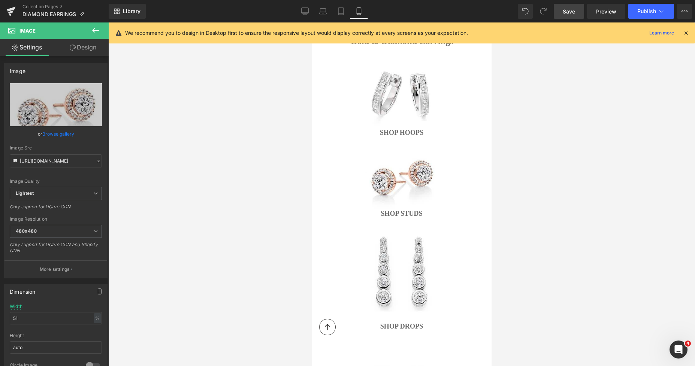
click at [387, 237] on img at bounding box center [402, 270] width 88 height 88
drag, startPoint x: 35, startPoint y: 313, endPoint x: 0, endPoint y: 321, distance: 35.7
click at [0, 321] on div "Dimension 62% Width 62 % % px auto Height auto 0 Circle Image" at bounding box center [56, 328] width 112 height 101
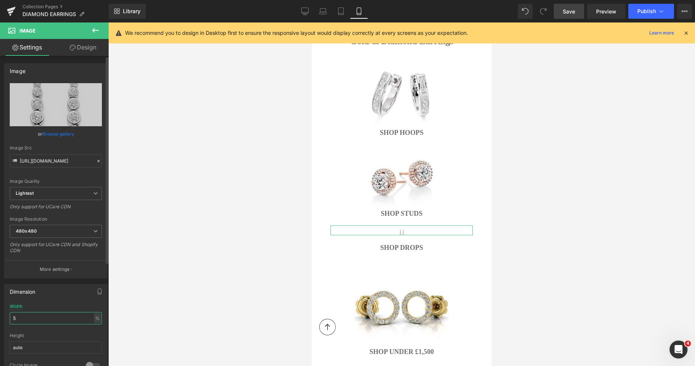
type input "52"
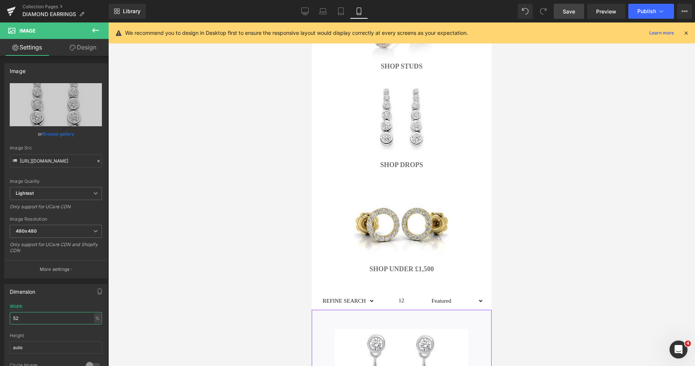
scroll to position [465, 0]
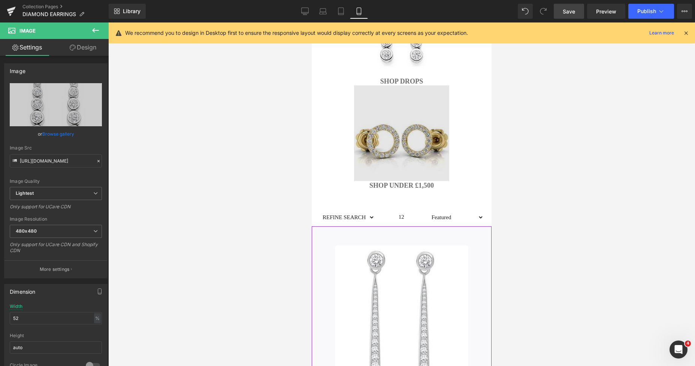
click at [379, 121] on img at bounding box center [402, 133] width 96 height 96
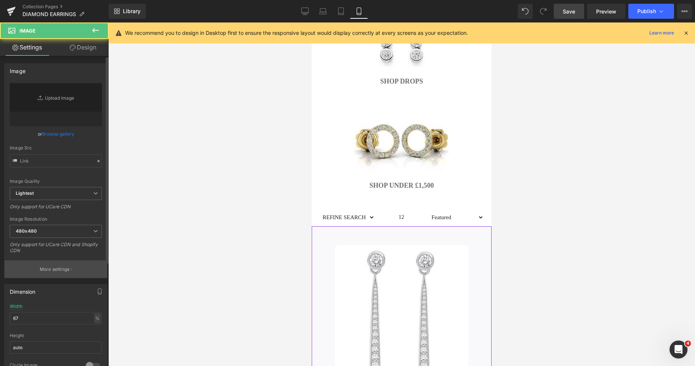
type input "https://ucarecdn.com/dc79a10e-8dcc-4cff-bd43-46988c15726e/-/format/auto/-/previ…"
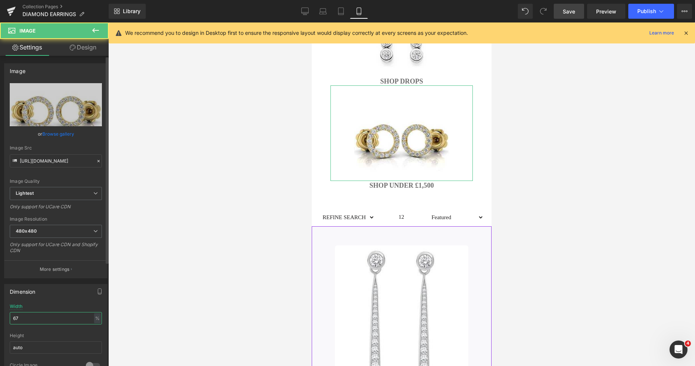
drag, startPoint x: 29, startPoint y: 317, endPoint x: 0, endPoint y: 319, distance: 29.3
click at [0, 319] on div "Dimension 67% Width 67 % % px auto Height auto 0 Circle Image" at bounding box center [56, 328] width 112 height 101
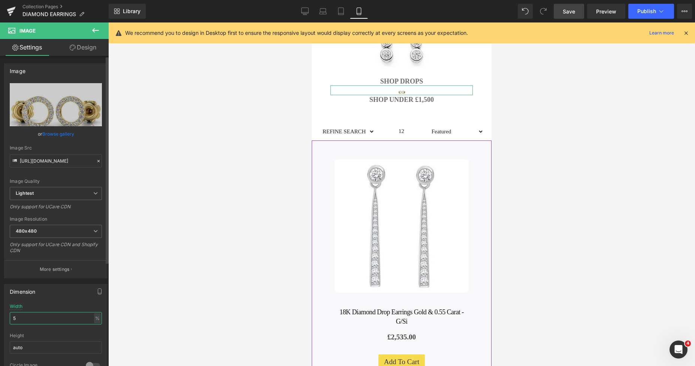
type input "57"
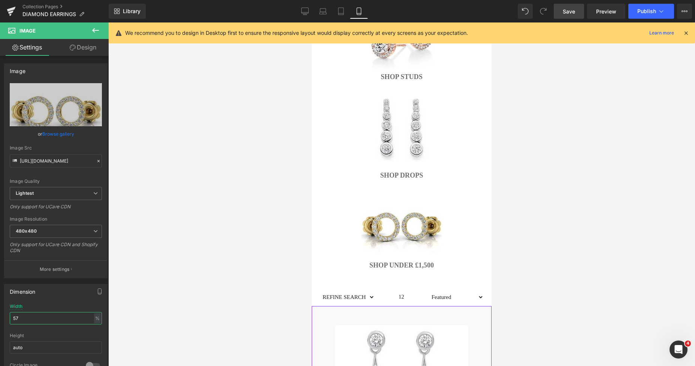
scroll to position [514, 0]
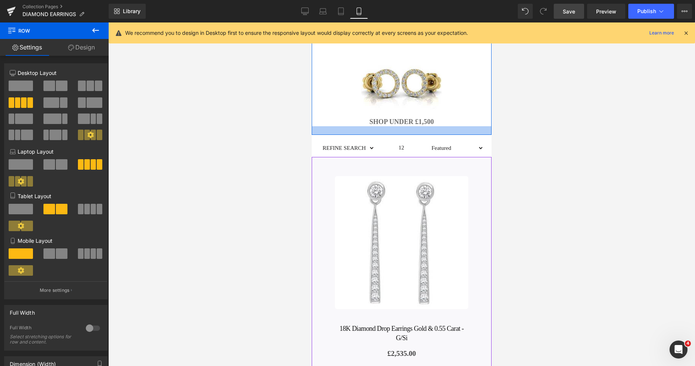
drag, startPoint x: 356, startPoint y: 123, endPoint x: 355, endPoint y: 118, distance: 5.7
click at [355, 126] on div at bounding box center [402, 130] width 180 height 9
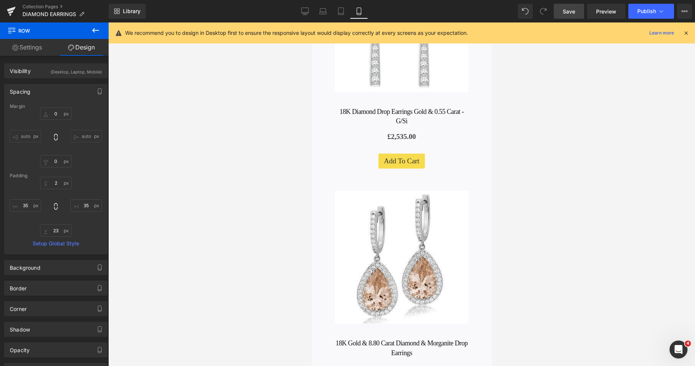
scroll to position [735, 0]
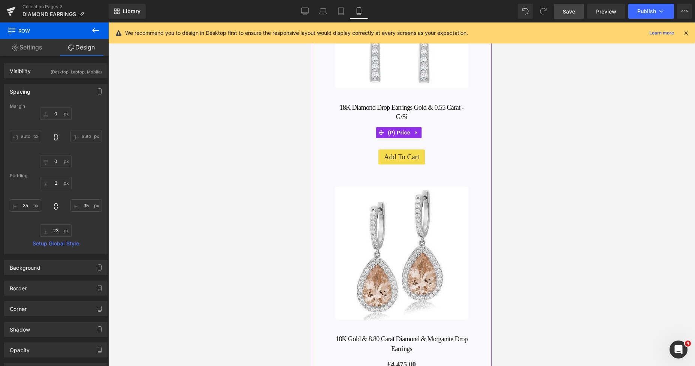
click at [367, 128] on div "£0 £2,535.00" at bounding box center [401, 133] width 137 height 10
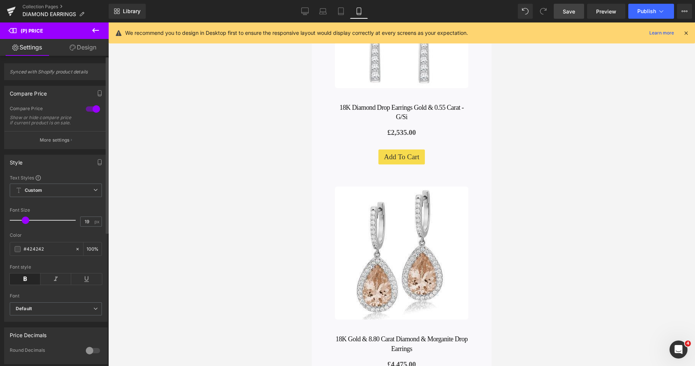
type input "20"
click at [25, 224] on span at bounding box center [25, 220] width 7 height 7
click at [387, 150] on div "Add To Cart (P) Cart Button" at bounding box center [401, 157] width 137 height 15
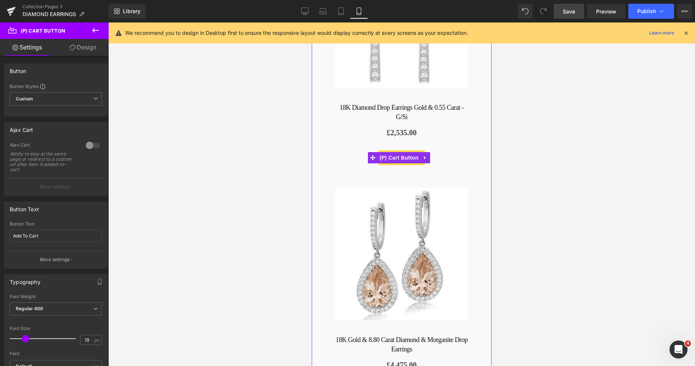
click at [387, 152] on span "(P) Cart Button" at bounding box center [399, 157] width 43 height 11
type input "21"
click at [26, 340] on span at bounding box center [25, 338] width 7 height 7
click at [84, 49] on link "Design" at bounding box center [83, 47] width 54 height 17
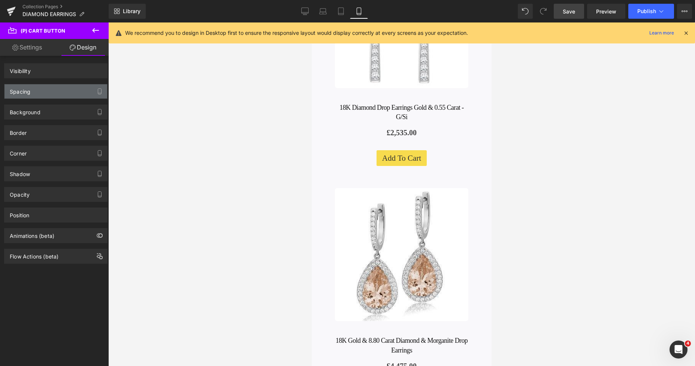
click at [42, 89] on div "Spacing" at bounding box center [55, 91] width 103 height 14
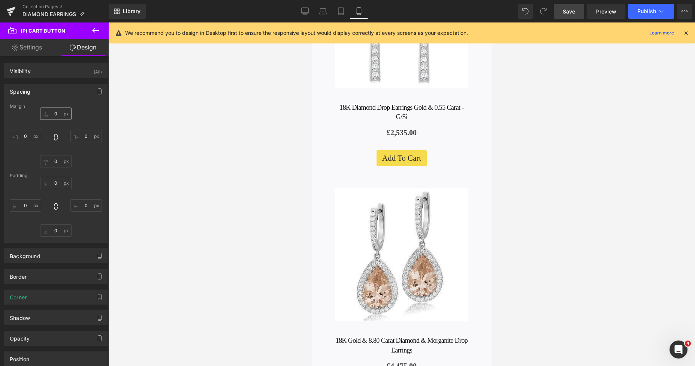
type input "12"
type input "0"
type input "19"
type input "0"
type input "7"
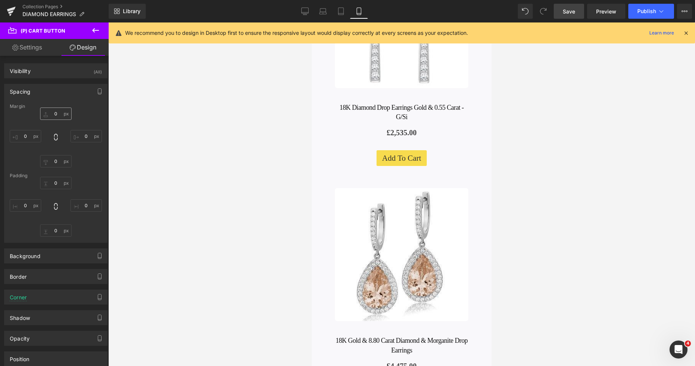
type input "15"
type input "7"
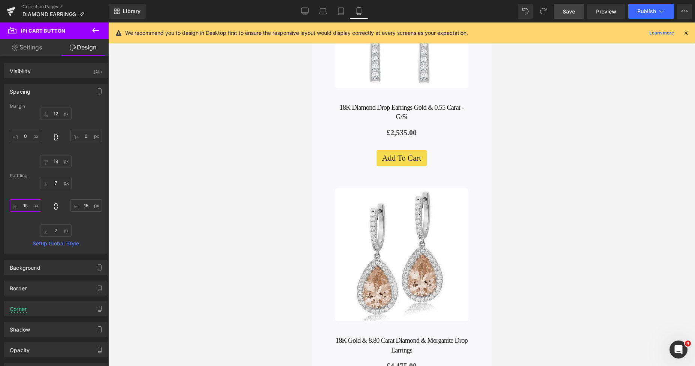
click at [29, 205] on input "15" at bounding box center [25, 205] width 31 height 12
type input "18"
click at [81, 209] on input "15" at bounding box center [85, 205] width 31 height 12
type input "18"
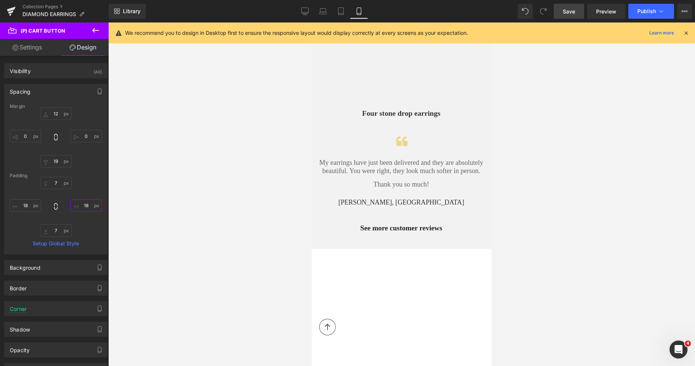
scroll to position [2962, 0]
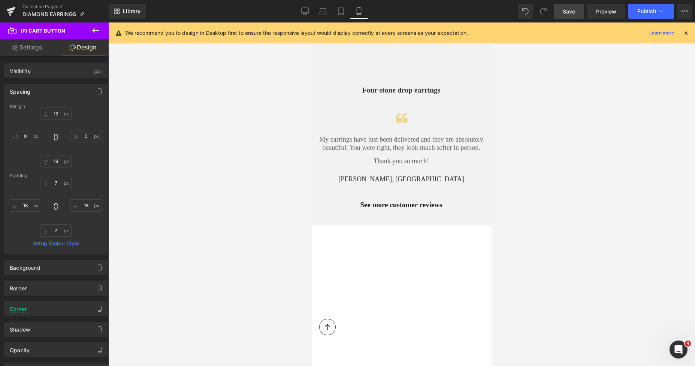
click at [357, 136] on h2 "My earrings have just been delivered and they are absolutely beautiful. You wer…" at bounding box center [401, 144] width 168 height 16
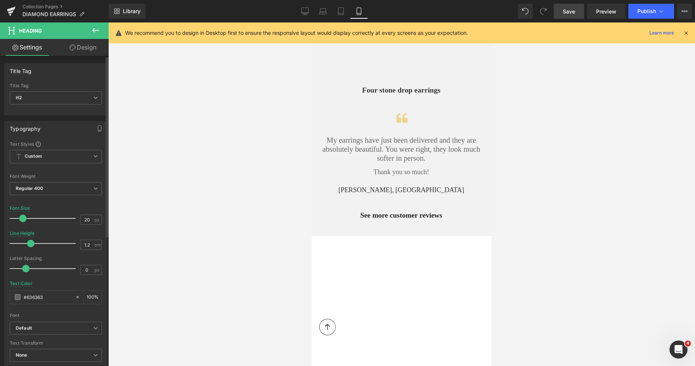
click at [21, 219] on span at bounding box center [22, 218] width 7 height 7
type input "19"
click at [21, 219] on span at bounding box center [21, 218] width 7 height 7
click at [312, 22] on div at bounding box center [312, 22] width 0 height 0
type input "19"
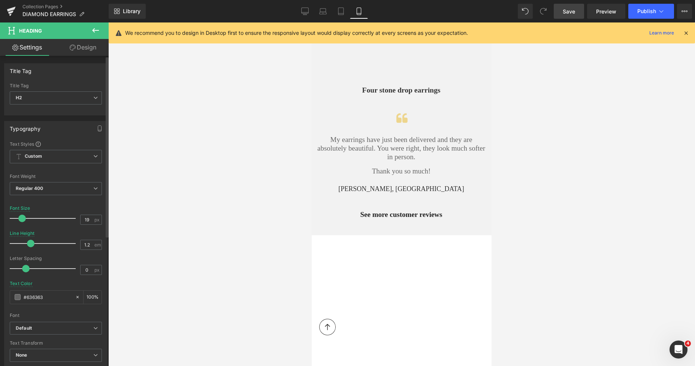
click at [24, 218] on span at bounding box center [21, 218] width 7 height 7
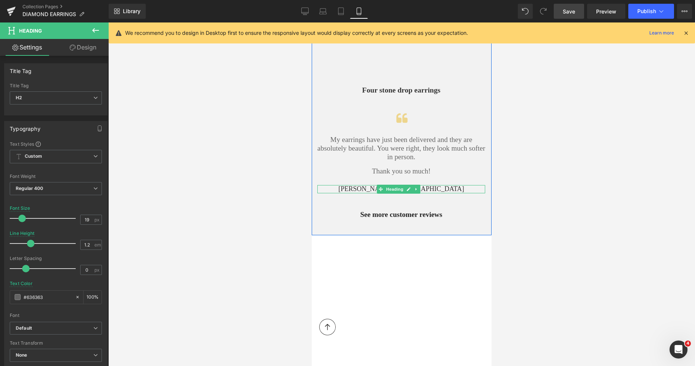
click at [380, 187] on icon at bounding box center [381, 189] width 4 height 4
type input "19"
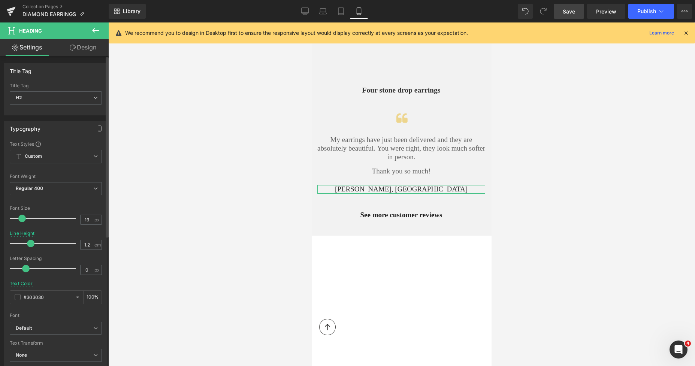
click at [23, 217] on span at bounding box center [21, 218] width 7 height 7
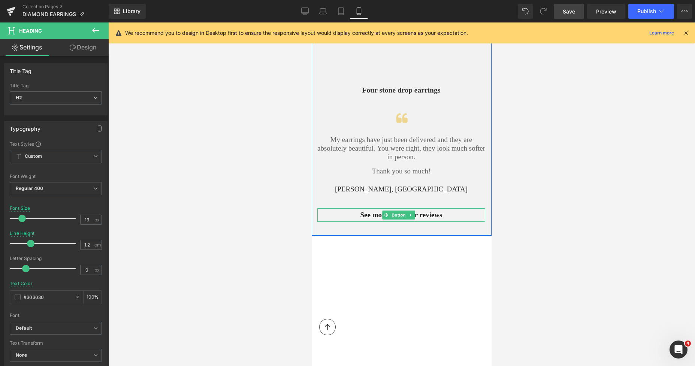
click at [444, 208] on div "See more customer reviews" at bounding box center [401, 214] width 168 height 13
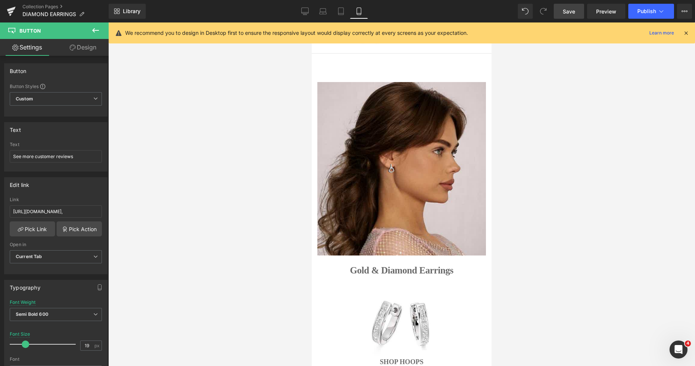
scroll to position [0, 0]
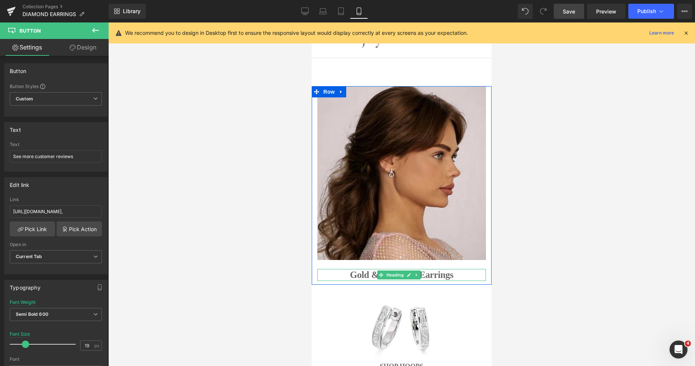
drag, startPoint x: 360, startPoint y: 270, endPoint x: 375, endPoint y: 270, distance: 15.7
click at [359, 270] on h1 "Gold & Diamond Earrings" at bounding box center [401, 275] width 169 height 12
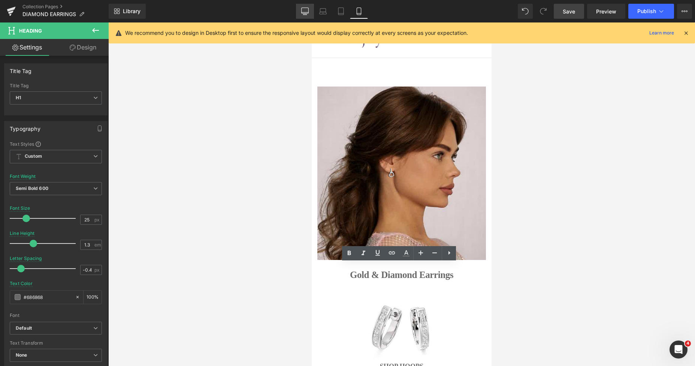
click at [303, 14] on icon at bounding box center [304, 10] width 7 height 7
type input "23"
type input "1.4"
type input "-0.2"
type input "#565656"
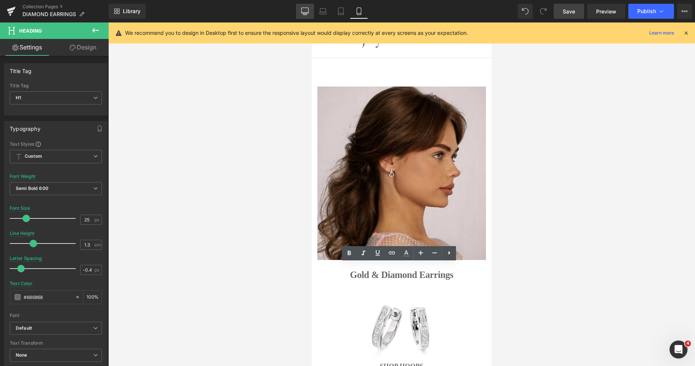
type input "100"
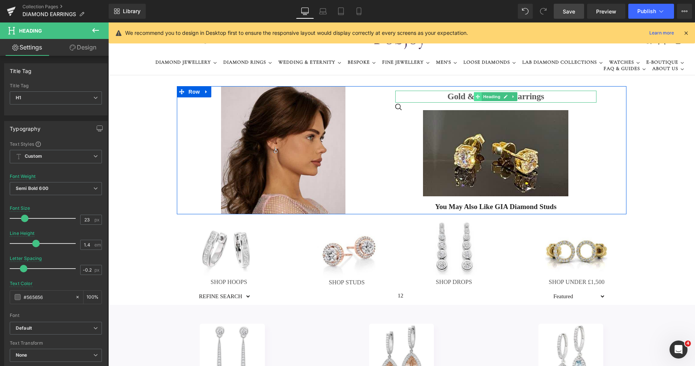
click at [474, 99] on span at bounding box center [478, 96] width 8 height 9
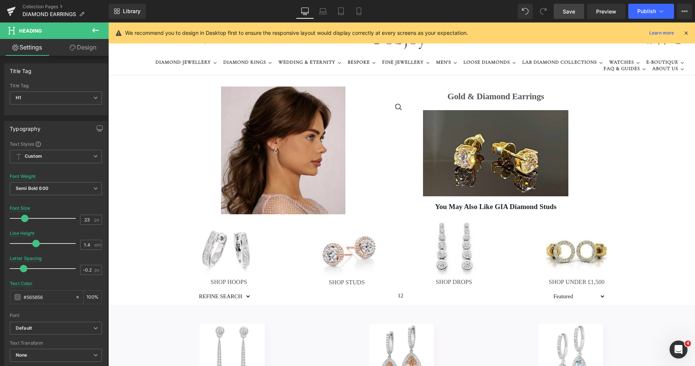
click at [567, 7] on span "Save" at bounding box center [569, 11] width 12 height 8
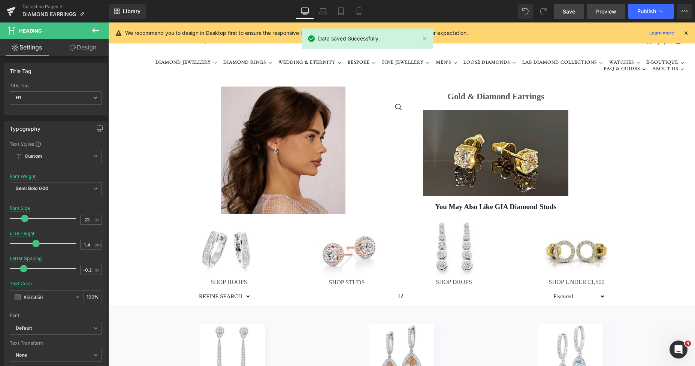
click at [602, 14] on span "Preview" at bounding box center [606, 11] width 20 height 8
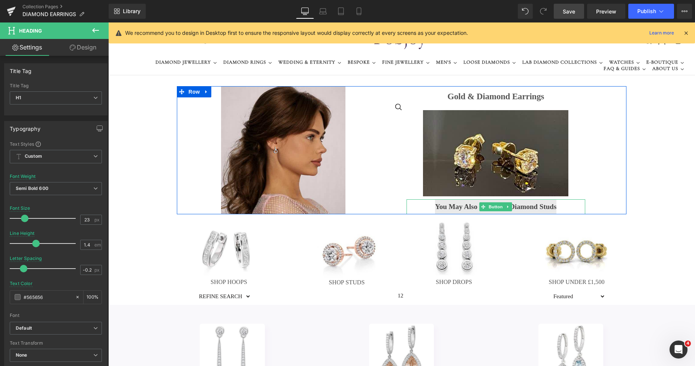
click at [442, 206] on span "You May Also Like GIA Diamond Studs" at bounding box center [495, 207] width 121 height 8
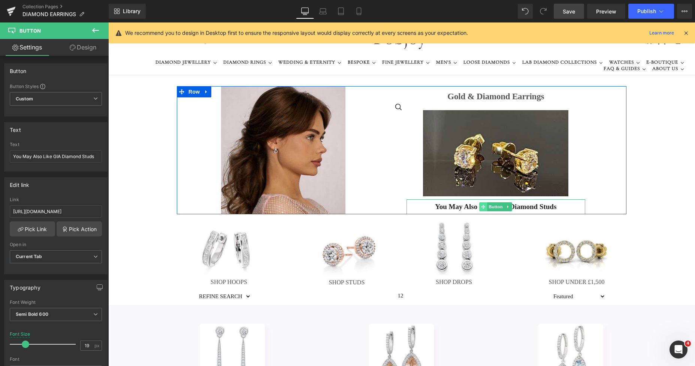
click at [483, 206] on span at bounding box center [484, 206] width 8 height 9
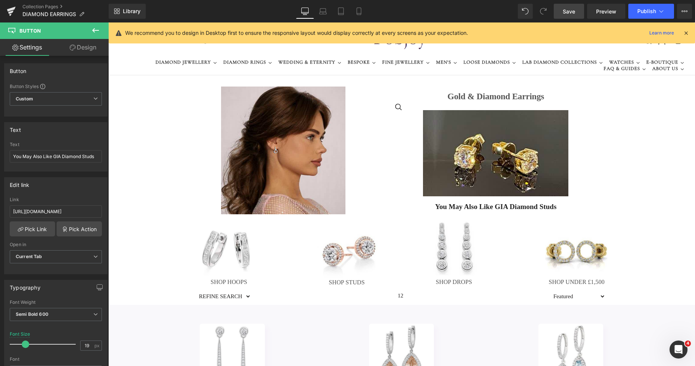
click at [108, 22] on div at bounding box center [108, 22] width 0 height 0
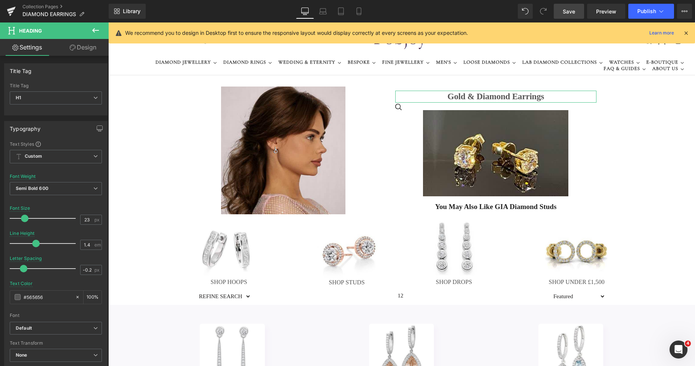
click at [88, 43] on link "Design" at bounding box center [83, 47] width 54 height 17
click at [0, 0] on div "Spacing" at bounding box center [0, 0] width 0 height 0
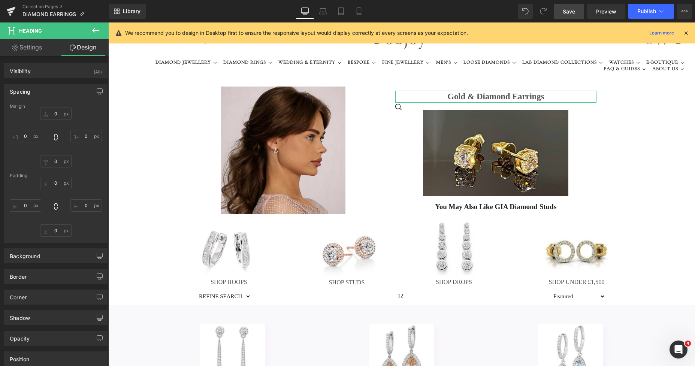
type input "11"
type input "0"
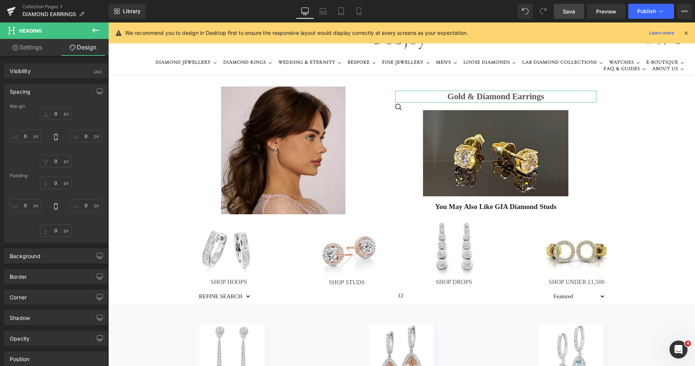
type input "0"
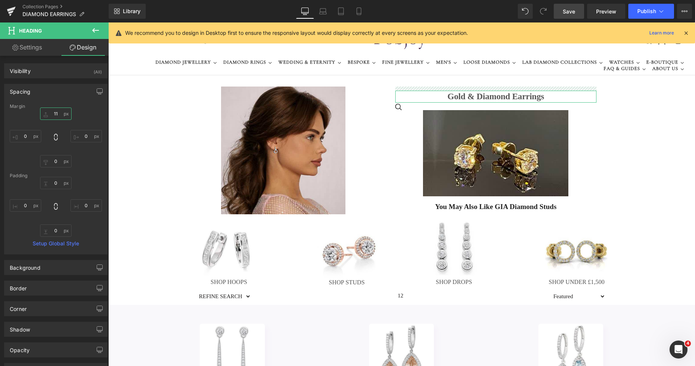
click at [51, 111] on input "11" at bounding box center [55, 114] width 31 height 12
type input "0"
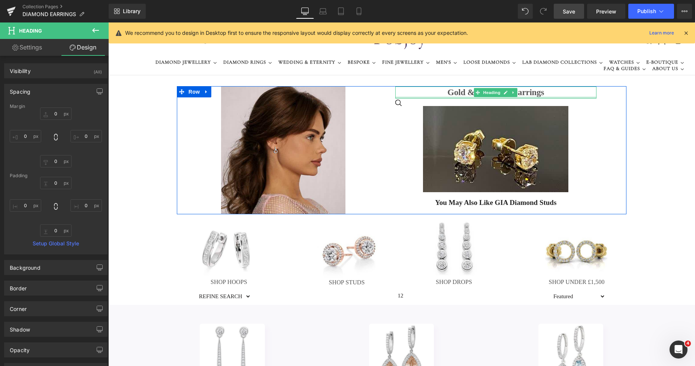
click at [464, 95] on h1 "Gold & Diamond Earrings" at bounding box center [496, 93] width 202 height 12
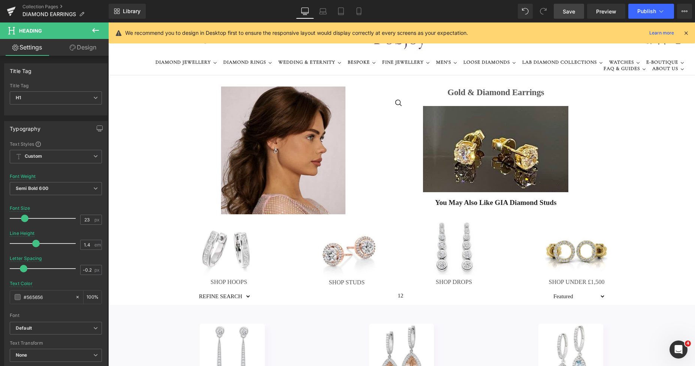
click at [97, 32] on icon at bounding box center [95, 30] width 9 height 9
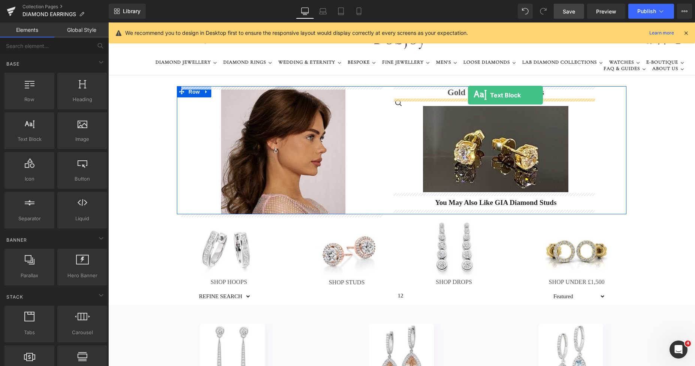
drag, startPoint x: 155, startPoint y: 140, endPoint x: 468, endPoint y: 95, distance: 316.5
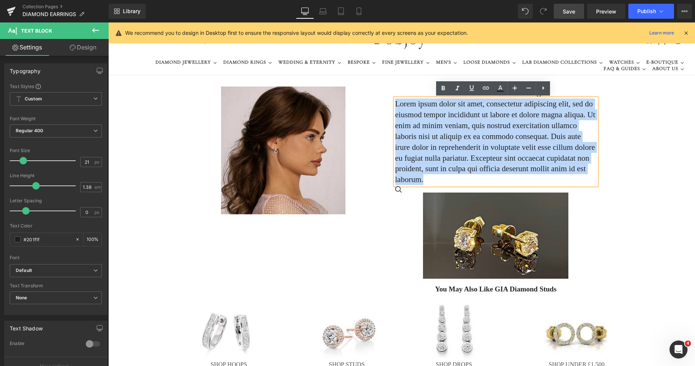
drag, startPoint x: 560, startPoint y: 171, endPoint x: 392, endPoint y: 102, distance: 181.4
click at [395, 102] on p "Lorem ipsum dolor sit amet, consectetur adipiscing elit, sed do eiusmod tempor …" at bounding box center [496, 142] width 202 height 87
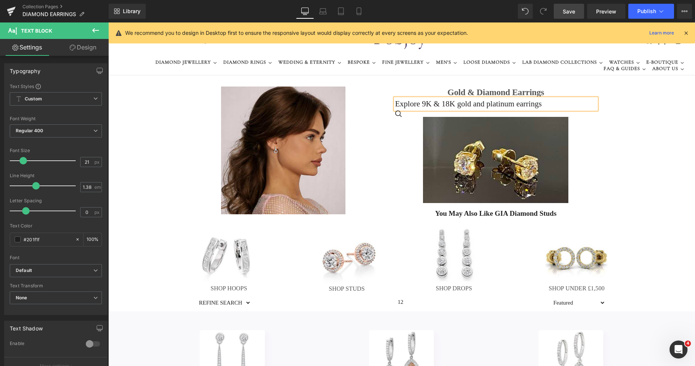
click at [417, 104] on p "Explore 9K & 18K gold and platinum earrings" at bounding box center [496, 104] width 202 height 11
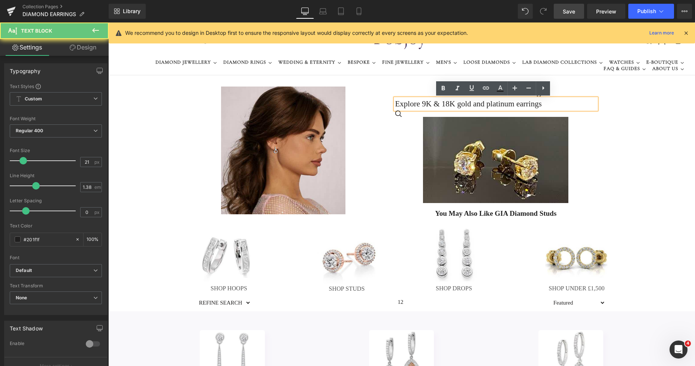
click at [419, 104] on p "Explore 9K & 18K gold and platinum earrings" at bounding box center [496, 104] width 202 height 11
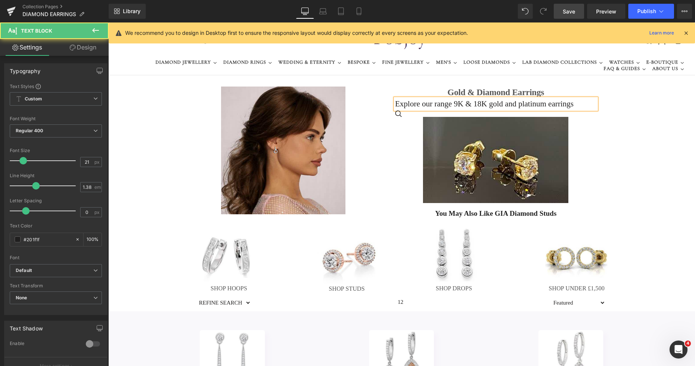
click at [446, 104] on p "Explore our range 9K & 18K gold and platinum earrings" at bounding box center [496, 104] width 202 height 11
drag, startPoint x: 431, startPoint y: 106, endPoint x: 419, endPoint y: 106, distance: 12.4
click at [419, 106] on p "Explore our range 9K & 18K gold and platinum earrings" at bounding box center [496, 104] width 202 height 11
click at [432, 105] on p "Explore our range 9K & 18K gold and platinum earrings" at bounding box center [496, 104] width 202 height 11
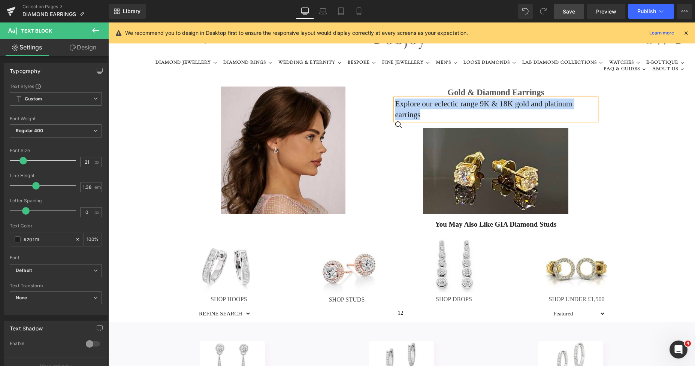
drag, startPoint x: 592, startPoint y: 105, endPoint x: 385, endPoint y: 105, distance: 207.6
click at [385, 105] on div "Image Gold & Diamond Earrings Heading Explore our eclectic range 9K & 18K gold …" at bounding box center [402, 159] width 450 height 146
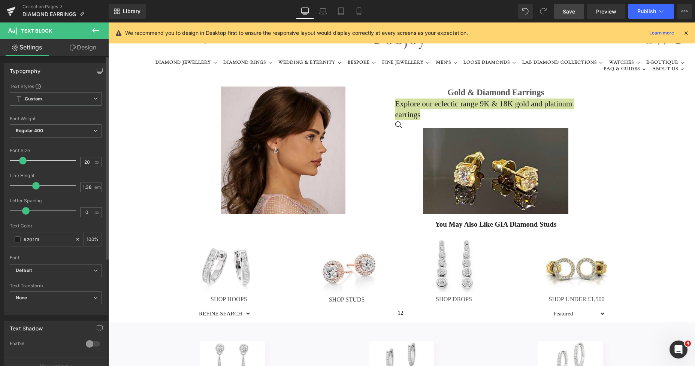
type input "18"
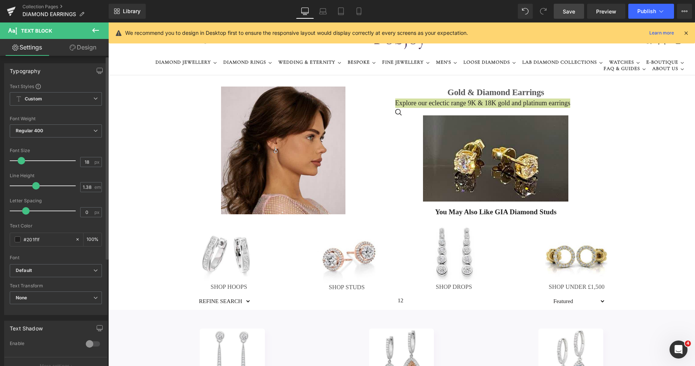
click at [24, 159] on span at bounding box center [21, 160] width 7 height 7
click at [108, 22] on div "65px" at bounding box center [108, 22] width 0 height 0
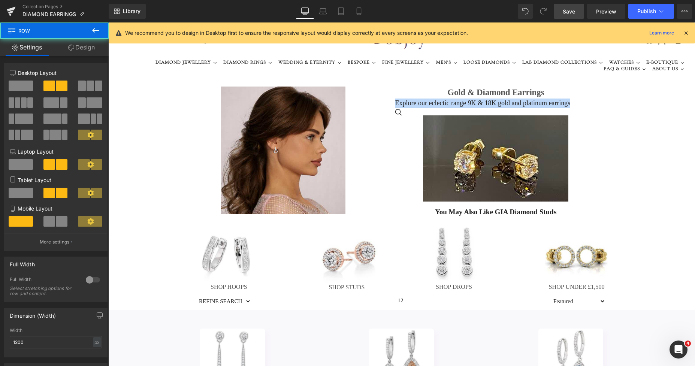
click at [540, 93] on h1 "Gold & Diamond Earrings" at bounding box center [496, 93] width 202 height 12
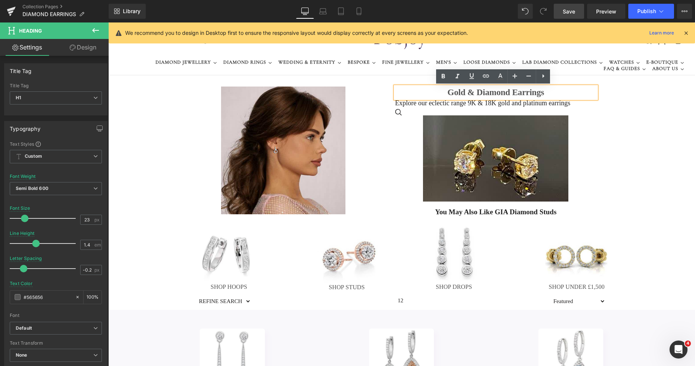
click at [536, 109] on div "... Image" at bounding box center [496, 155] width 202 height 93
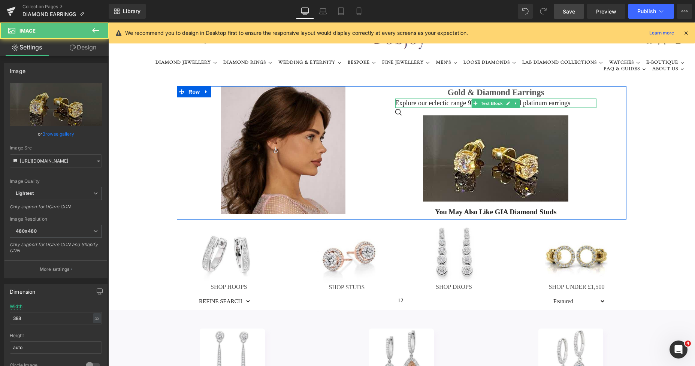
click at [539, 101] on p "Explore our eclectic range 9K & 18K gold and platinum earrings" at bounding box center [496, 103] width 202 height 9
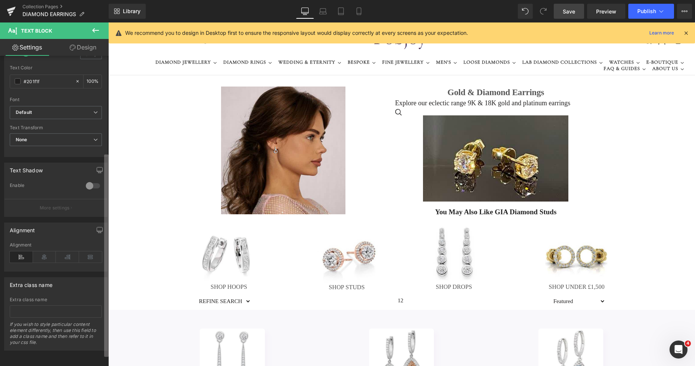
scroll to position [165, 0]
click at [94, 231] on div "Typography Text Styles Custom Custom Setup Global Style Custom Setup Global Sty…" at bounding box center [54, 213] width 109 height 314
click at [40, 251] on icon at bounding box center [44, 256] width 23 height 11
click at [86, 40] on link "Design" at bounding box center [83, 47] width 54 height 17
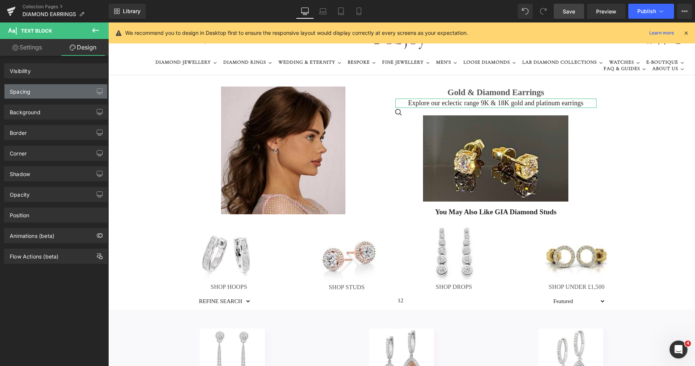
click at [30, 93] on div "Spacing" at bounding box center [20, 89] width 21 height 10
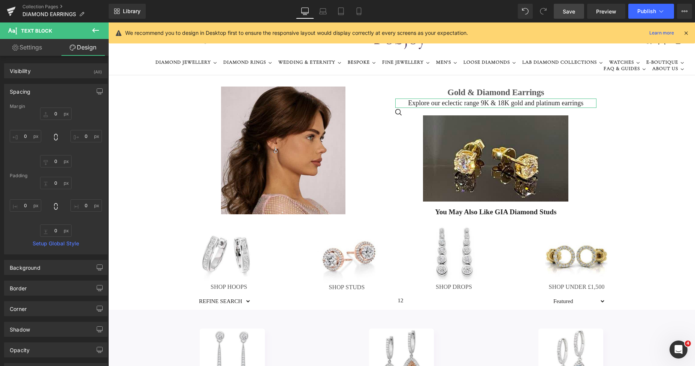
type input "0"
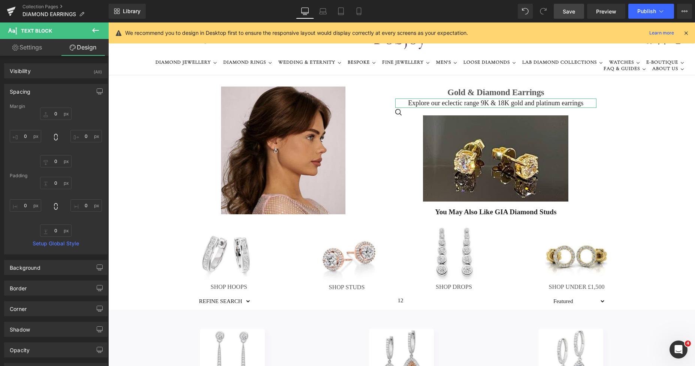
type input "0"
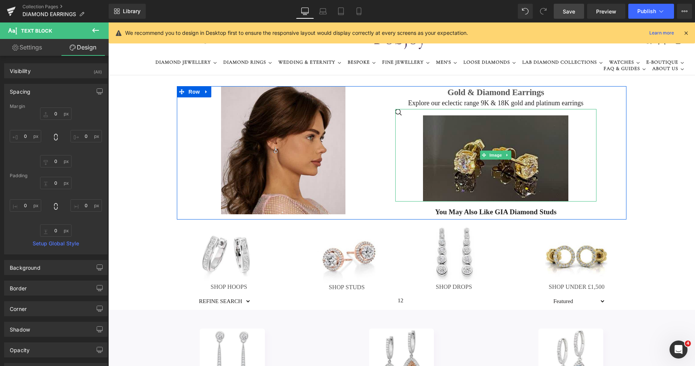
click at [455, 118] on img at bounding box center [495, 158] width 145 height 86
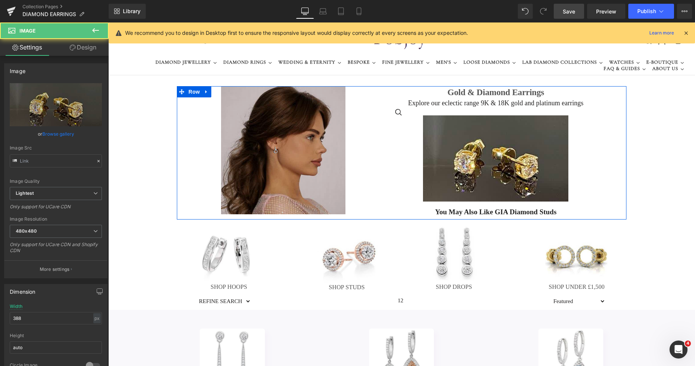
type input "https://ucarecdn.com/655514af-92d3-4451-9ea0-1a236898ecd5/-/format/auto/-/previ…"
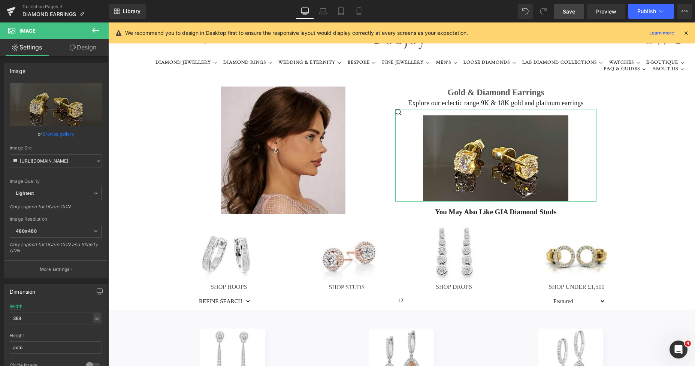
click at [96, 49] on link "Design" at bounding box center [83, 47] width 54 height 17
click at [0, 0] on div "Spacing" at bounding box center [0, 0] width 0 height 0
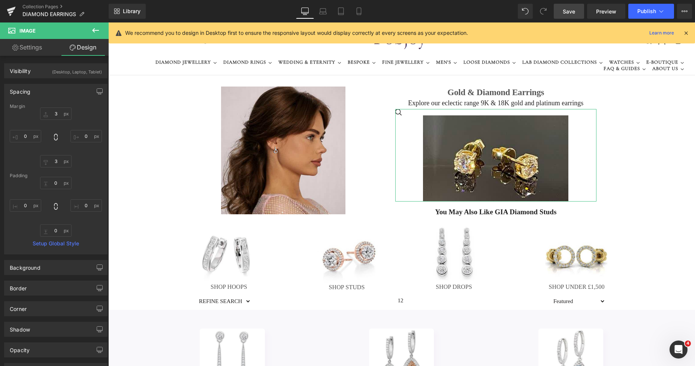
type input "3"
type input "0"
type input "3"
type input "0"
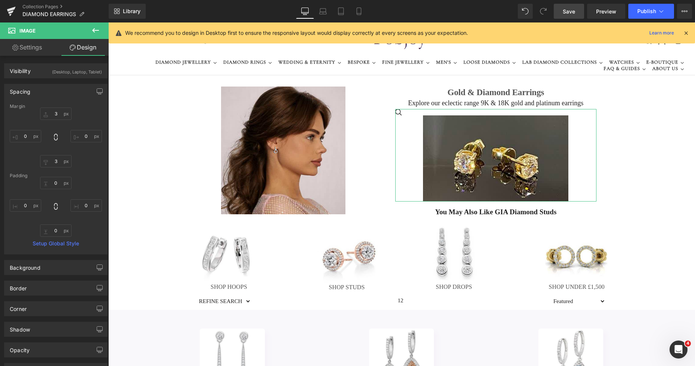
type input "0"
click at [51, 111] on input "3" at bounding box center [55, 114] width 31 height 12
type input "0"
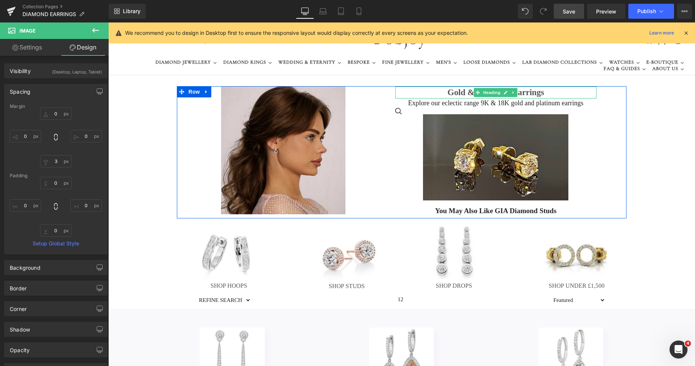
click at [455, 95] on h1 "Gold & Diamond Earrings" at bounding box center [496, 93] width 202 height 12
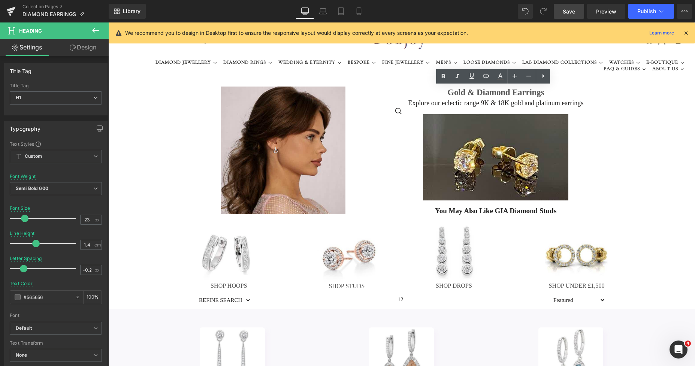
click at [567, 10] on span "Save" at bounding box center [569, 11] width 12 height 8
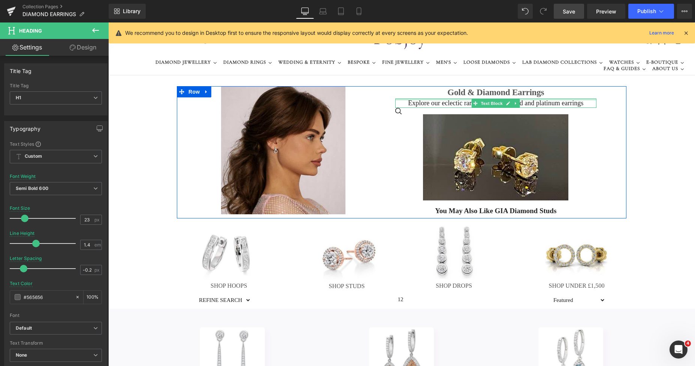
click at [453, 99] on div at bounding box center [496, 100] width 202 height 2
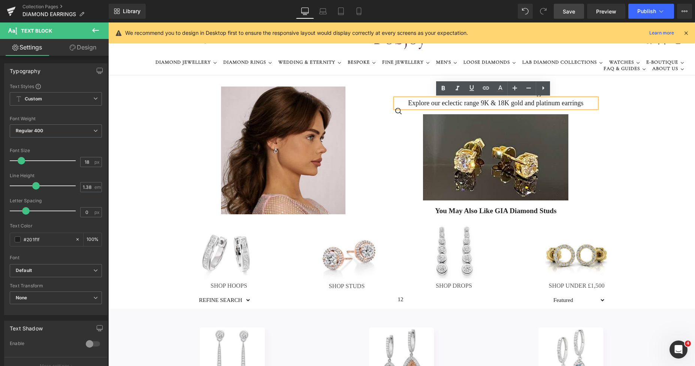
click at [423, 99] on p "Explore our eclectic range 9K & 18K gold and platinum earrings" at bounding box center [496, 103] width 202 height 9
click at [609, 126] on div "Image Gold & Diamond Earrings Heading Explore our eclectic range 9K & 18K gold …" at bounding box center [402, 152] width 450 height 132
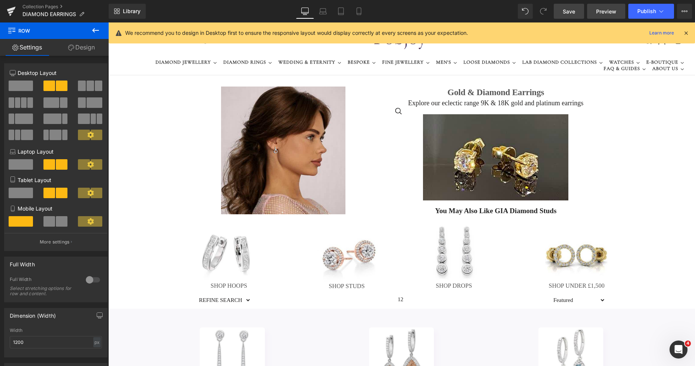
click at [599, 11] on span "Preview" at bounding box center [606, 11] width 20 height 8
click at [600, 9] on span "Preview" at bounding box center [606, 11] width 20 height 8
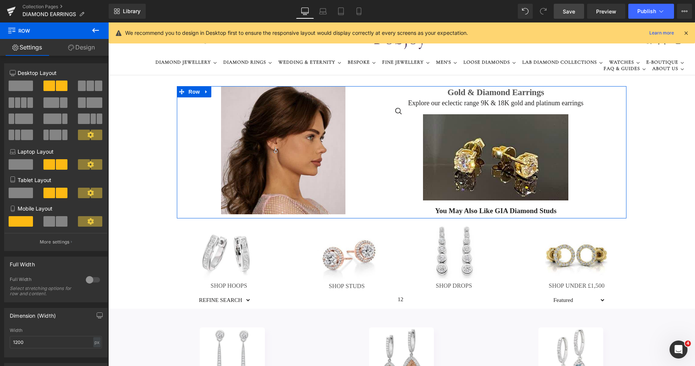
click at [441, 214] on span "You May Also Like GIA Diamond Studs" at bounding box center [495, 211] width 121 height 8
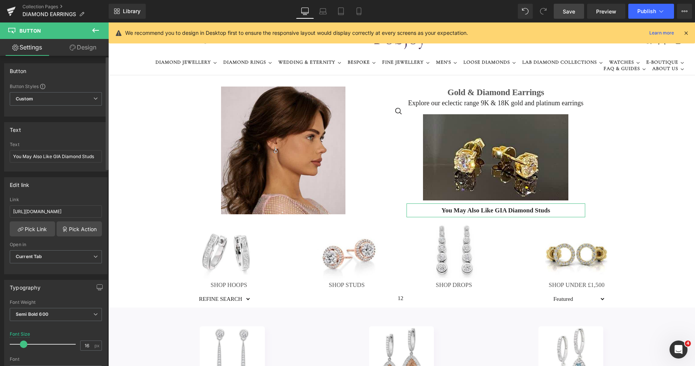
click at [23, 342] on span at bounding box center [23, 344] width 7 height 7
type input "17"
click at [24, 342] on span at bounding box center [23, 344] width 7 height 7
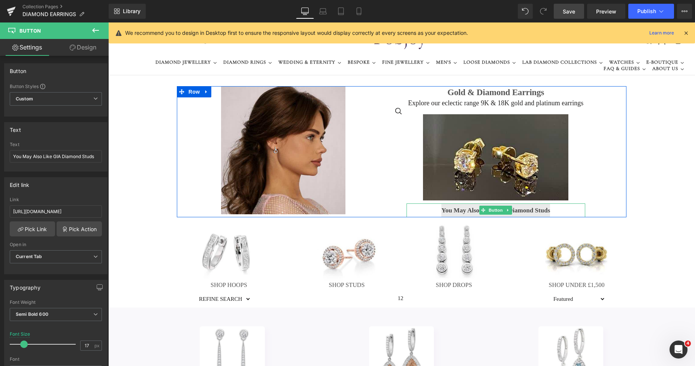
click at [448, 208] on span "You May Also Like GIA Diamond Studs" at bounding box center [495, 210] width 109 height 7
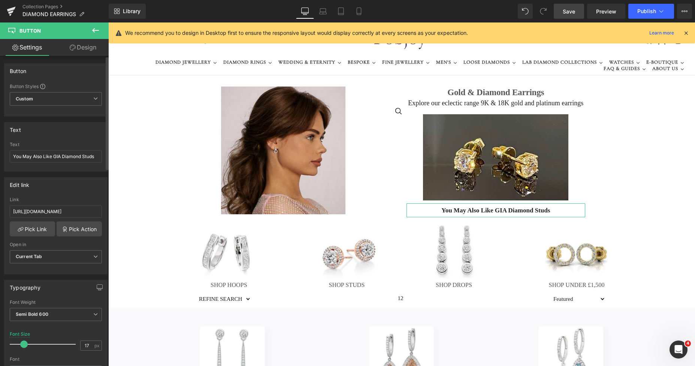
click at [105, 96] on div "Button Button Styles Custom Custom Setup Global Style Custom Setup Global Style…" at bounding box center [56, 87] width 112 height 59
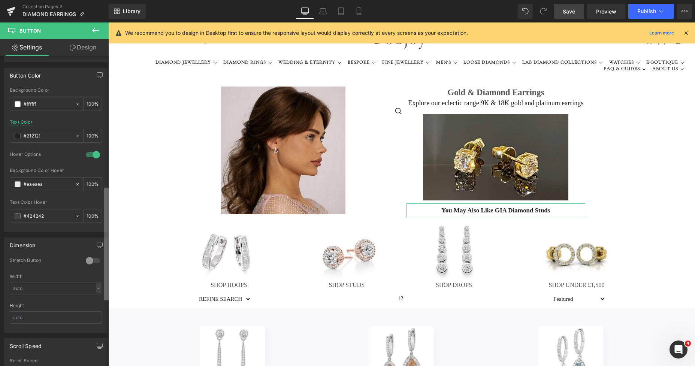
click at [94, 227] on div "Button Button Styles Custom Custom Setup Global Style Custom Setup Global Style…" at bounding box center [54, 213] width 109 height 314
click at [16, 216] on span at bounding box center [18, 216] width 6 height 6
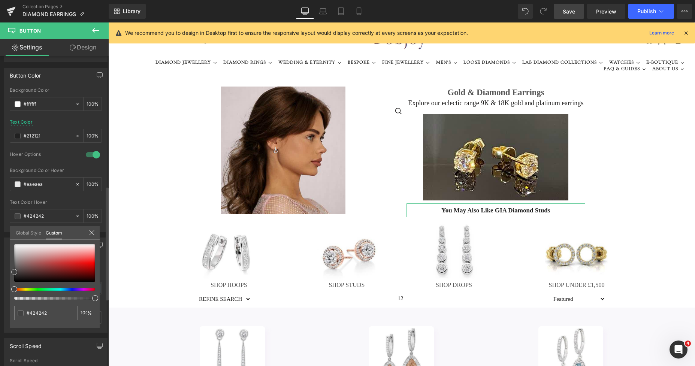
type input "#444444"
type input "#4c4c4c"
type input "#606060"
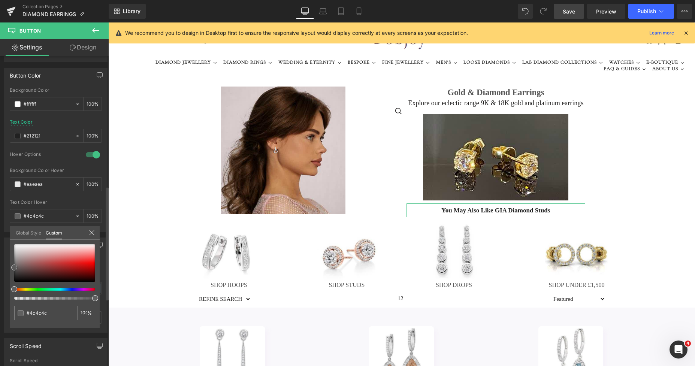
type input "#606060"
type input "#666666"
type input "#6b6b6b"
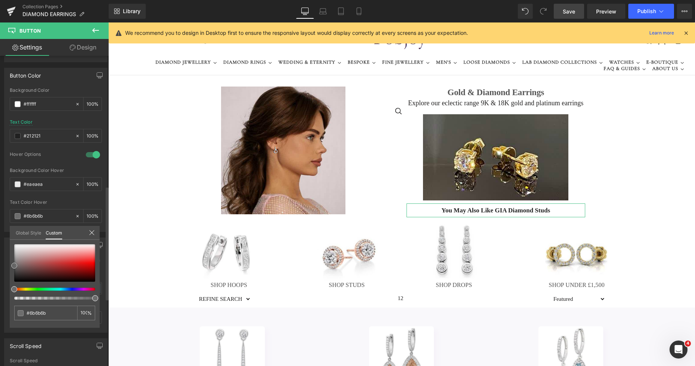
type input "#6d6d6d"
type input "#727272"
type input "#919191"
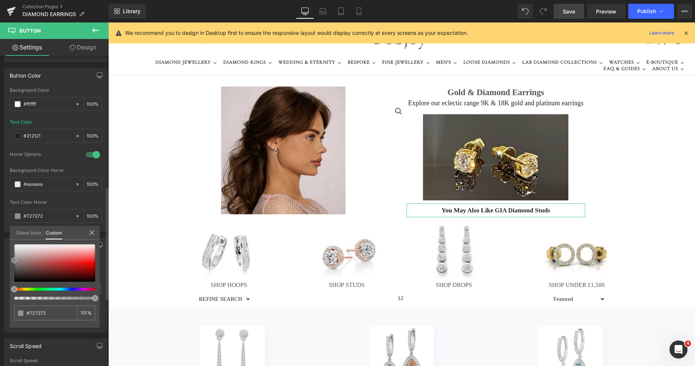
type input "#919191"
type input "#969696"
type input "#9b9b9b"
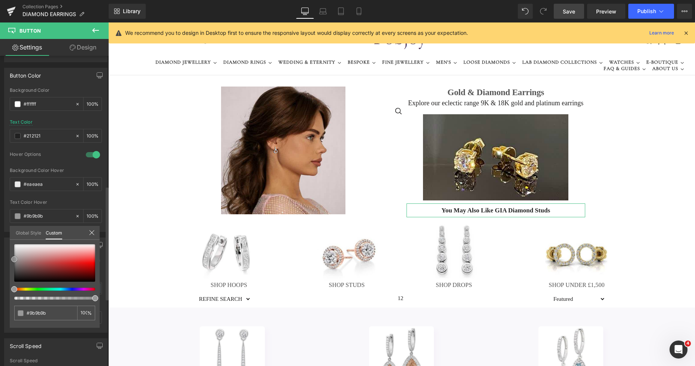
type input "#999999"
type input "#8e8e8e"
type input "#a5a5a5"
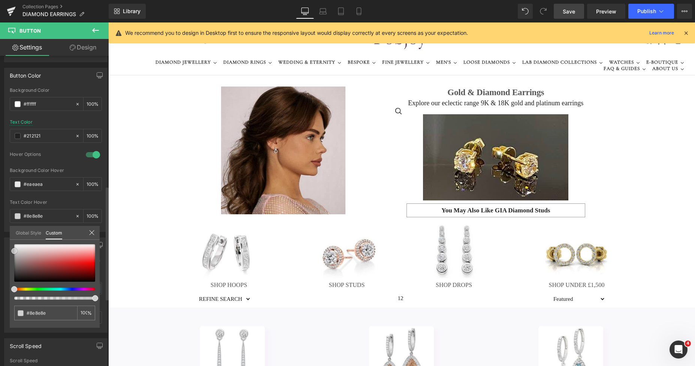
type input "#a5a5a5"
type input "#ffffff"
type input "#fcfcfc"
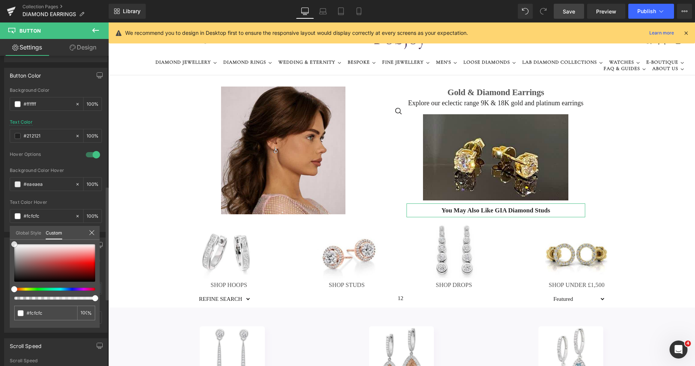
type input "#adadad"
type input "#7f7f7f"
type input "#686868"
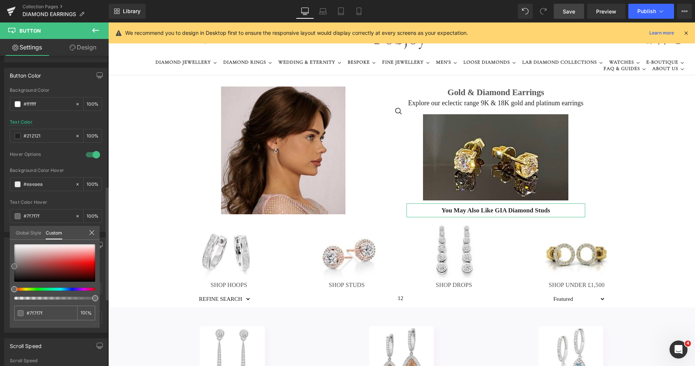
type input "#686868"
click at [12, 272] on div "#686868 100 %" at bounding box center [55, 286] width 90 height 84
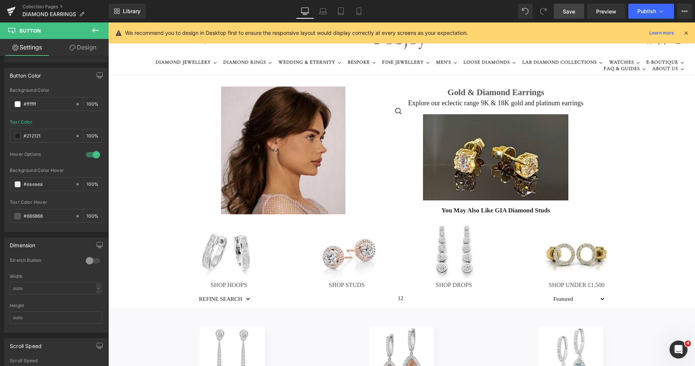
click at [590, 141] on link "..." at bounding box center [496, 154] width 202 height 93
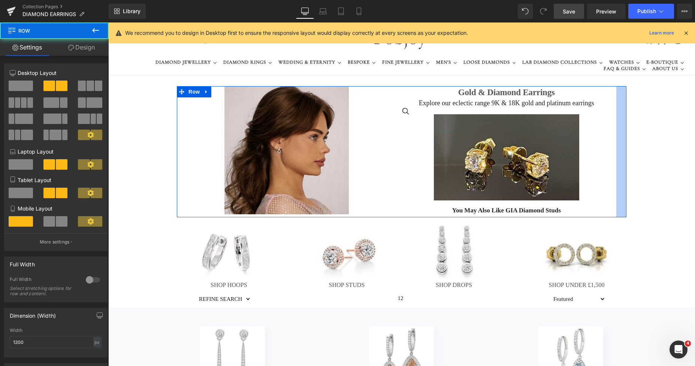
drag, startPoint x: 610, startPoint y: 131, endPoint x: 541, endPoint y: 99, distance: 76.1
click at [616, 131] on div at bounding box center [621, 151] width 10 height 131
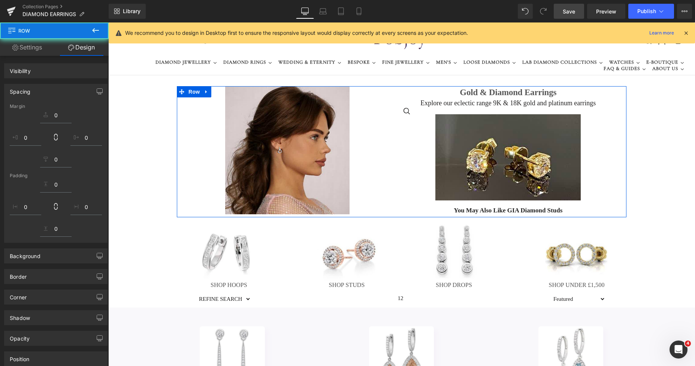
click at [541, 99] on div "Explore our eclectic range 9K & 18K gold and platinum earrings Text Block" at bounding box center [509, 103] width 210 height 9
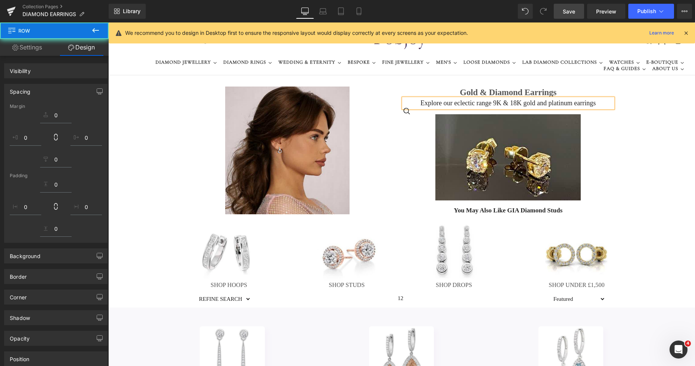
click at [535, 103] on p "Explore our eclectic range 9K & 18K gold and platinum earrings" at bounding box center [509, 103] width 210 height 9
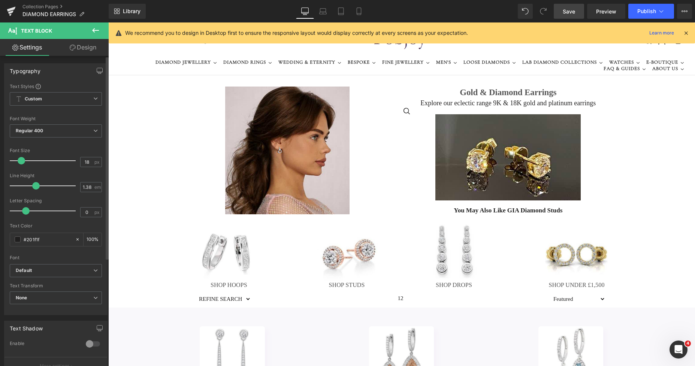
type input "19"
click at [22, 161] on span at bounding box center [21, 160] width 7 height 7
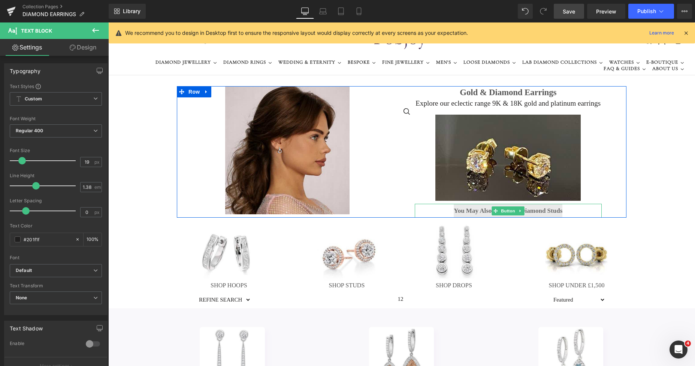
click at [467, 209] on span "You May Also Like GIA Diamond Studs" at bounding box center [508, 210] width 109 height 7
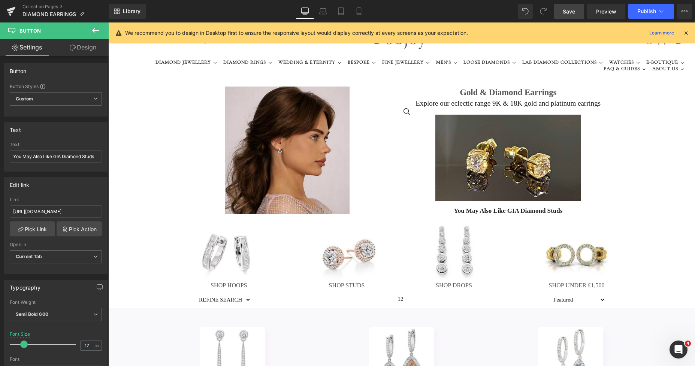
click at [568, 13] on span "Save" at bounding box center [569, 11] width 12 height 8
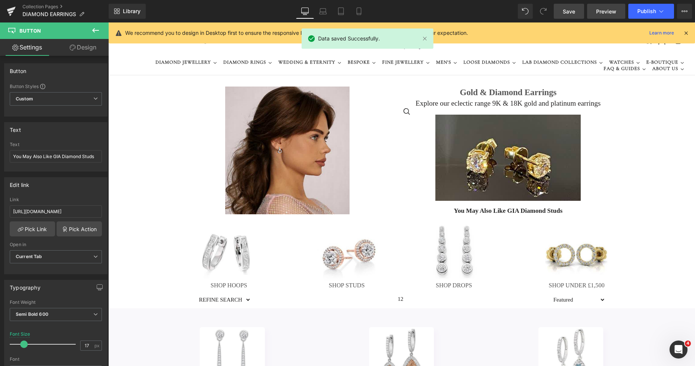
click at [600, 12] on span "Preview" at bounding box center [606, 11] width 20 height 8
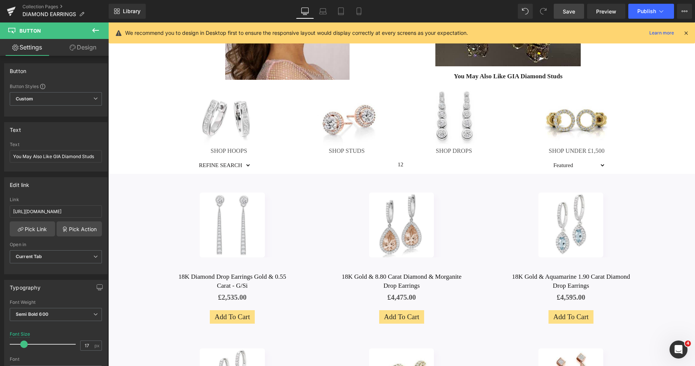
scroll to position [206, 0]
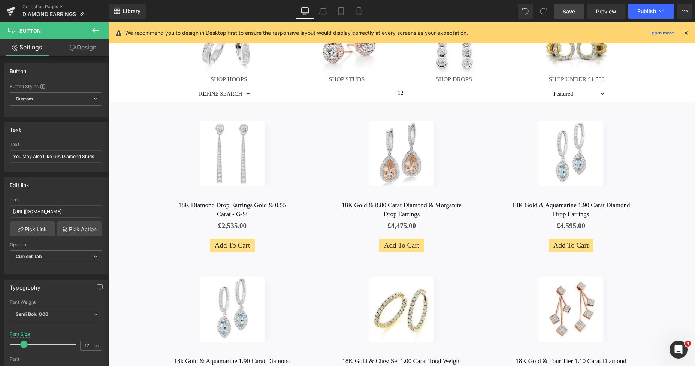
click at [218, 241] on span "(P) Cart Button" at bounding box center [232, 245] width 34 height 9
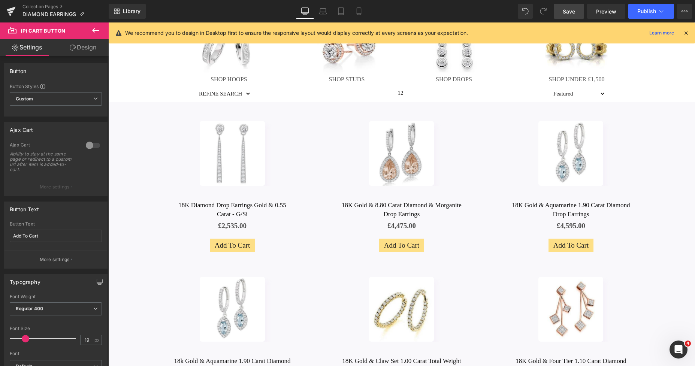
click at [85, 47] on link "Design" at bounding box center [83, 47] width 54 height 17
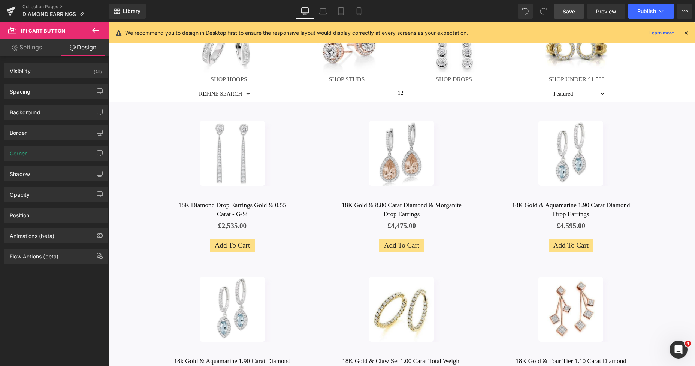
click at [31, 49] on link "Settings" at bounding box center [27, 47] width 54 height 17
type input "100"
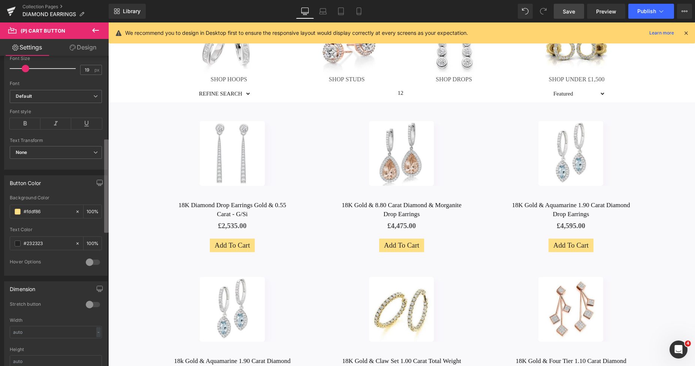
click at [98, 208] on div "Button Button Styles Custom Custom Setup Global Style Custom Setup Global Style…" at bounding box center [54, 213] width 109 height 314
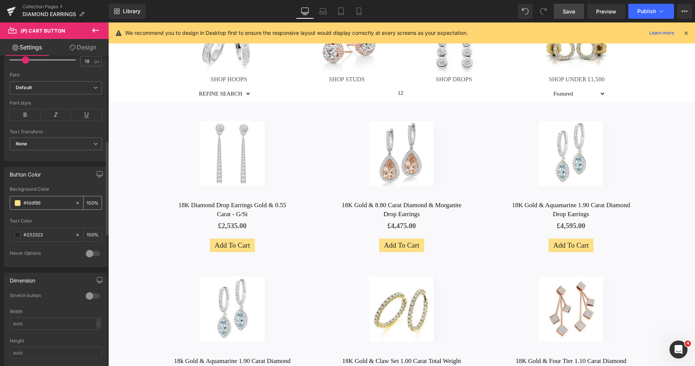
click at [20, 203] on span at bounding box center [18, 203] width 6 height 6
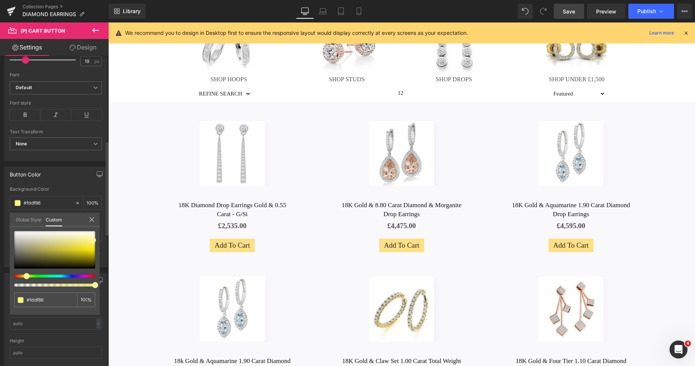
type input "#fdf386"
type input "#fdef86"
type input "#fded86"
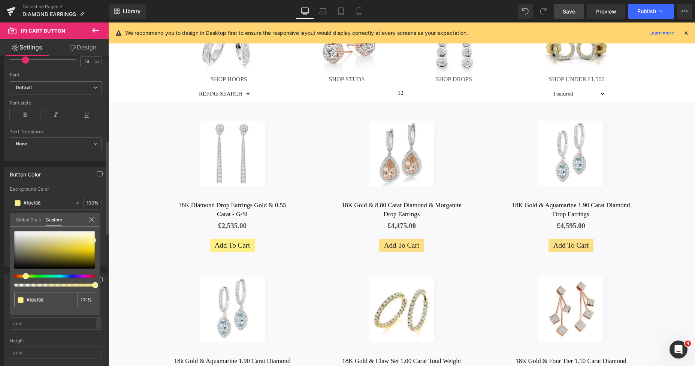
type input "#fded86"
type input "#fdfd86"
type input "#fdf786"
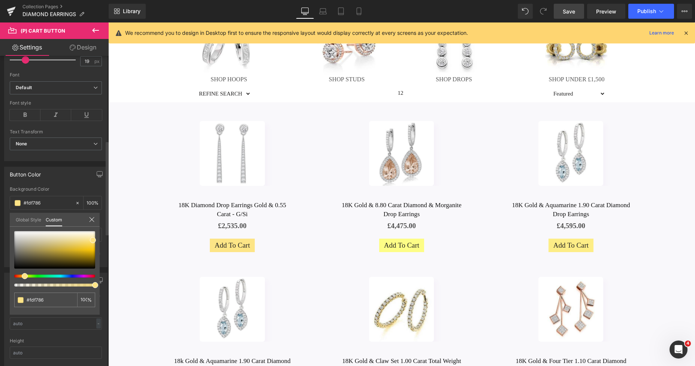
type input "#fde586"
click at [23, 276] on span at bounding box center [25, 276] width 6 height 6
click at [85, 253] on div at bounding box center [54, 249] width 81 height 37
type input "#cda30e"
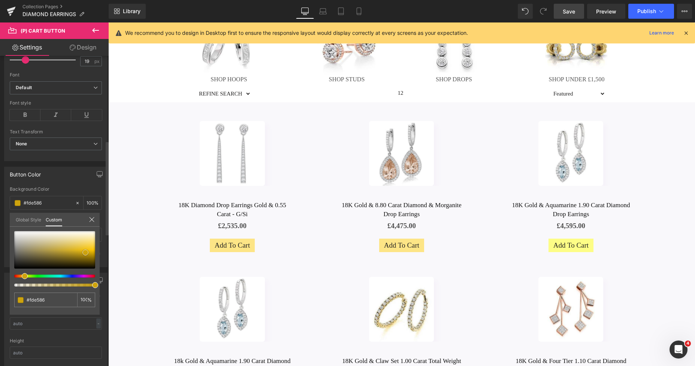
type input "#cda30e"
click at [85, 250] on span at bounding box center [85, 253] width 6 height 6
click at [85, 245] on div at bounding box center [54, 249] width 81 height 37
type input "#d2a80d"
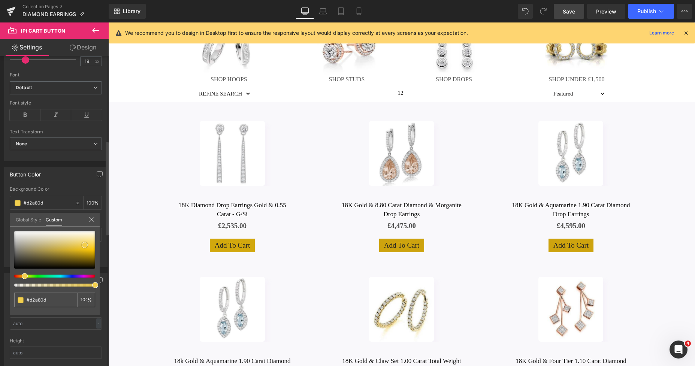
type input "#f2cf4e"
click at [85, 244] on span at bounding box center [85, 245] width 6 height 6
click at [91, 244] on div at bounding box center [54, 249] width 81 height 37
type input "#f9d75b"
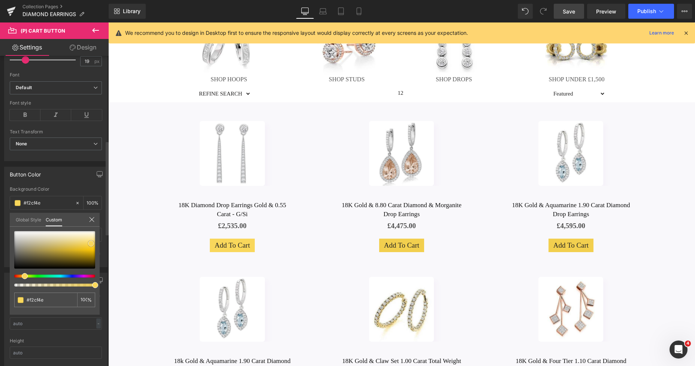
type input "#f9d75b"
click at [94, 48] on link "Design" at bounding box center [83, 47] width 54 height 17
type input "0"
type input "26"
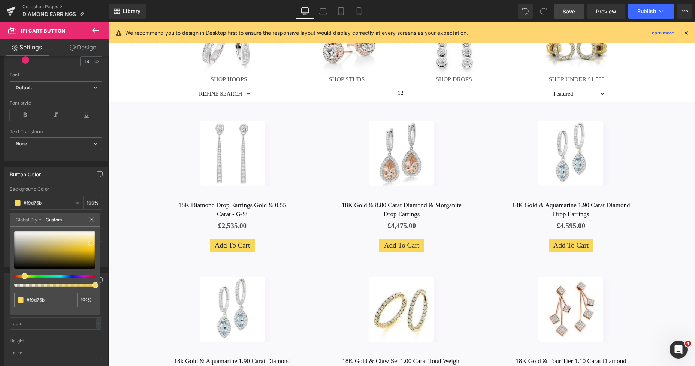
type input "0"
type input "5"
type input "13"
type input "5"
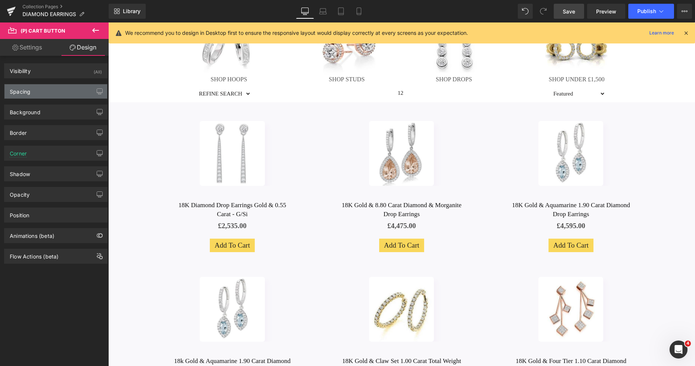
click at [44, 90] on div "Spacing" at bounding box center [55, 91] width 103 height 14
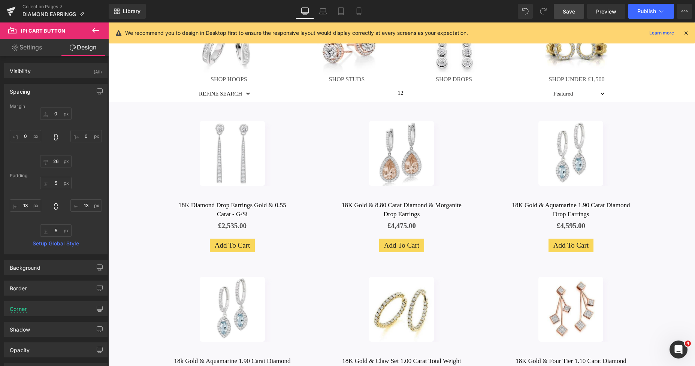
click at [28, 212] on div "5px 5 13px 13 5px 5 13px 13" at bounding box center [56, 207] width 92 height 60
click at [27, 207] on input "13" at bounding box center [25, 205] width 31 height 12
type input "15"
click at [86, 208] on input "13" at bounding box center [85, 205] width 31 height 12
type input "15"
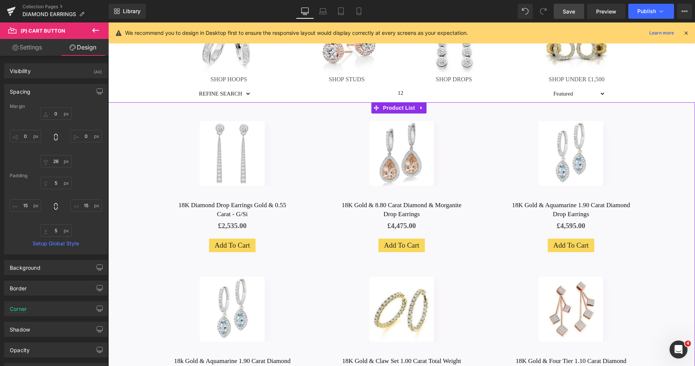
click at [259, 222] on div "£0 £2,535.00" at bounding box center [232, 225] width 154 height 11
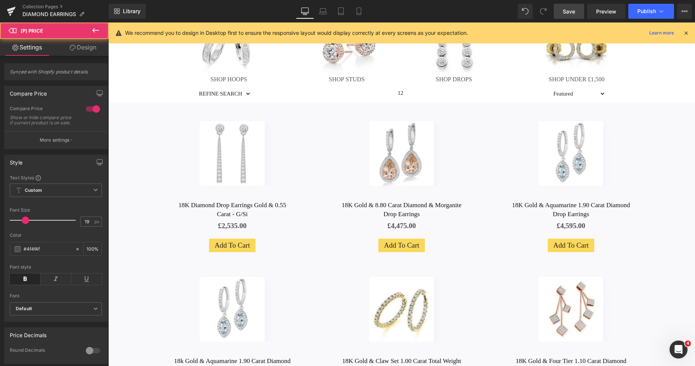
click at [91, 49] on link "Design" at bounding box center [83, 47] width 54 height 17
click at [0, 0] on div "Spacing" at bounding box center [0, 0] width 0 height 0
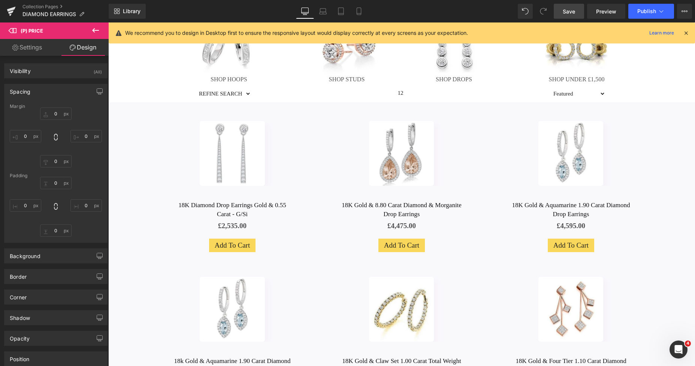
type input "5"
type input "0"
type input "20"
type input "0"
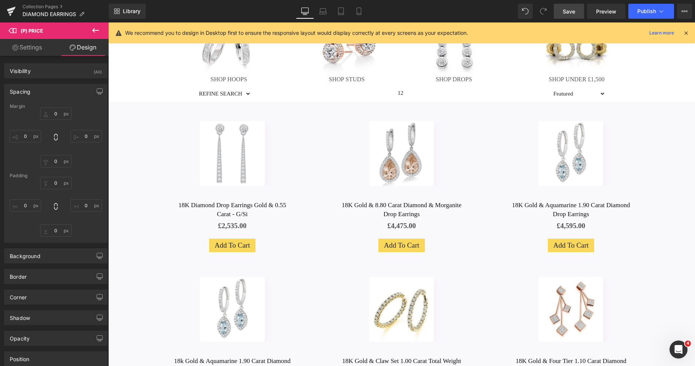
type input "0"
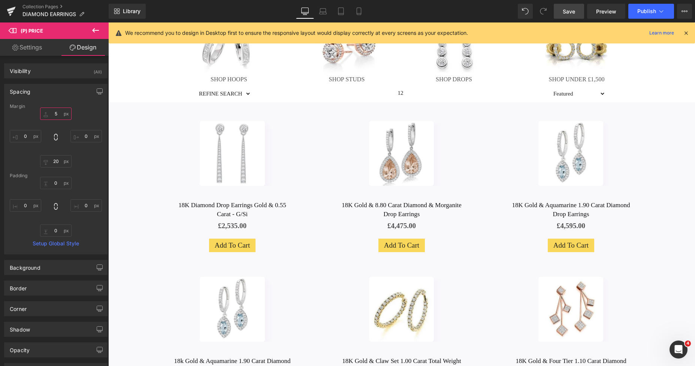
click at [52, 116] on input "5" at bounding box center [55, 114] width 31 height 12
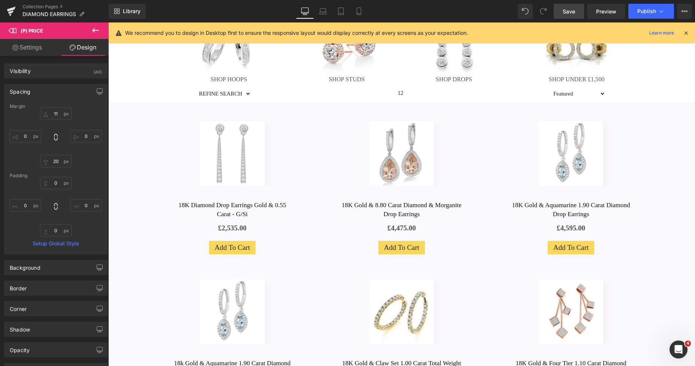
click at [560, 11] on link "Save" at bounding box center [569, 11] width 30 height 15
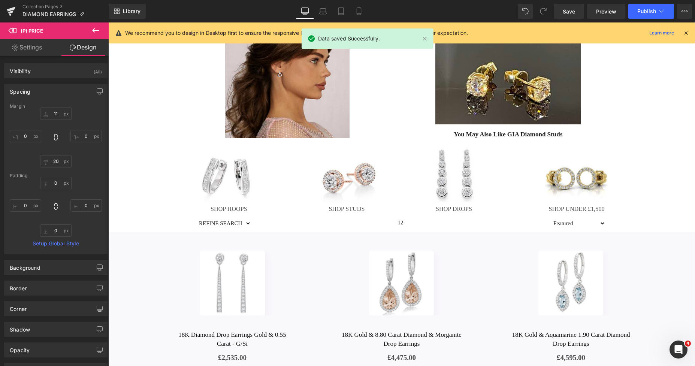
scroll to position [4, 0]
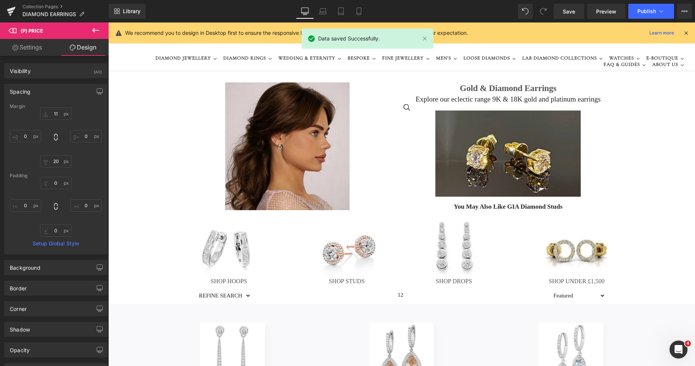
drag, startPoint x: 690, startPoint y: 93, endPoint x: 670, endPoint y: 34, distance: 62.8
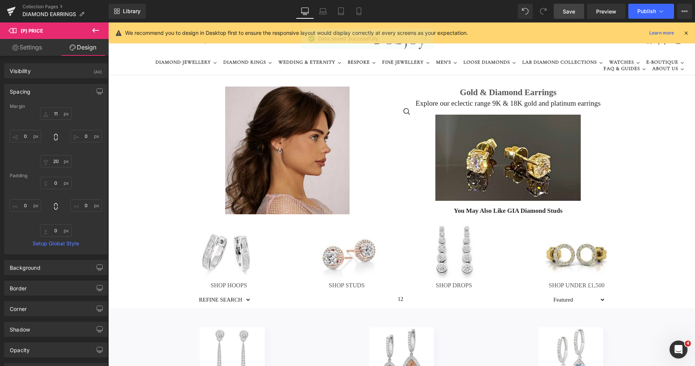
click at [564, 10] on span "Save" at bounding box center [569, 11] width 12 height 8
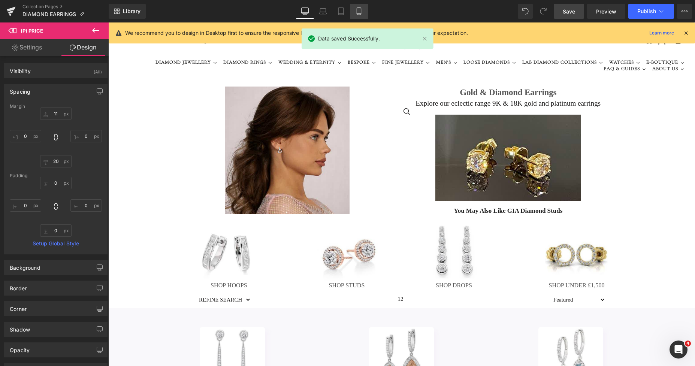
click at [359, 15] on icon at bounding box center [359, 11] width 4 height 7
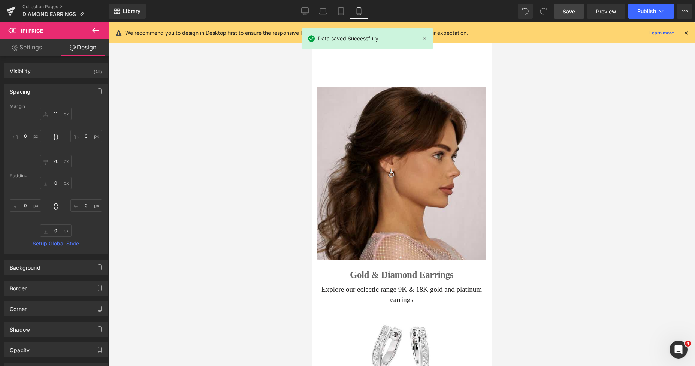
type input "16"
type input "0"
type input "20"
type input "0"
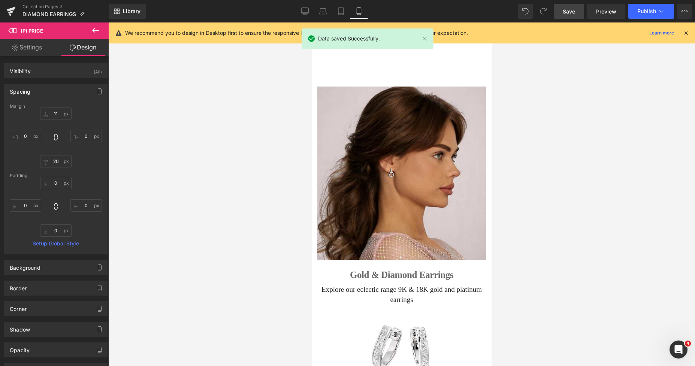
type input "0"
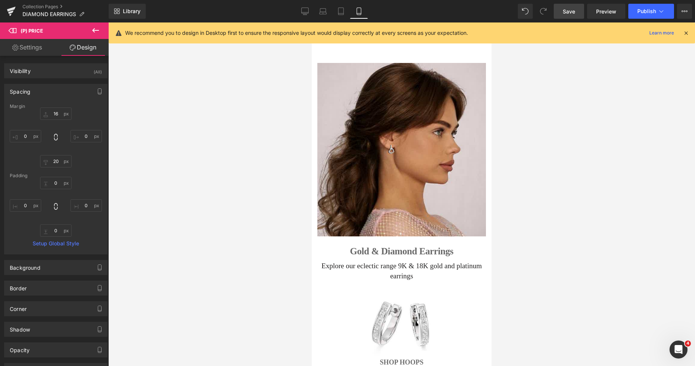
scroll to position [9, 0]
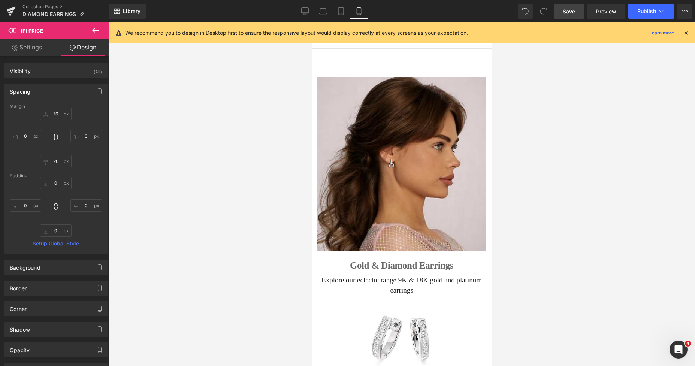
drag, startPoint x: 487, startPoint y: 70, endPoint x: 803, endPoint y: 57, distance: 315.8
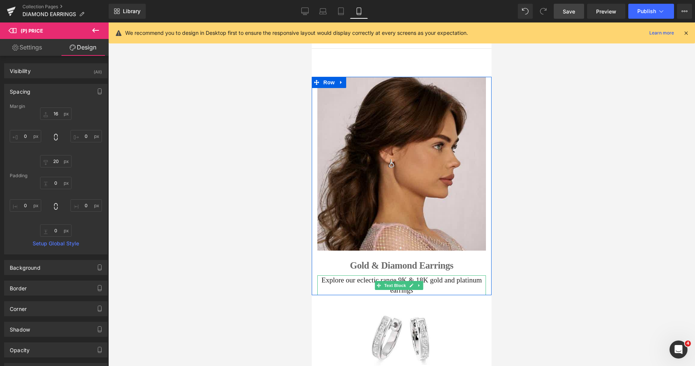
click at [344, 278] on p "Explore our eclectic range 9K & 18K gold and platinum earrings" at bounding box center [401, 284] width 169 height 19
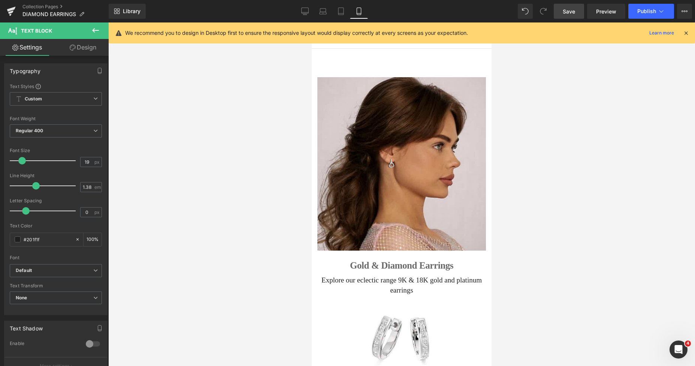
click at [97, 50] on link "Design" at bounding box center [83, 47] width 54 height 17
click at [0, 0] on div "Spacing" at bounding box center [0, 0] width 0 height 0
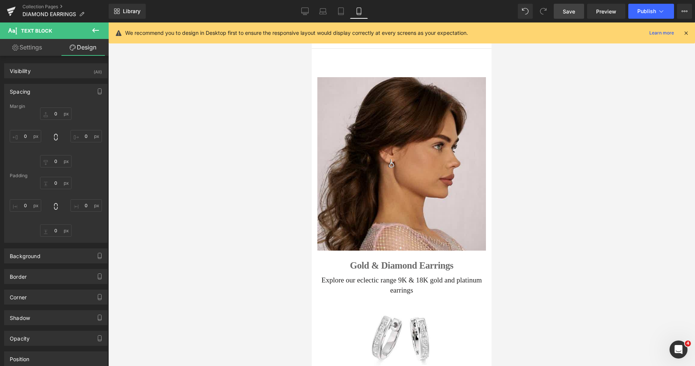
type input "0"
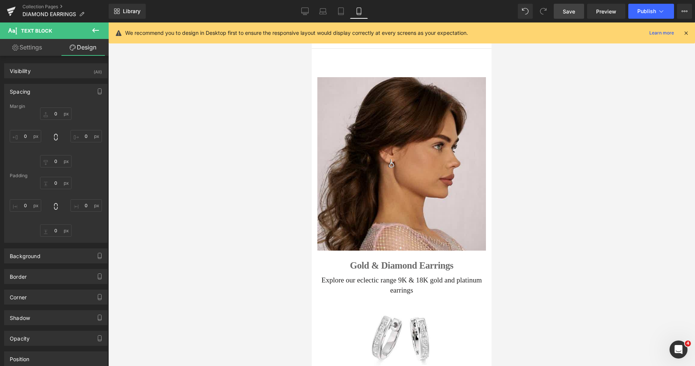
type input "0"
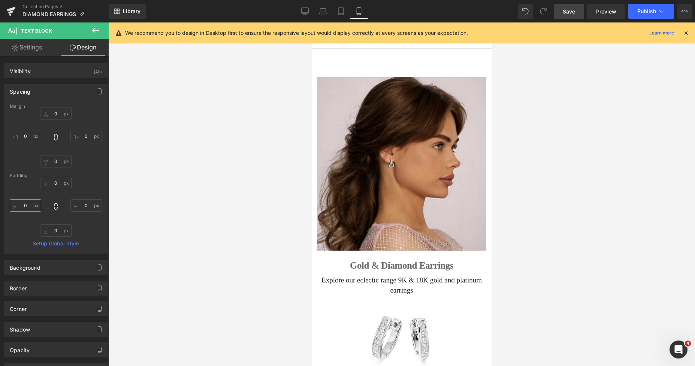
click at [25, 205] on input "0" at bounding box center [25, 205] width 31 height 12
click at [75, 203] on input "0" at bounding box center [85, 205] width 31 height 12
click at [564, 11] on span "Save" at bounding box center [569, 11] width 12 height 8
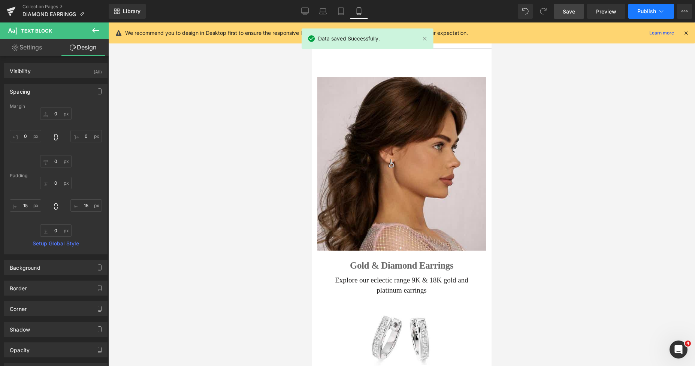
click at [641, 9] on span "Publish" at bounding box center [646, 11] width 19 height 6
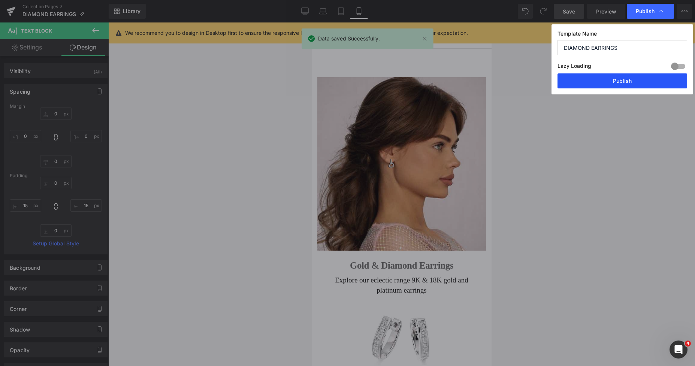
click at [609, 84] on button "Publish" at bounding box center [623, 80] width 130 height 15
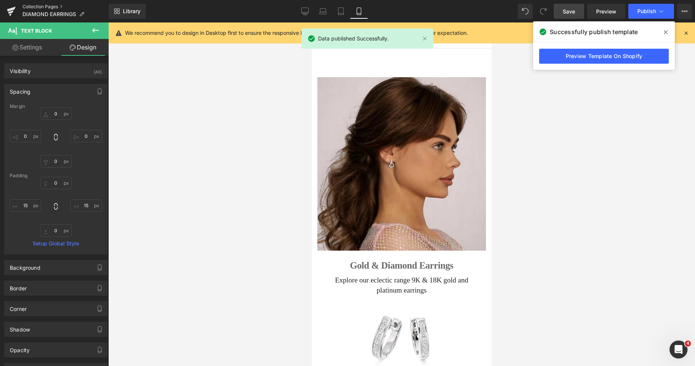
click at [38, 6] on link "Collection Pages" at bounding box center [65, 7] width 86 height 6
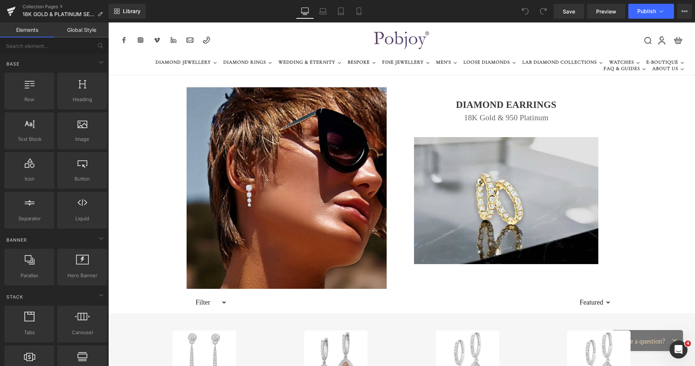
click at [440, 102] on h1 "DIAMOND EARRINGS" at bounding box center [506, 105] width 208 height 14
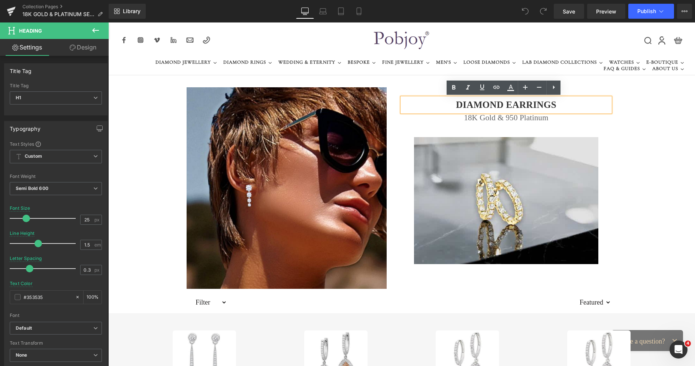
click at [454, 106] on h1 "DIAMOND EARRINGS" at bounding box center [506, 105] width 208 height 14
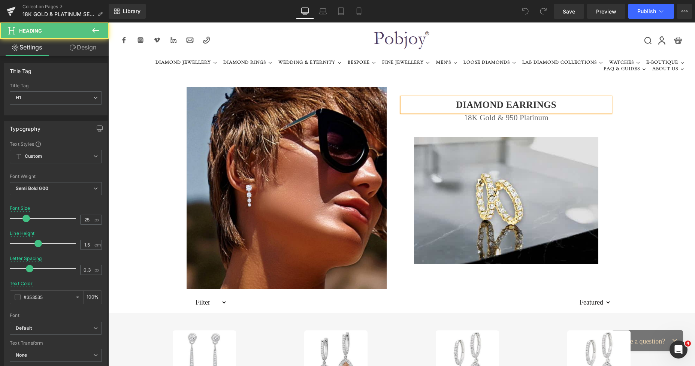
click at [99, 52] on link "Design" at bounding box center [83, 47] width 54 height 17
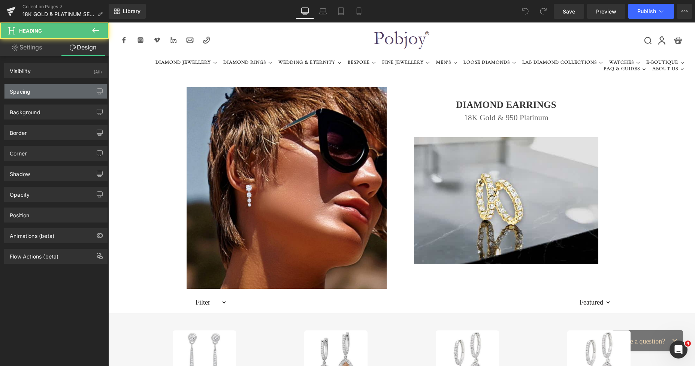
click at [37, 87] on div "Spacing" at bounding box center [55, 91] width 103 height 14
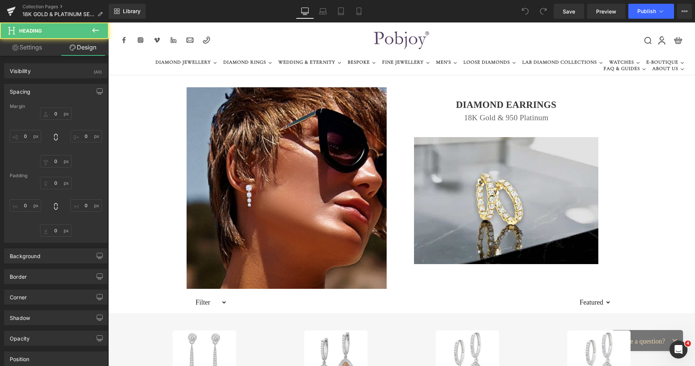
type input "28"
type input "0"
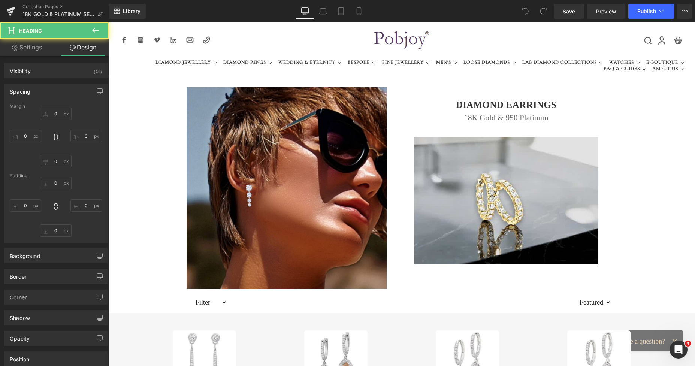
type input "0"
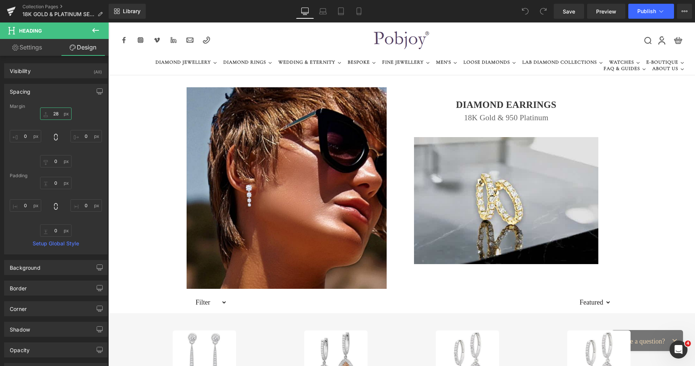
click at [52, 110] on input "28" at bounding box center [55, 114] width 31 height 12
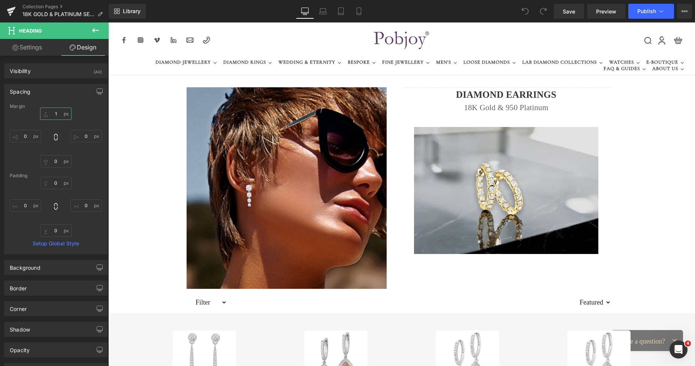
type input "18"
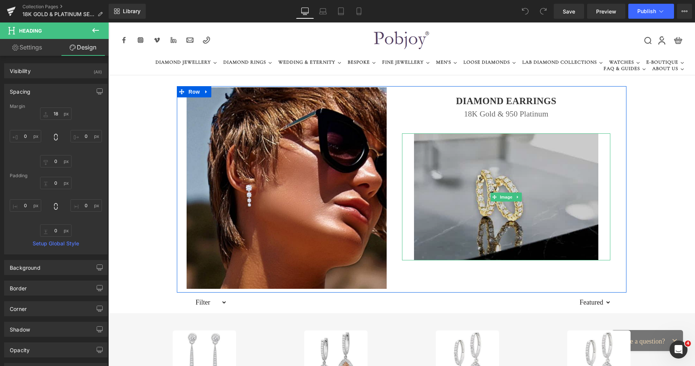
click at [466, 155] on img at bounding box center [506, 196] width 184 height 127
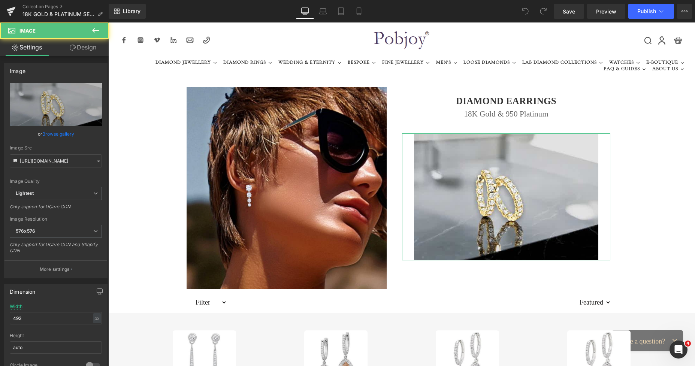
click at [88, 49] on link "Design" at bounding box center [83, 47] width 54 height 17
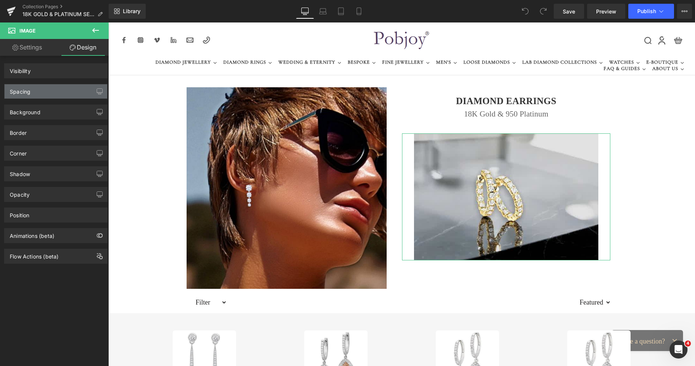
click at [45, 90] on div "Spacing" at bounding box center [55, 91] width 103 height 14
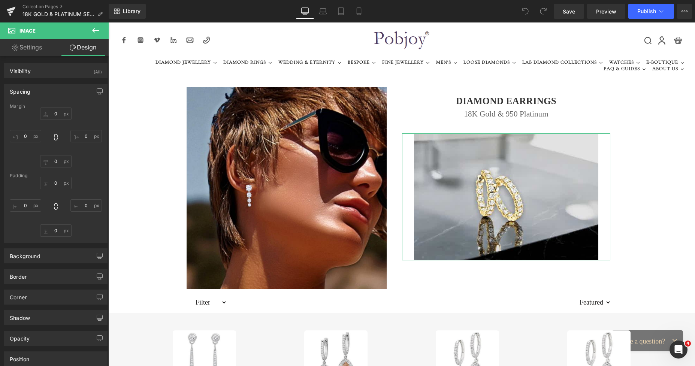
type input "29"
type input "0"
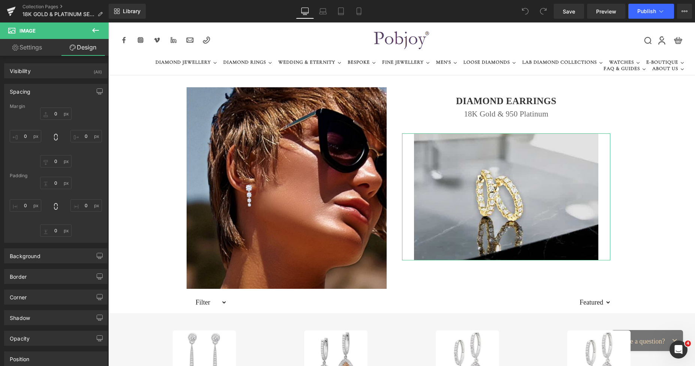
type input "0"
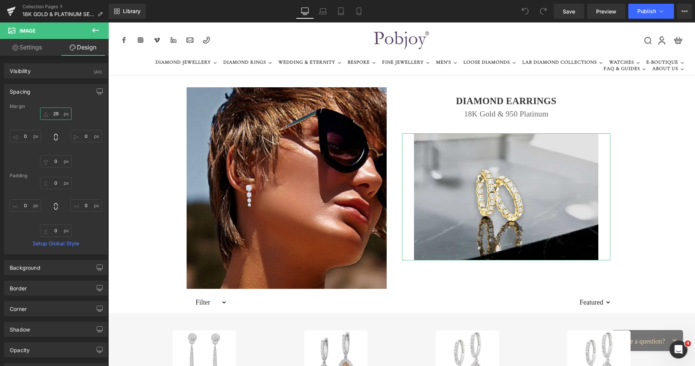
drag, startPoint x: 54, startPoint y: 114, endPoint x: 58, endPoint y: 118, distance: 6.1
click at [54, 114] on input "29" at bounding box center [55, 114] width 31 height 12
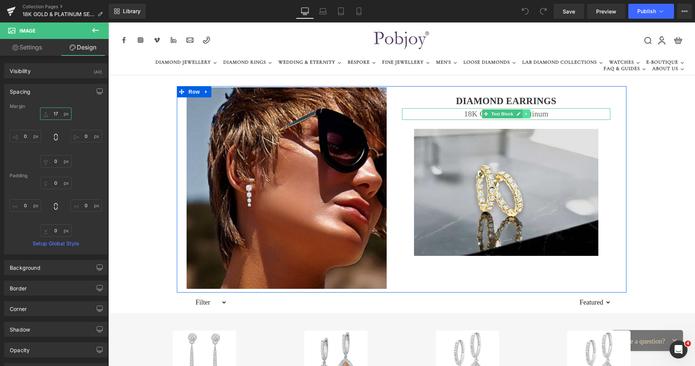
type input "17"
click at [525, 113] on icon at bounding box center [525, 114] width 1 height 3
click at [521, 114] on icon at bounding box center [523, 114] width 4 height 4
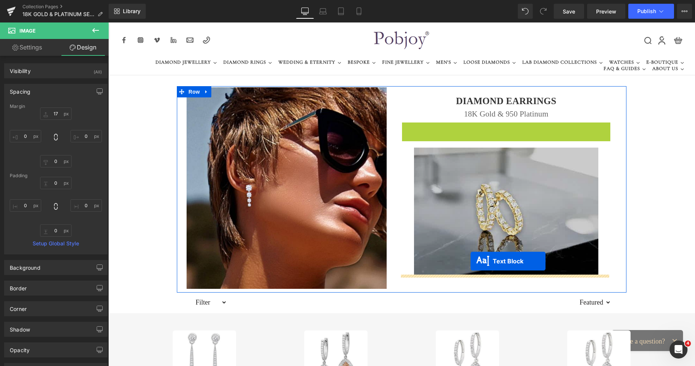
drag, startPoint x: 485, startPoint y: 126, endPoint x: 471, endPoint y: 261, distance: 136.0
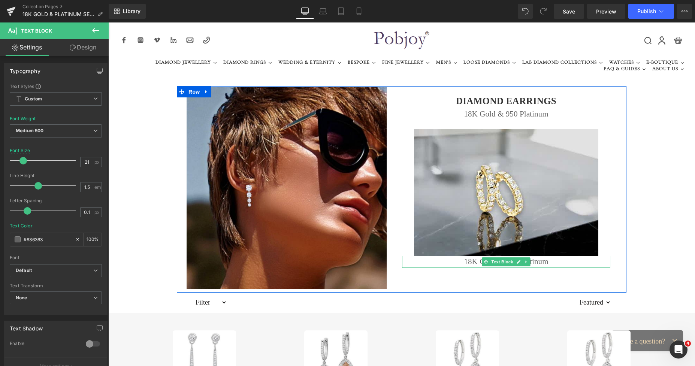
click at [472, 263] on p "18K Gold & 950 Platinum" at bounding box center [506, 262] width 208 height 12
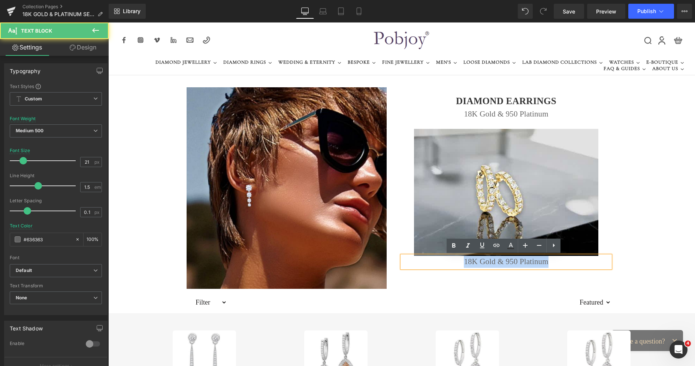
drag, startPoint x: 547, startPoint y: 264, endPoint x: 462, endPoint y: 262, distance: 84.4
click at [462, 262] on p "18K Gold & 950 Platinum" at bounding box center [506, 262] width 208 height 12
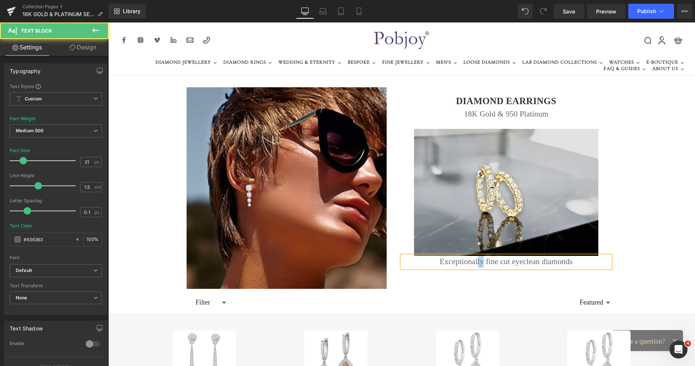
drag, startPoint x: 482, startPoint y: 262, endPoint x: 477, endPoint y: 263, distance: 4.5
click at [477, 263] on p "Exceptionally fine cut eyeclean diamonds" at bounding box center [506, 262] width 208 height 12
click at [493, 262] on p "Exceptional fine cut eyeclean diamonds" at bounding box center [506, 262] width 208 height 12
click at [572, 263] on p "Exceptional finely cut eyeclean diamonds" at bounding box center [506, 262] width 208 height 12
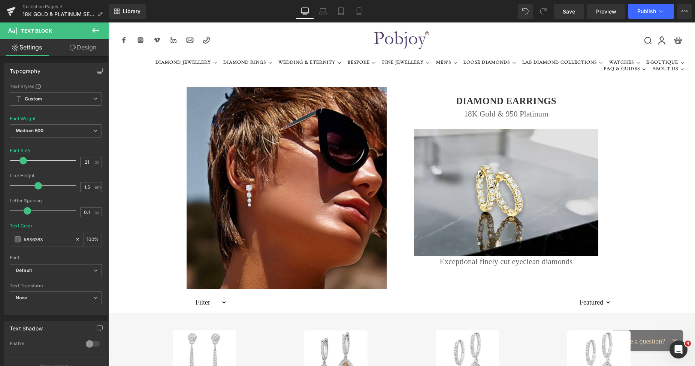
click at [88, 46] on link "Design" at bounding box center [83, 47] width 54 height 17
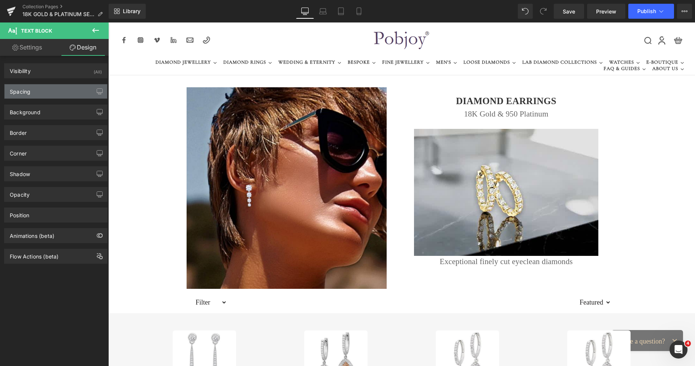
click at [61, 87] on div "Spacing" at bounding box center [55, 91] width 103 height 14
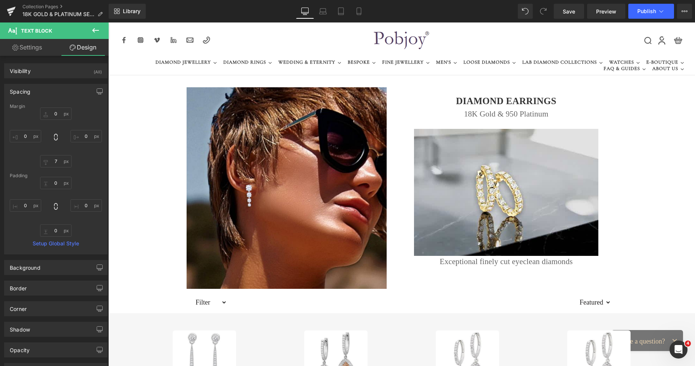
type input "0"
type input "7"
type input "0"
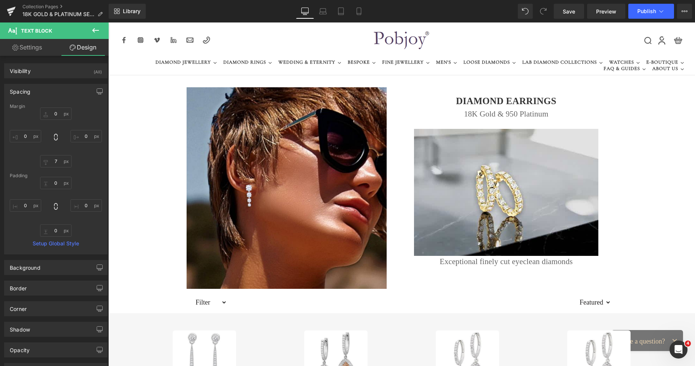
type input "0"
click at [56, 113] on input "0" at bounding box center [55, 114] width 31 height 12
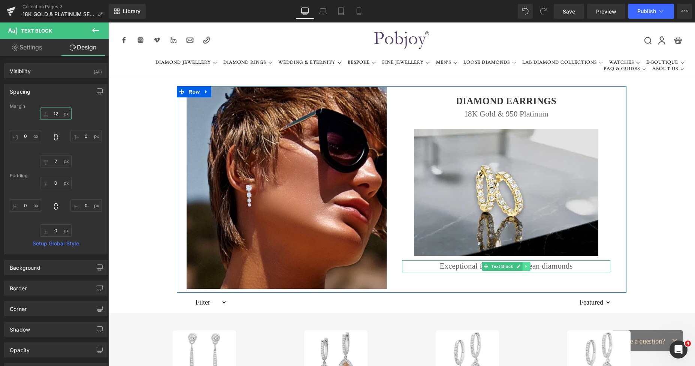
type input "12"
click at [525, 268] on icon at bounding box center [526, 266] width 4 height 4
click at [521, 268] on icon at bounding box center [523, 266] width 4 height 4
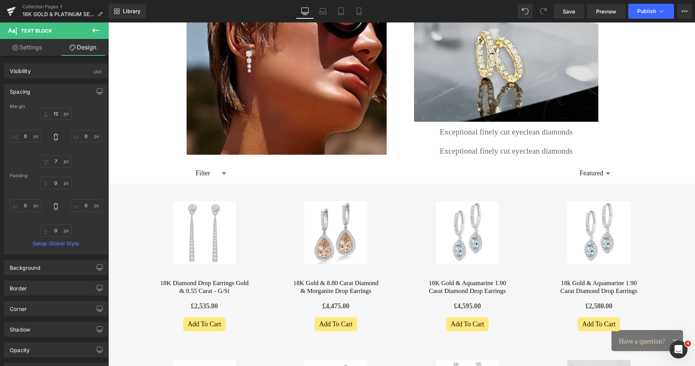
scroll to position [117, 0]
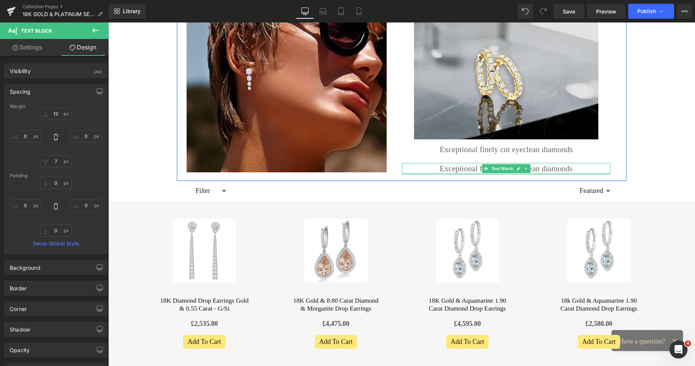
click at [440, 169] on p "Exceptional finely cut eyeclean diamonds" at bounding box center [506, 169] width 208 height 12
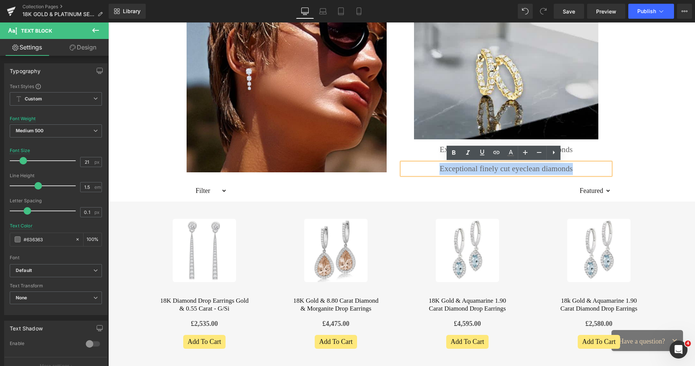
drag, startPoint x: 567, startPoint y: 167, endPoint x: 441, endPoint y: 167, distance: 125.9
click at [441, 167] on p "Exceptional finely cut eyeclean diamonds" at bounding box center [506, 169] width 208 height 12
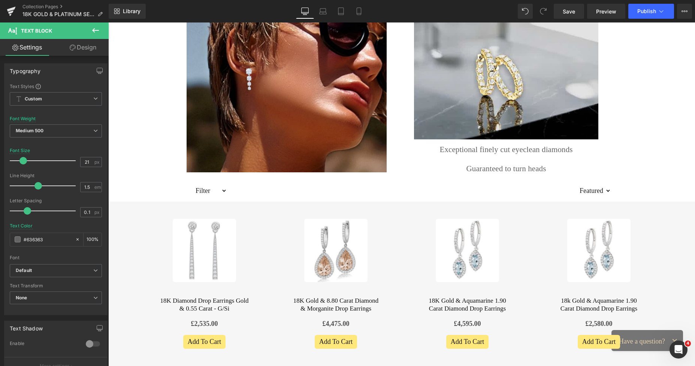
click at [87, 50] on link "Design" at bounding box center [83, 47] width 54 height 17
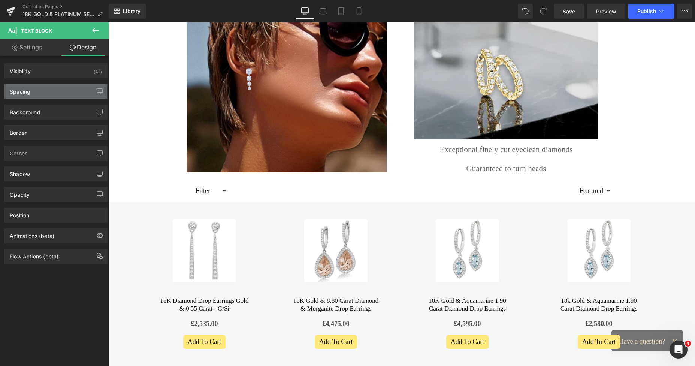
type input "12"
type input "0"
type input "7"
type input "0"
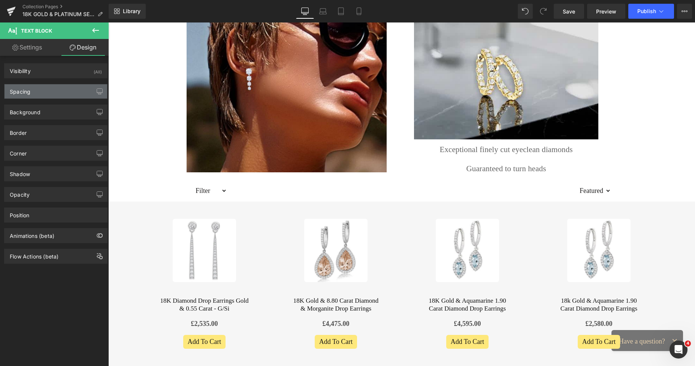
type input "0"
click at [54, 91] on div "Spacing" at bounding box center [55, 91] width 103 height 14
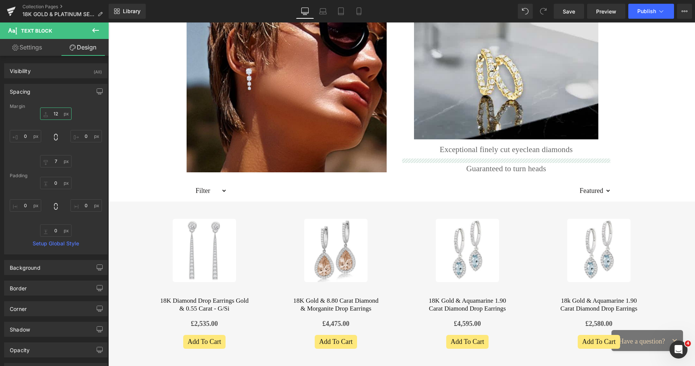
click at [57, 115] on input "12" at bounding box center [55, 114] width 31 height 12
type input "0"
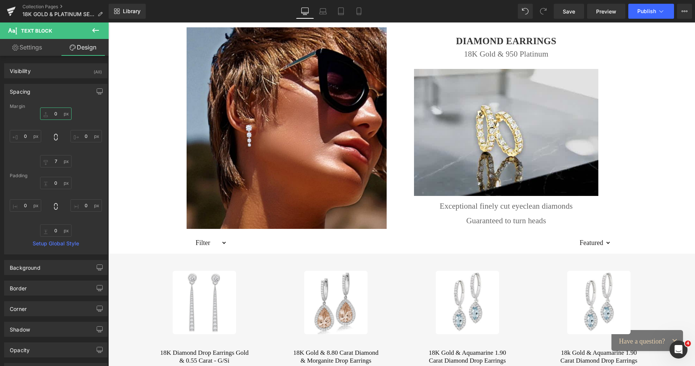
scroll to position [37, 0]
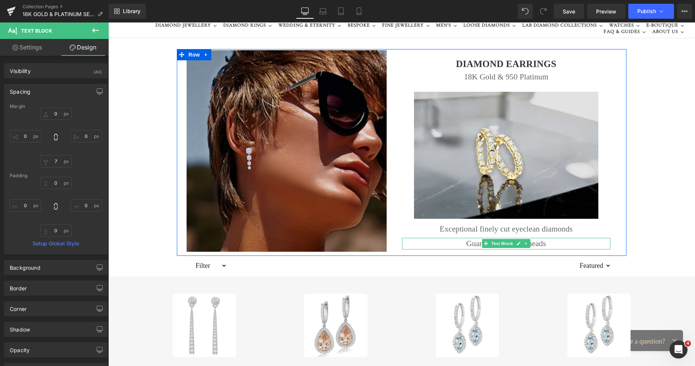
click at [467, 245] on p "Guaranteed to turn heads" at bounding box center [506, 244] width 208 height 12
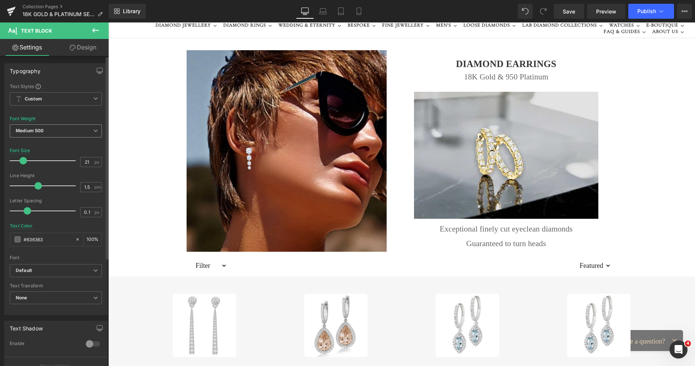
click at [66, 127] on span "Medium 500" at bounding box center [56, 130] width 92 height 13
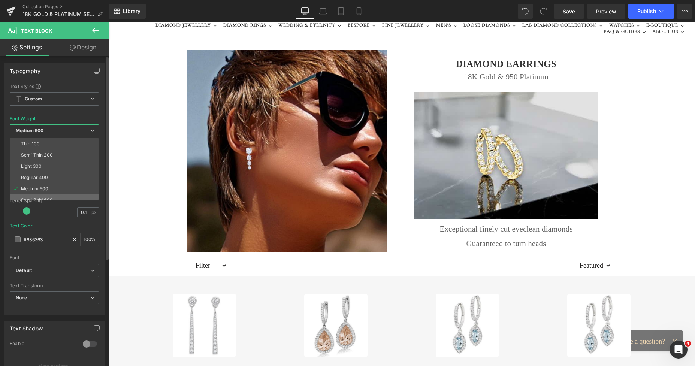
click at [49, 195] on li "Semi Bold 600" at bounding box center [56, 199] width 93 height 11
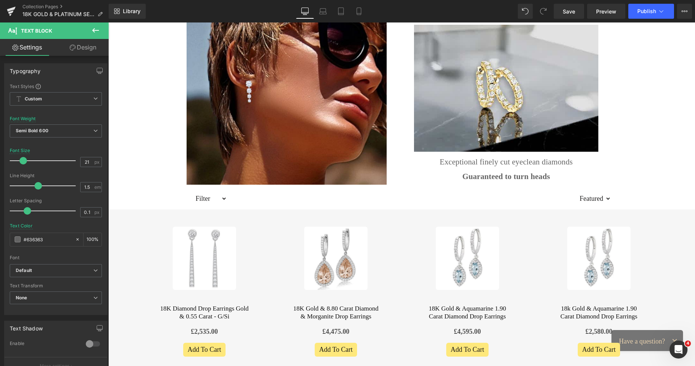
scroll to position [108, 0]
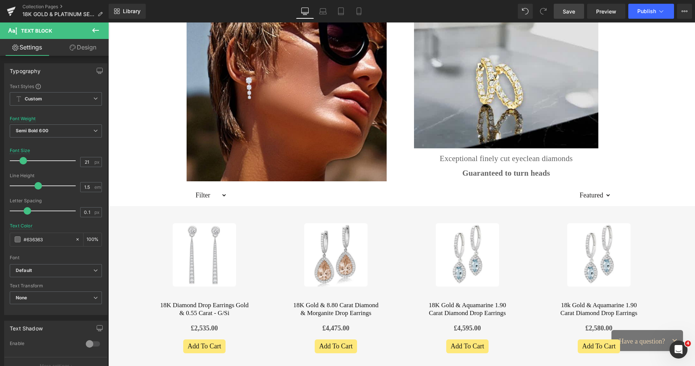
drag, startPoint x: 565, startPoint y: 10, endPoint x: 583, endPoint y: 75, distance: 67.5
click at [565, 10] on span "Save" at bounding box center [569, 11] width 12 height 8
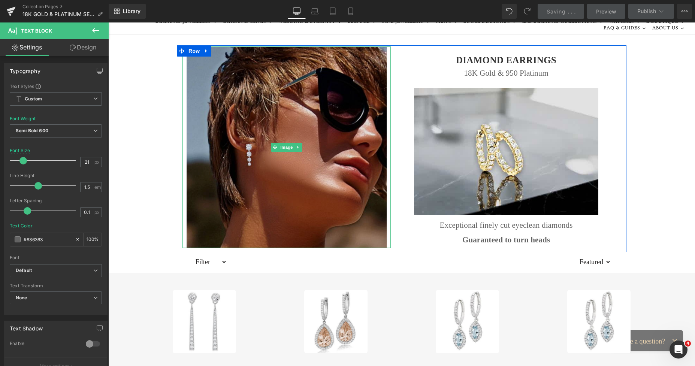
click at [338, 108] on img at bounding box center [287, 147] width 200 height 202
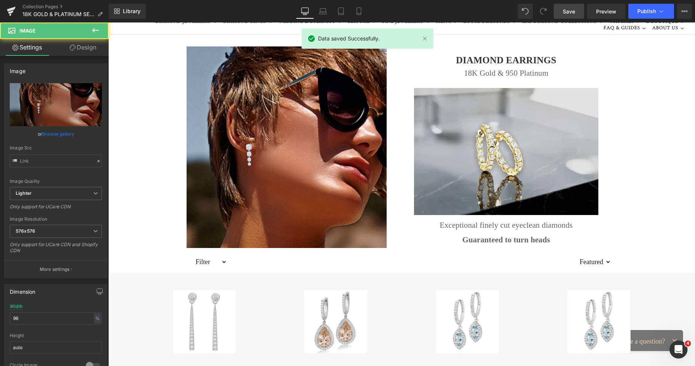
type input "https://ucarecdn.com/51c529be-2a1e-41e4-a283-dc61a850507b/-/format/auto/-/previ…"
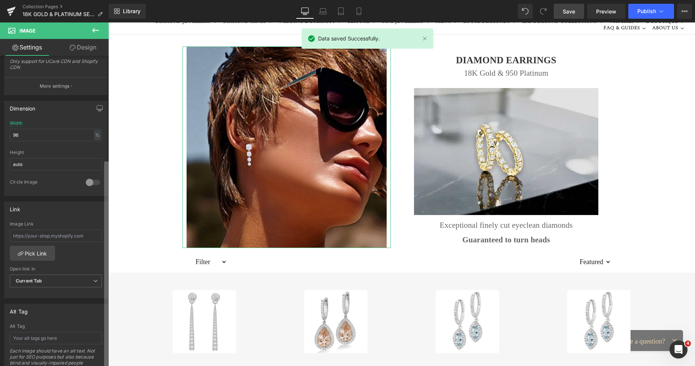
click at [96, 267] on div "Image https://ucarecdn.com/51c529be-2a1e-41e4-a283-dc61a850507b/-/format/auto/-…" at bounding box center [54, 213] width 109 height 314
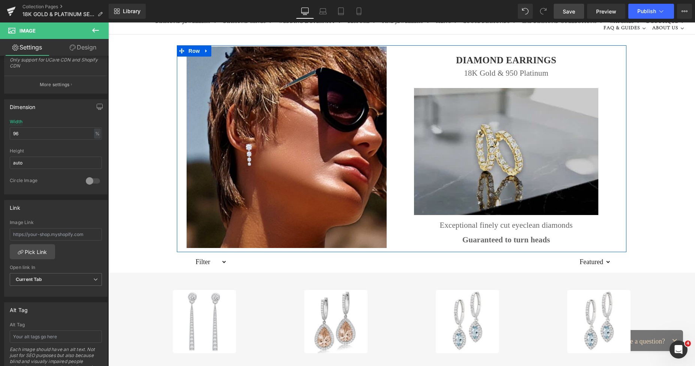
click at [443, 118] on img at bounding box center [506, 151] width 184 height 127
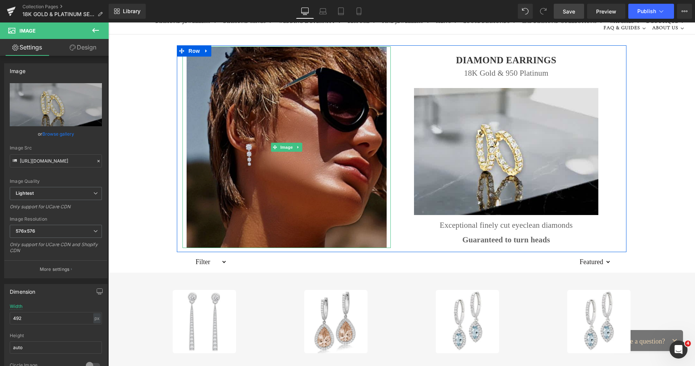
click at [290, 163] on img at bounding box center [287, 147] width 200 height 202
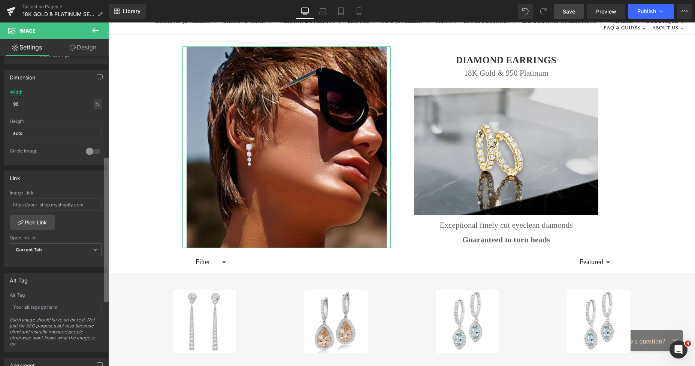
scroll to position [243, 0]
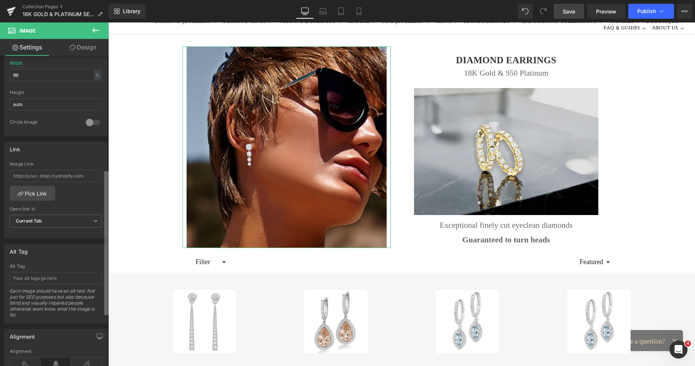
click at [97, 280] on div "Image https://ucarecdn.com/51c529be-2a1e-41e4-a283-dc61a850507b/-/format/auto/-…" at bounding box center [54, 213] width 109 height 314
type input "https://www.pobjoydiamonds.com/products/diamond-dangly-drop-earrings-3-60-carats"
click at [22, 277] on input "text" at bounding box center [56, 278] width 92 height 12
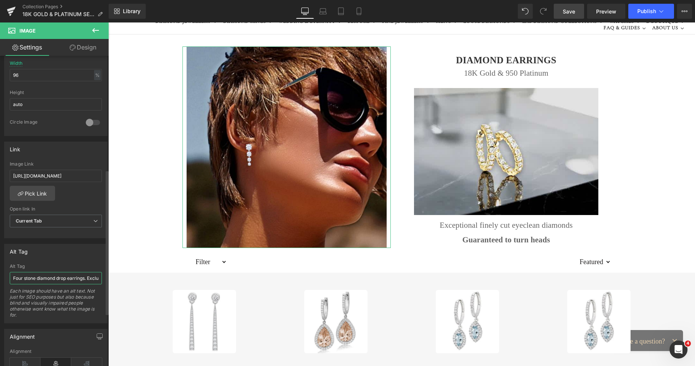
drag, startPoint x: 98, startPoint y: 277, endPoint x: 0, endPoint y: 280, distance: 97.9
click at [0, 280] on div "Alt Tag Four stone diamond drop earrings. Exclusively Pobjoy Diamonds Alt Tag F…" at bounding box center [56, 280] width 112 height 85
type input "Four stone diamond drop earrings. Exclusively Pobjoy Diamonds"
drag, startPoint x: 572, startPoint y: 10, endPoint x: 448, endPoint y: 15, distance: 123.7
click at [572, 10] on span "Save" at bounding box center [569, 11] width 12 height 8
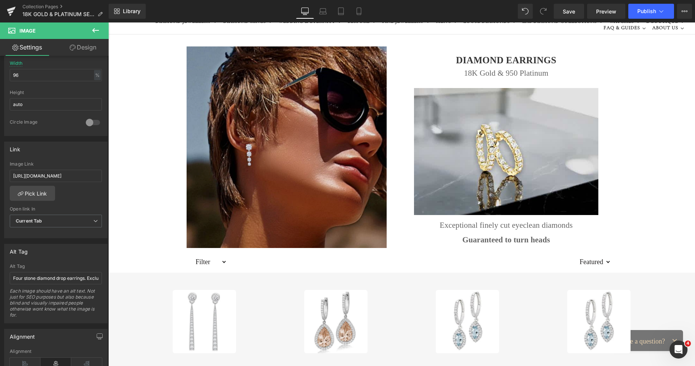
click at [447, 141] on img at bounding box center [506, 151] width 184 height 127
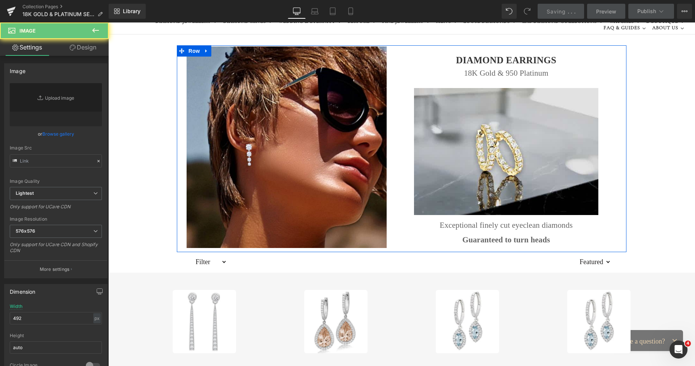
type input "https://ucarecdn.com/01a32990-6946-429d-9502-83f591fe35d6/-/format/auto/-/previ…"
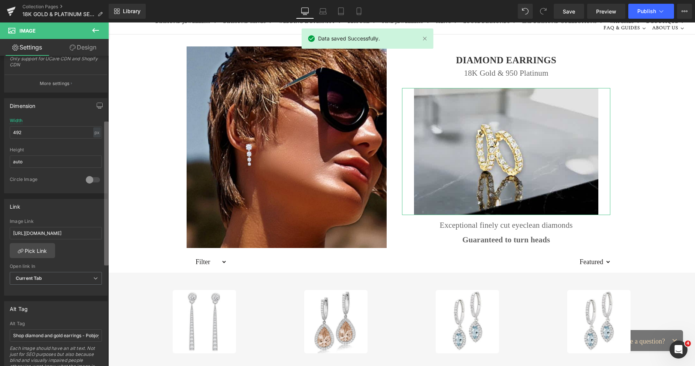
scroll to position [188, 0]
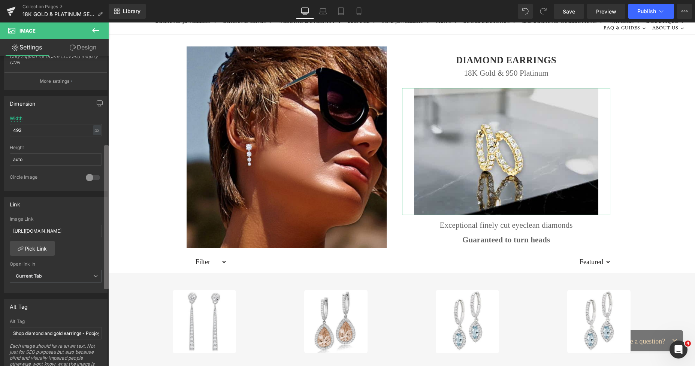
click at [98, 244] on div "Image https://ucarecdn.com/01a32990-6946-429d-9502-83f591fe35d6/-/format/auto/-…" at bounding box center [54, 213] width 109 height 314
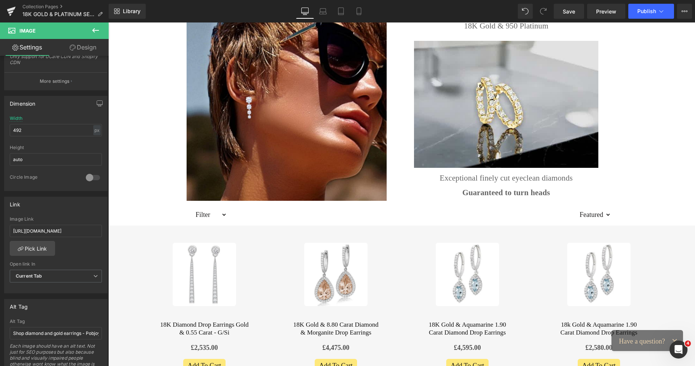
scroll to position [12, 0]
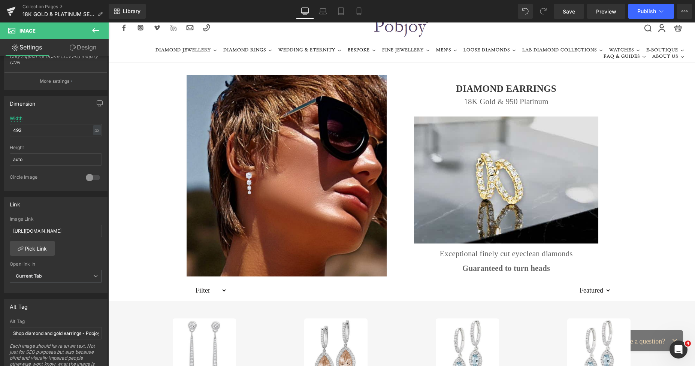
drag, startPoint x: 694, startPoint y: 55, endPoint x: 670, endPoint y: 30, distance: 34.7
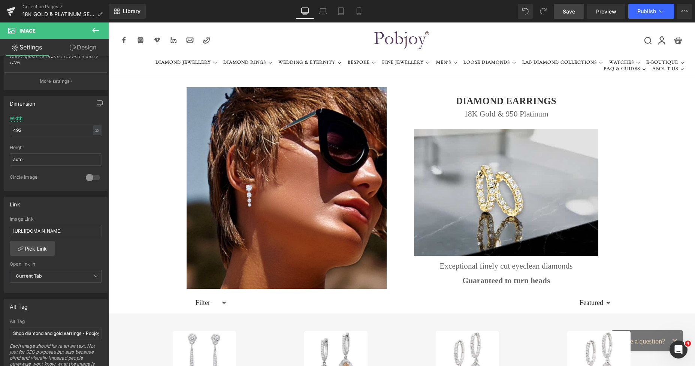
drag, startPoint x: 565, startPoint y: 8, endPoint x: 477, endPoint y: 49, distance: 97.2
click at [565, 8] on span "Save" at bounding box center [569, 11] width 12 height 8
click at [641, 13] on span "Publish" at bounding box center [646, 11] width 19 height 6
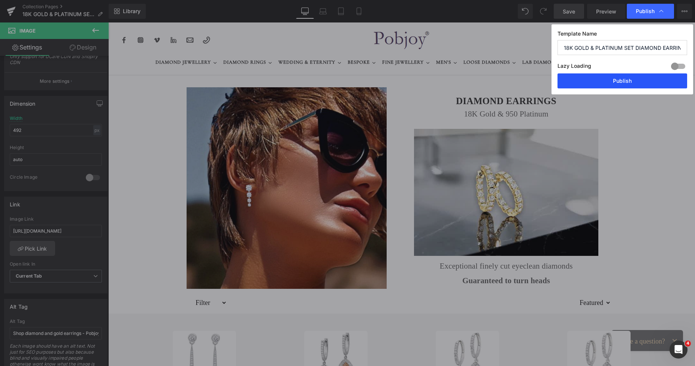
click at [627, 80] on button "Publish" at bounding box center [623, 80] width 130 height 15
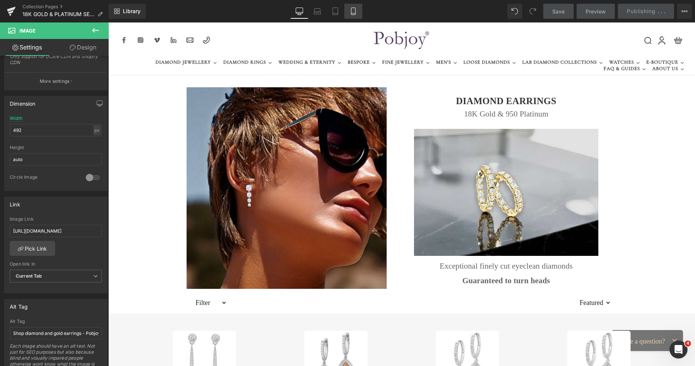
click at [353, 12] on icon at bounding box center [353, 10] width 7 height 7
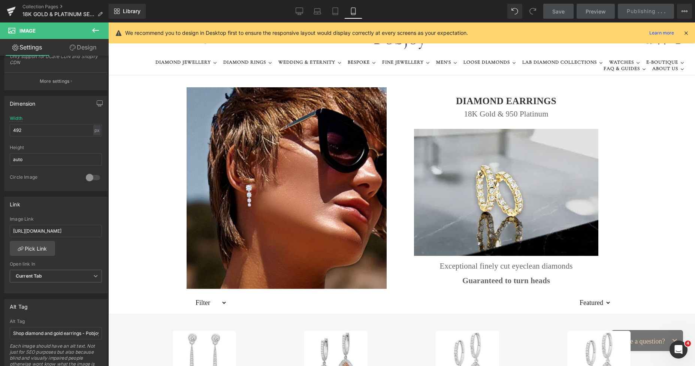
drag, startPoint x: 431, startPoint y: 47, endPoint x: 353, endPoint y: 12, distance: 86.0
click at [353, 12] on icon at bounding box center [353, 10] width 7 height 7
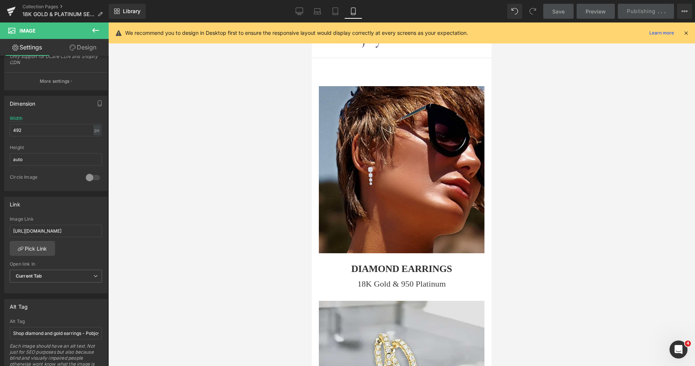
type input "444"
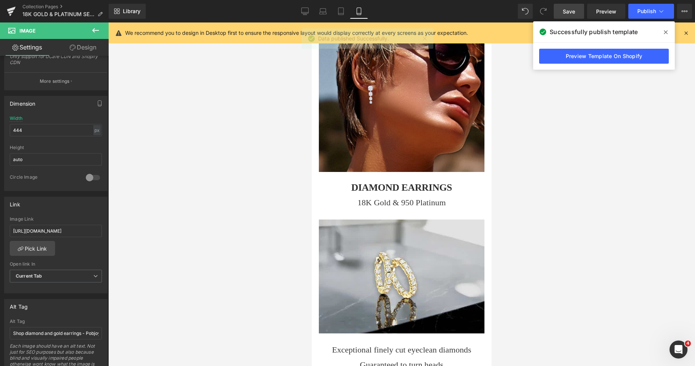
scroll to position [196, 0]
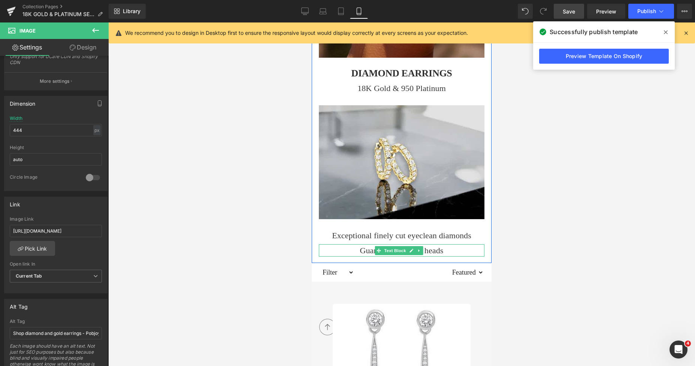
click at [359, 245] on p "Guaranteed to turn heads" at bounding box center [402, 250] width 166 height 12
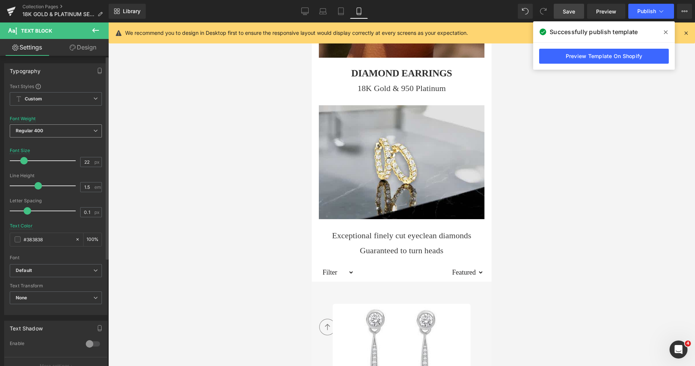
click at [58, 130] on span "Regular 400" at bounding box center [56, 130] width 92 height 13
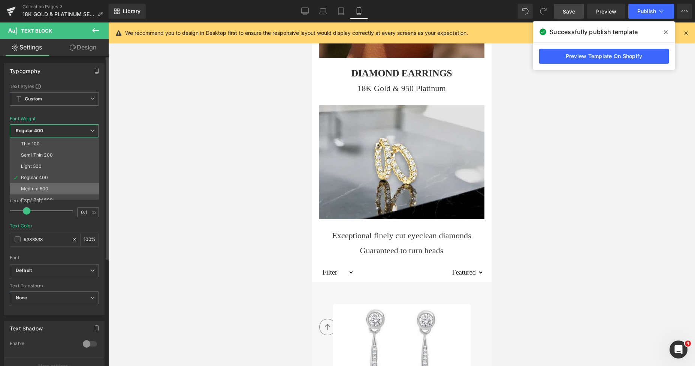
click at [37, 186] on div "Medium 500" at bounding box center [34, 188] width 27 height 5
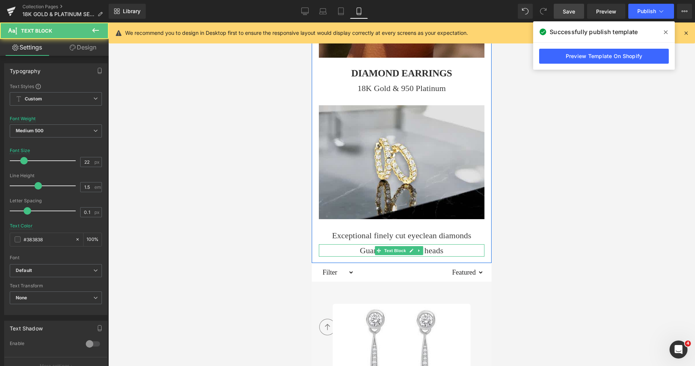
click at [365, 244] on p "Guaranteed to turn heads" at bounding box center [402, 250] width 166 height 12
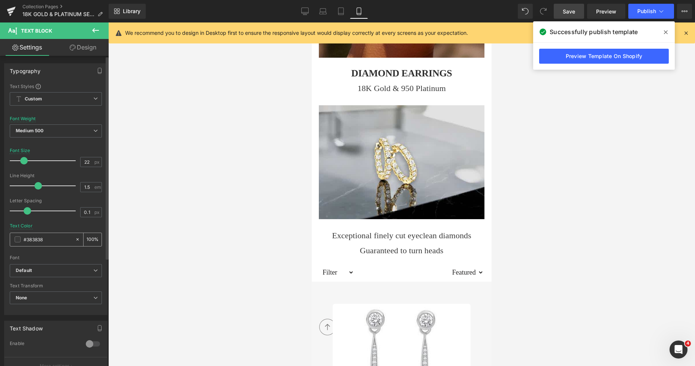
click at [17, 239] on span at bounding box center [18, 239] width 6 height 6
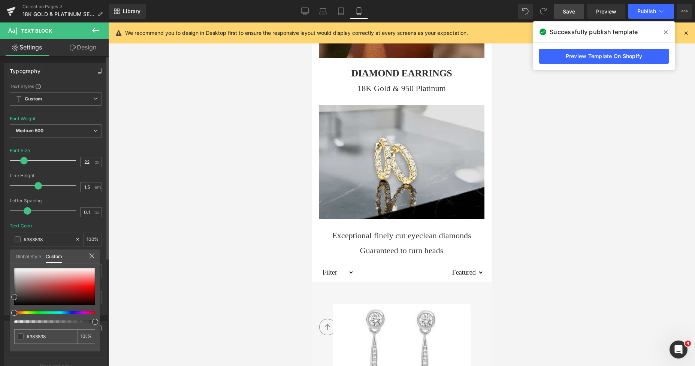
type input "#353535"
type input "#2b2b2b"
type input "#232323"
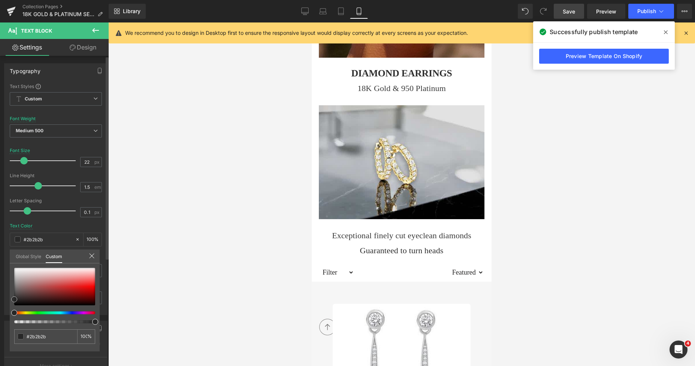
type input "#232323"
type input "#1e1e1e"
type input "#1c1c1c"
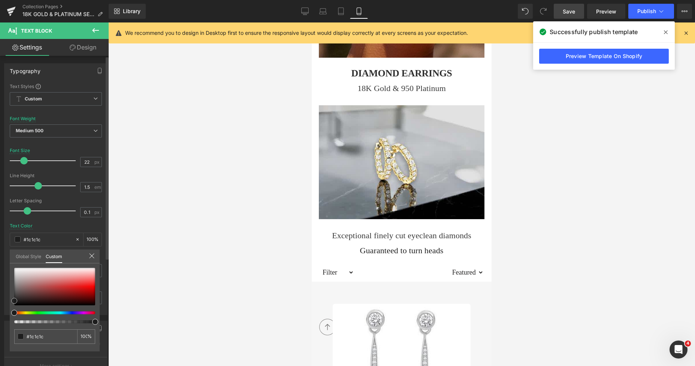
type input "#161616"
drag, startPoint x: 15, startPoint y: 296, endPoint x: 13, endPoint y: 301, distance: 5.6
click at [13, 301] on span at bounding box center [14, 302] width 6 height 6
click at [562, 195] on div at bounding box center [401, 194] width 587 height 344
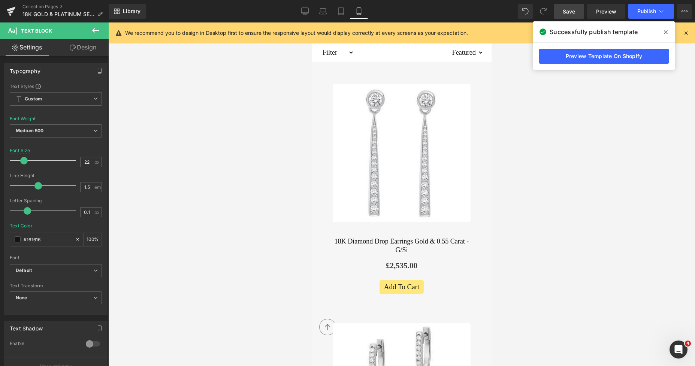
scroll to position [487, 0]
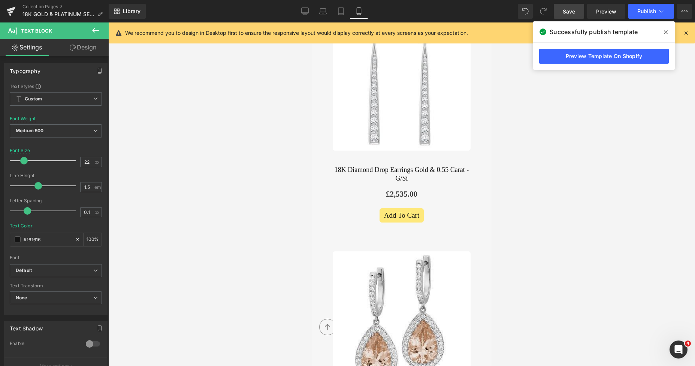
click at [570, 10] on span "Save" at bounding box center [569, 11] width 12 height 8
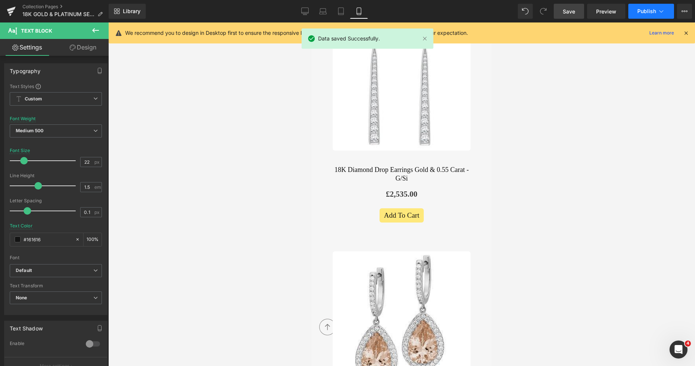
click at [640, 8] on span "Publish" at bounding box center [646, 11] width 19 height 6
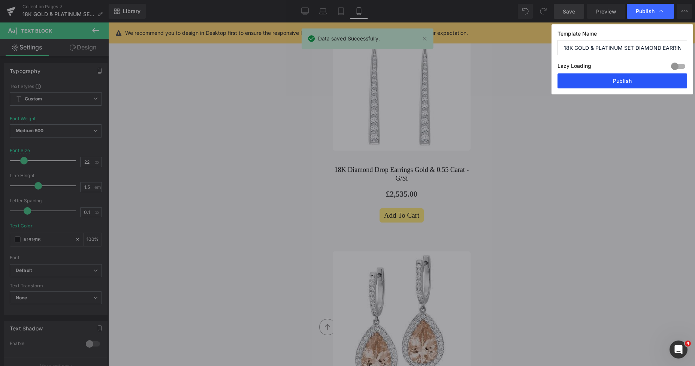
click at [617, 81] on button "Publish" at bounding box center [623, 80] width 130 height 15
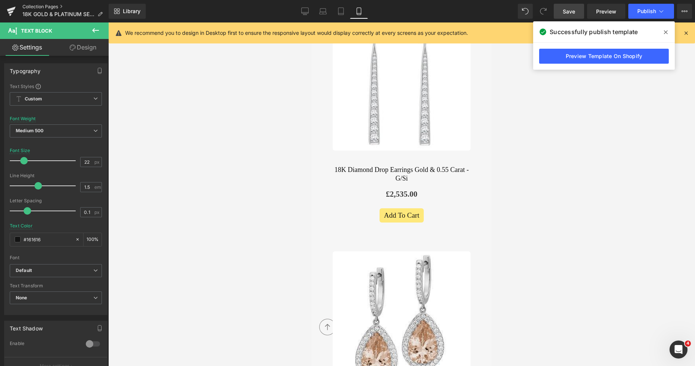
click at [40, 8] on link "Collection Pages" at bounding box center [65, 7] width 86 height 6
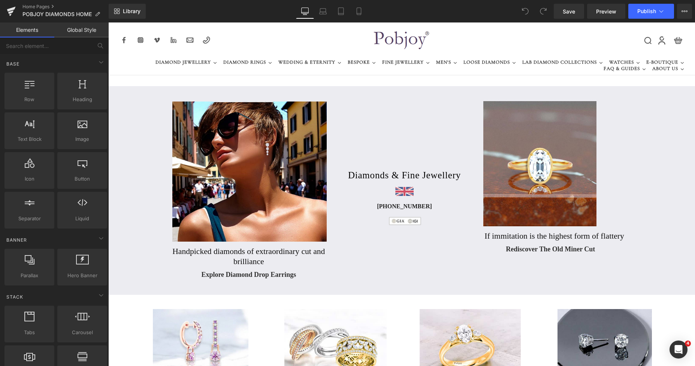
click at [280, 137] on img at bounding box center [249, 172] width 154 height 140
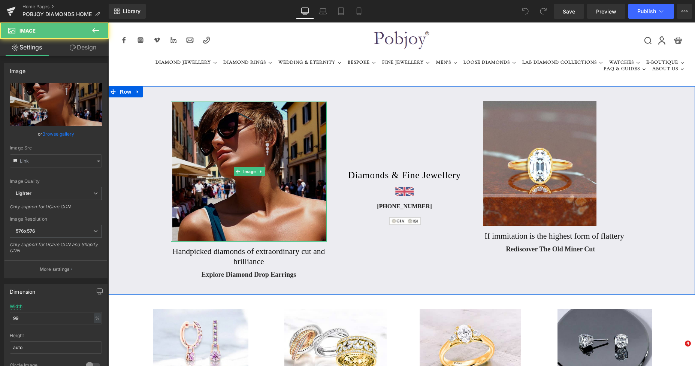
drag, startPoint x: 108, startPoint y: 22, endPoint x: 280, endPoint y: 137, distance: 206.7
click at [280, 137] on img at bounding box center [249, 172] width 154 height 140
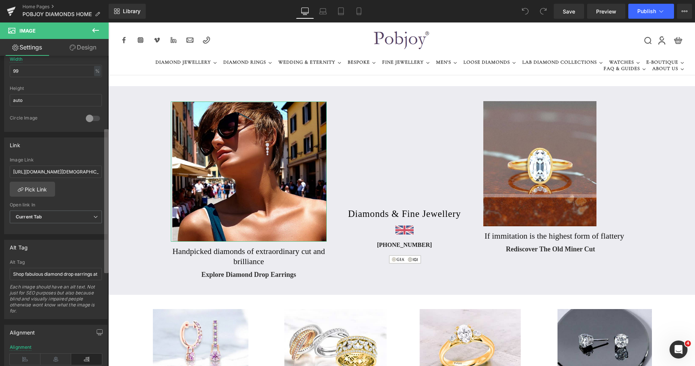
scroll to position [271, 0]
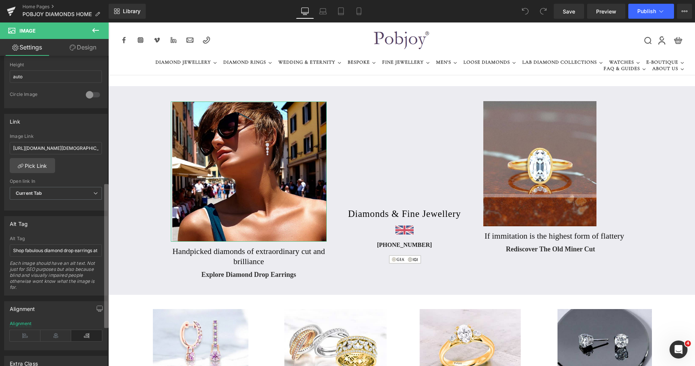
click at [90, 274] on div "Image [URL][DOMAIN_NAME] Replace Image Upload image or Browse gallery Image Src…" at bounding box center [54, 213] width 109 height 314
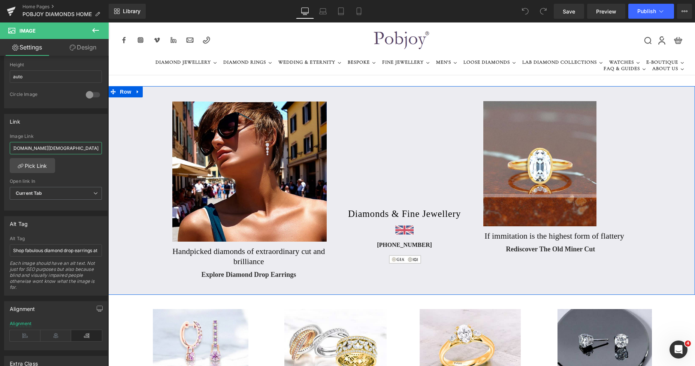
drag, startPoint x: 121, startPoint y: 170, endPoint x: 202, endPoint y: 173, distance: 80.6
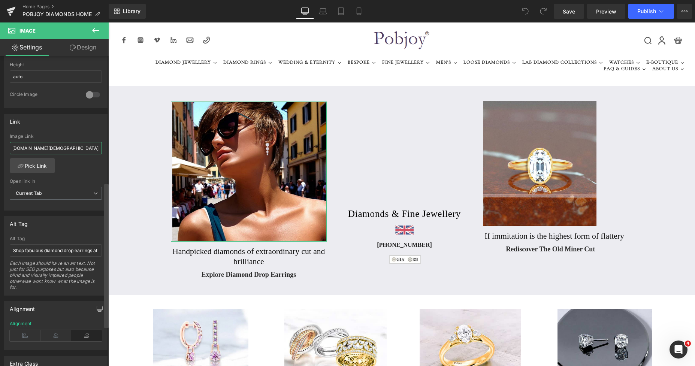
type input "[URL][DOMAIN_NAME]"
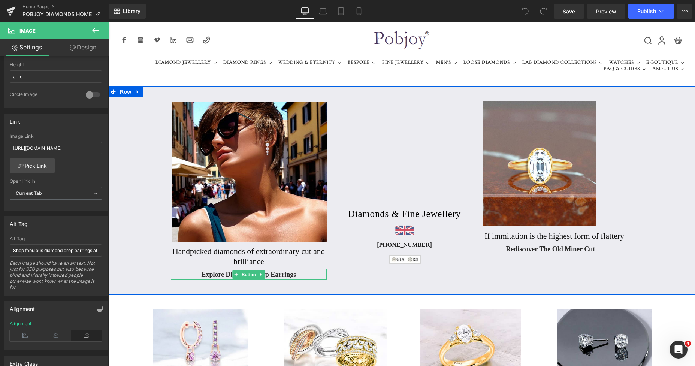
click at [207, 273] on span "Explore Diamond Drop Earrings" at bounding box center [248, 274] width 95 height 9
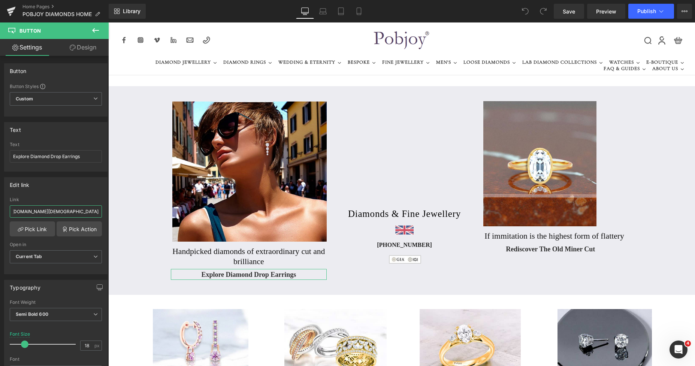
scroll to position [0, 185]
drag, startPoint x: 120, startPoint y: 231, endPoint x: 115, endPoint y: 215, distance: 16.1
type input "[URL][DOMAIN_NAME]"
click at [569, 13] on span "Save" at bounding box center [569, 11] width 12 height 8
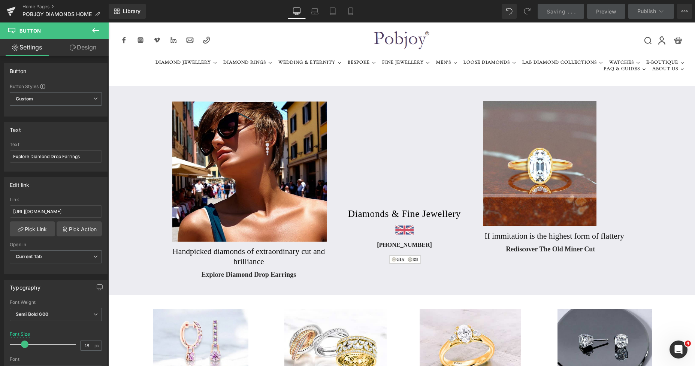
scroll to position [0, 0]
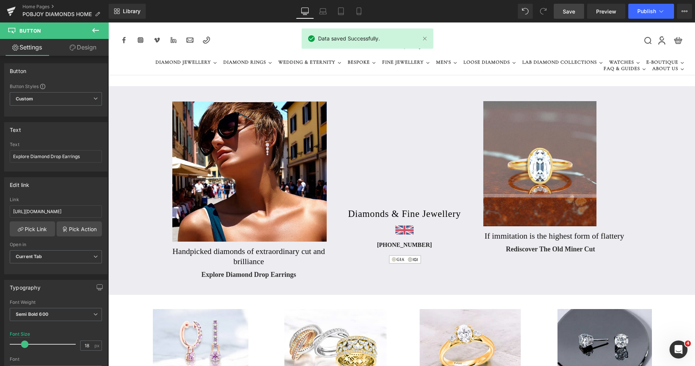
click at [571, 15] on link "Save" at bounding box center [569, 11] width 30 height 15
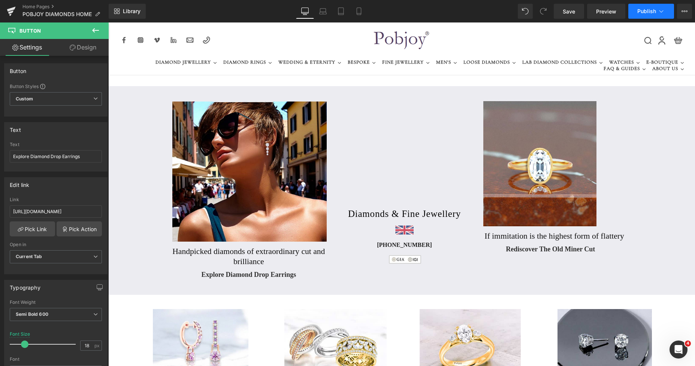
click at [640, 12] on span "Publish" at bounding box center [646, 11] width 19 height 6
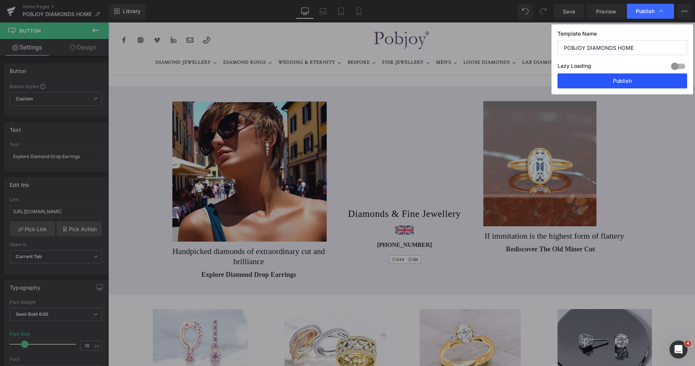
click at [622, 81] on button "Publish" at bounding box center [623, 80] width 130 height 15
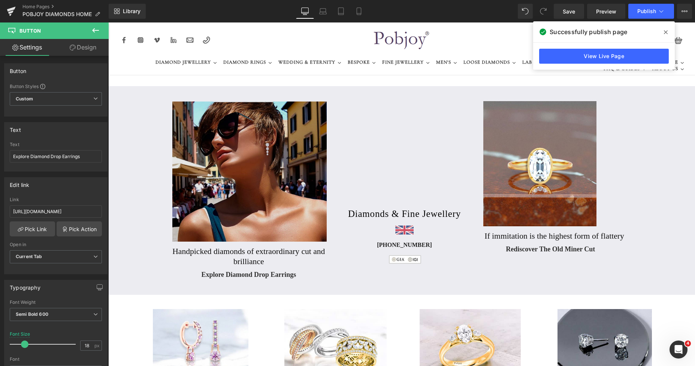
click at [210, 123] on img at bounding box center [249, 172] width 154 height 140
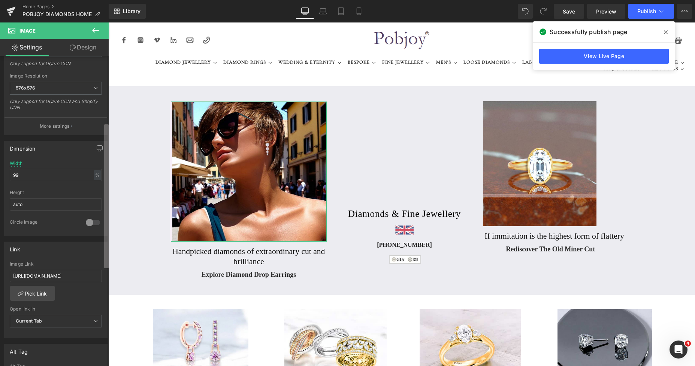
click at [96, 217] on div "Image [URL][DOMAIN_NAME] Replace Image Upload image or Browse gallery Image Src…" at bounding box center [54, 213] width 109 height 314
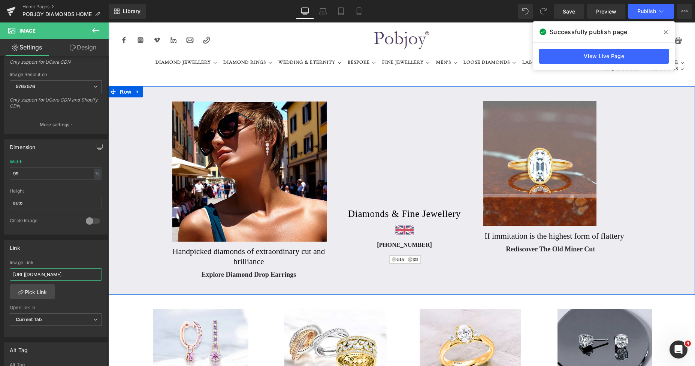
drag, startPoint x: 121, startPoint y: 294, endPoint x: 122, endPoint y: 277, distance: 17.2
type input "[URL][DOMAIN_NAME]"
click at [566, 13] on span "Save" at bounding box center [569, 11] width 12 height 8
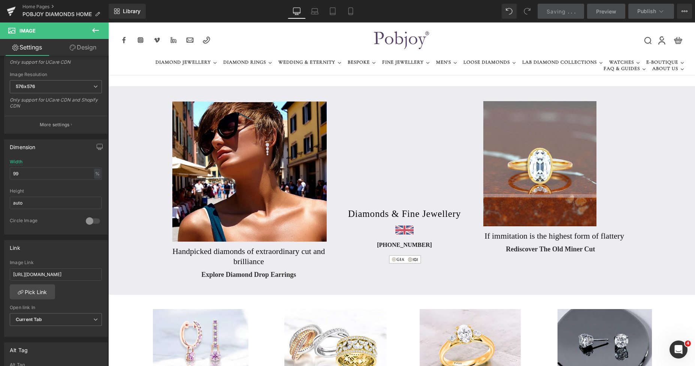
click at [234, 274] on div "Explore Diamond Drop Earrings Button" at bounding box center [249, 274] width 156 height 11
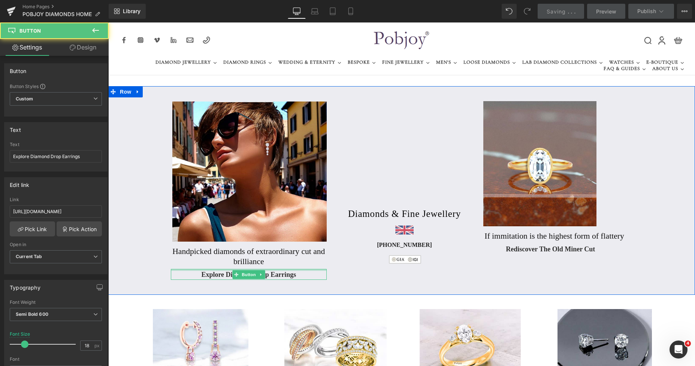
click at [215, 271] on div at bounding box center [249, 270] width 156 height 2
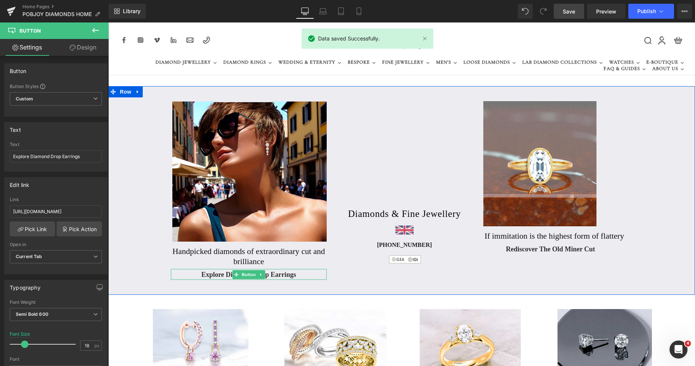
click at [210, 272] on span "Explore Diamond Drop Earrings" at bounding box center [248, 274] width 95 height 9
click at [234, 273] on icon at bounding box center [236, 274] width 4 height 4
click at [197, 272] on div "Explore Diamond Drop Earrings" at bounding box center [249, 274] width 156 height 11
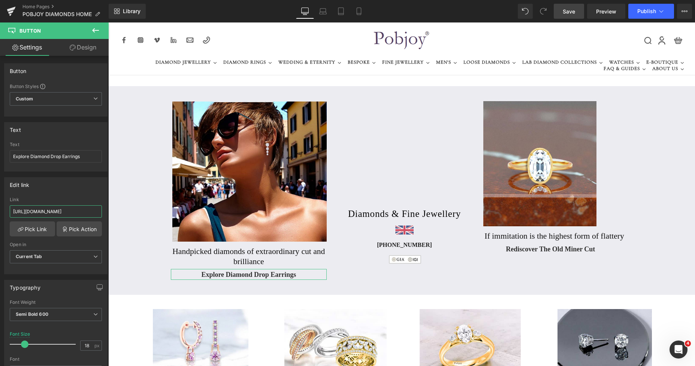
scroll to position [0, 213]
drag, startPoint x: 122, startPoint y: 234, endPoint x: 189, endPoint y: 233, distance: 67.5
type input "[URL][DOMAIN_NAME]"
click at [570, 9] on span "Save" at bounding box center [569, 11] width 12 height 8
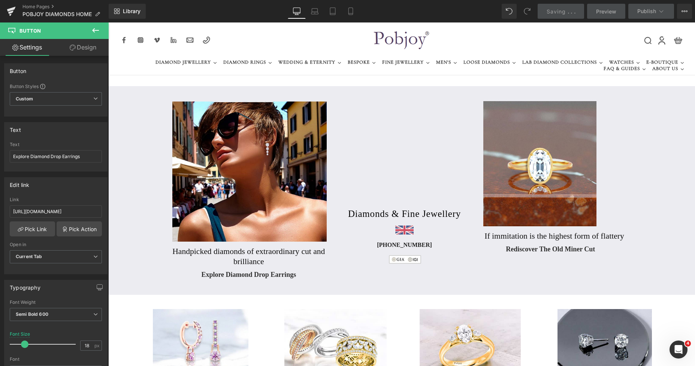
scroll to position [0, 0]
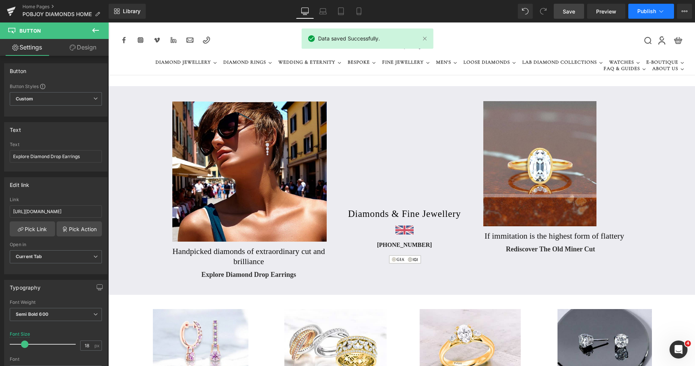
click at [640, 9] on span "Publish" at bounding box center [646, 11] width 19 height 6
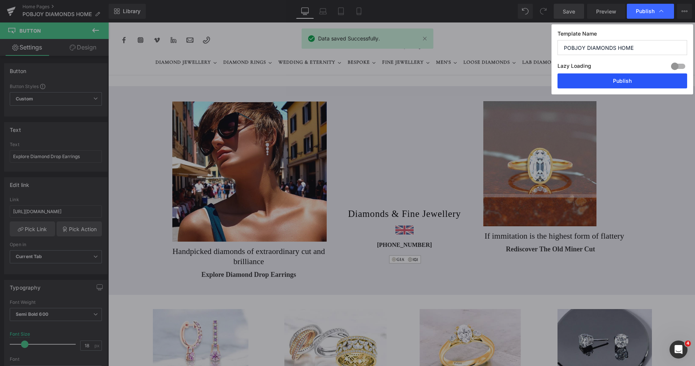
click at [607, 82] on button "Publish" at bounding box center [623, 80] width 130 height 15
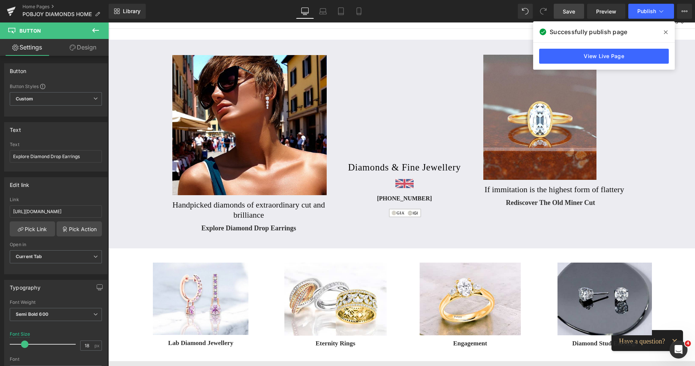
scroll to position [16, 0]
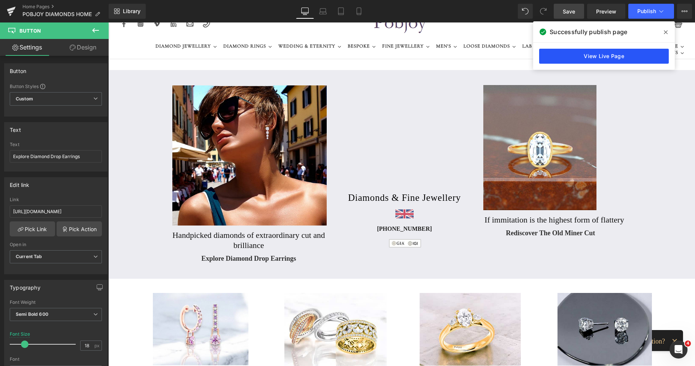
click at [602, 59] on link "View Live Page" at bounding box center [604, 56] width 130 height 15
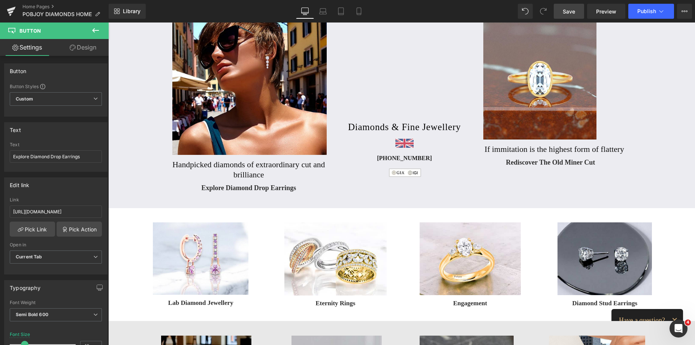
scroll to position [5, 0]
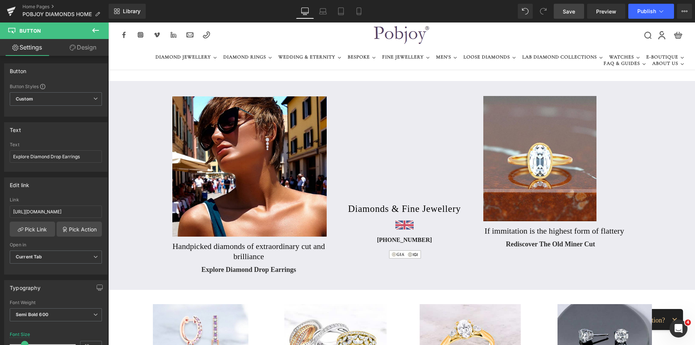
drag, startPoint x: 692, startPoint y: 40, endPoint x: 685, endPoint y: 36, distance: 7.5
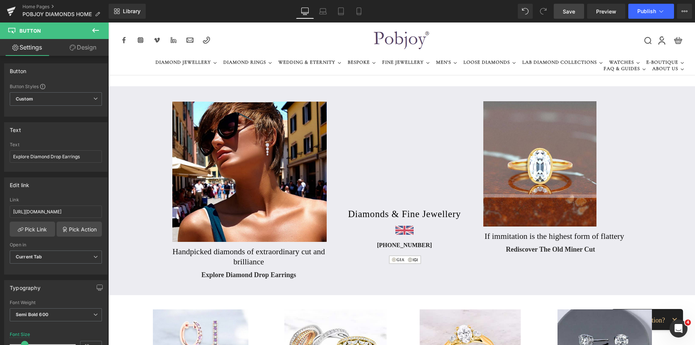
click at [568, 13] on span "Save" at bounding box center [569, 11] width 12 height 8
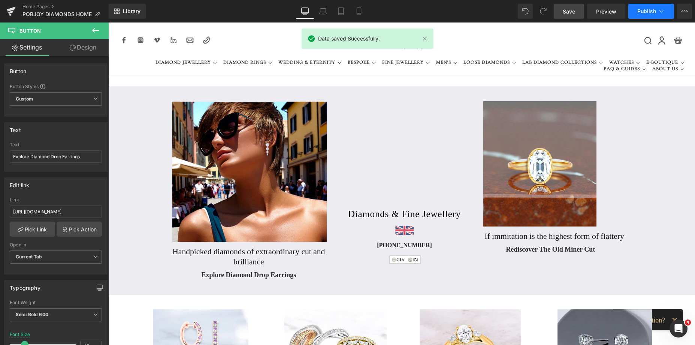
click at [642, 10] on span "Publish" at bounding box center [646, 11] width 19 height 6
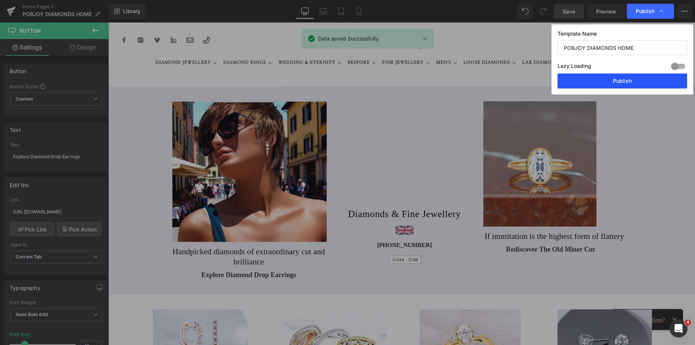
click at [603, 85] on button "Publish" at bounding box center [623, 80] width 130 height 15
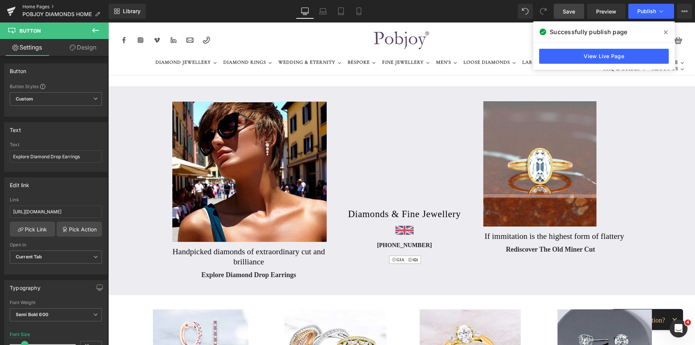
click at [43, 7] on link "Home Pages" at bounding box center [65, 7] width 86 height 6
